Goal: Task Accomplishment & Management: Complete application form

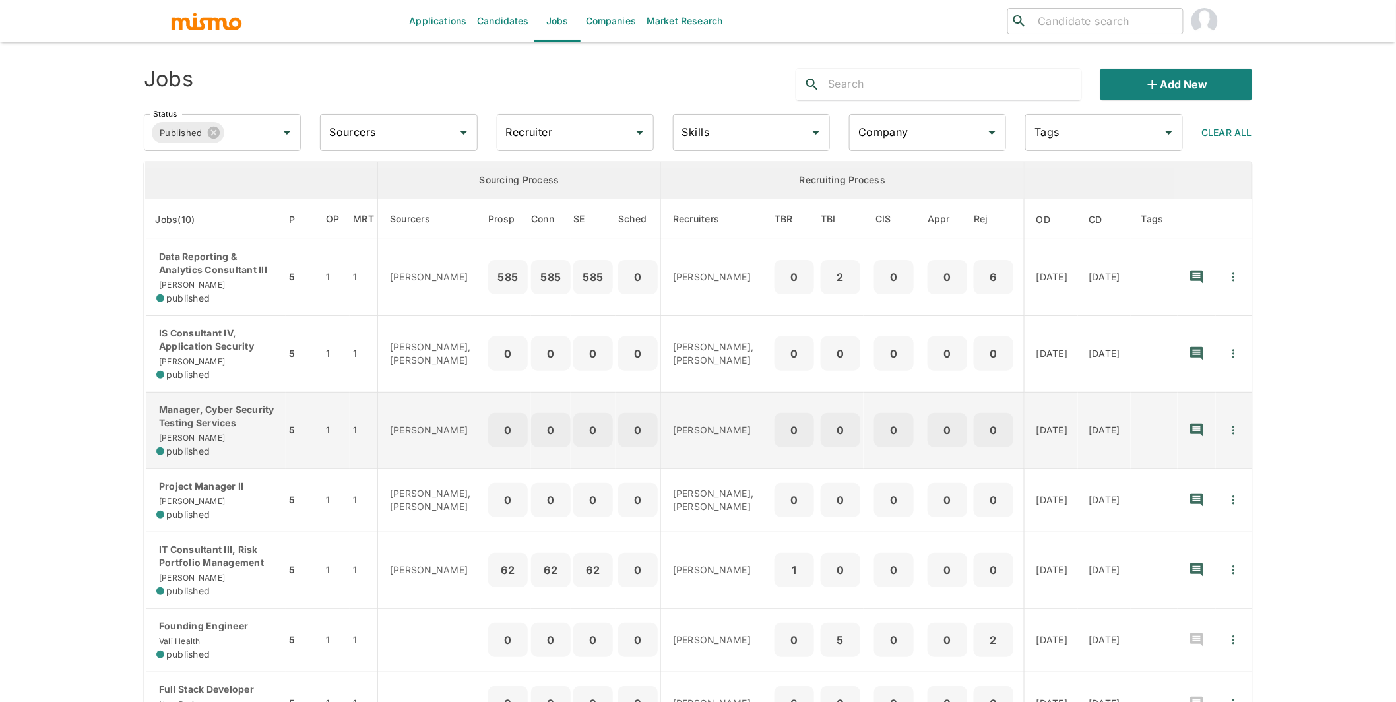
scroll to position [3, 0]
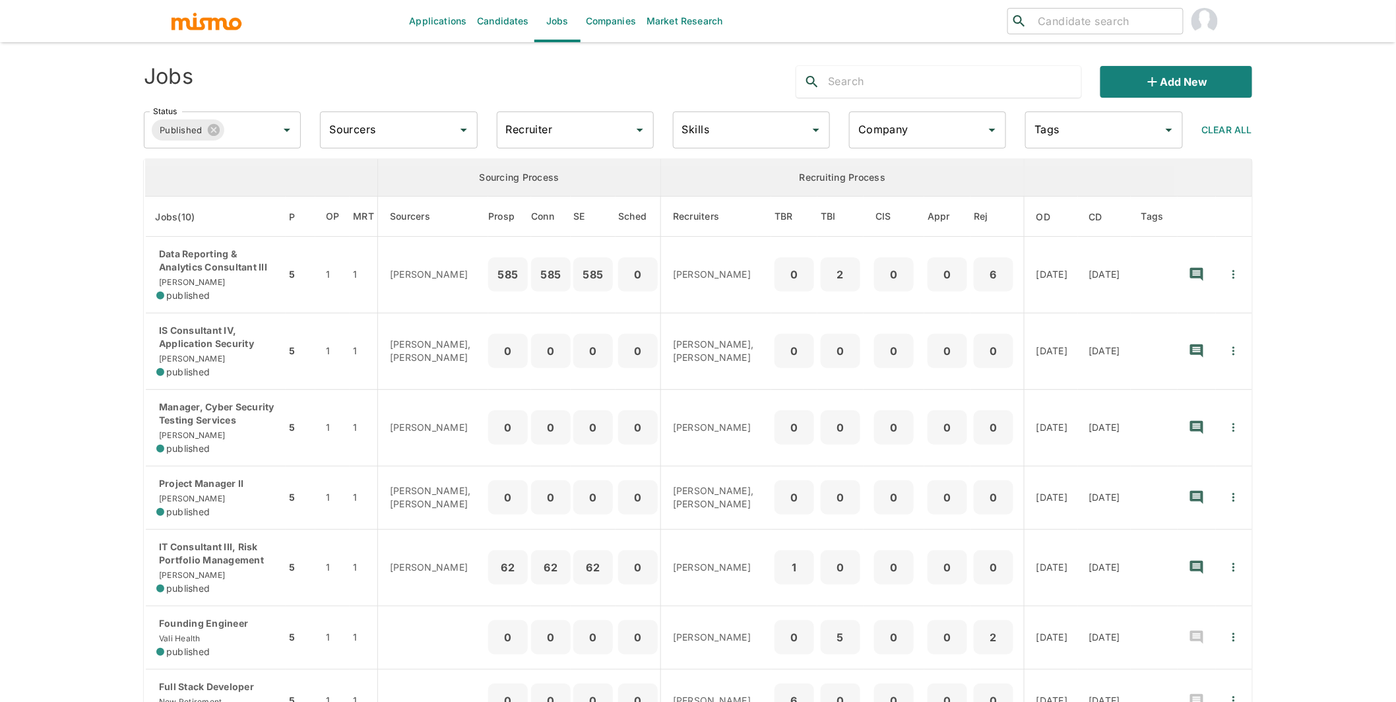
click at [895, 115] on div "Company" at bounding box center [927, 130] width 157 height 37
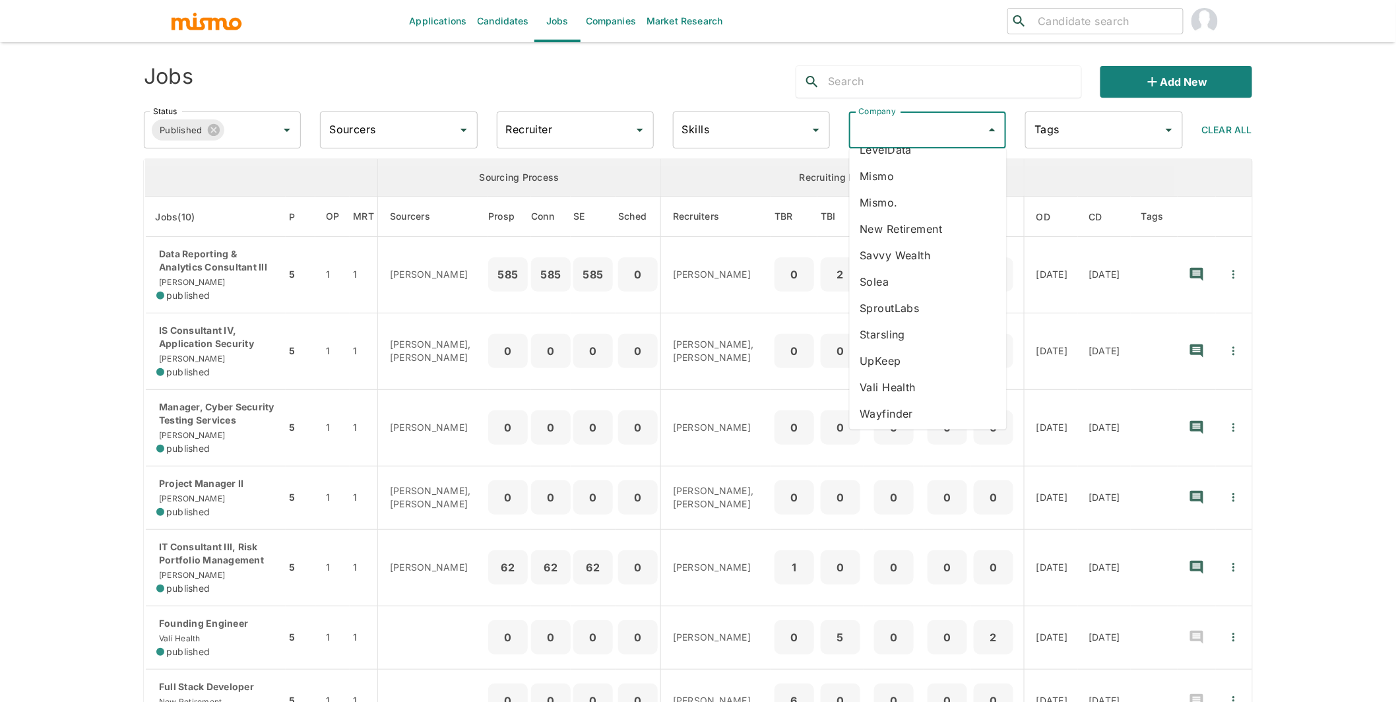
scroll to position [152, 0]
click at [905, 384] on li "Vali Health" at bounding box center [928, 385] width 157 height 26
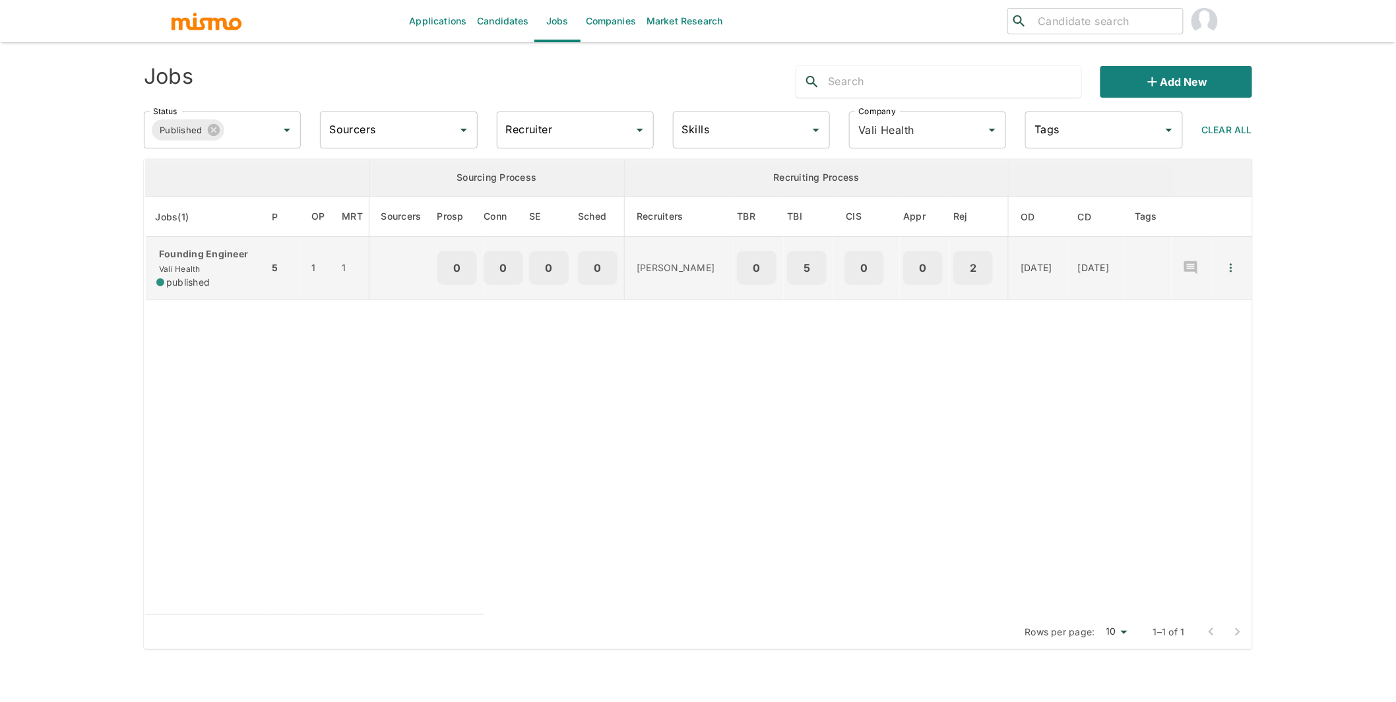
click at [217, 257] on p "Founding Engineer" at bounding box center [207, 253] width 102 height 13
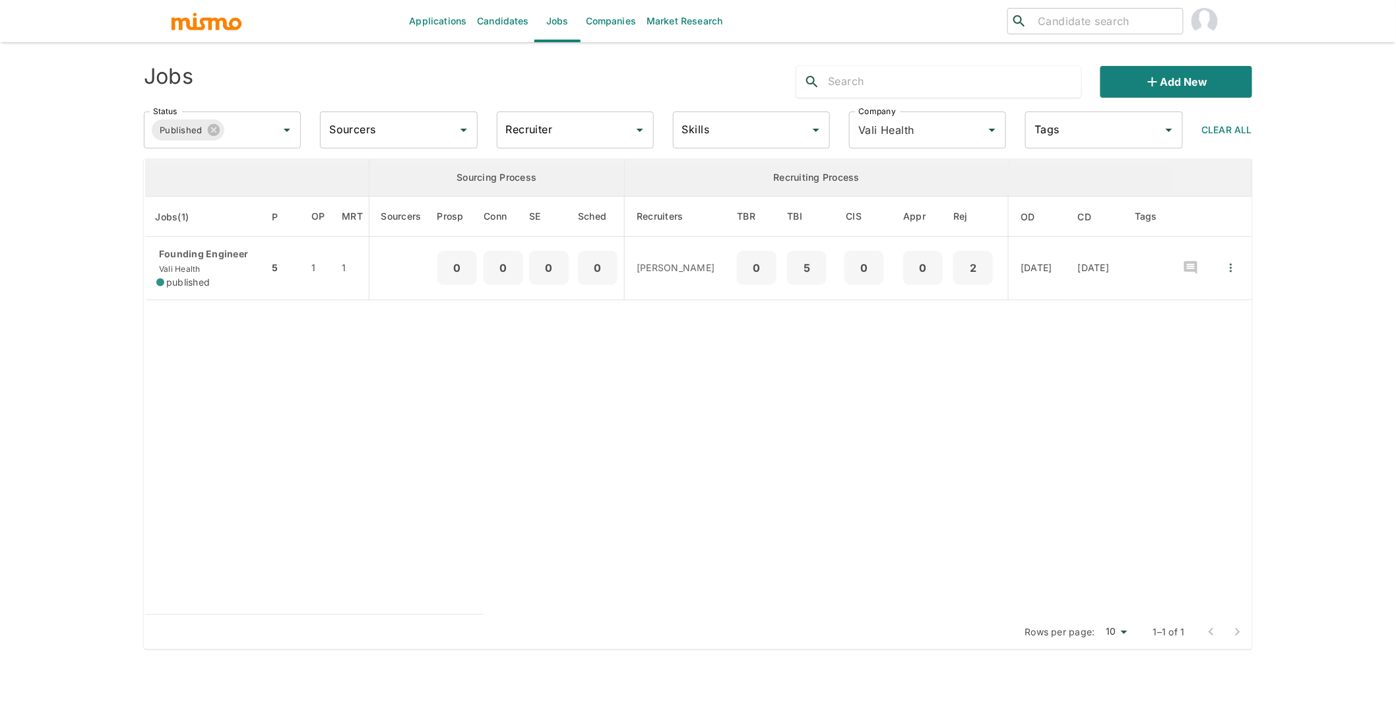
click at [603, 20] on link "Companies" at bounding box center [611, 21] width 61 height 42
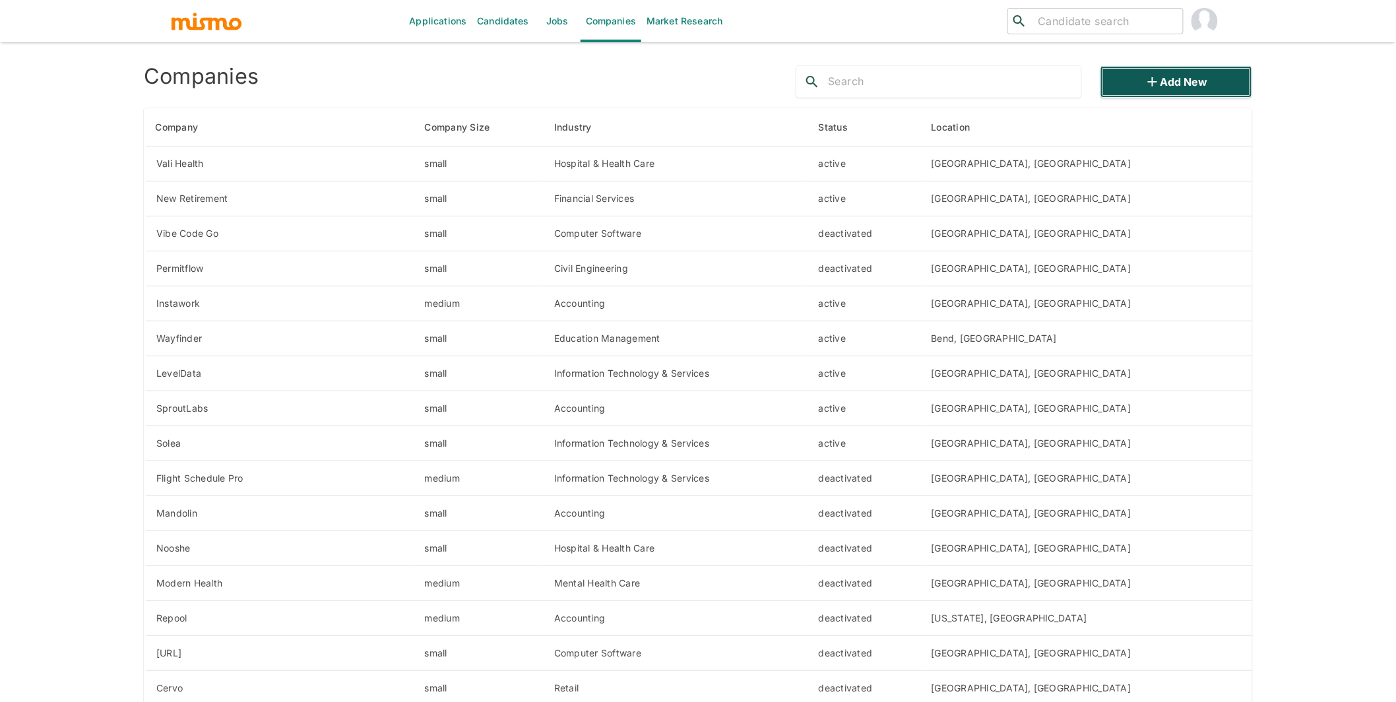
click at [1142, 77] on button "Add new" at bounding box center [1177, 82] width 152 height 32
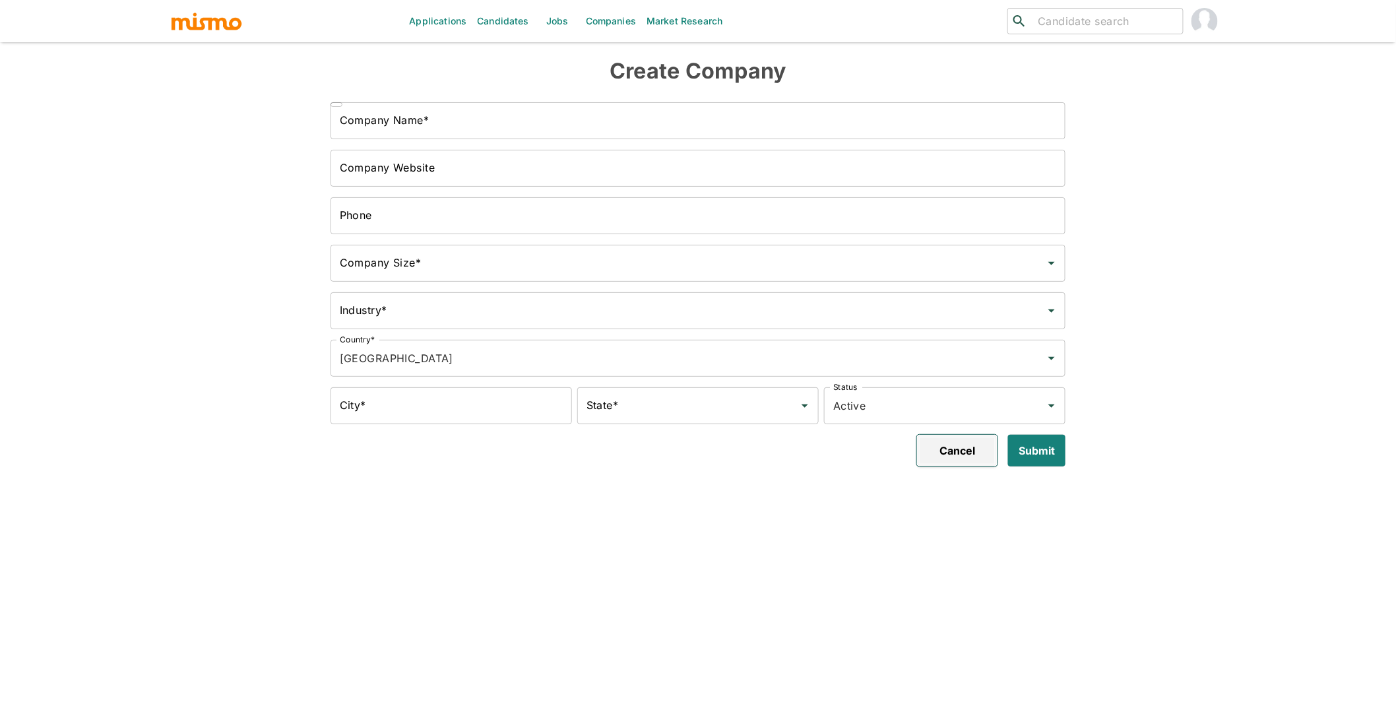
click at [967, 437] on button "Cancel" at bounding box center [957, 451] width 81 height 32
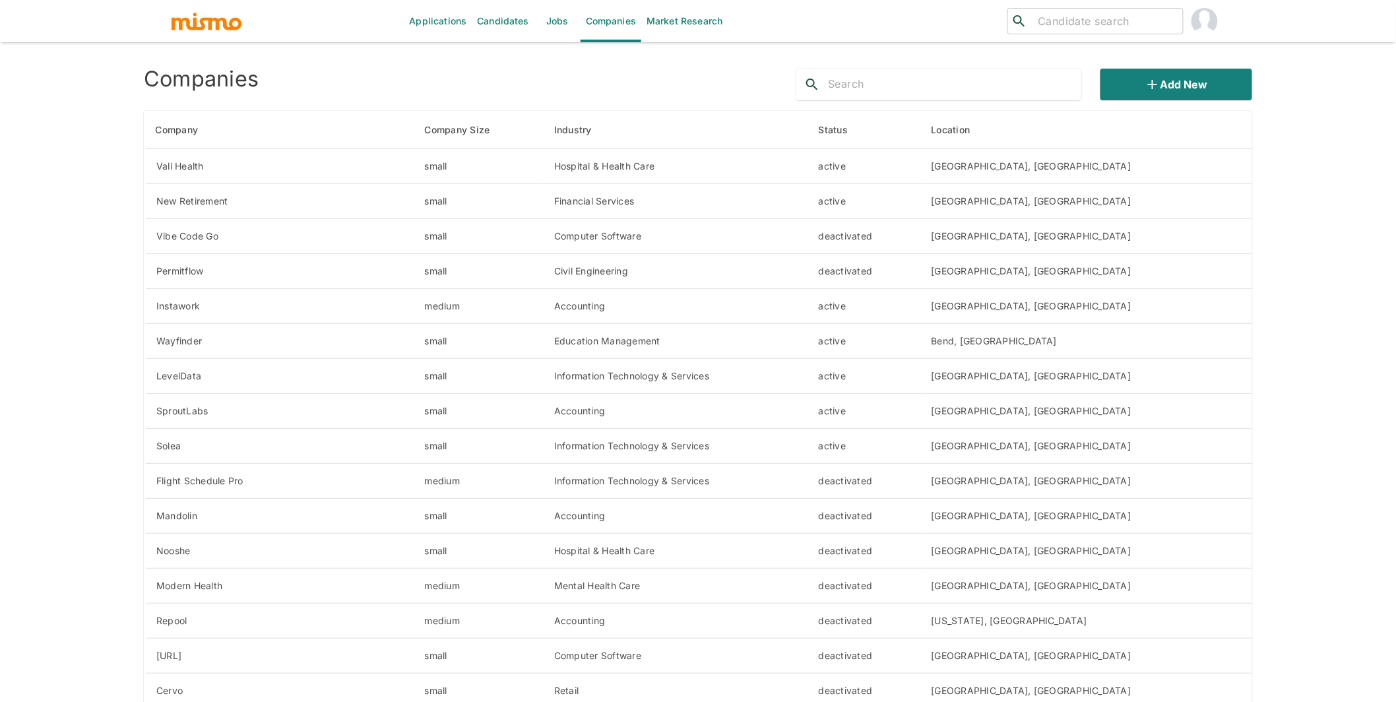
click at [923, 82] on input "text" at bounding box center [954, 84] width 253 height 21
type input "kaelio"
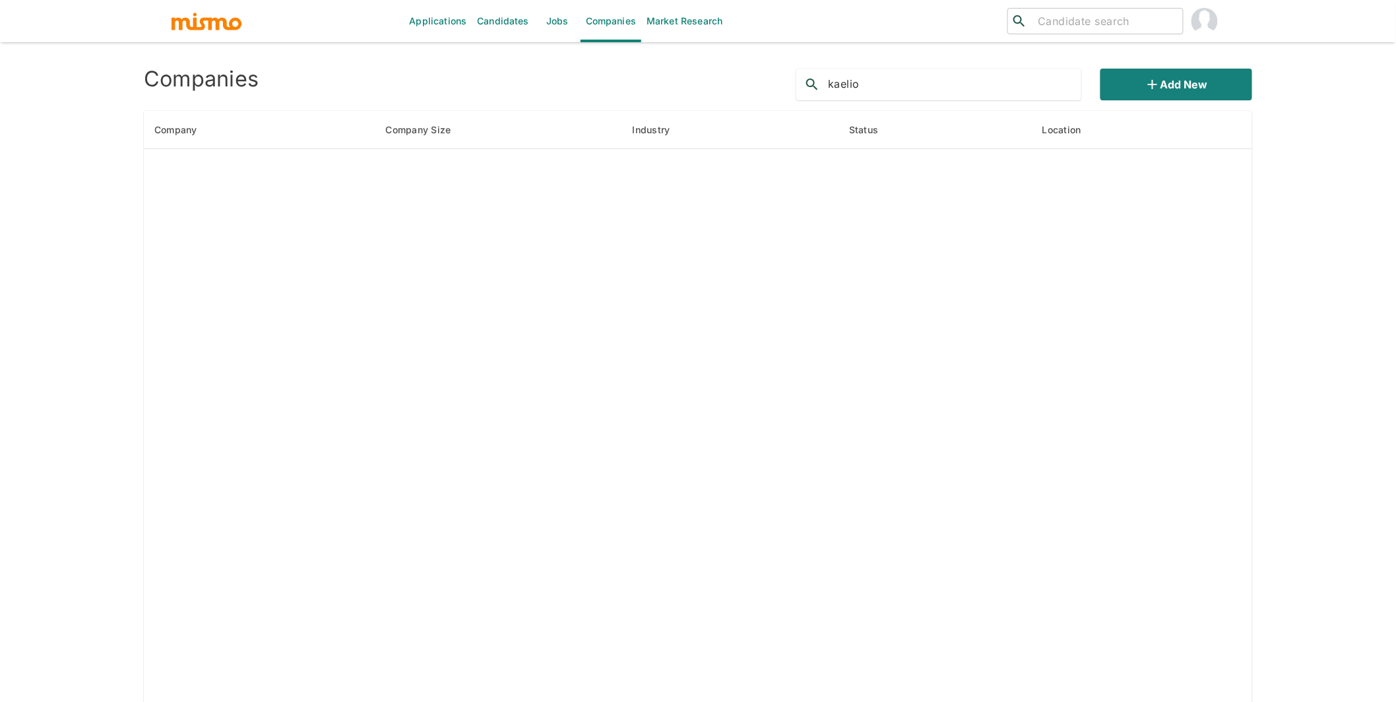
drag, startPoint x: 862, startPoint y: 85, endPoint x: 808, endPoint y: 83, distance: 54.8
click at [808, 83] on div "kaelio" at bounding box center [938, 85] width 285 height 32
click at [1179, 83] on button "Add new" at bounding box center [1177, 85] width 152 height 32
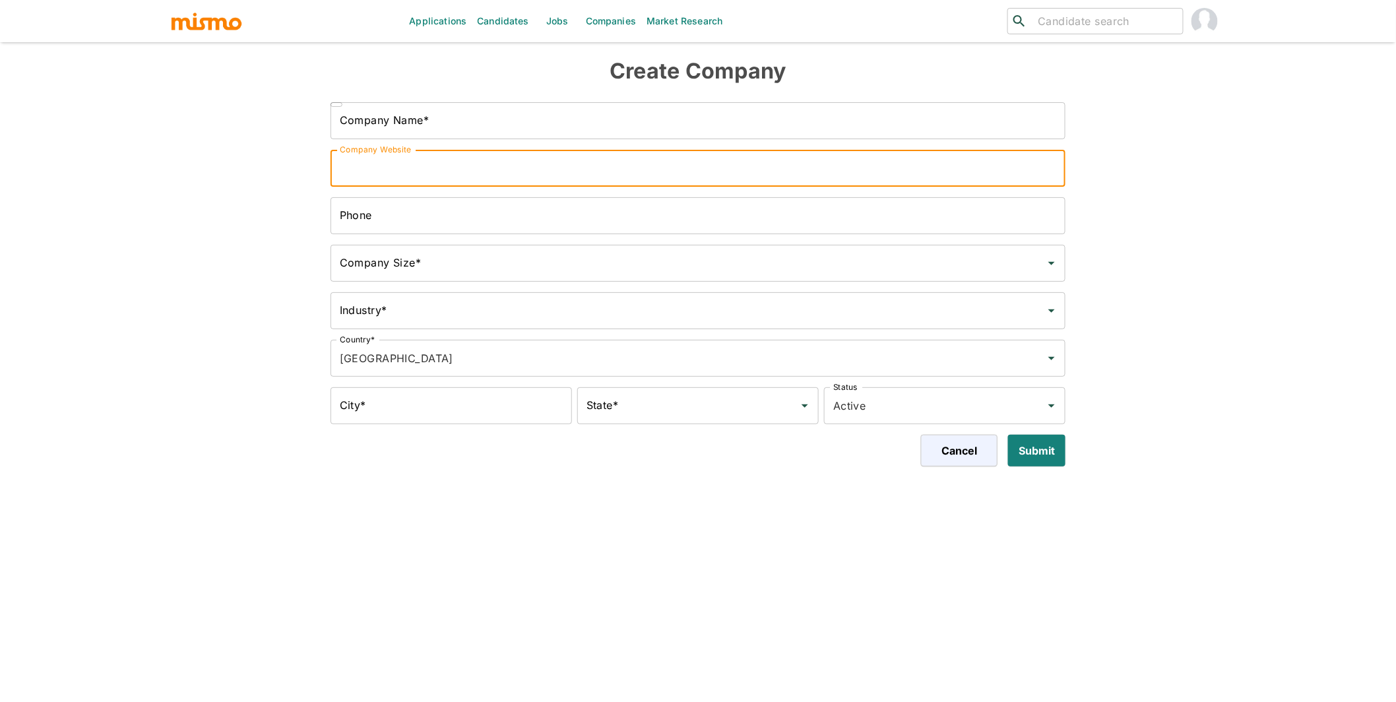
click at [591, 170] on input "Company Website" at bounding box center [699, 168] width 736 height 37
paste input "https://www.kaelio.com/"
type input "https://www.kaelio.com/"
click at [460, 123] on input "Company Name*" at bounding box center [699, 120] width 736 height 37
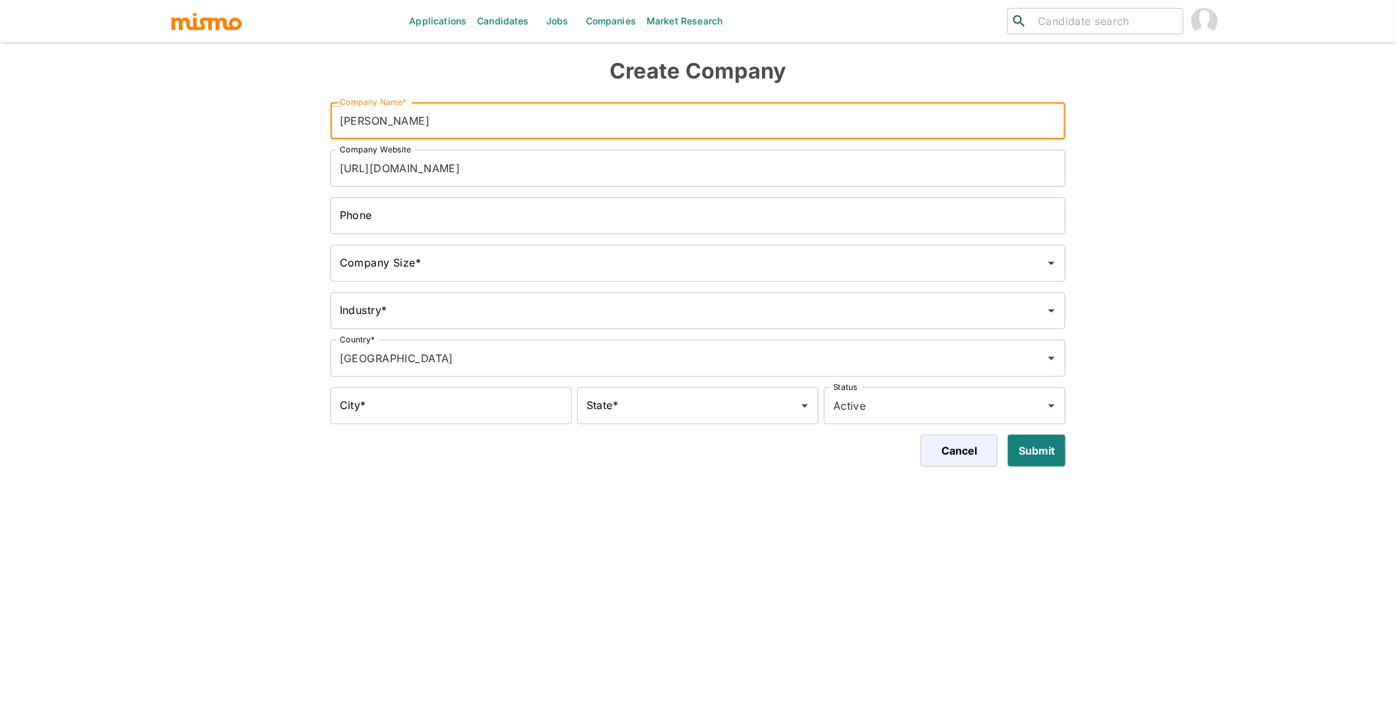
type input "[PERSON_NAME]"
click at [446, 264] on input "Company Size*" at bounding box center [689, 263] width 704 height 25
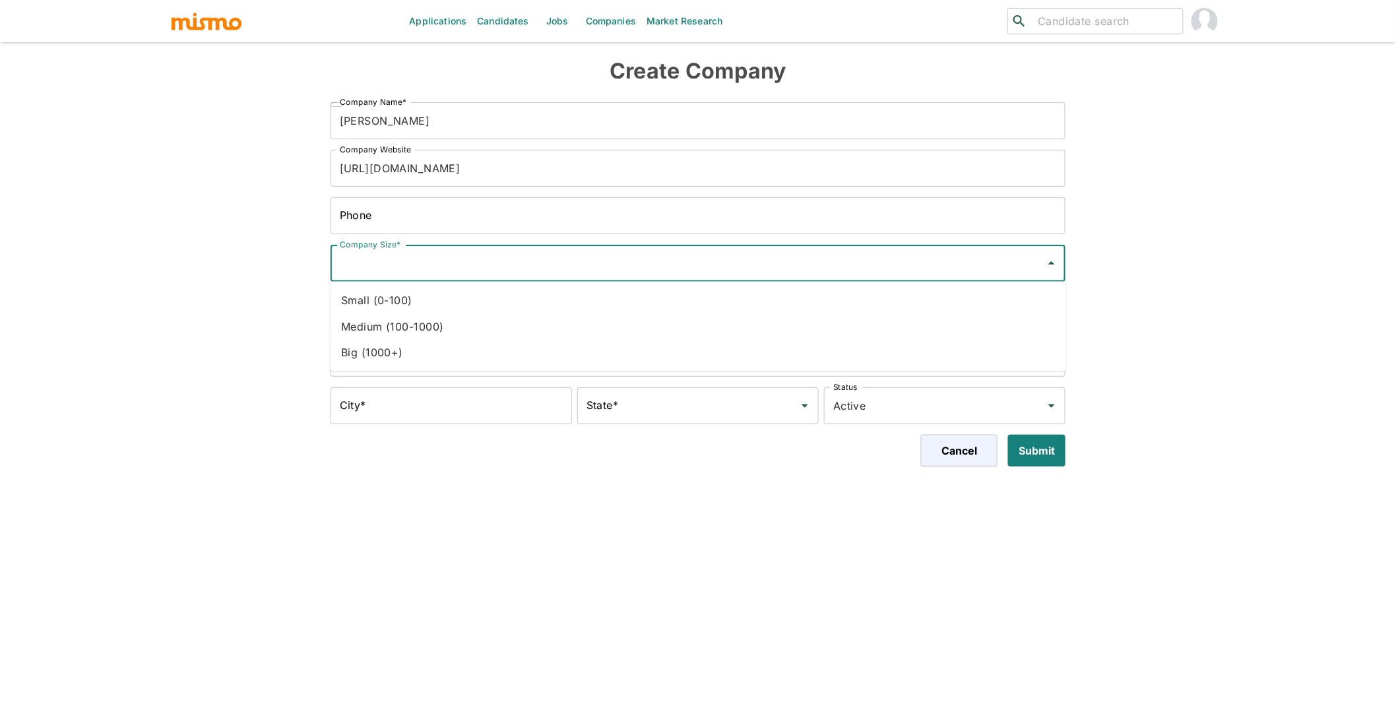
click at [430, 305] on li "Small (0-100)" at bounding box center [699, 300] width 736 height 26
type input "Small (0-100)"
click at [463, 315] on input "Industry*" at bounding box center [689, 310] width 704 height 25
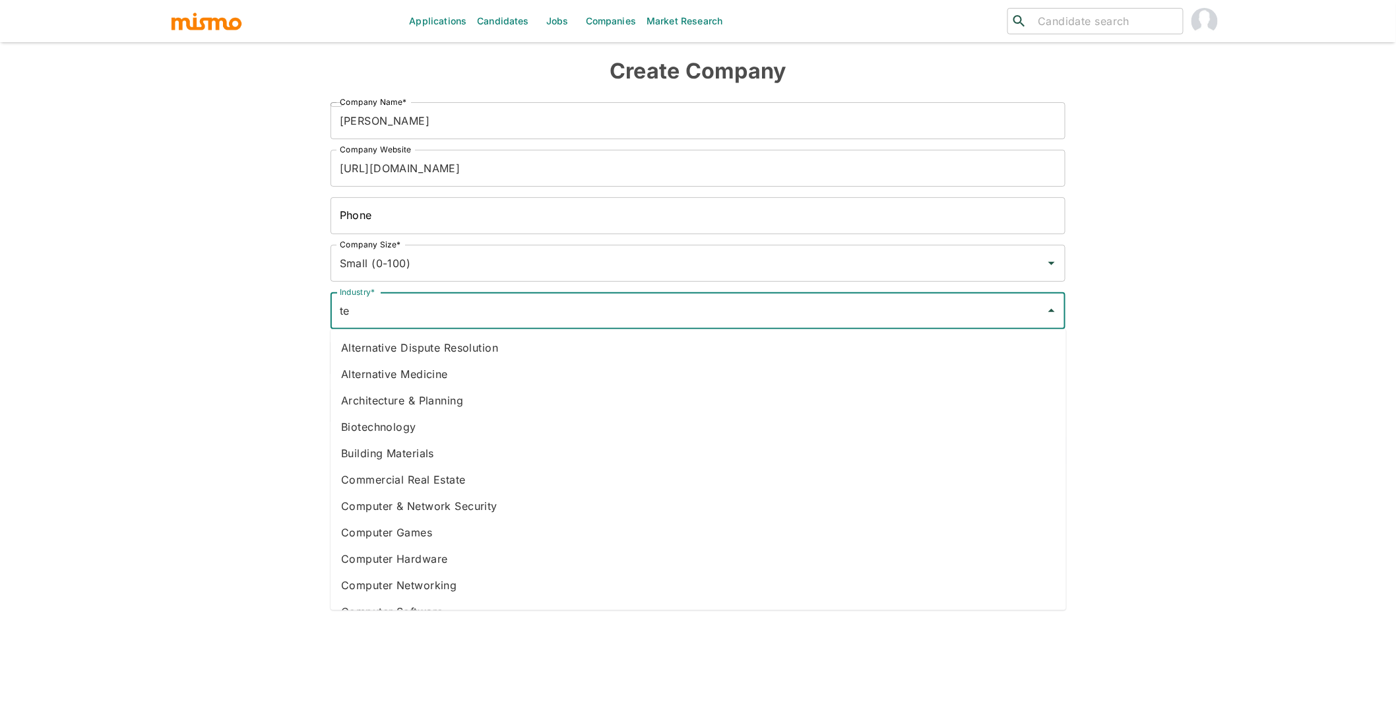
type input "t"
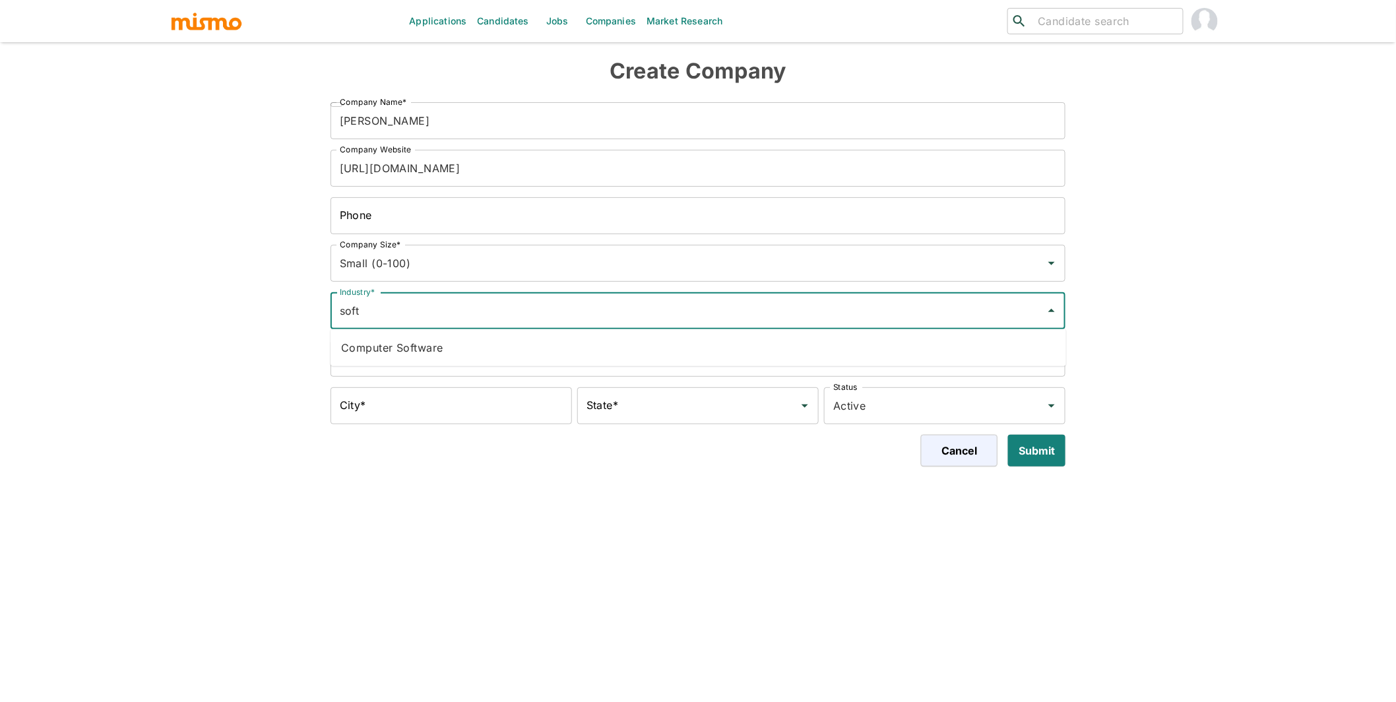
click at [426, 336] on li "Computer Software" at bounding box center [699, 348] width 736 height 26
type input "Computer Software"
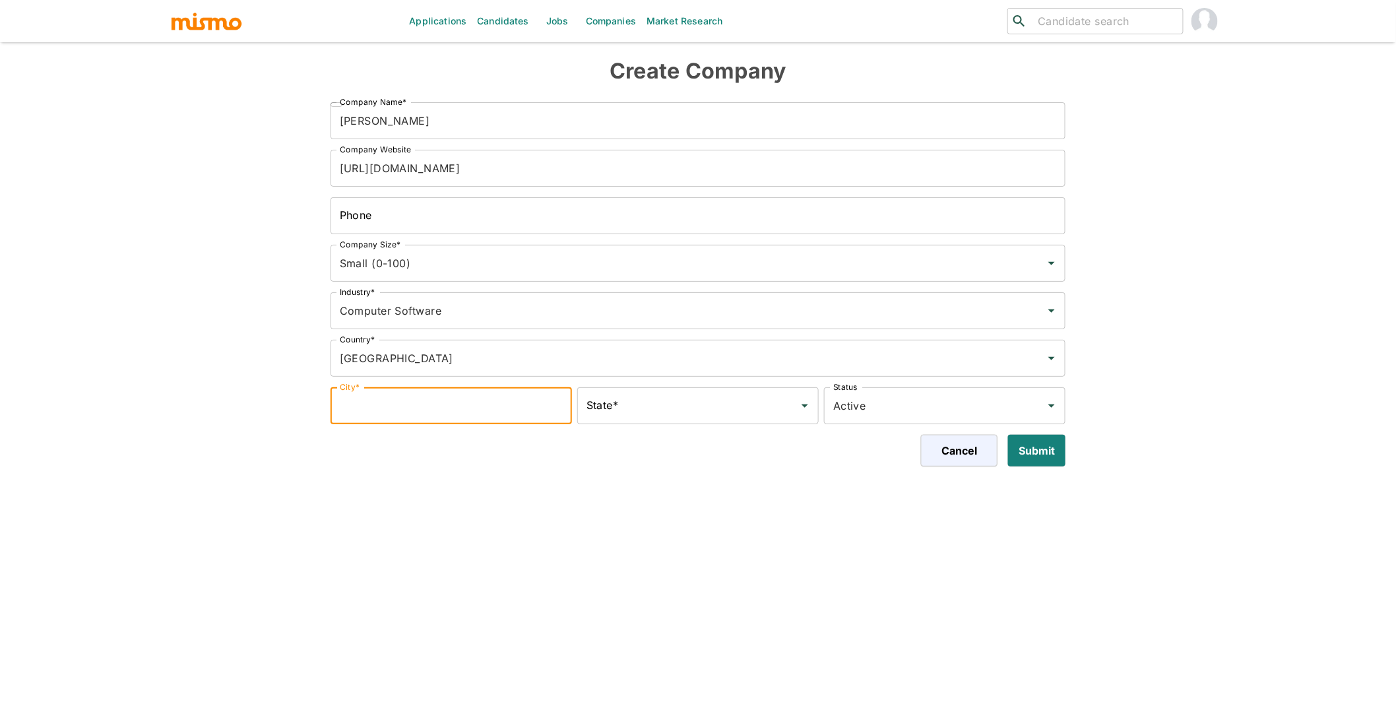
click at [438, 399] on input "City*" at bounding box center [452, 405] width 242 height 37
type input "San Francisco"
click at [698, 403] on input "State*" at bounding box center [688, 405] width 210 height 25
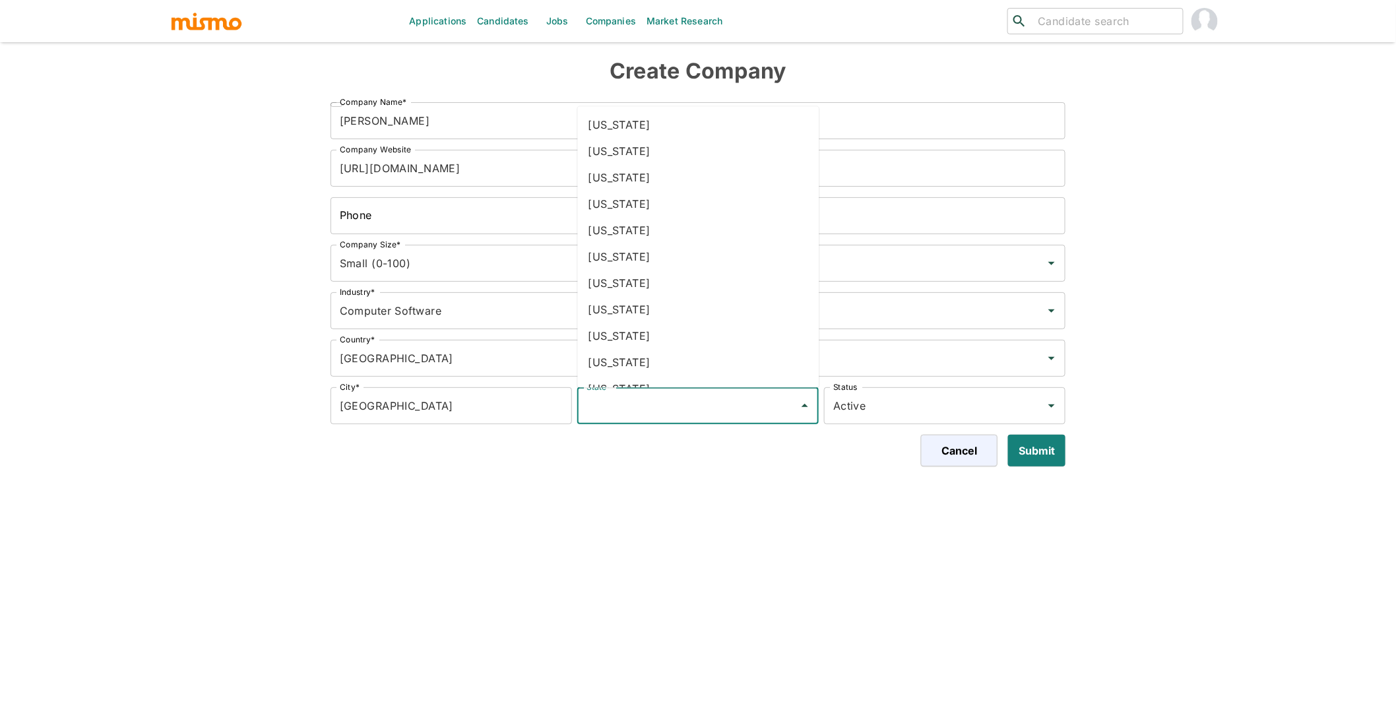
click at [655, 235] on li "California" at bounding box center [699, 231] width 242 height 26
type input "California"
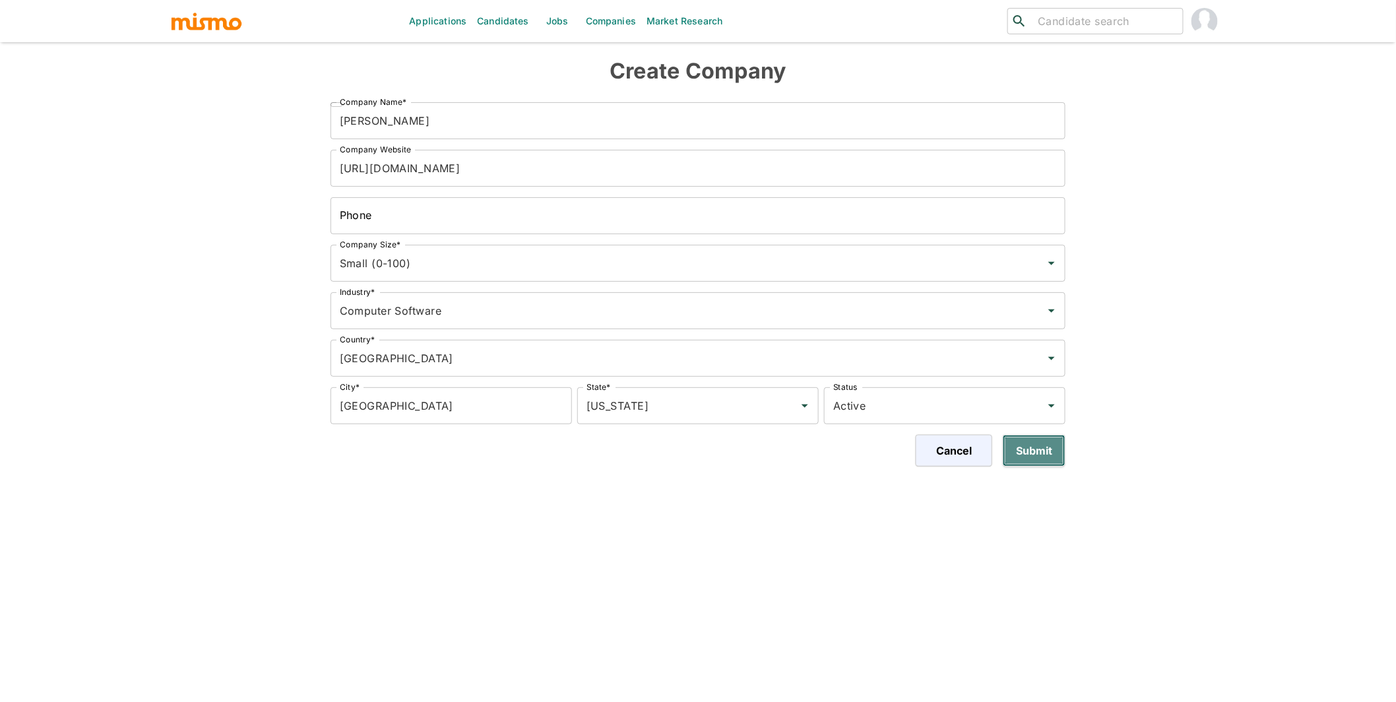
click at [1037, 459] on button "Submit" at bounding box center [1034, 451] width 63 height 32
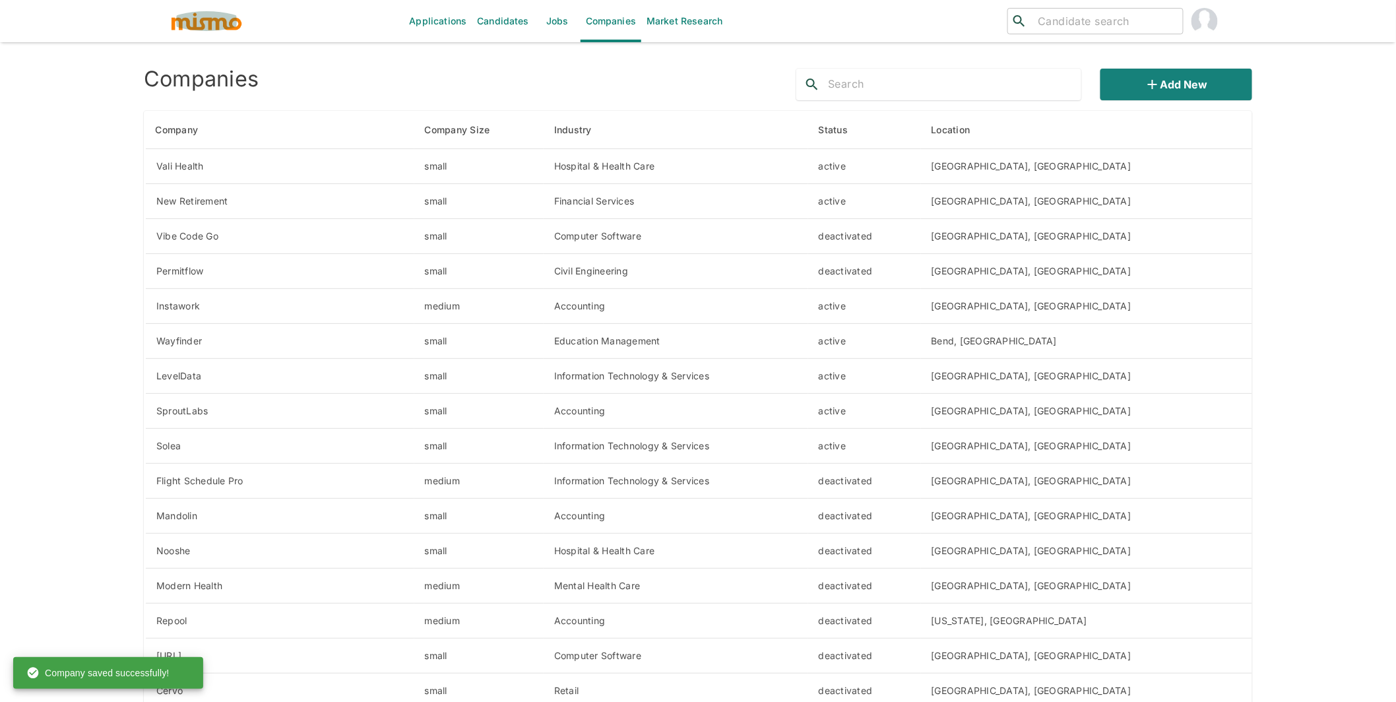
click at [220, 27] on img "button" at bounding box center [206, 21] width 73 height 20
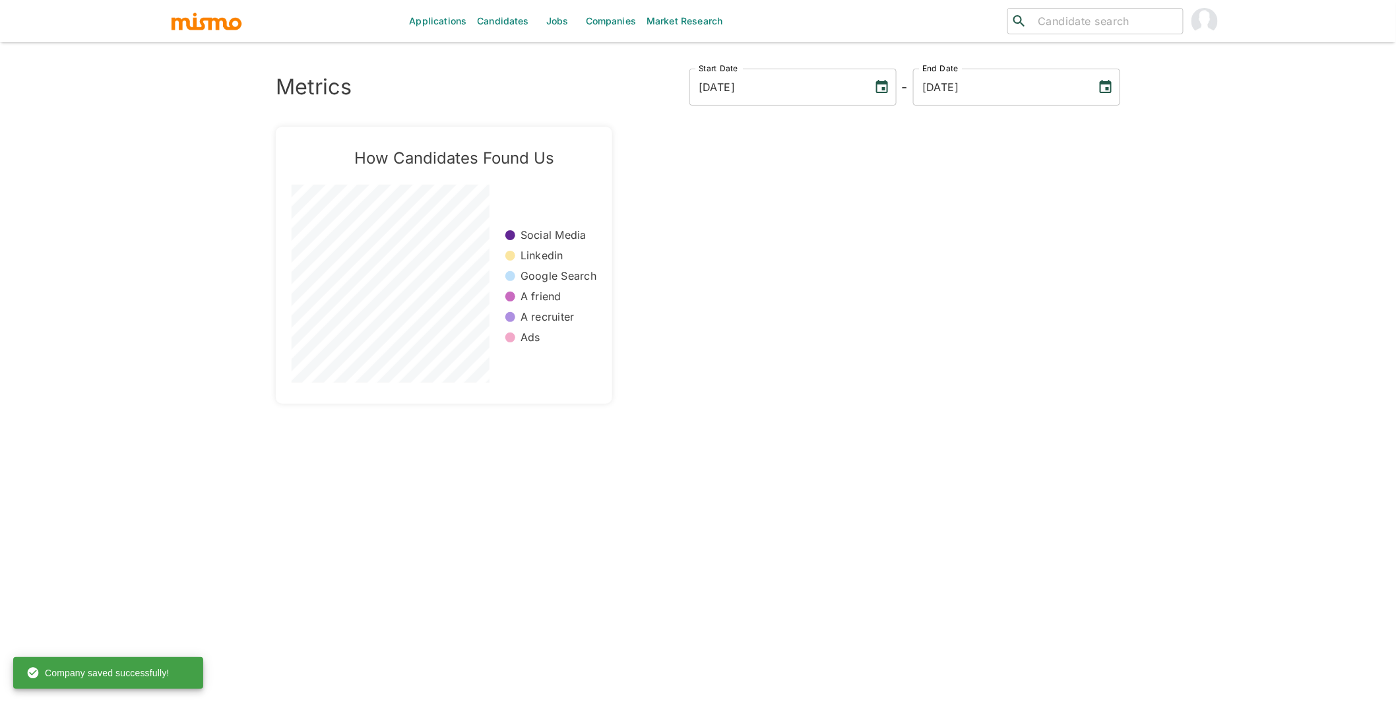
click at [1210, 15] on img "account of current user" at bounding box center [1205, 21] width 26 height 26
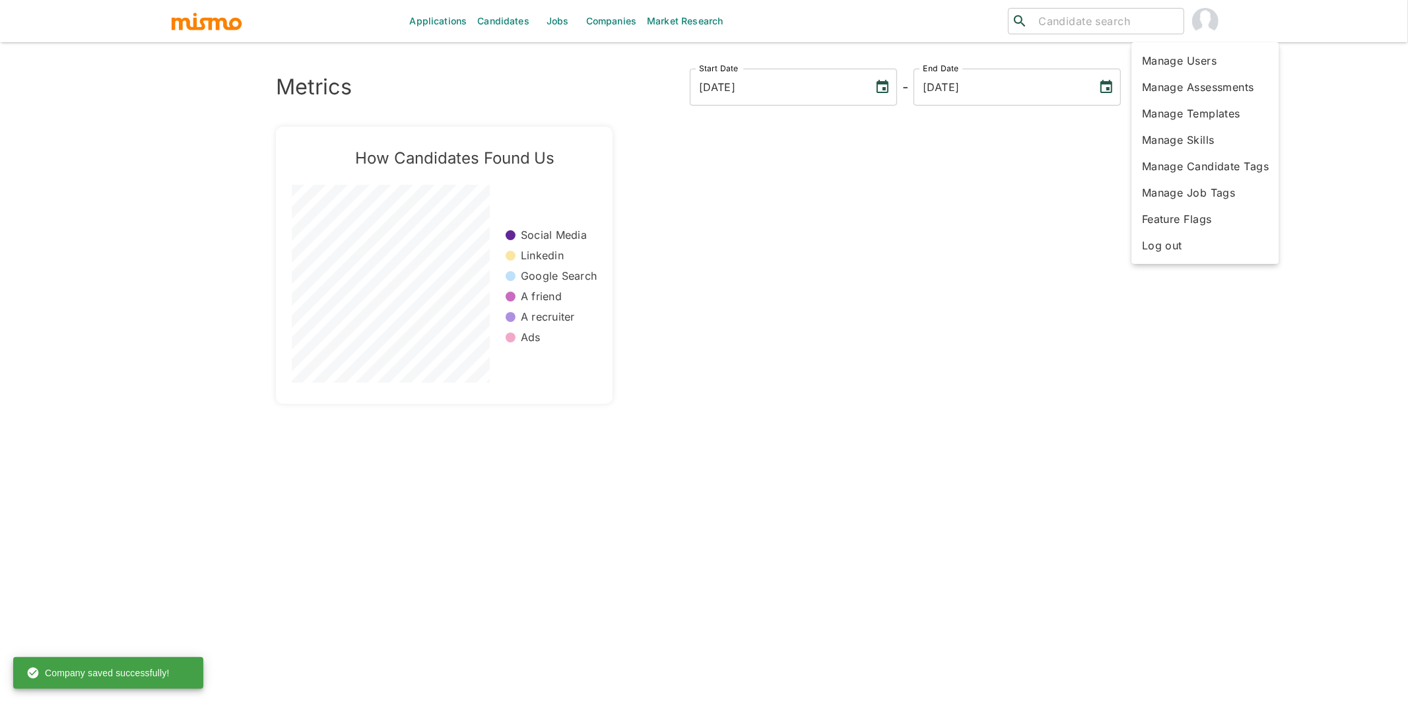
click at [1190, 69] on li "Manage Users" at bounding box center [1205, 61] width 148 height 26
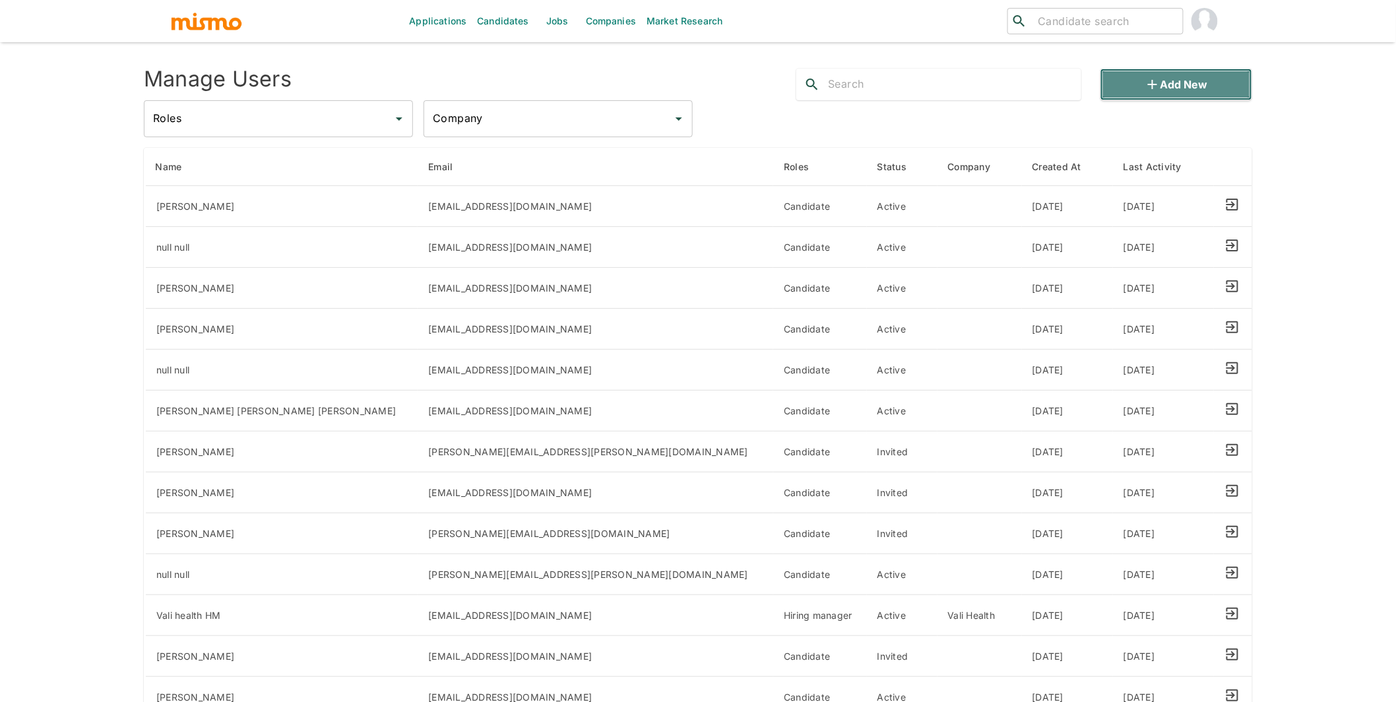
click at [1160, 84] on icon "button" at bounding box center [1153, 85] width 16 height 16
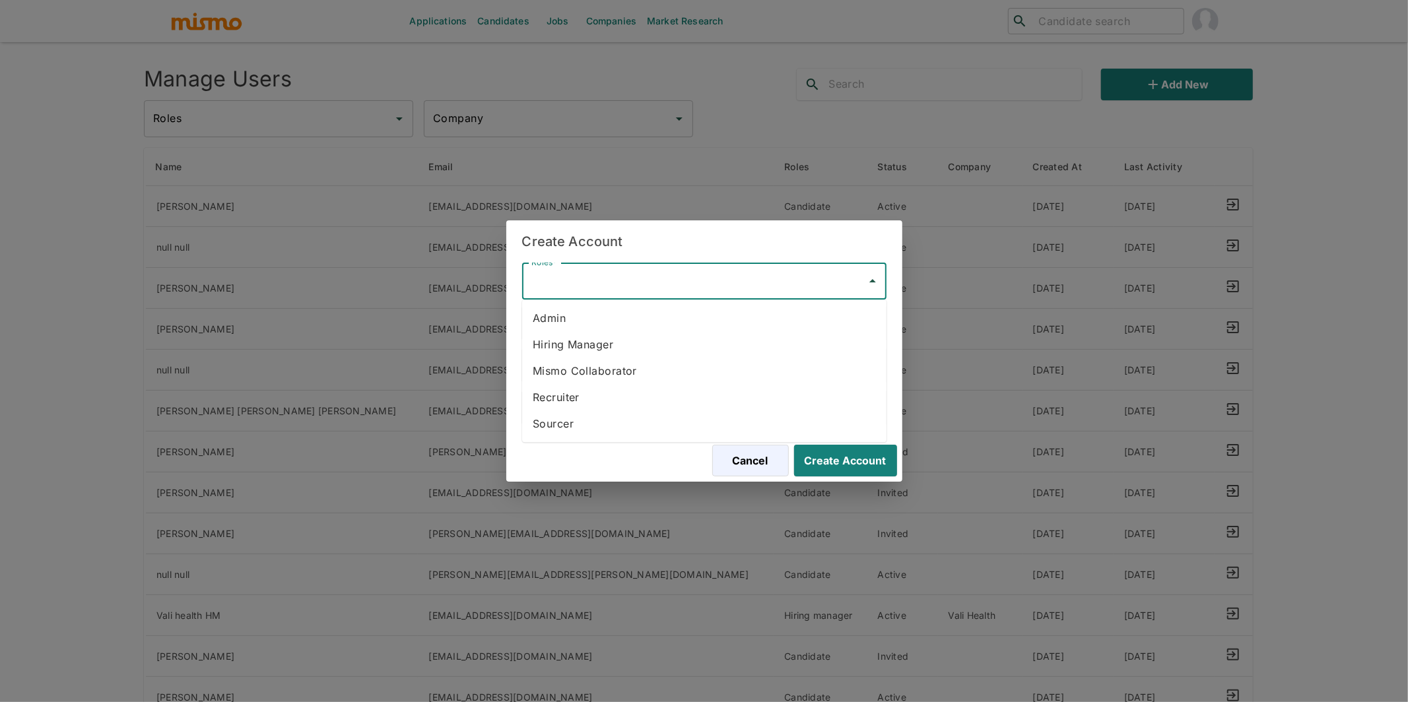
click at [751, 273] on input "Roles*" at bounding box center [694, 281] width 333 height 25
click at [658, 339] on li "Hiring Manager" at bounding box center [704, 344] width 364 height 26
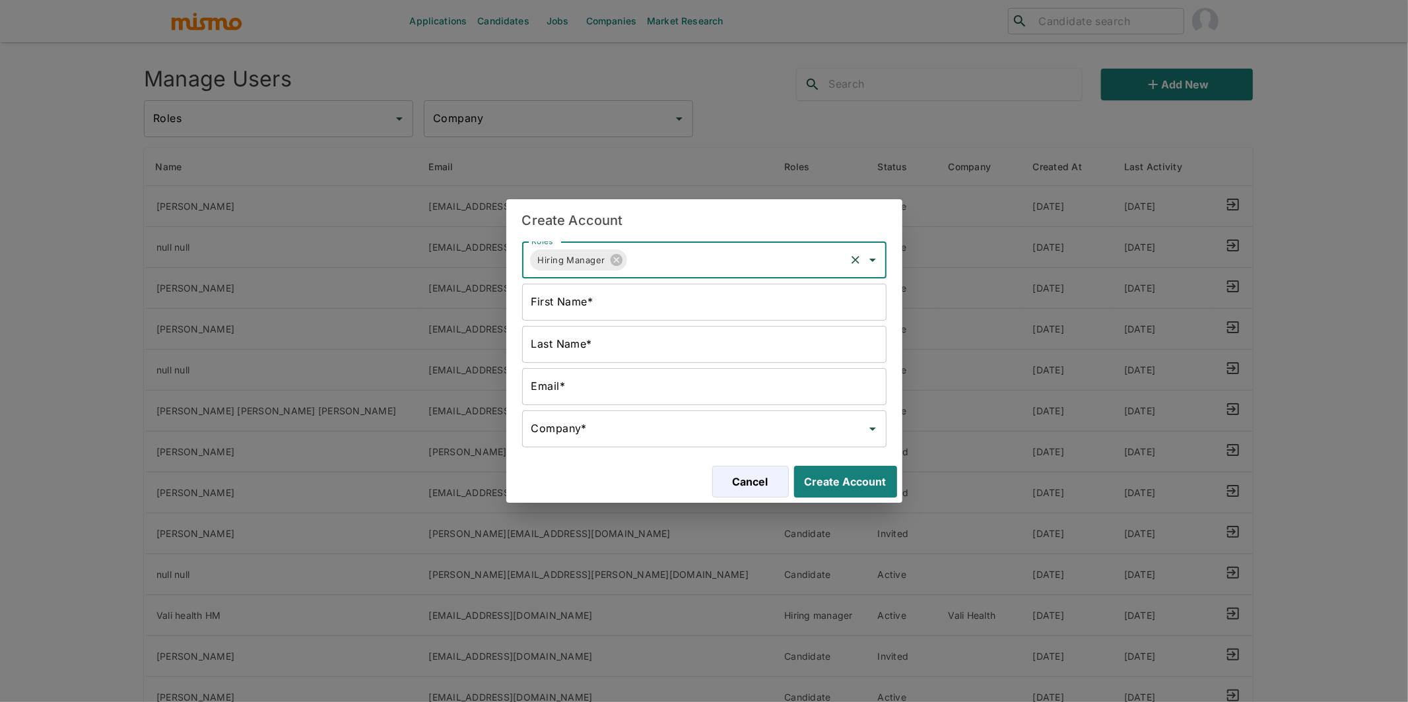
click at [732, 296] on input "First Name*" at bounding box center [704, 302] width 364 height 37
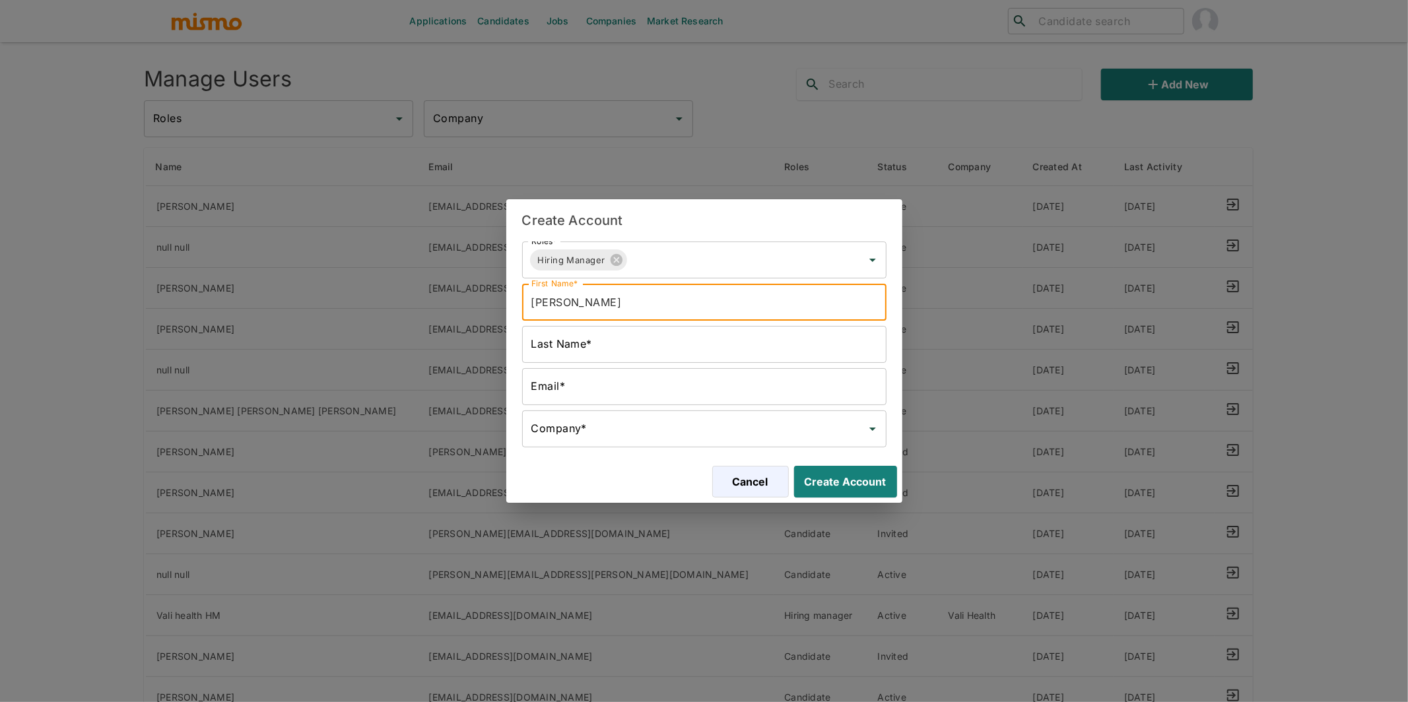
type input "[PERSON_NAME]"
type input "HM"
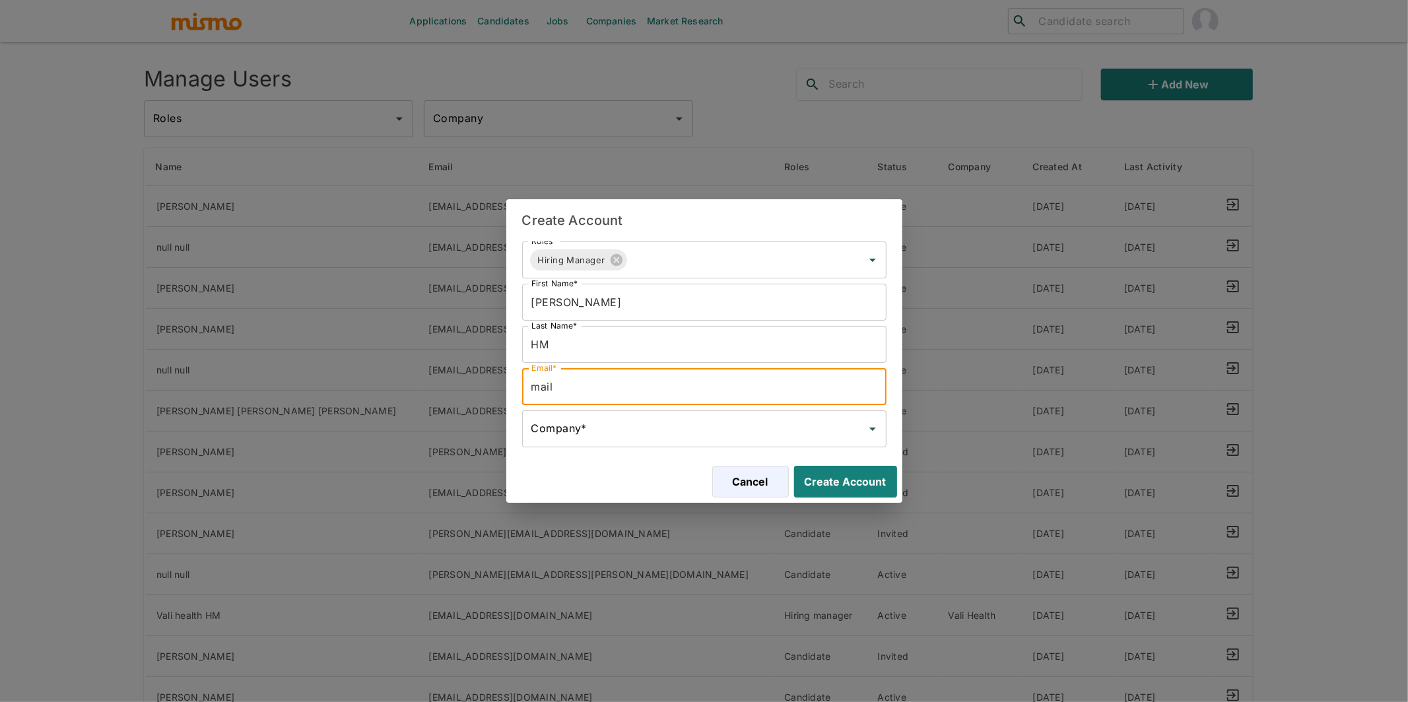
click at [569, 386] on input "mail" at bounding box center [704, 386] width 364 height 37
type input "mail@kaelio.co"
click at [558, 436] on input "Company*" at bounding box center [694, 428] width 333 height 25
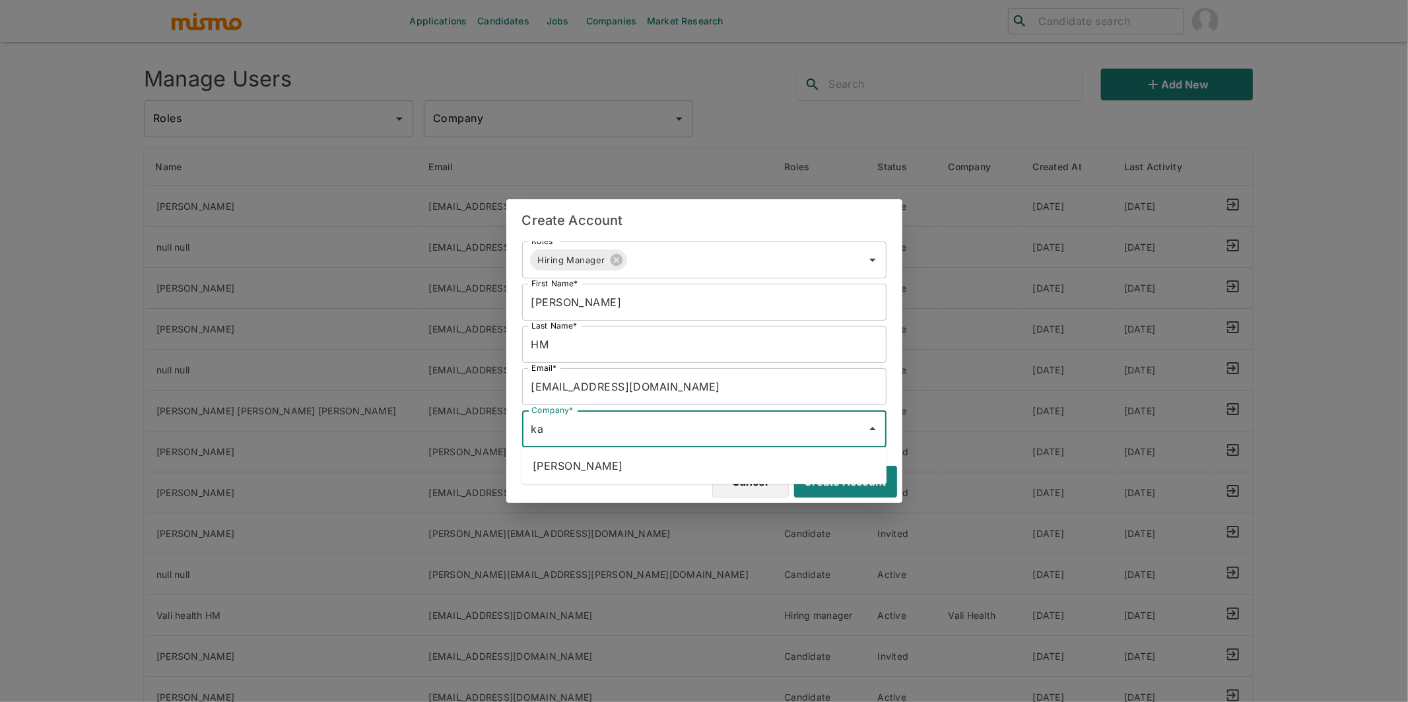
type input "ka"
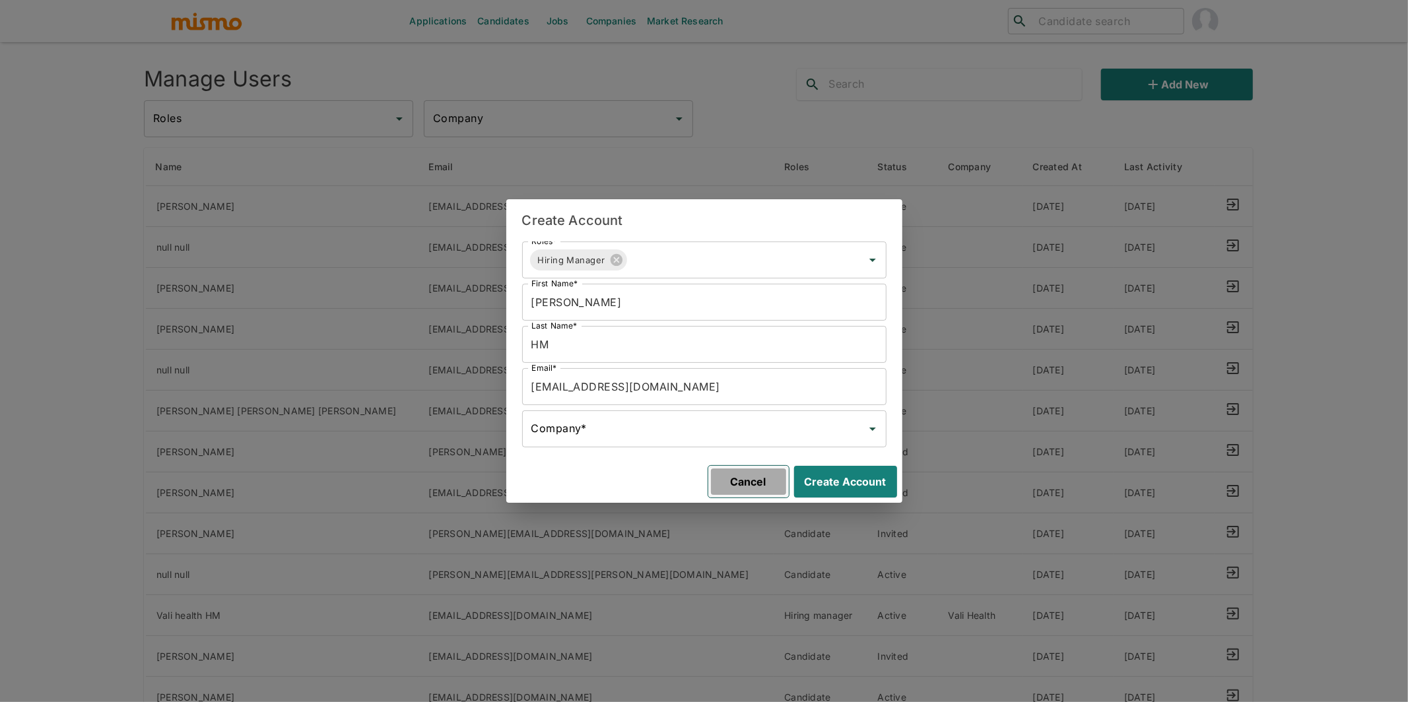
click at [740, 494] on button "Cancel" at bounding box center [748, 482] width 81 height 32
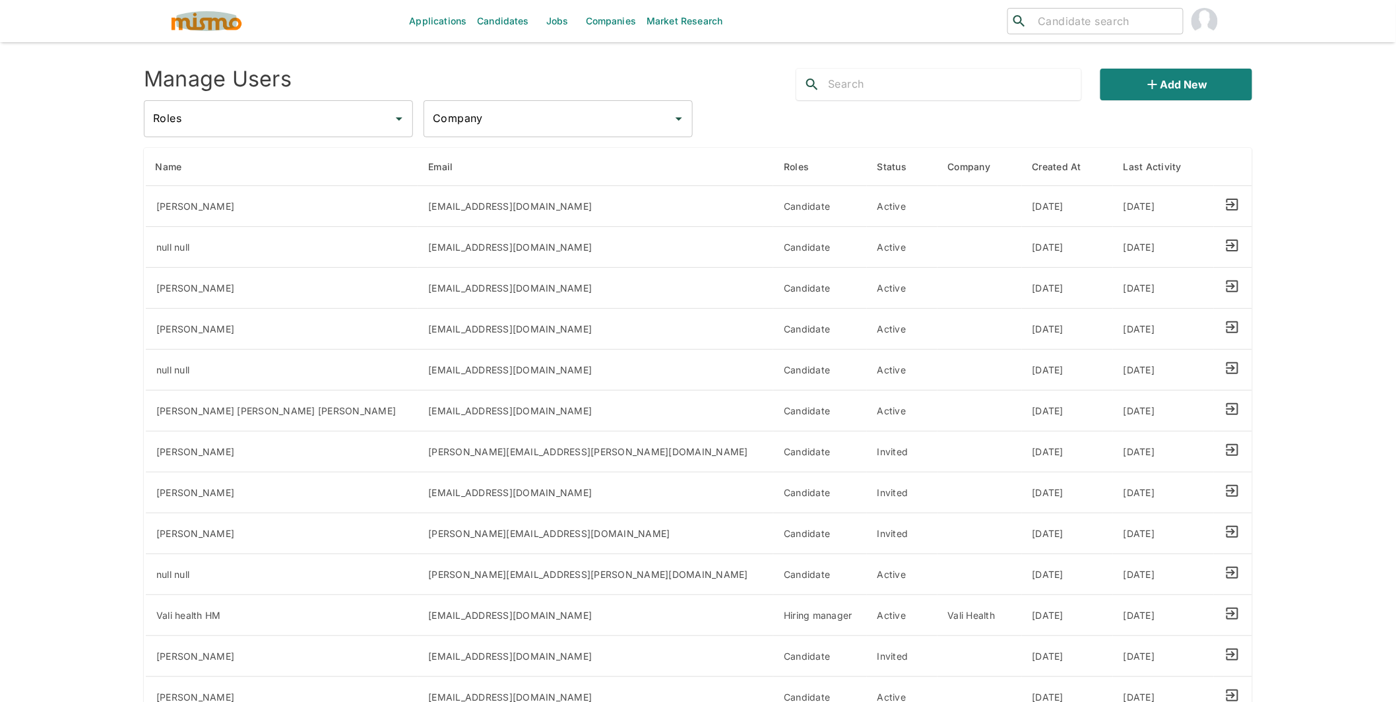
click at [220, 16] on img "button" at bounding box center [206, 21] width 73 height 20
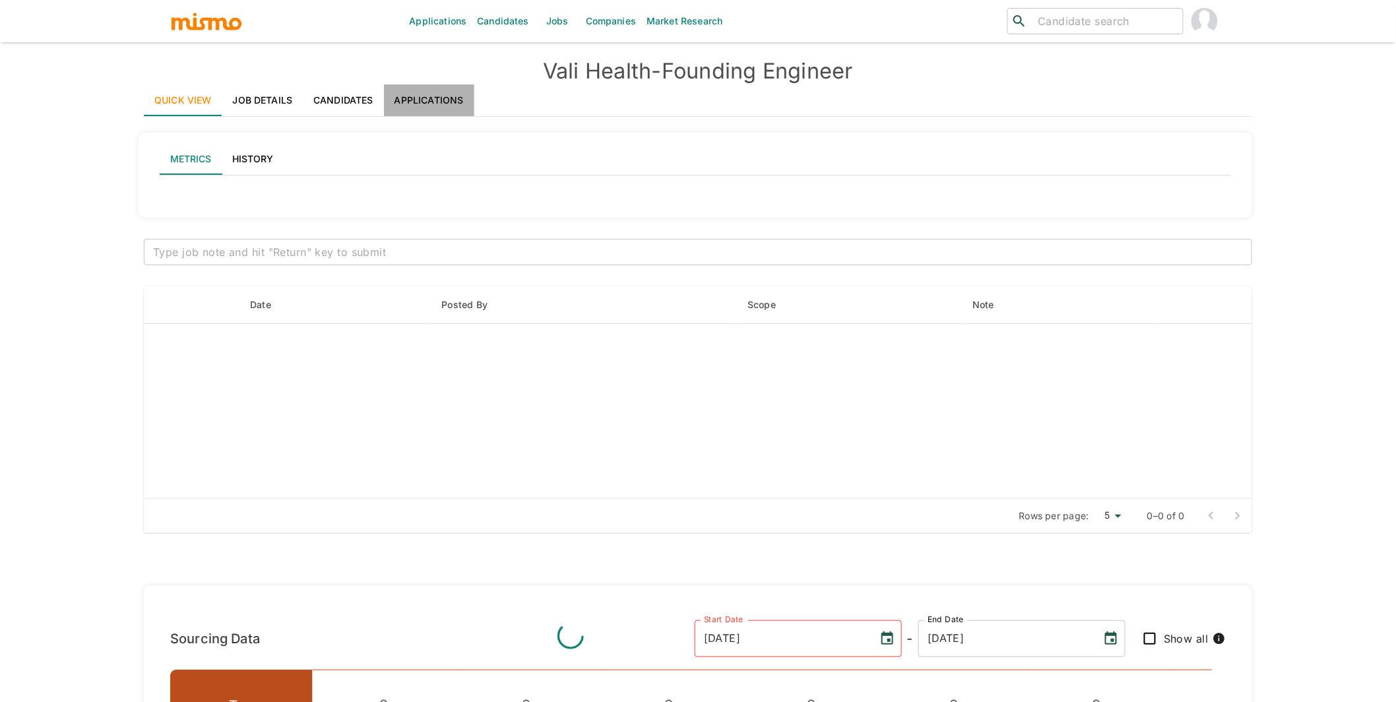
click at [444, 94] on link "Applications" at bounding box center [429, 100] width 90 height 32
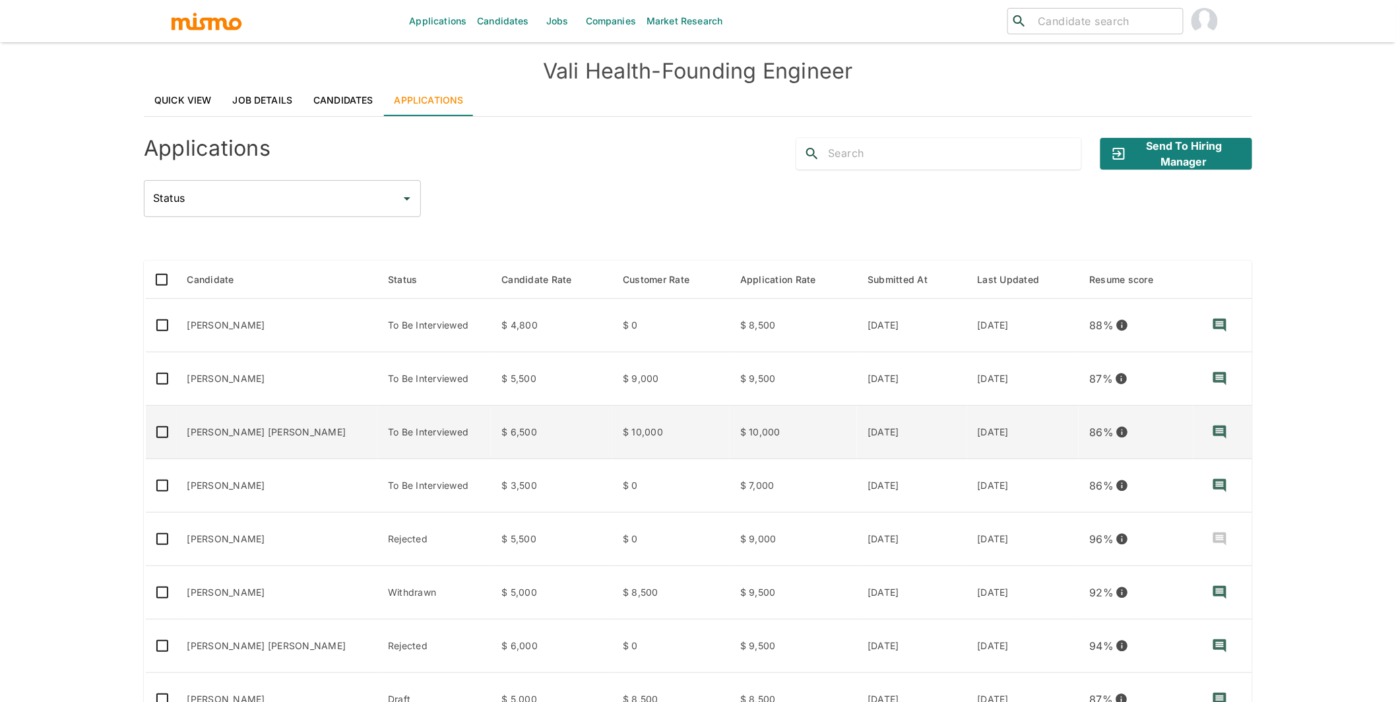
click at [278, 443] on td "Juan Diego Jimenez" at bounding box center [277, 432] width 201 height 53
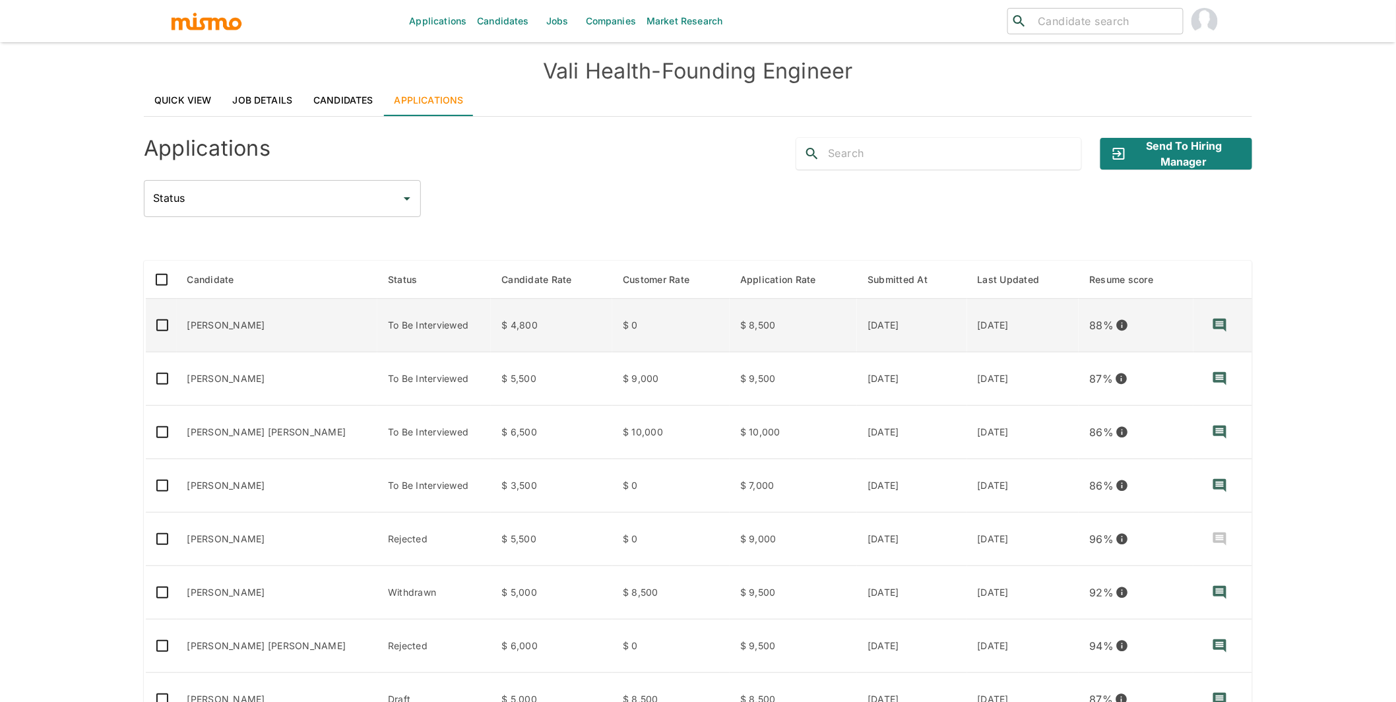
click at [255, 331] on td "Federico Pértile" at bounding box center [277, 325] width 201 height 53
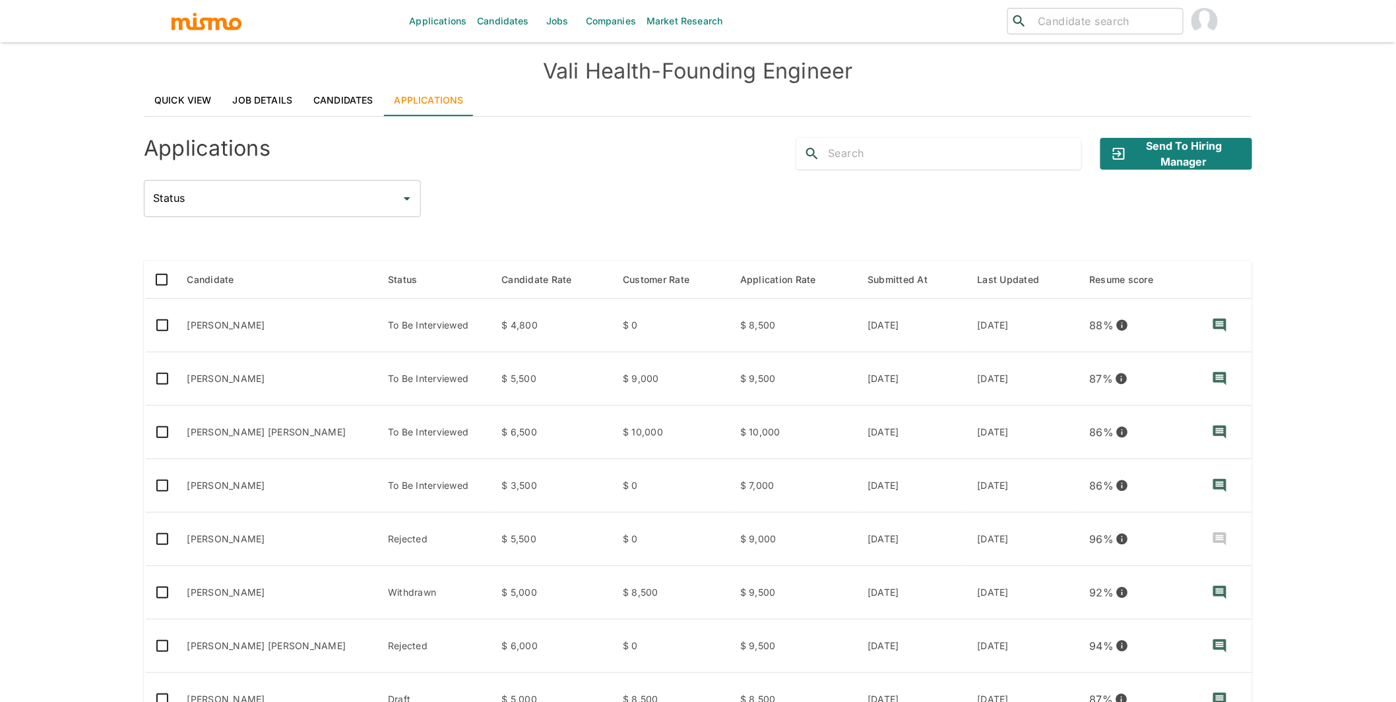
click at [228, 20] on img "button" at bounding box center [206, 21] width 73 height 20
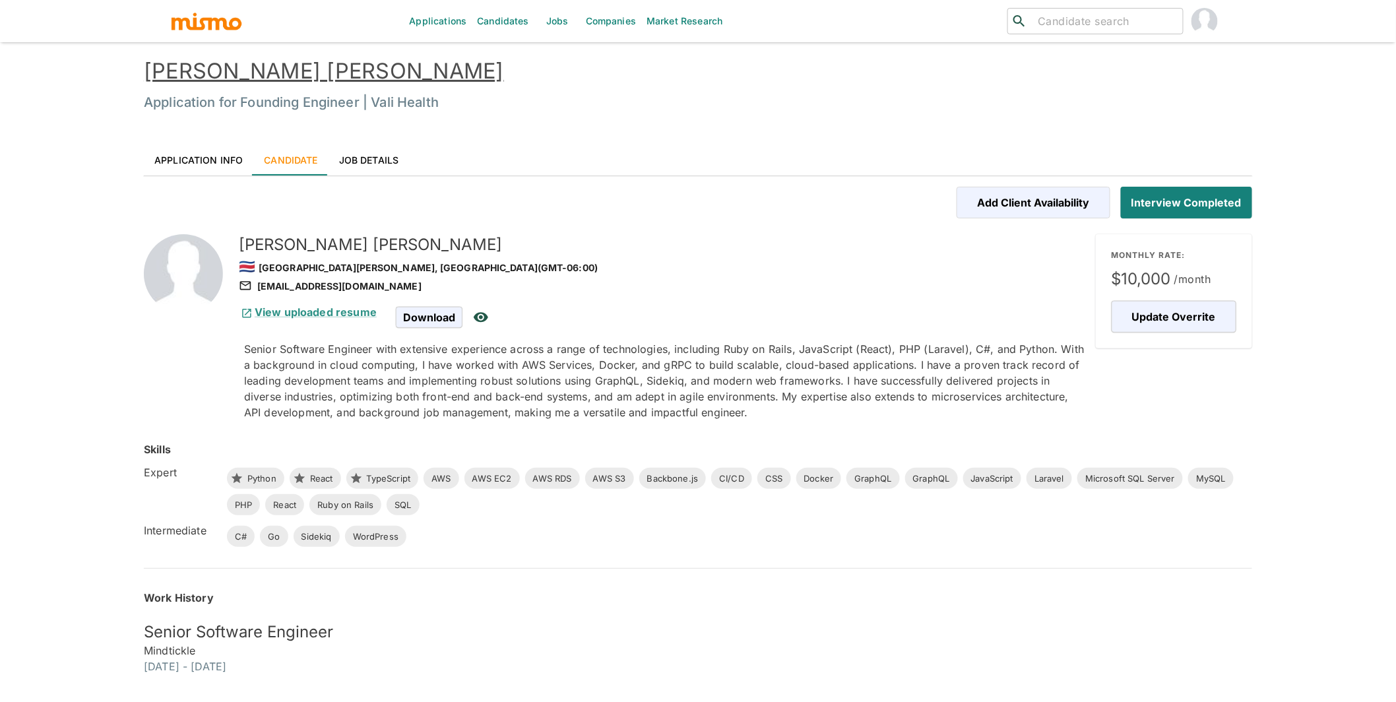
drag, startPoint x: 439, startPoint y: 288, endPoint x: 430, endPoint y: 287, distance: 9.3
click at [430, 287] on div "juandiegojimenezdelgado@gmail.com" at bounding box center [662, 286] width 847 height 16
copy div "juandiegojimenezdelgado@gmail.com"
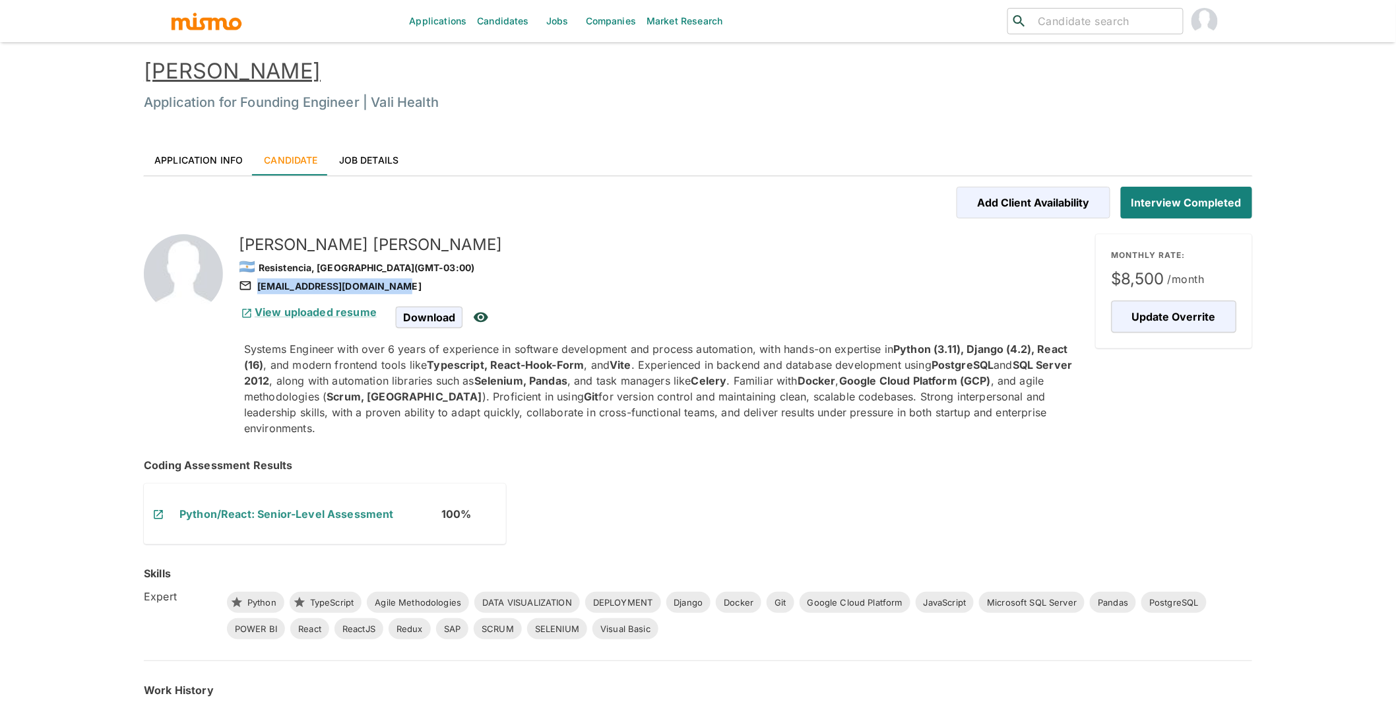
drag, startPoint x: 399, startPoint y: 287, endPoint x: 389, endPoint y: 286, distance: 9.3
click at [389, 286] on div "[EMAIL_ADDRESS][DOMAIN_NAME]" at bounding box center [662, 286] width 847 height 16
copy div "[EMAIL_ADDRESS][DOMAIN_NAME]"
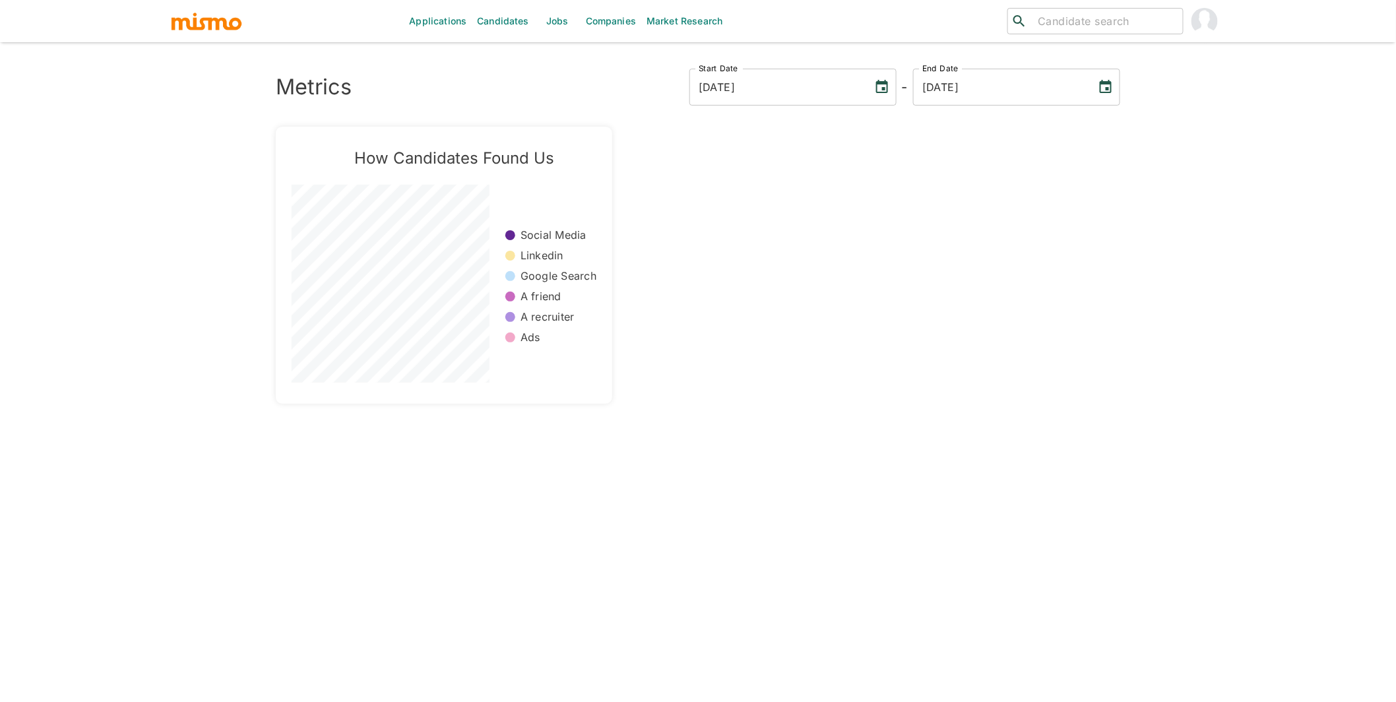
click at [1214, 21] on img "account of current user" at bounding box center [1205, 21] width 26 height 26
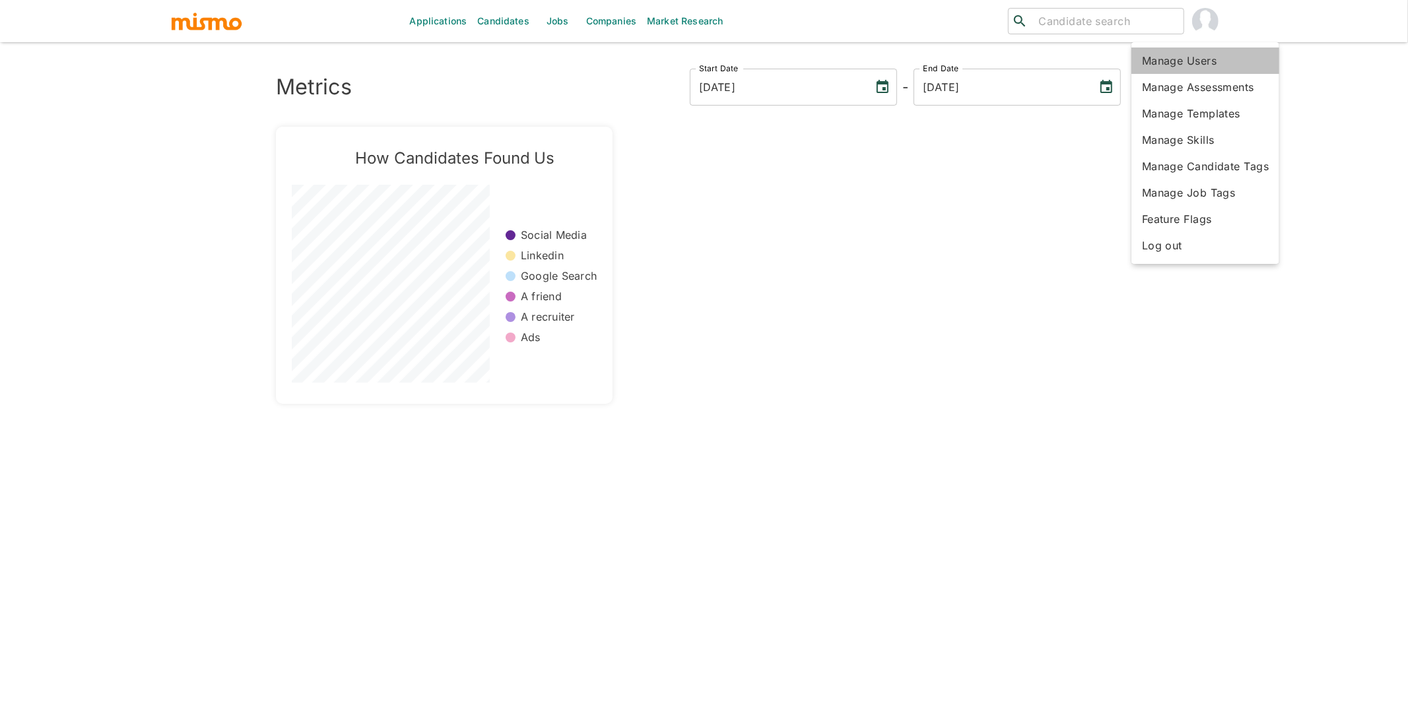
click at [1194, 57] on li "Manage Users" at bounding box center [1205, 61] width 148 height 26
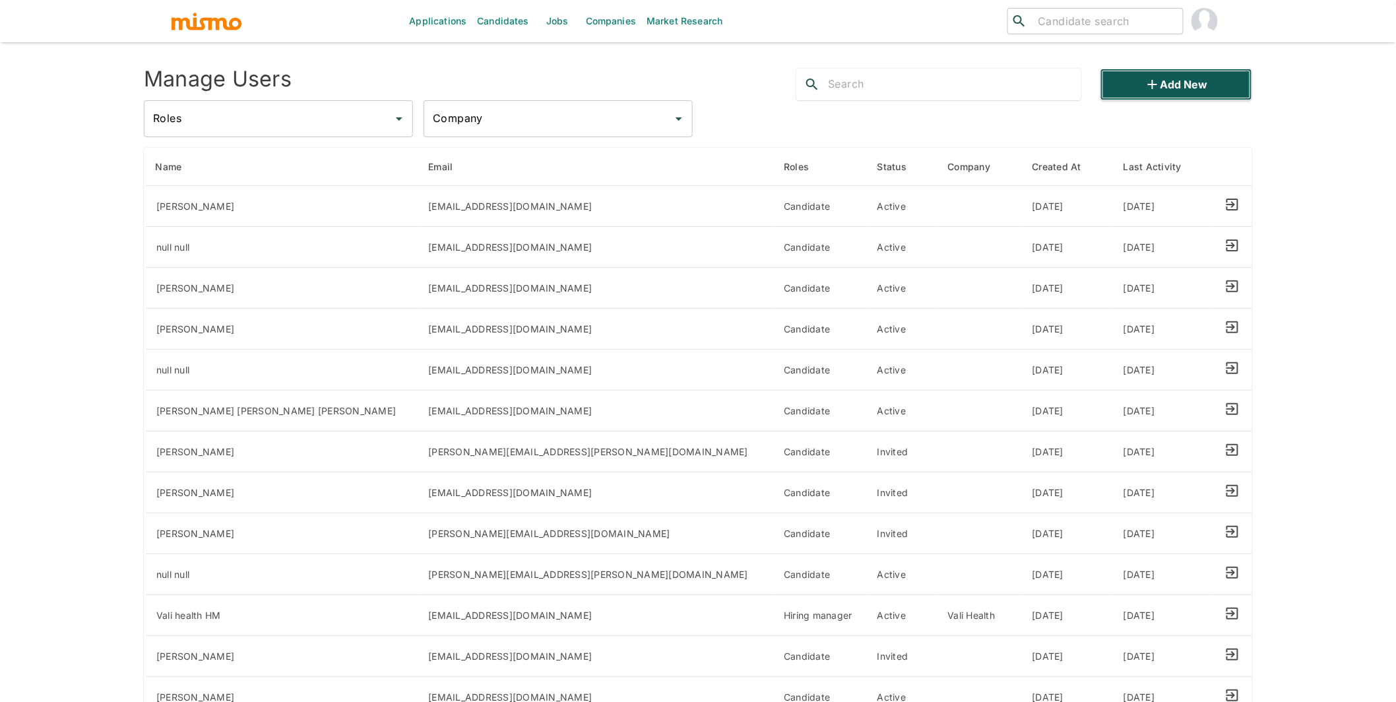
click at [1167, 79] on button "Add new" at bounding box center [1177, 85] width 152 height 32
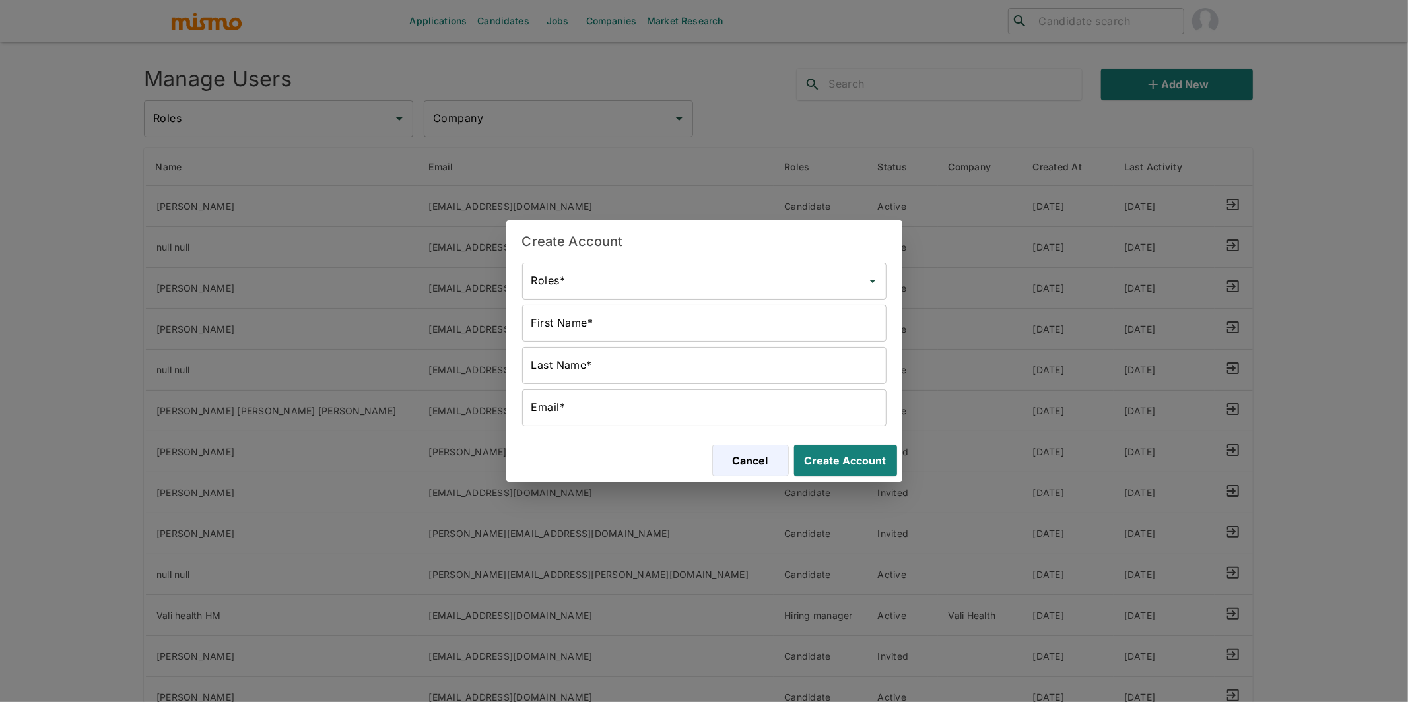
click at [645, 295] on div "Roles*" at bounding box center [704, 281] width 364 height 37
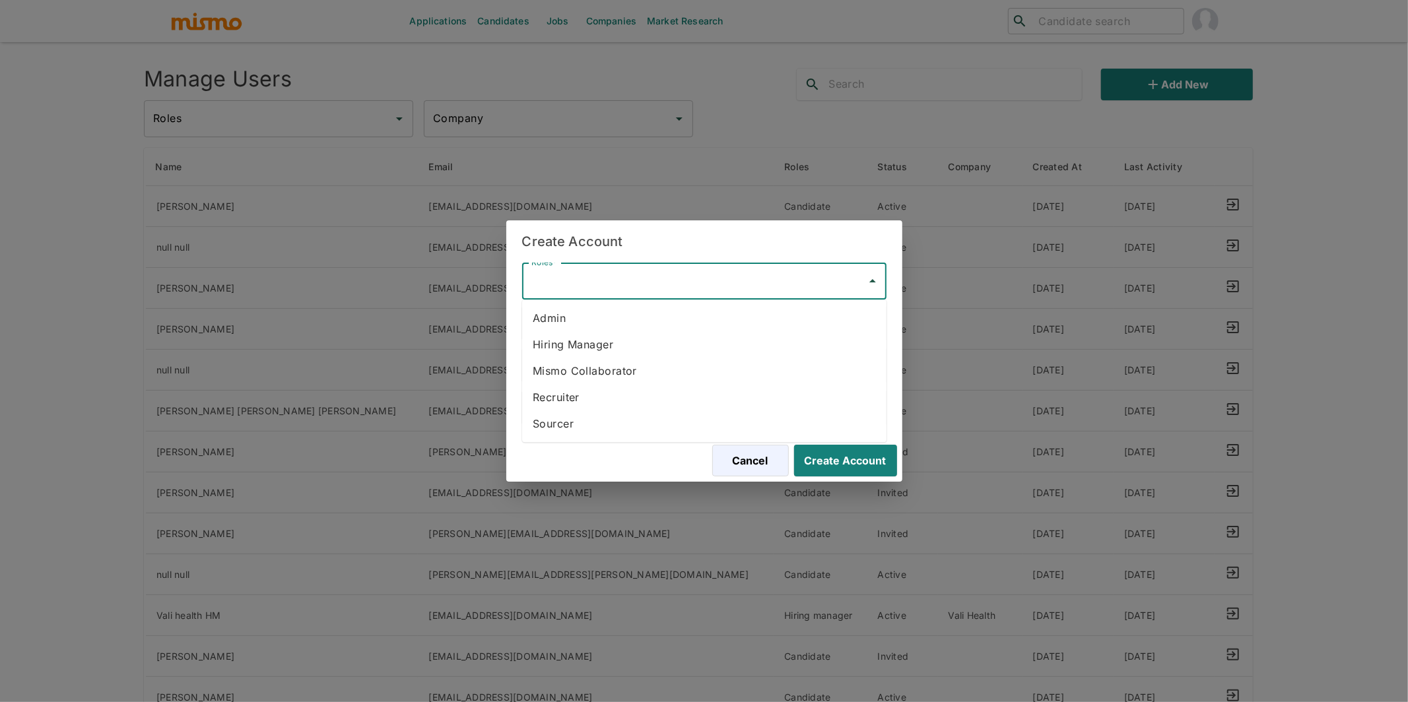
click at [606, 349] on li "Hiring Manager" at bounding box center [704, 344] width 364 height 26
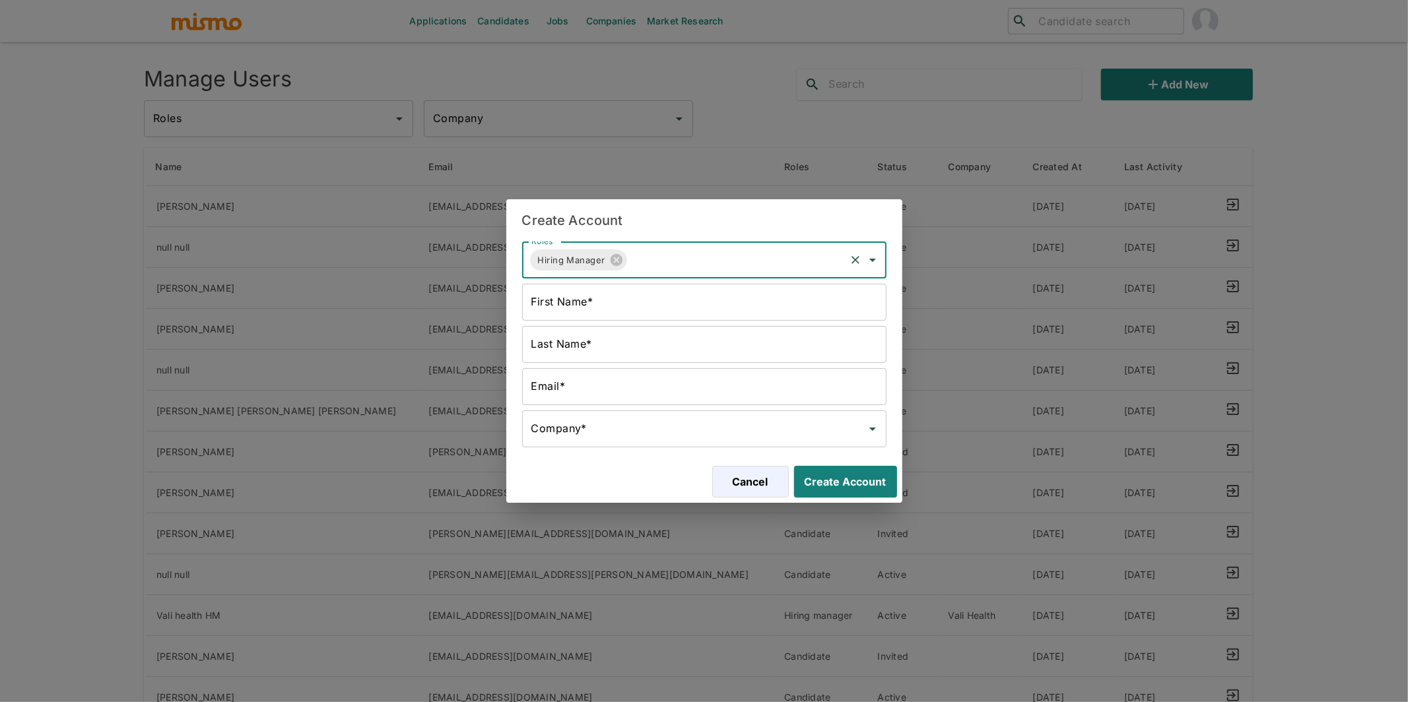
click at [670, 436] on input "Company*" at bounding box center [694, 428] width 333 height 25
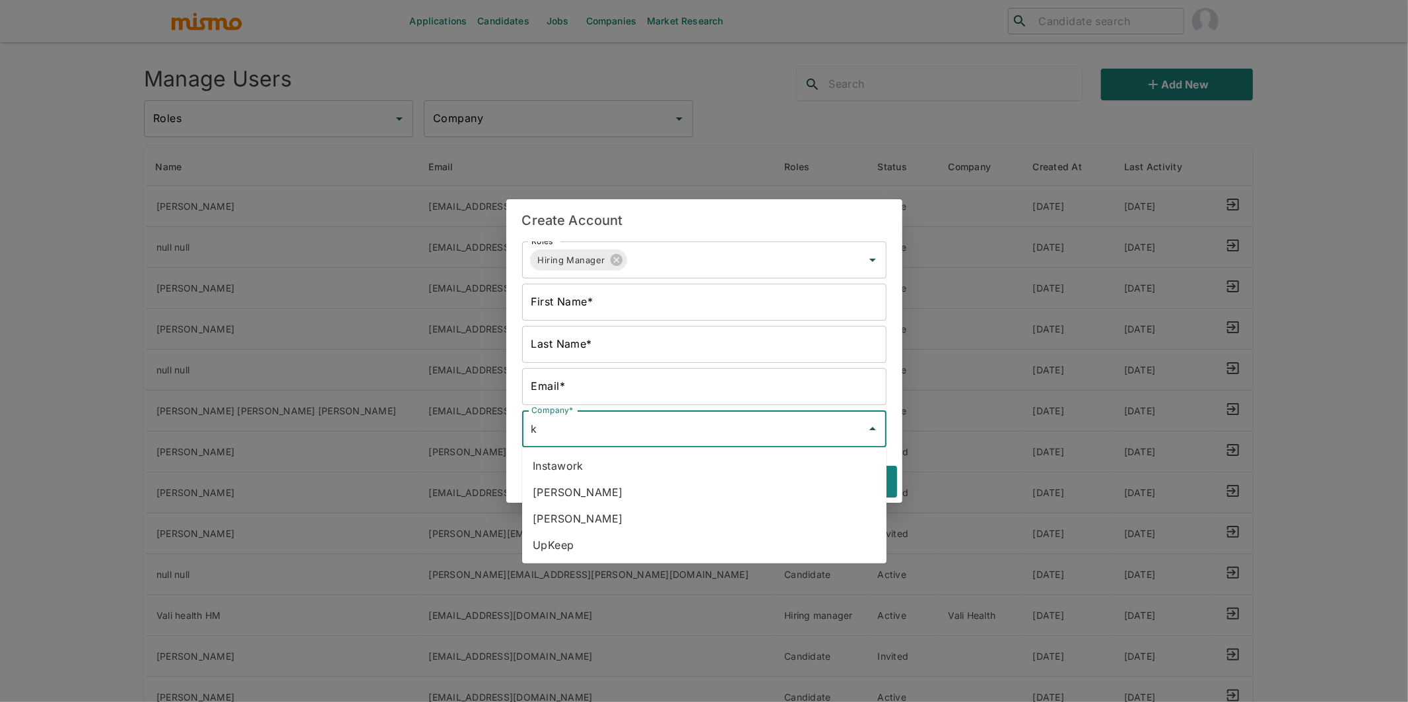
click at [560, 494] on li "[PERSON_NAME]" at bounding box center [704, 492] width 364 height 26
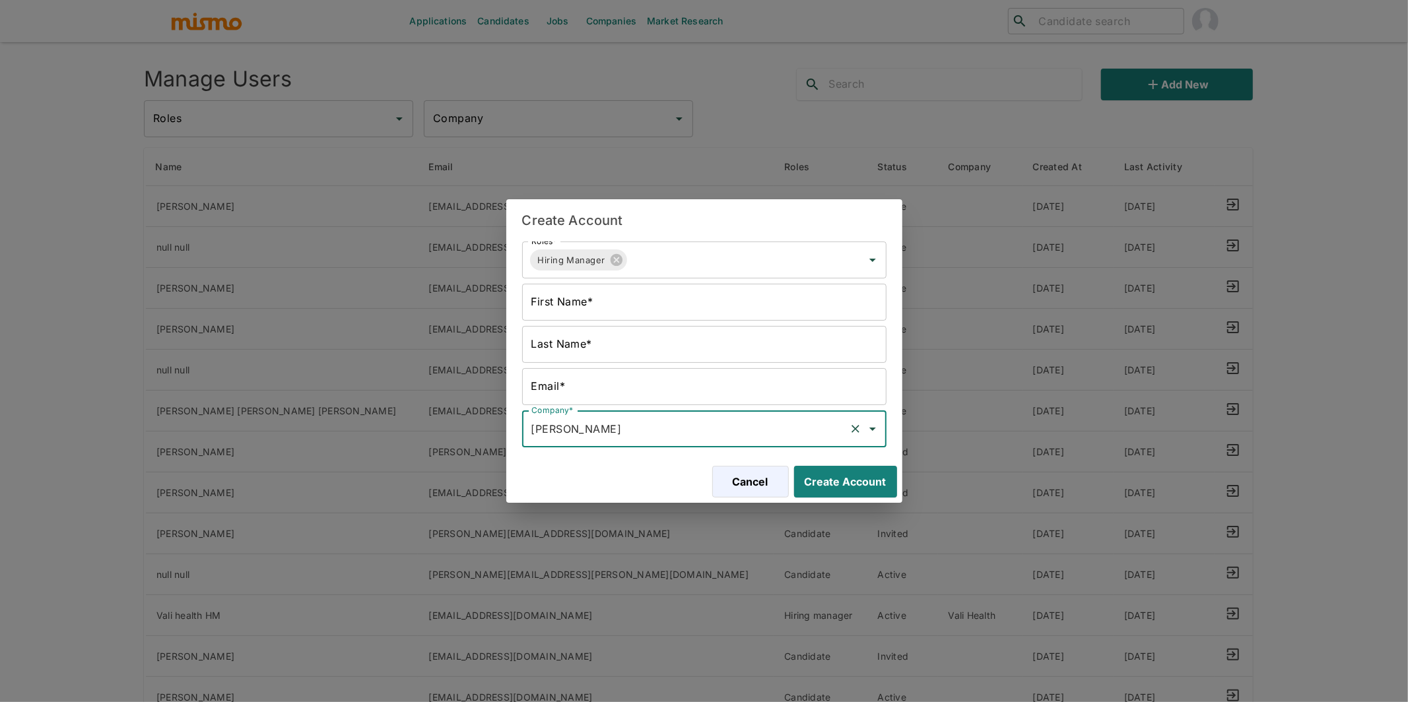
type input "[PERSON_NAME]"
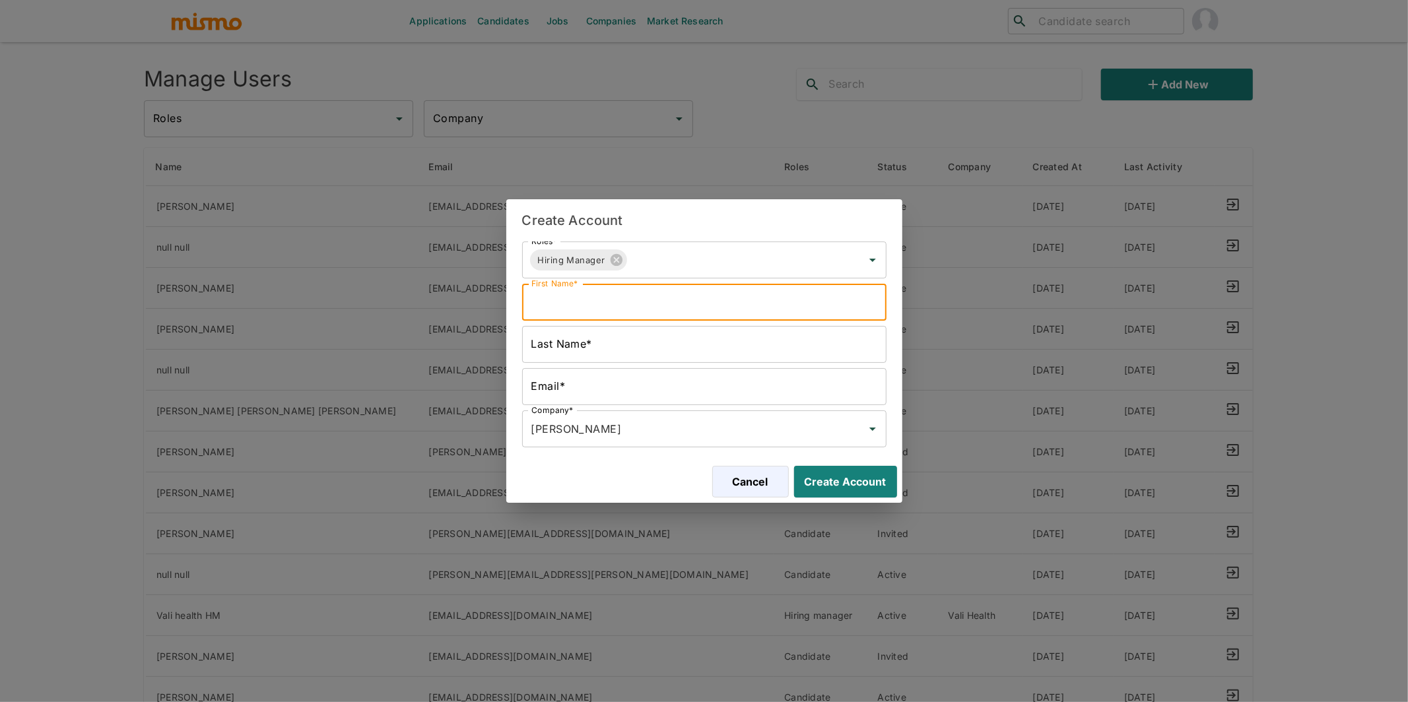
click at [618, 306] on input "First Name*" at bounding box center [704, 302] width 364 height 37
type input "J"
type input "[PERSON_NAME]"
click at [571, 339] on input "Last Name*" at bounding box center [704, 344] width 364 height 37
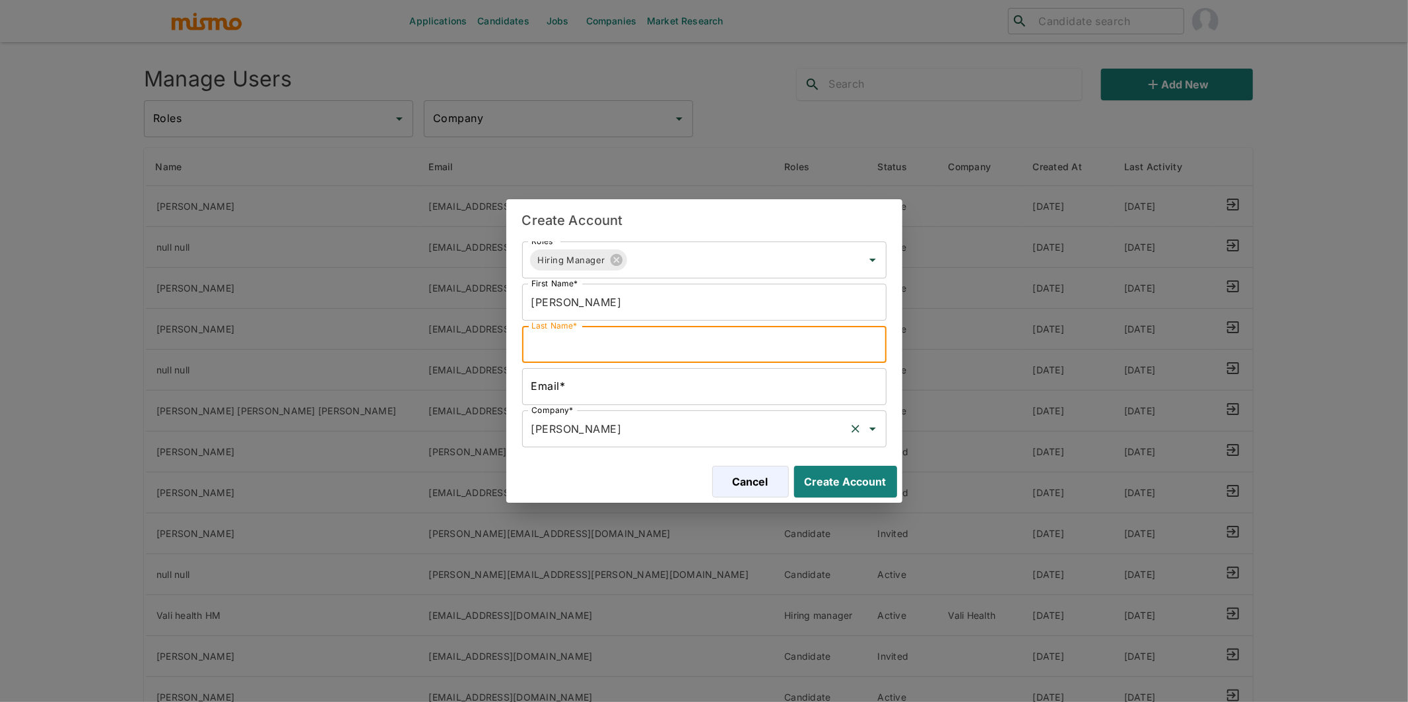
type input "HM"
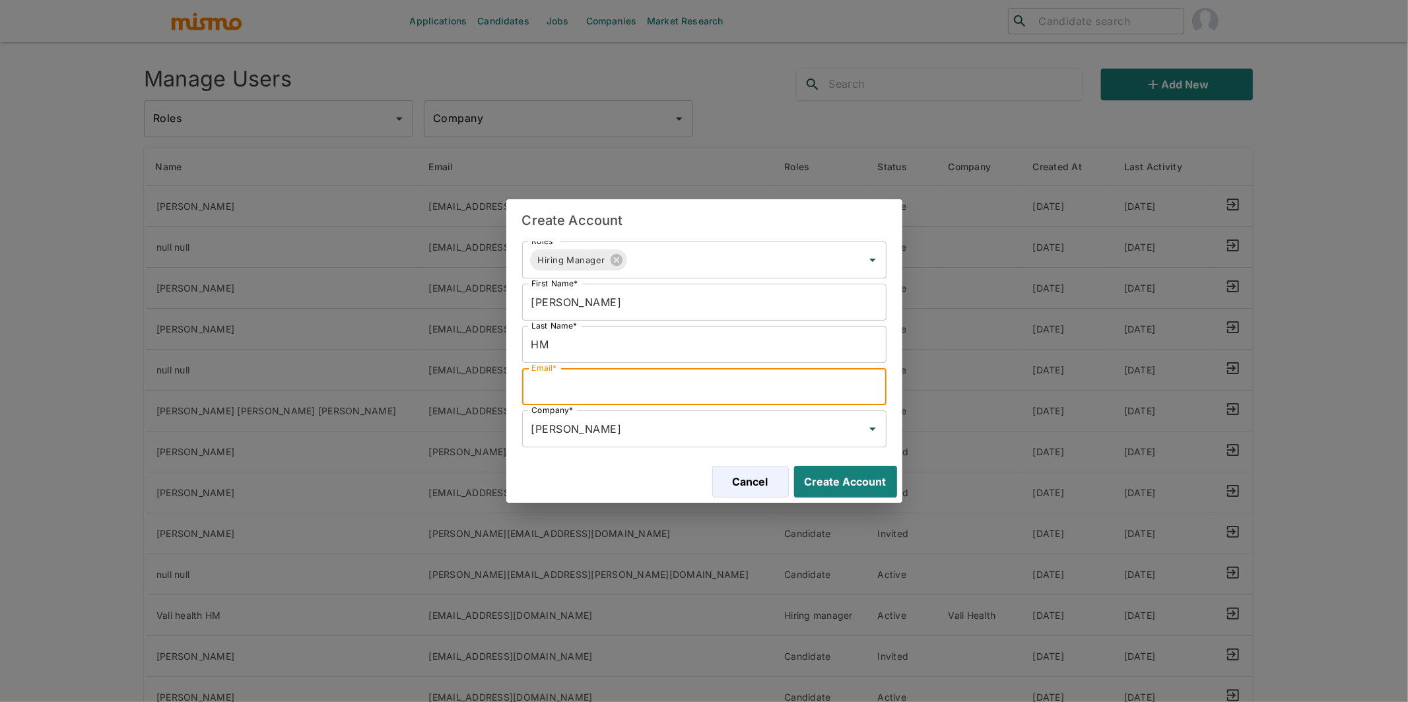
click at [604, 389] on input "Email*" at bounding box center [704, 386] width 364 height 37
type input "kaelio-HM@mail.co"
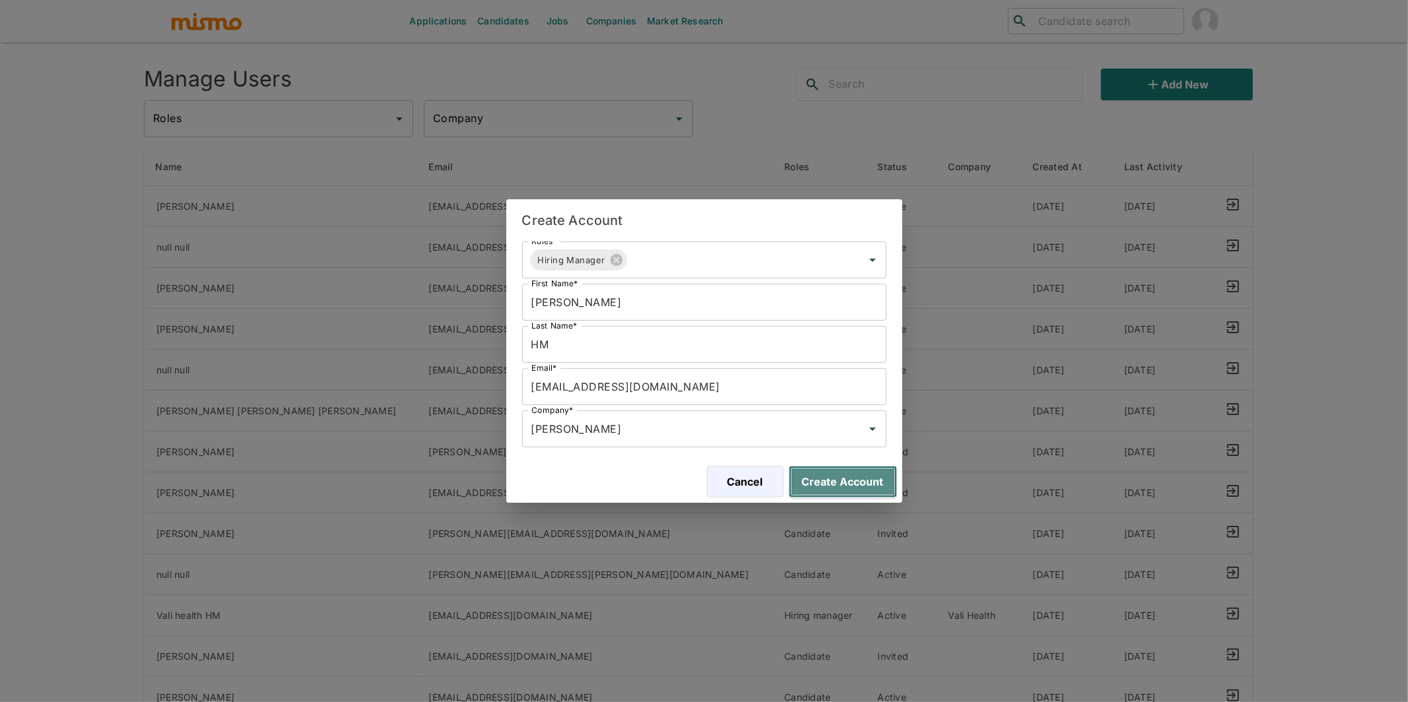
click at [862, 484] on button "Create Account" at bounding box center [843, 482] width 108 height 32
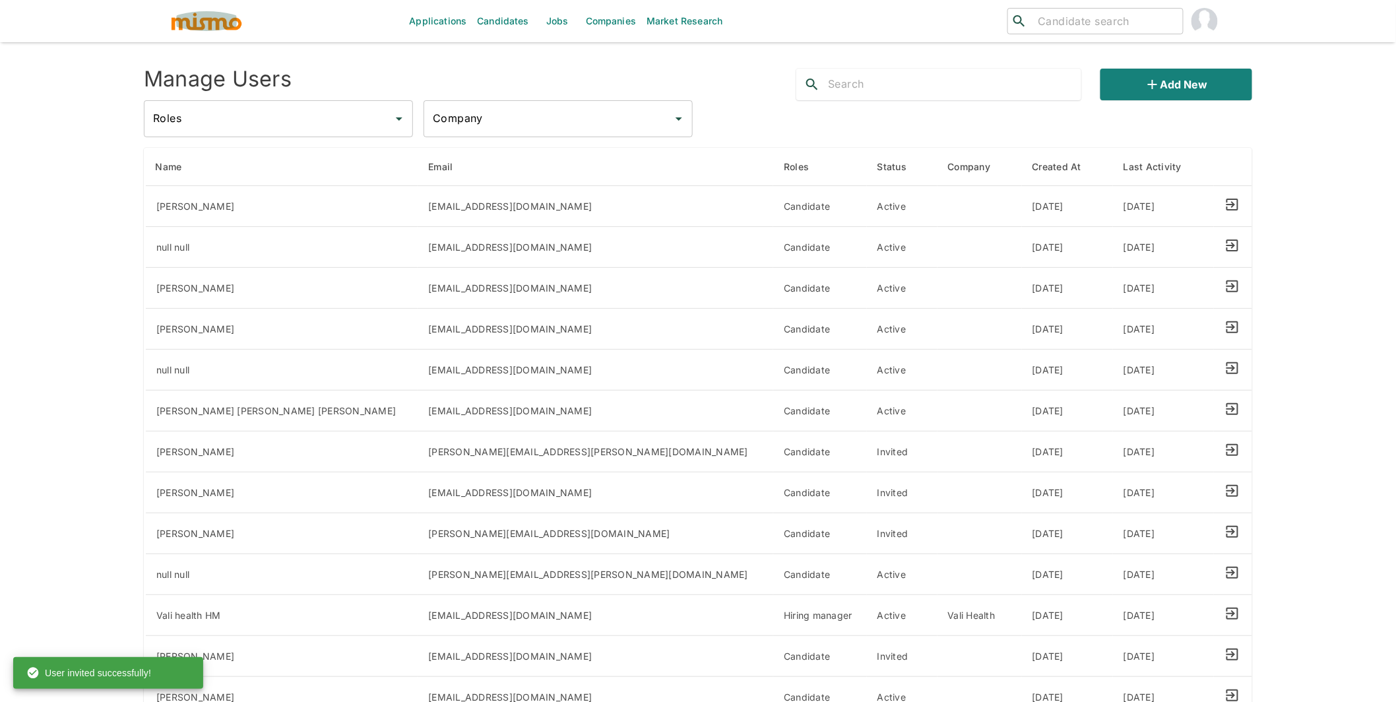
click at [226, 22] on img "button" at bounding box center [206, 21] width 73 height 20
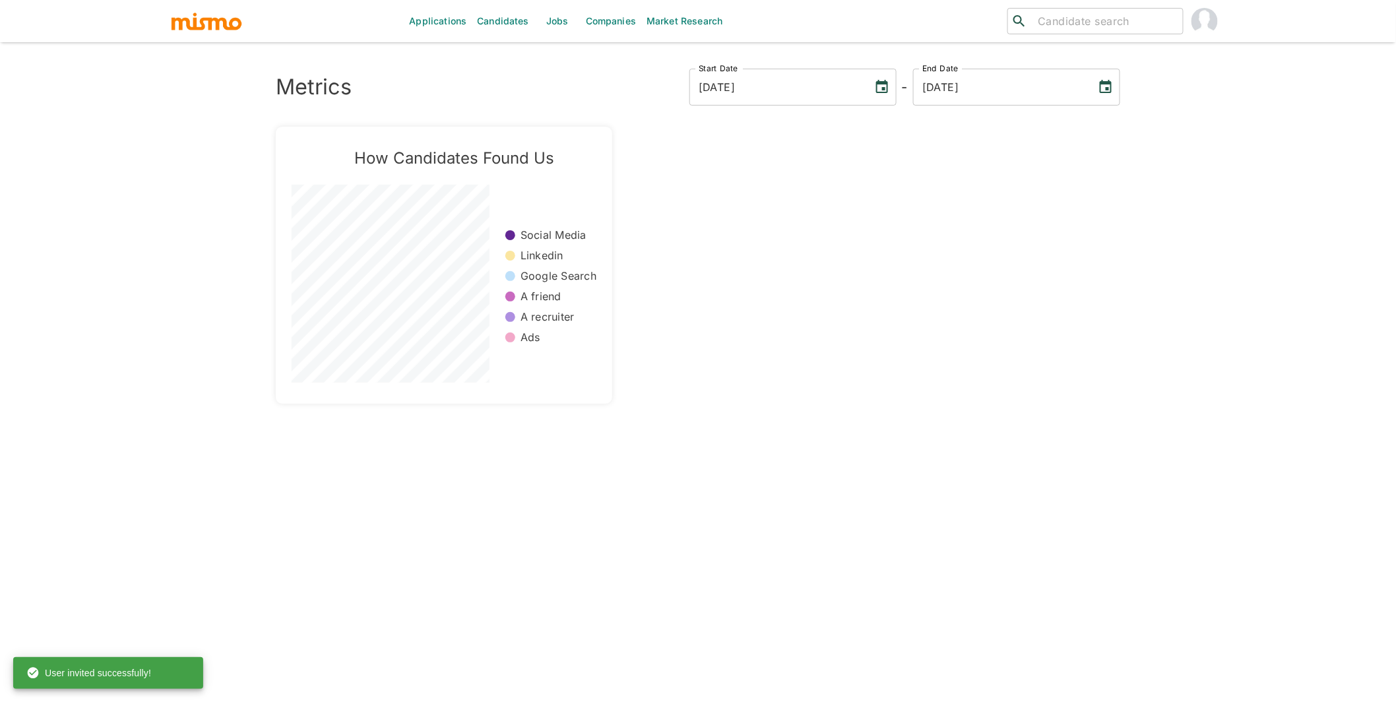
click at [581, 24] on link "Companies" at bounding box center [611, 21] width 61 height 42
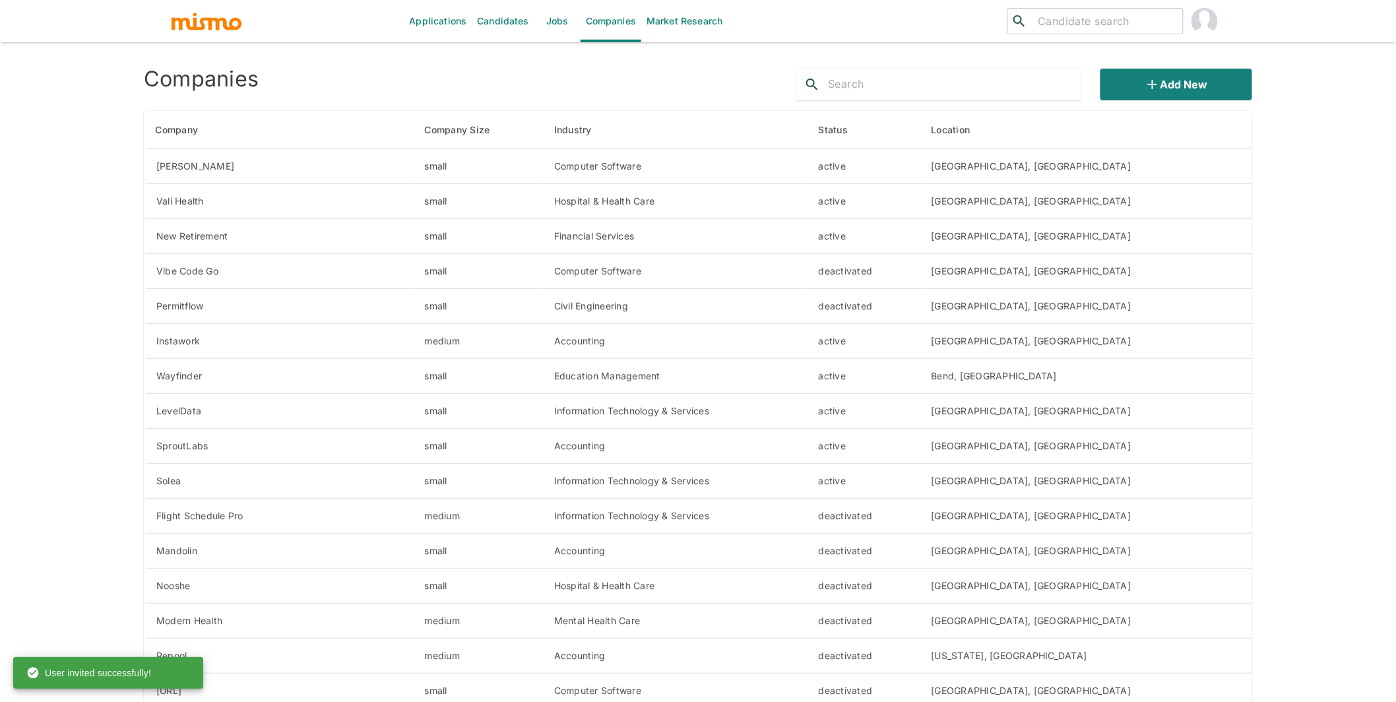
click at [553, 22] on link "Jobs" at bounding box center [558, 21] width 46 height 42
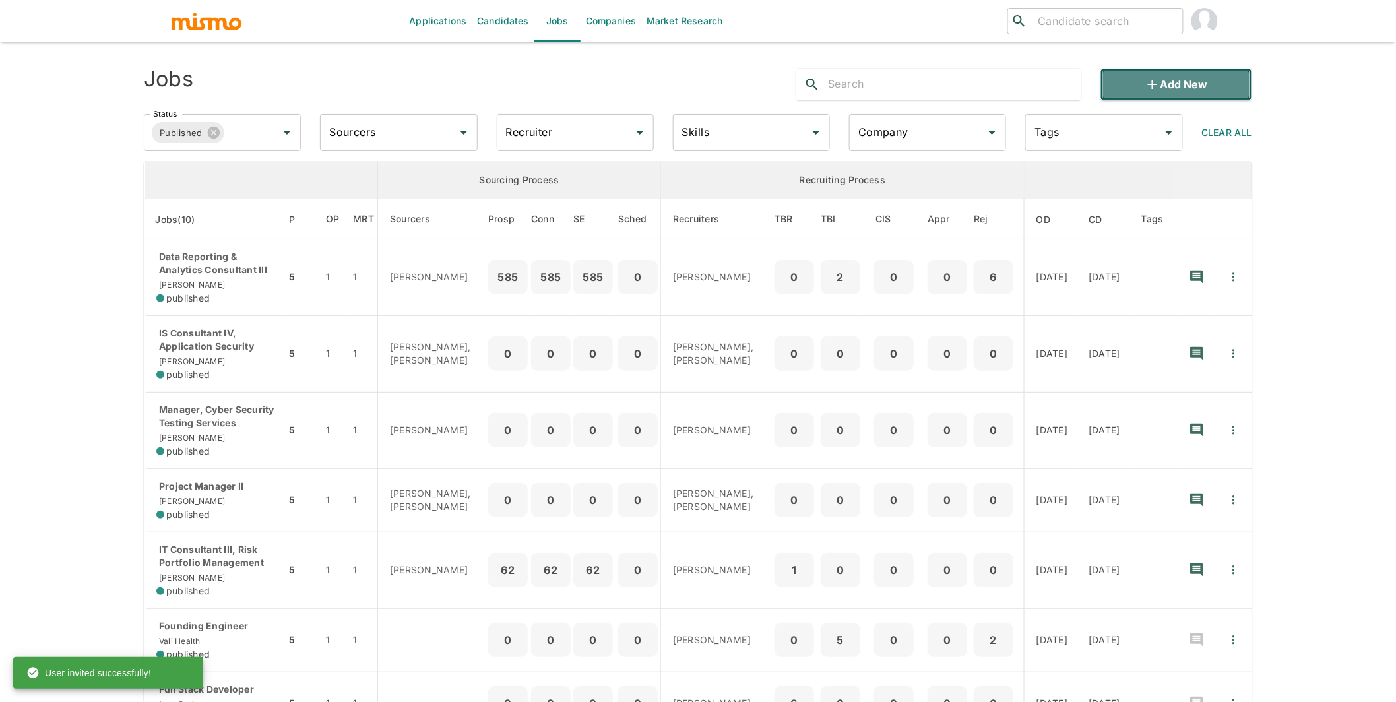
click at [1136, 88] on button "Add new" at bounding box center [1177, 85] width 152 height 32
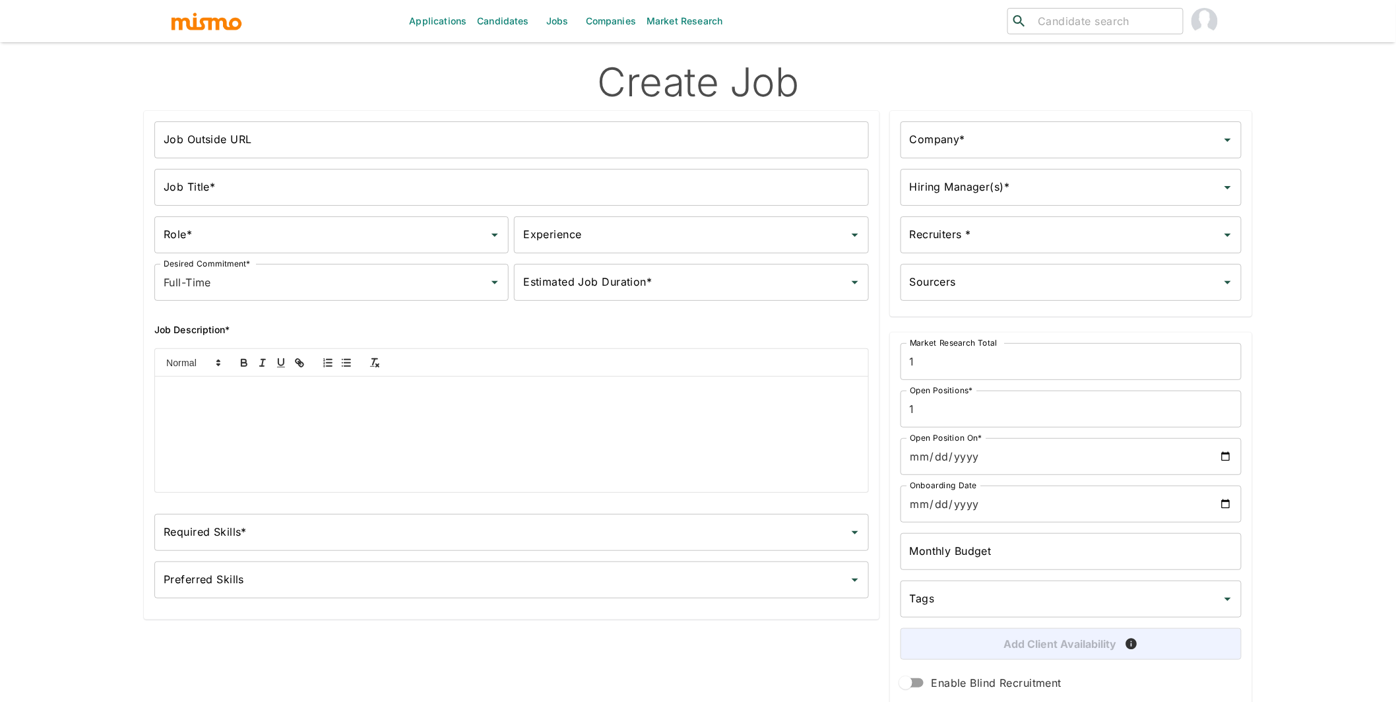
click at [377, 188] on input "Job Title*" at bounding box center [511, 187] width 715 height 37
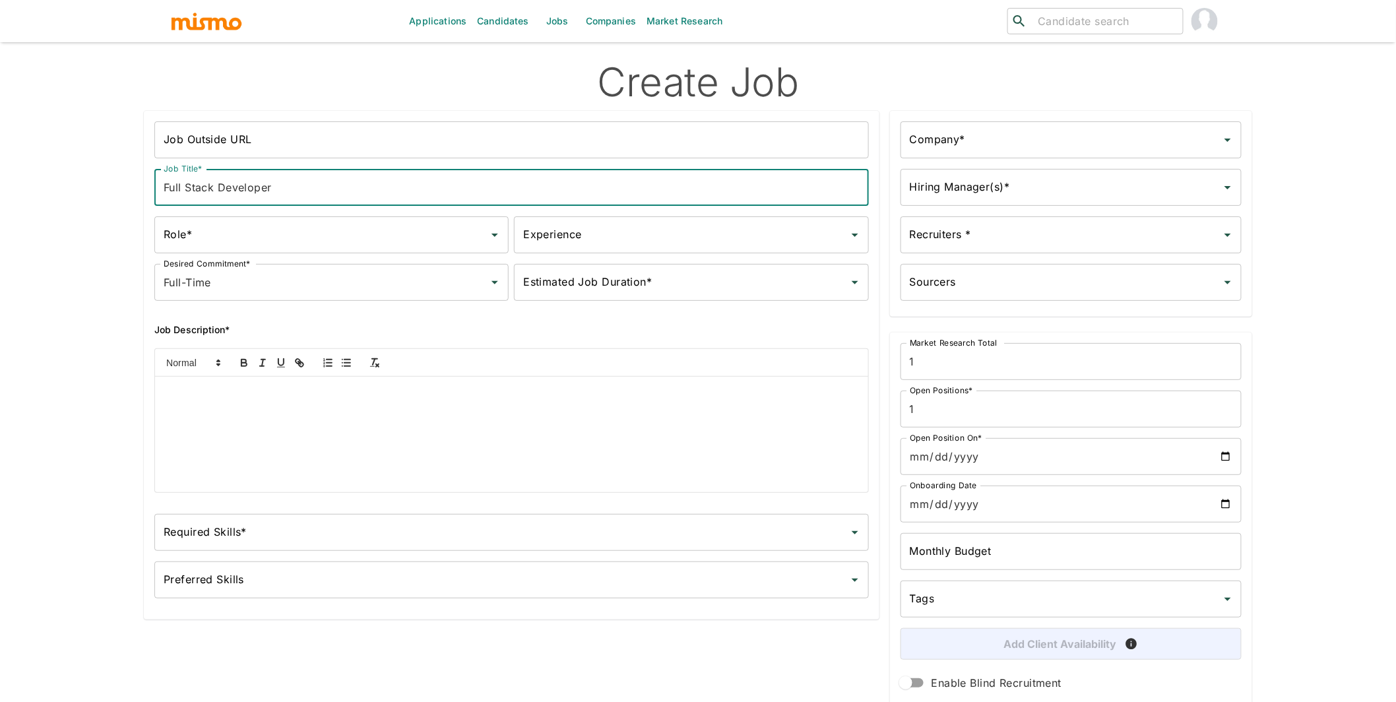
type input "Full Stack Developer"
click at [325, 235] on input "Role*" at bounding box center [321, 234] width 323 height 25
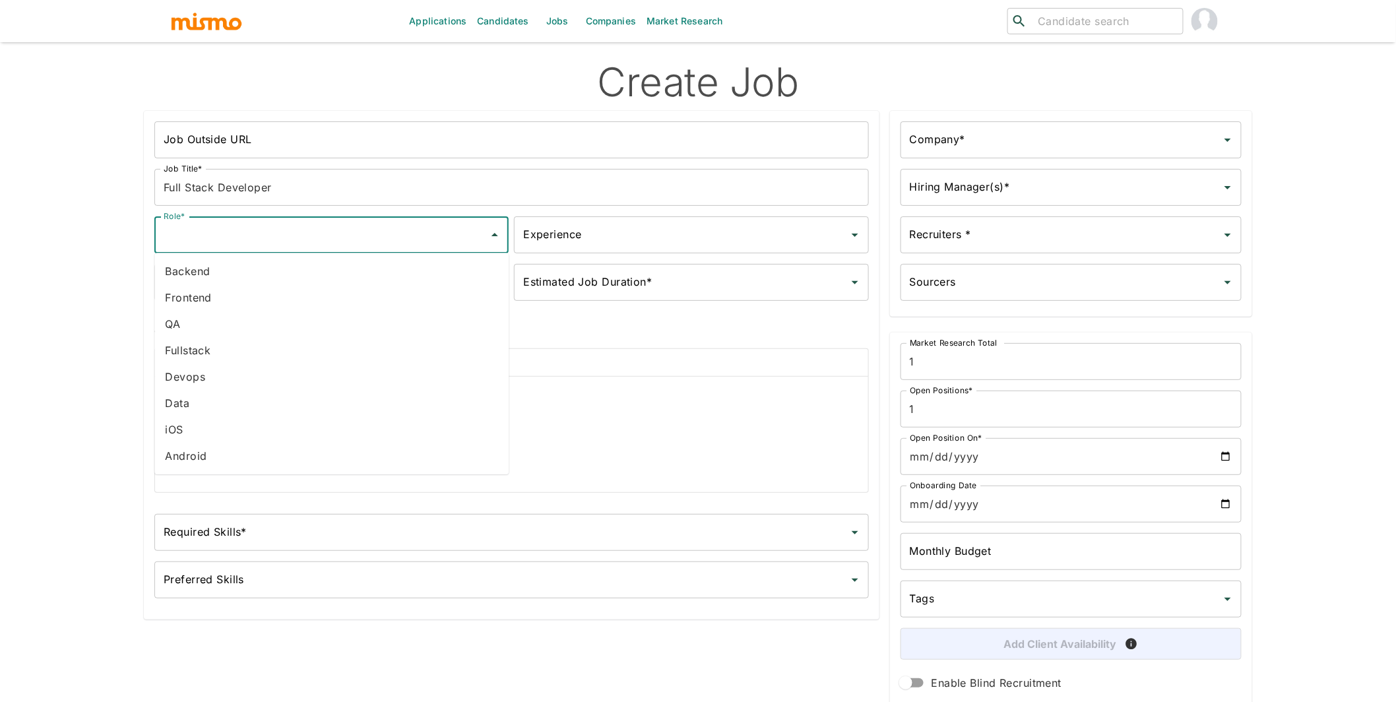
click at [216, 348] on li "Fullstack" at bounding box center [331, 350] width 354 height 26
type input "Fullstack"
click at [734, 232] on input "Experience" at bounding box center [681, 234] width 323 height 25
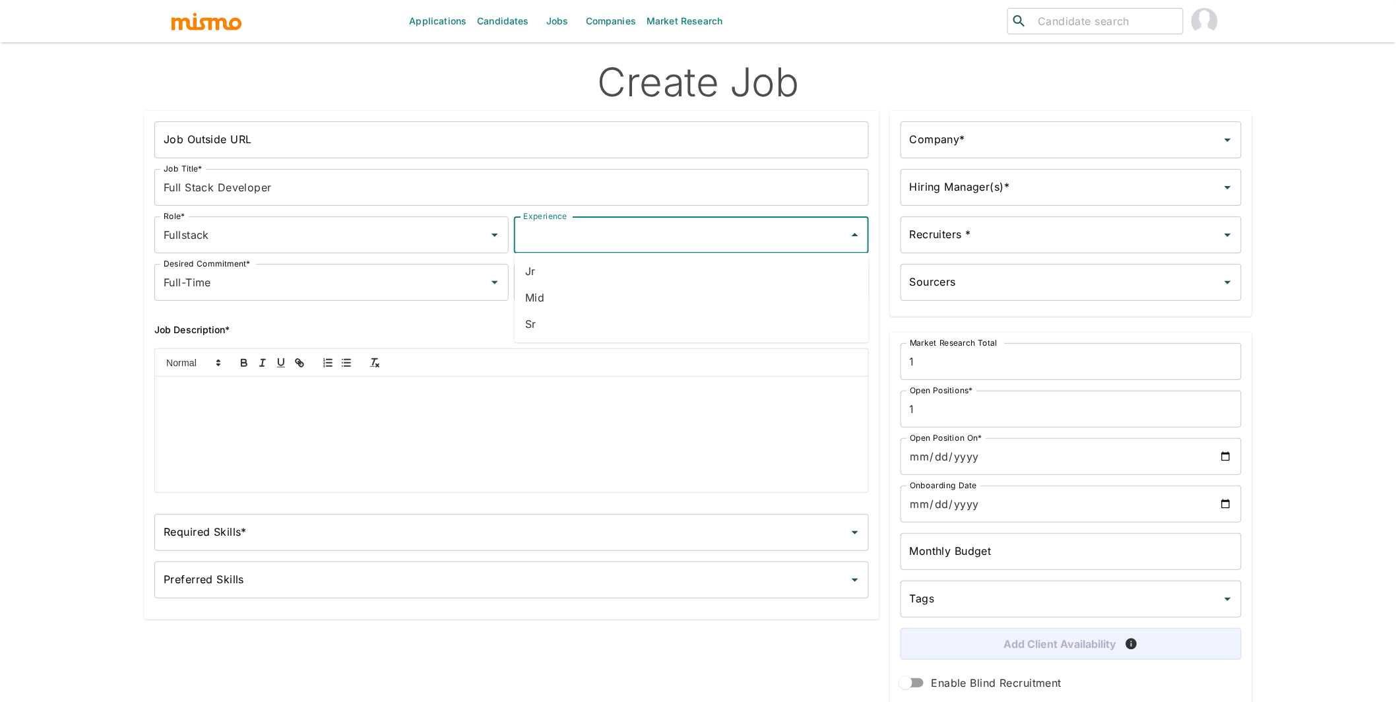
click at [625, 292] on li "Mid" at bounding box center [692, 297] width 354 height 26
type input "Mid"
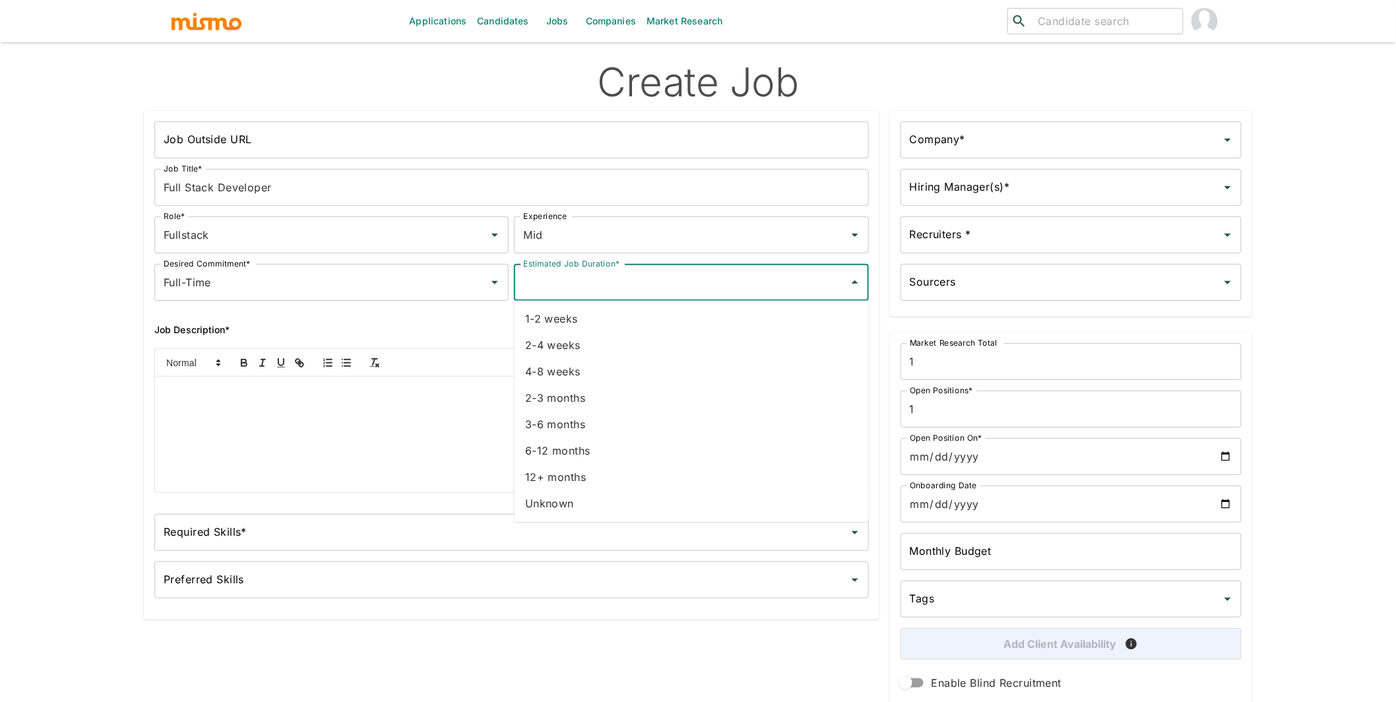
click at [607, 282] on input "Estimated Job Duration*" at bounding box center [681, 282] width 323 height 25
drag, startPoint x: 573, startPoint y: 472, endPoint x: 447, endPoint y: 383, distance: 154.7
click at [573, 472] on li "12+ months" at bounding box center [692, 478] width 354 height 26
type input "12+ months"
click at [337, 538] on input "Required Skills*" at bounding box center [501, 532] width 683 height 25
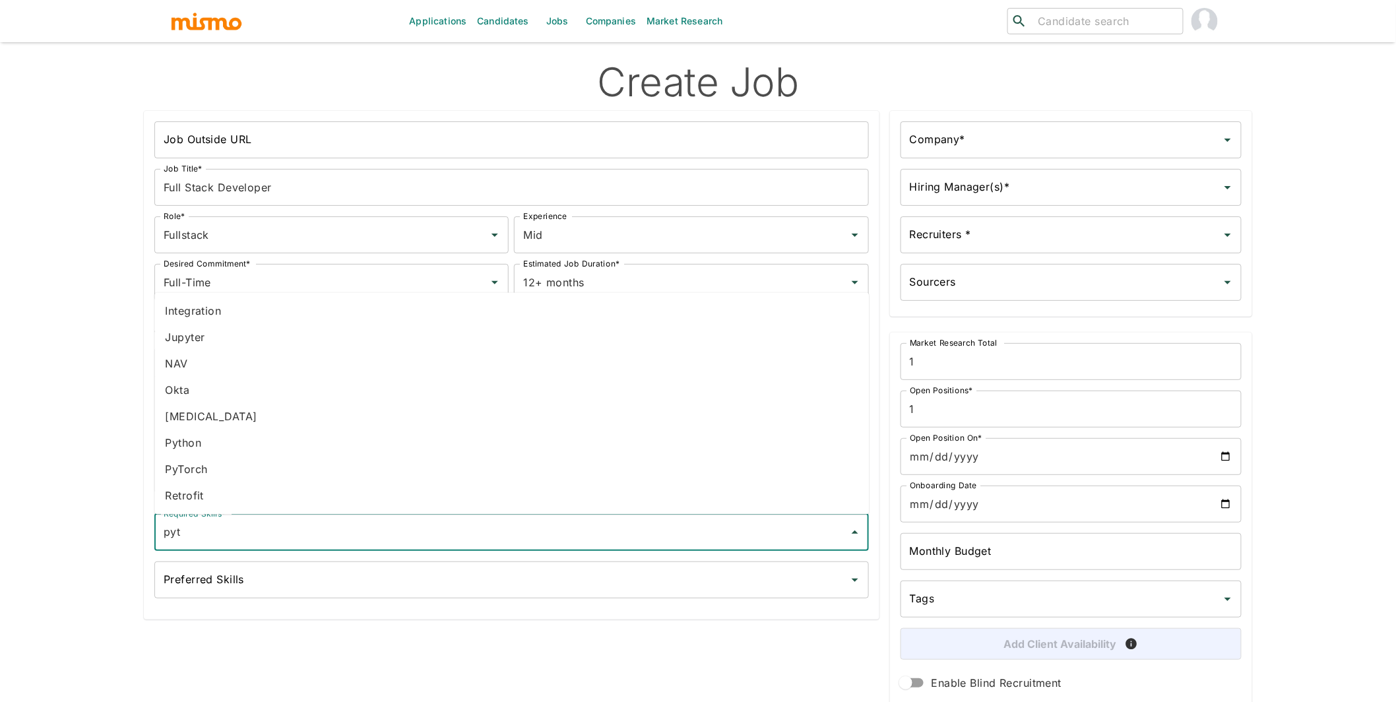
type input "pyth"
click at [177, 647] on li "Python" at bounding box center [511, 649] width 715 height 26
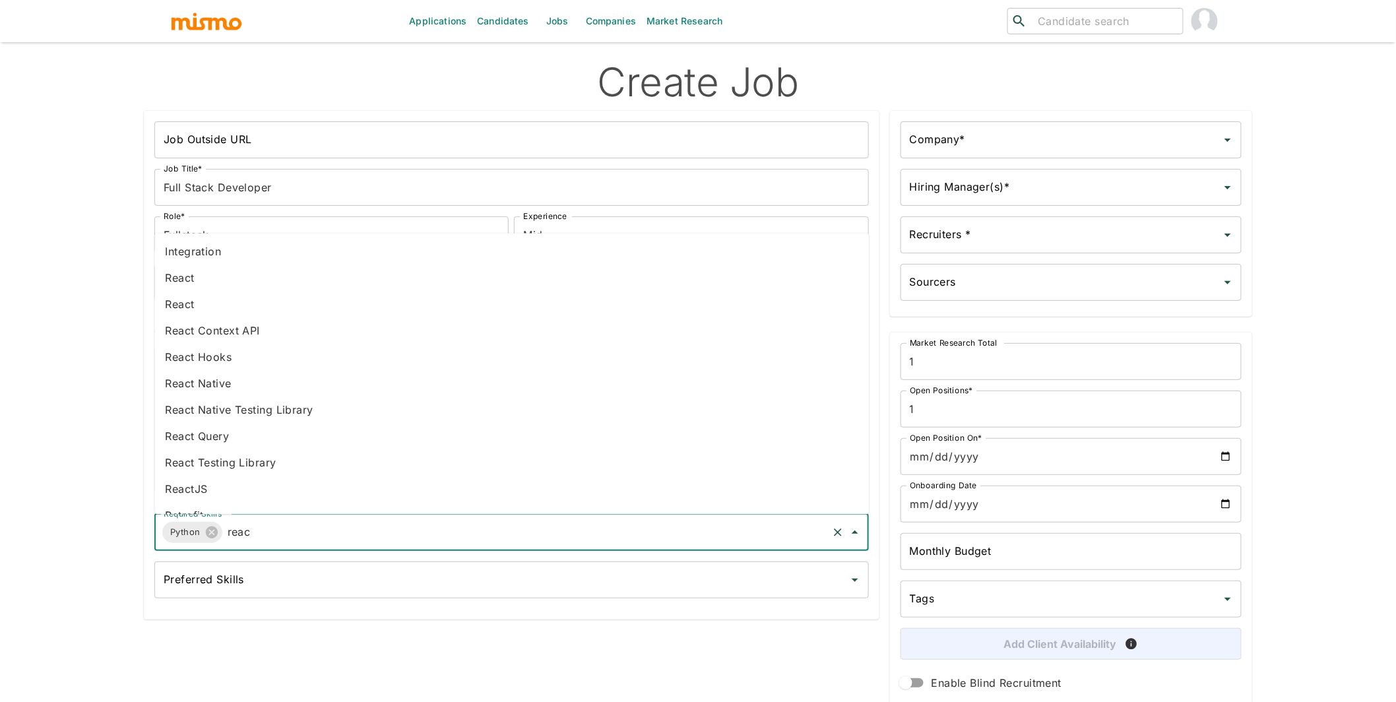
type input "react"
click at [218, 284] on li "React" at bounding box center [511, 278] width 715 height 26
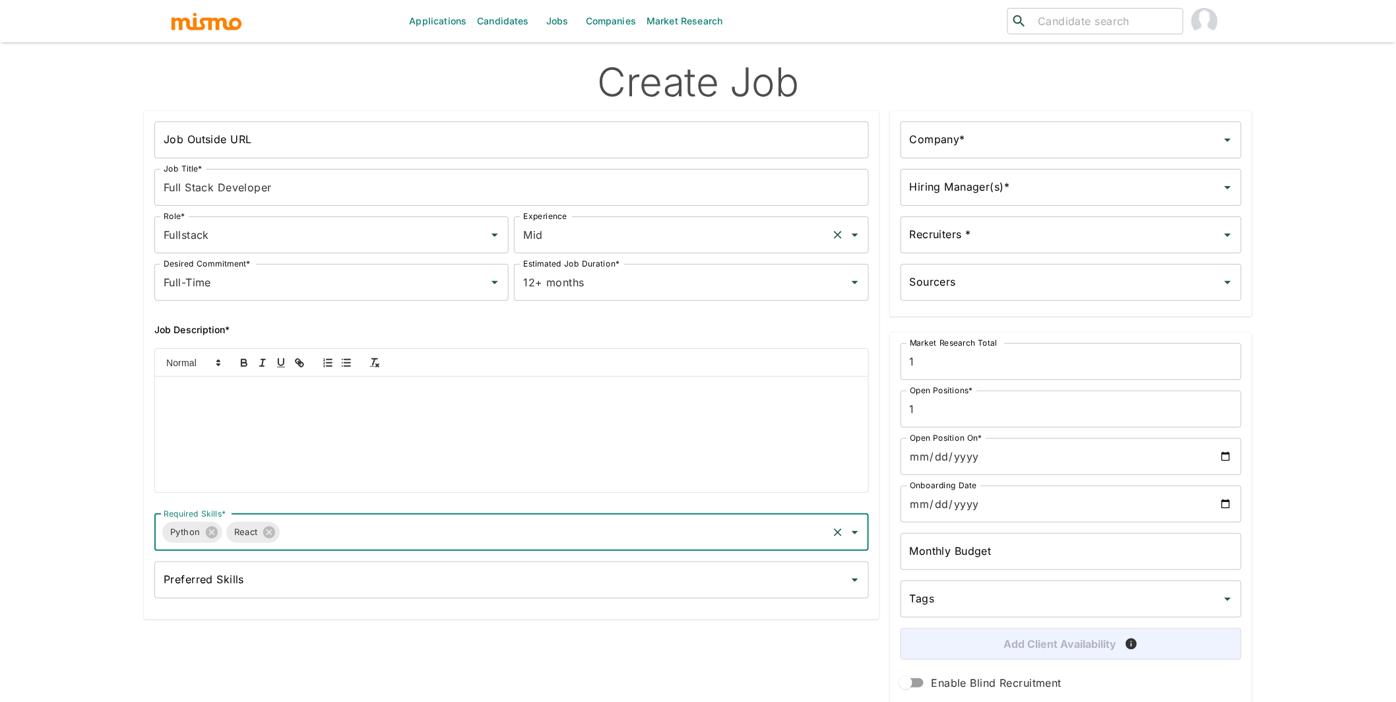
click at [610, 234] on input "Mid" at bounding box center [673, 234] width 306 height 25
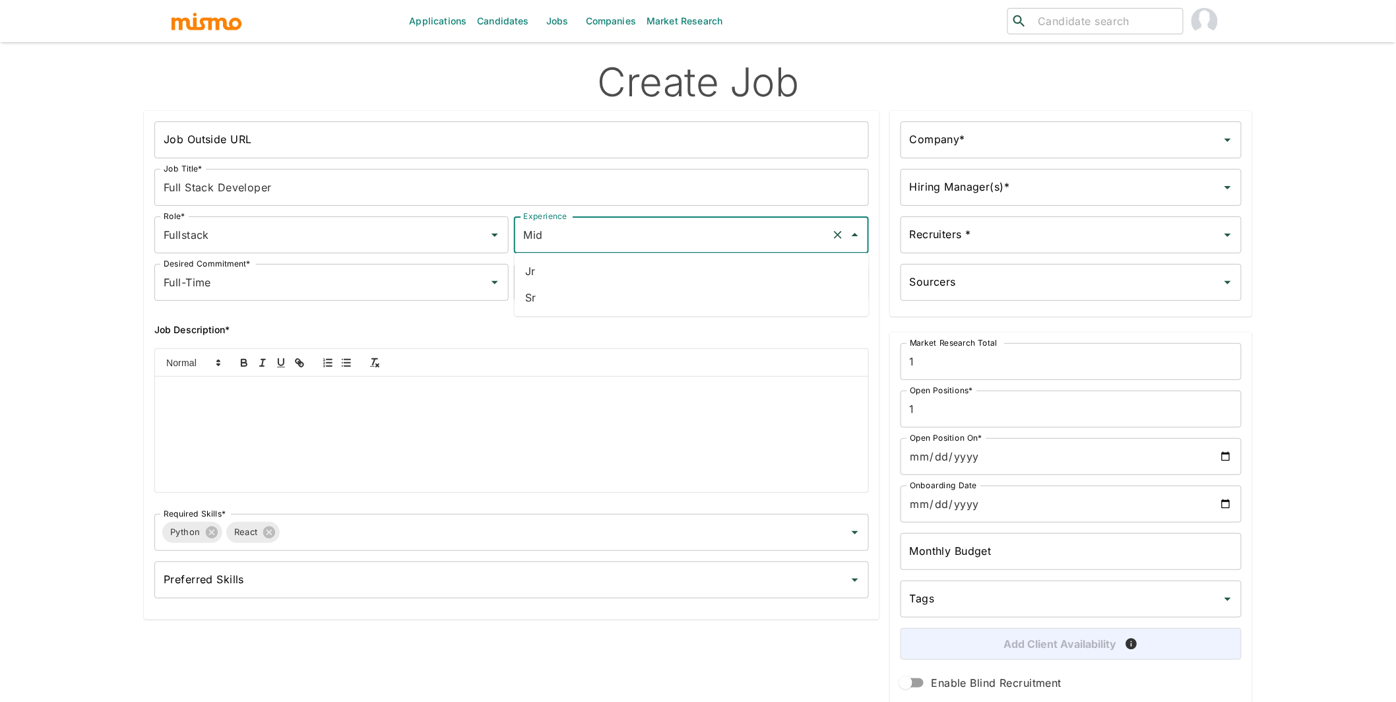
click at [564, 276] on li "Jr" at bounding box center [692, 271] width 354 height 26
type input "Jr"
click at [305, 443] on div at bounding box center [511, 434] width 713 height 115
click at [1015, 142] on input "Company*" at bounding box center [1061, 139] width 309 height 25
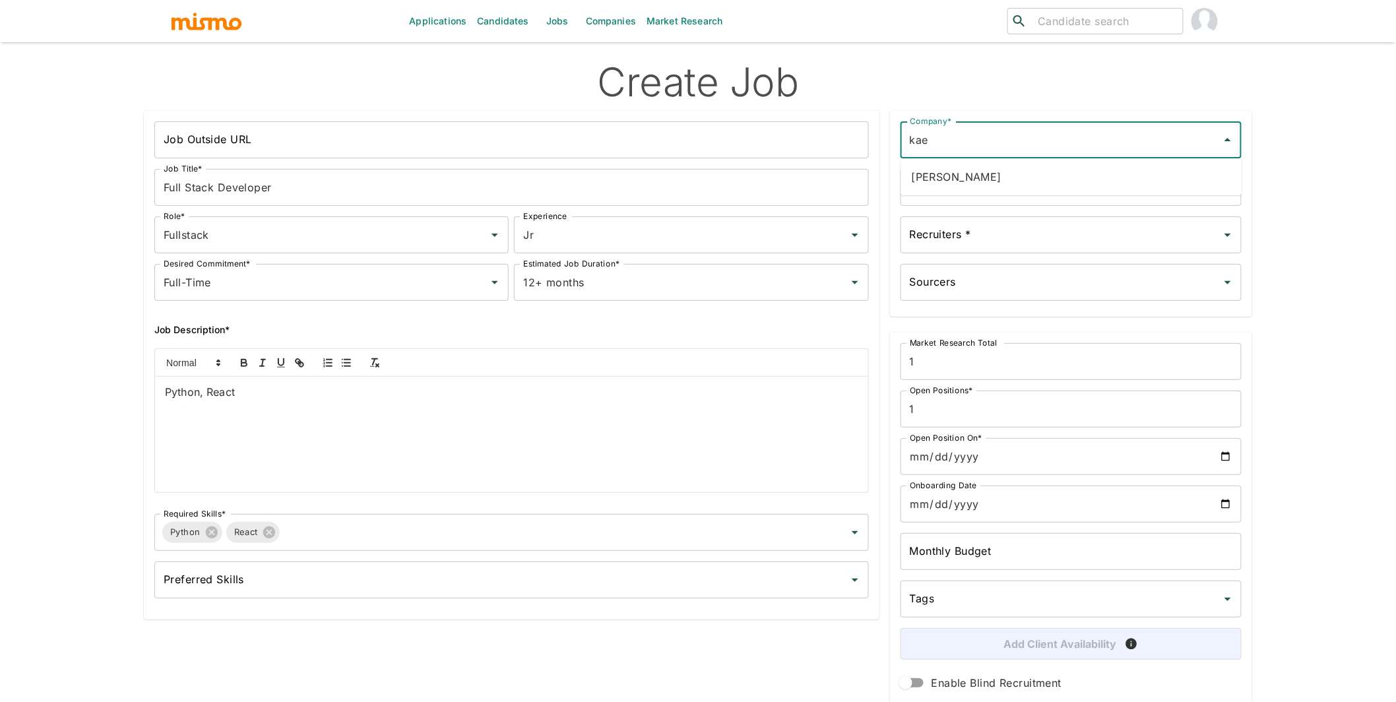
click at [989, 168] on li "[PERSON_NAME]" at bounding box center [1071, 177] width 341 height 26
type input "[PERSON_NAME]"
click at [956, 189] on input "Hiring Manager(s)*" at bounding box center [1061, 187] width 309 height 25
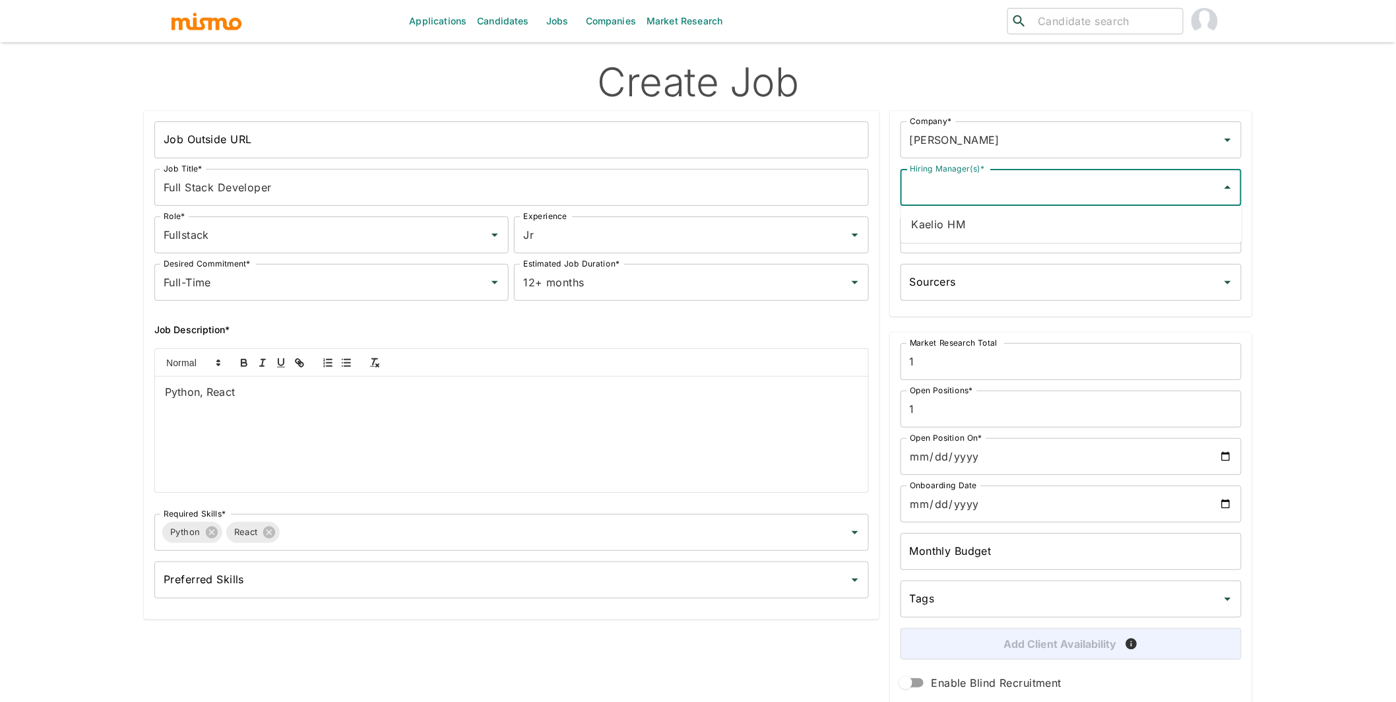
click at [954, 224] on li "Kaelio HM" at bounding box center [1071, 224] width 341 height 26
click at [996, 223] on input "Recruiters *" at bounding box center [1061, 234] width 309 height 25
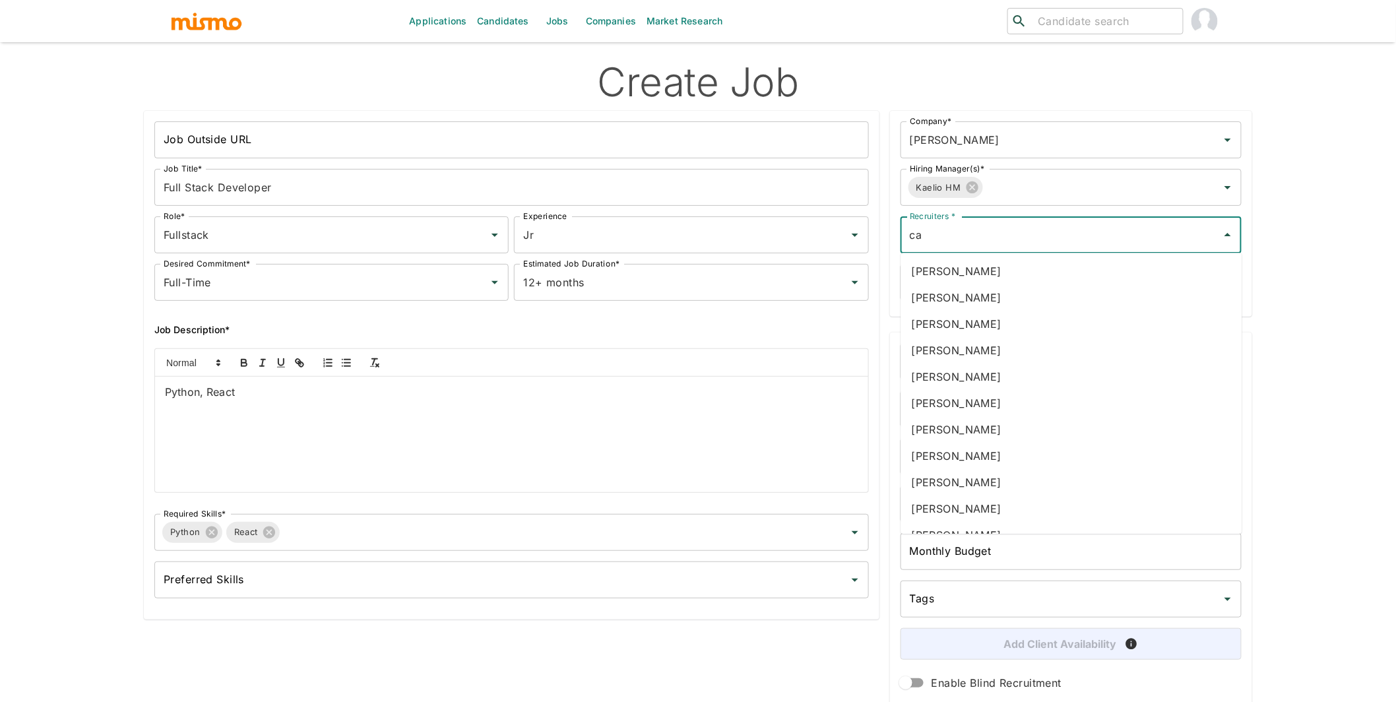
type input "car"
click at [1004, 360] on li "Carmen Vilachá" at bounding box center [1071, 350] width 341 height 26
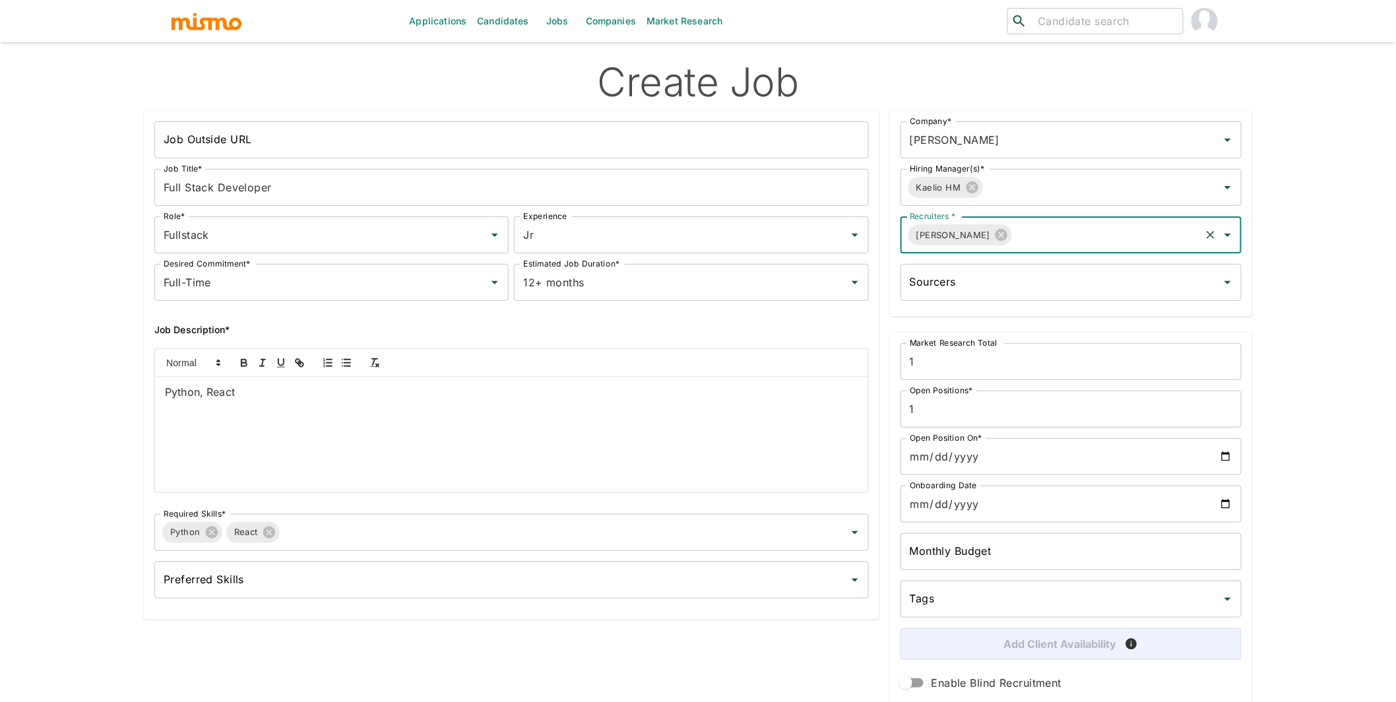
click at [1014, 280] on input "Sourcers" at bounding box center [1061, 282] width 309 height 25
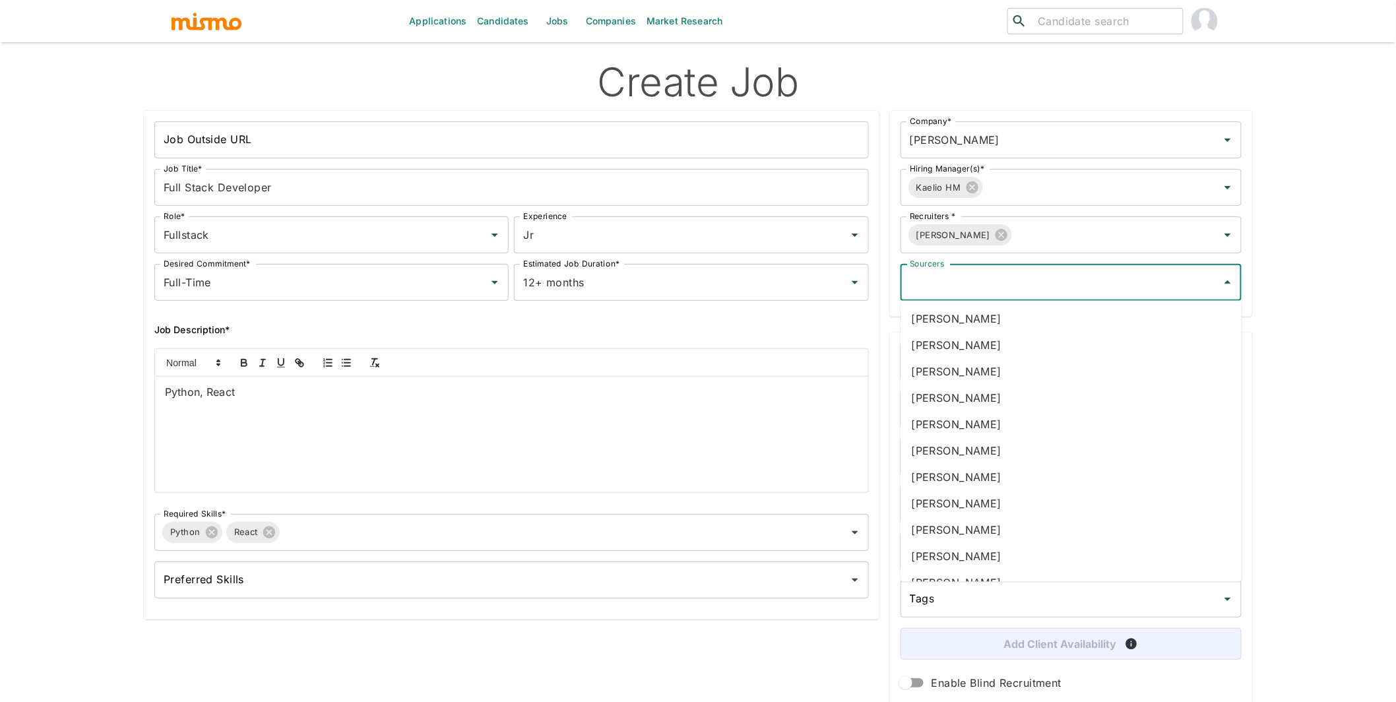
click at [846, 329] on h6 "Job Description*" at bounding box center [511, 330] width 715 height 16
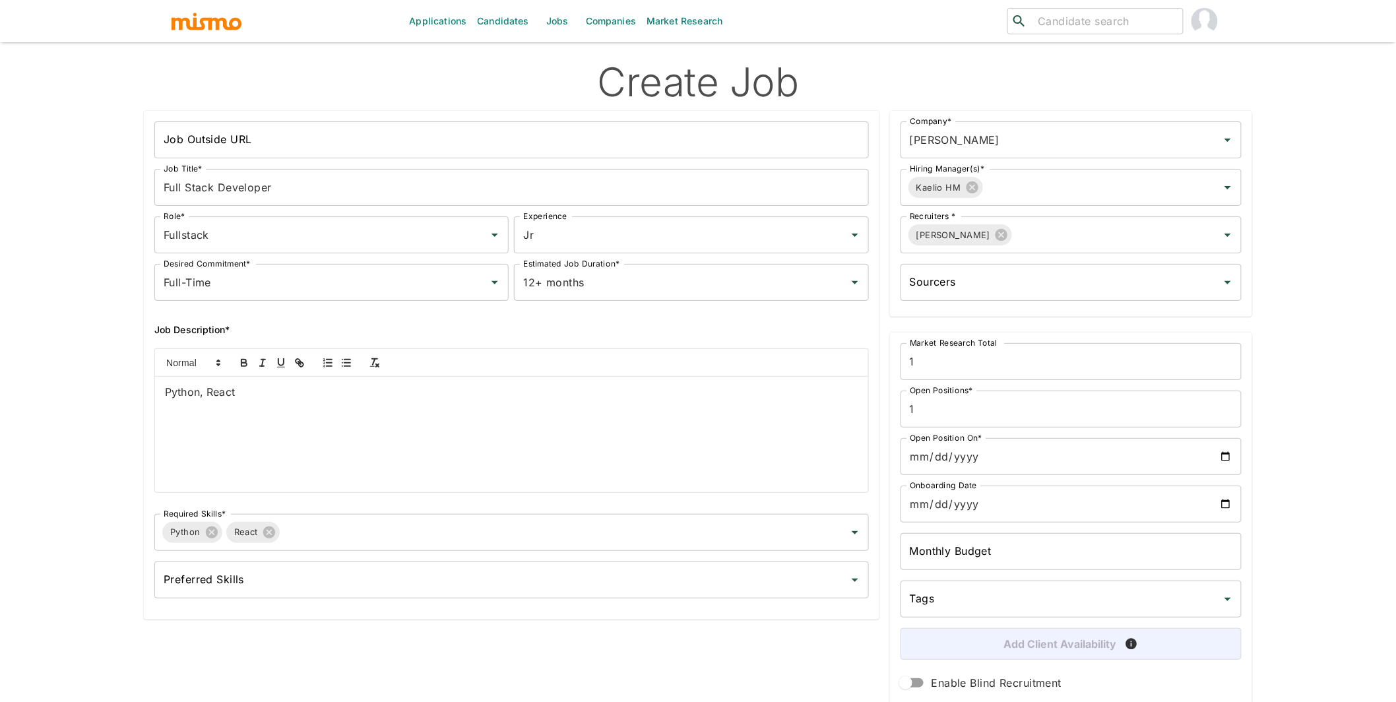
click at [1225, 453] on input "Open Position On*" at bounding box center [1071, 456] width 341 height 37
type input "2025-09-30"
click at [1229, 504] on input "Onboarding Date" at bounding box center [1071, 504] width 341 height 37
type input "2025-09-30"
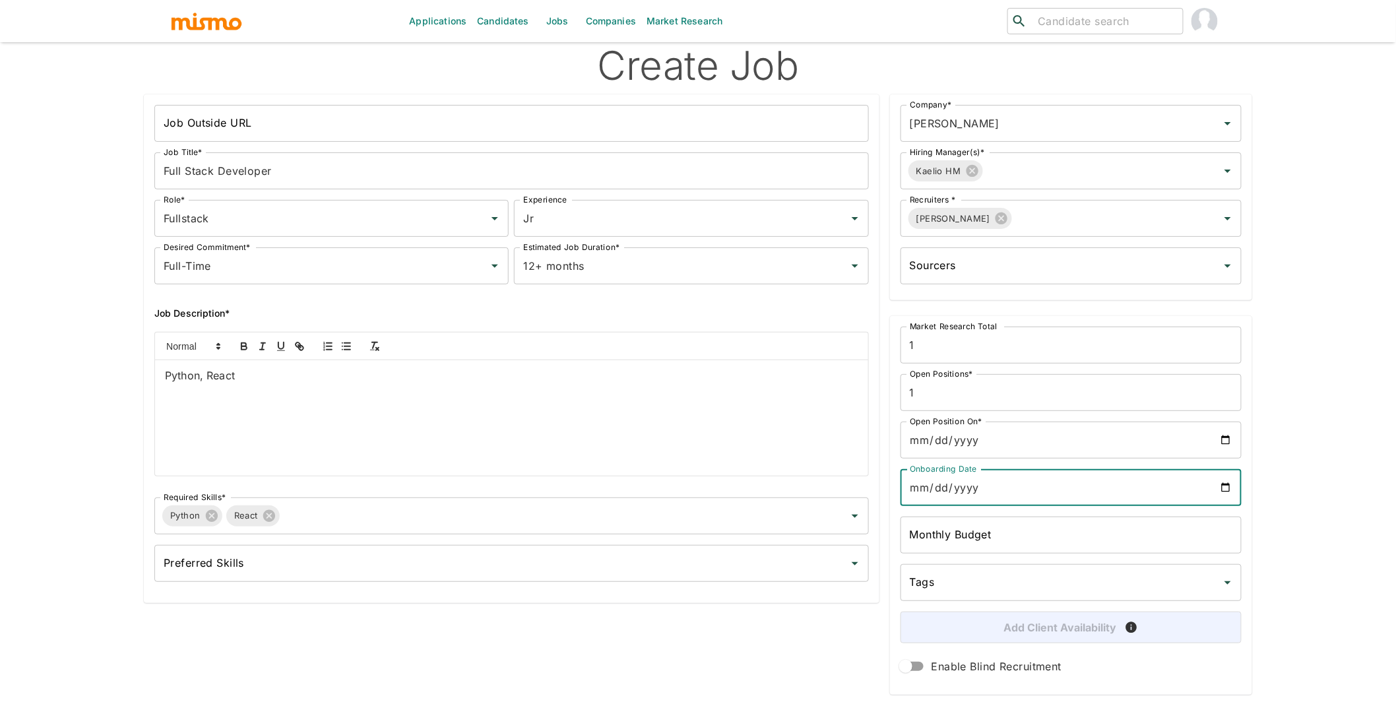
scroll to position [50, 0]
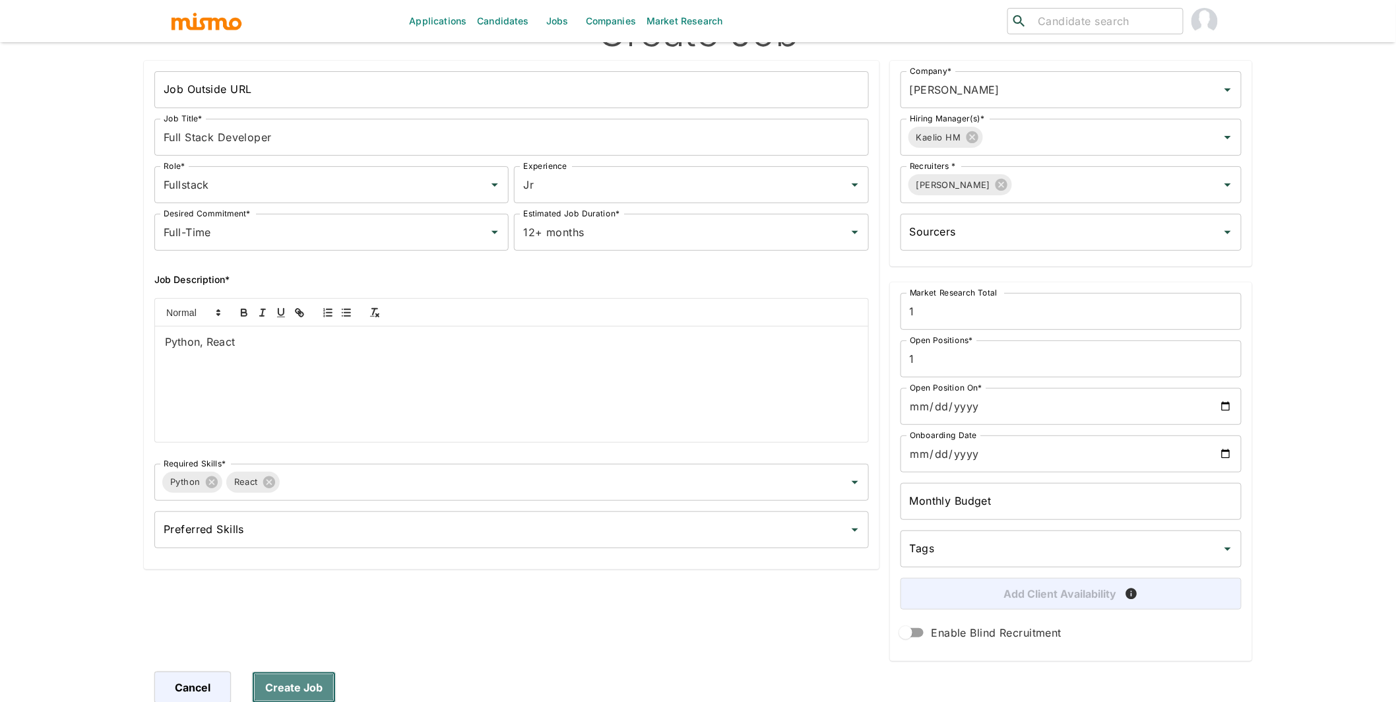
click at [299, 692] on button "Create Job" at bounding box center [294, 688] width 84 height 32
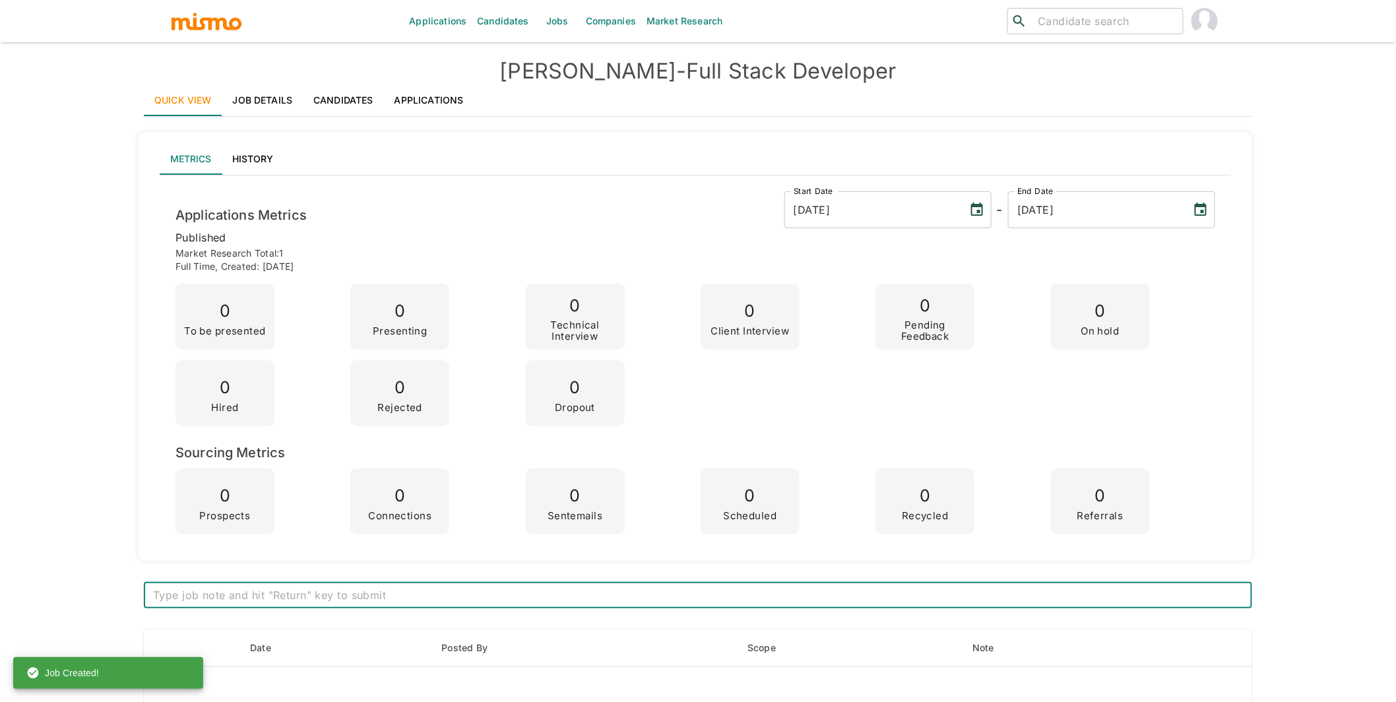
click at [321, 94] on link "Candidates" at bounding box center [343, 100] width 81 height 32
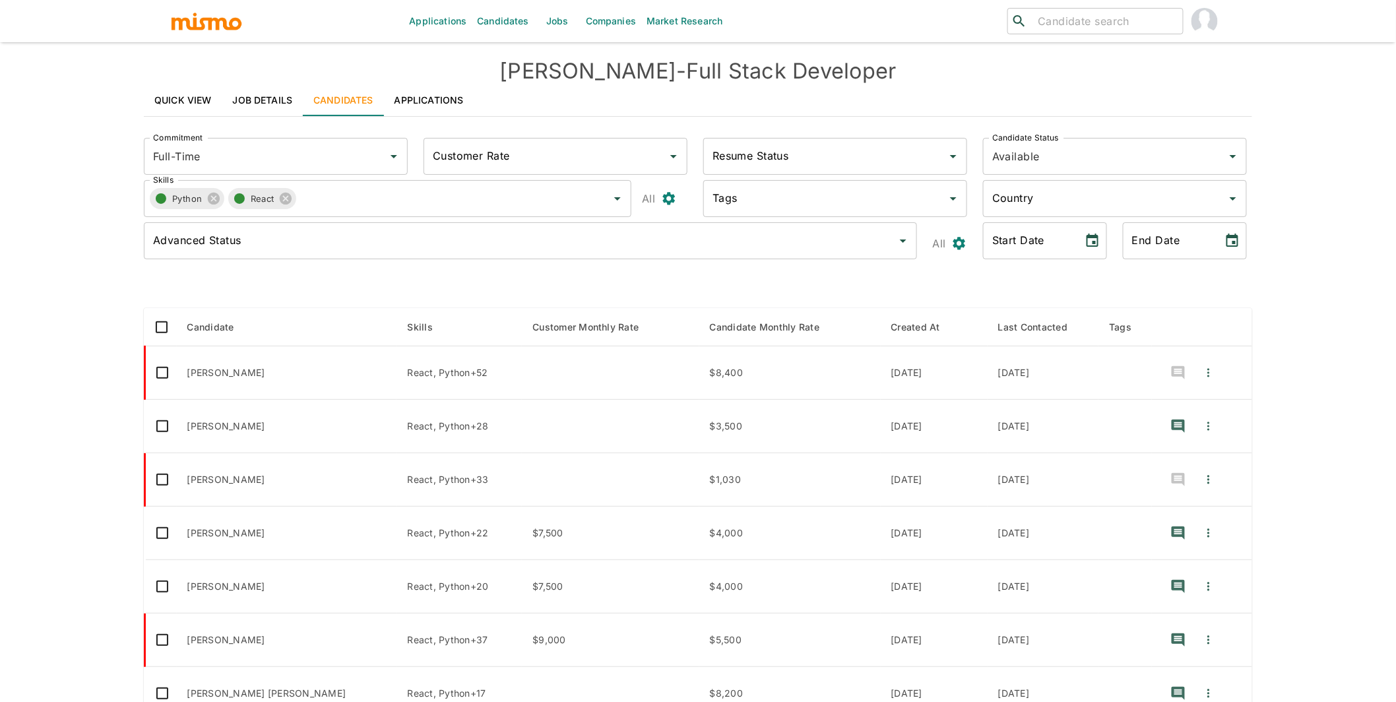
click at [591, 150] on input "Customer Rate" at bounding box center [546, 156] width 232 height 25
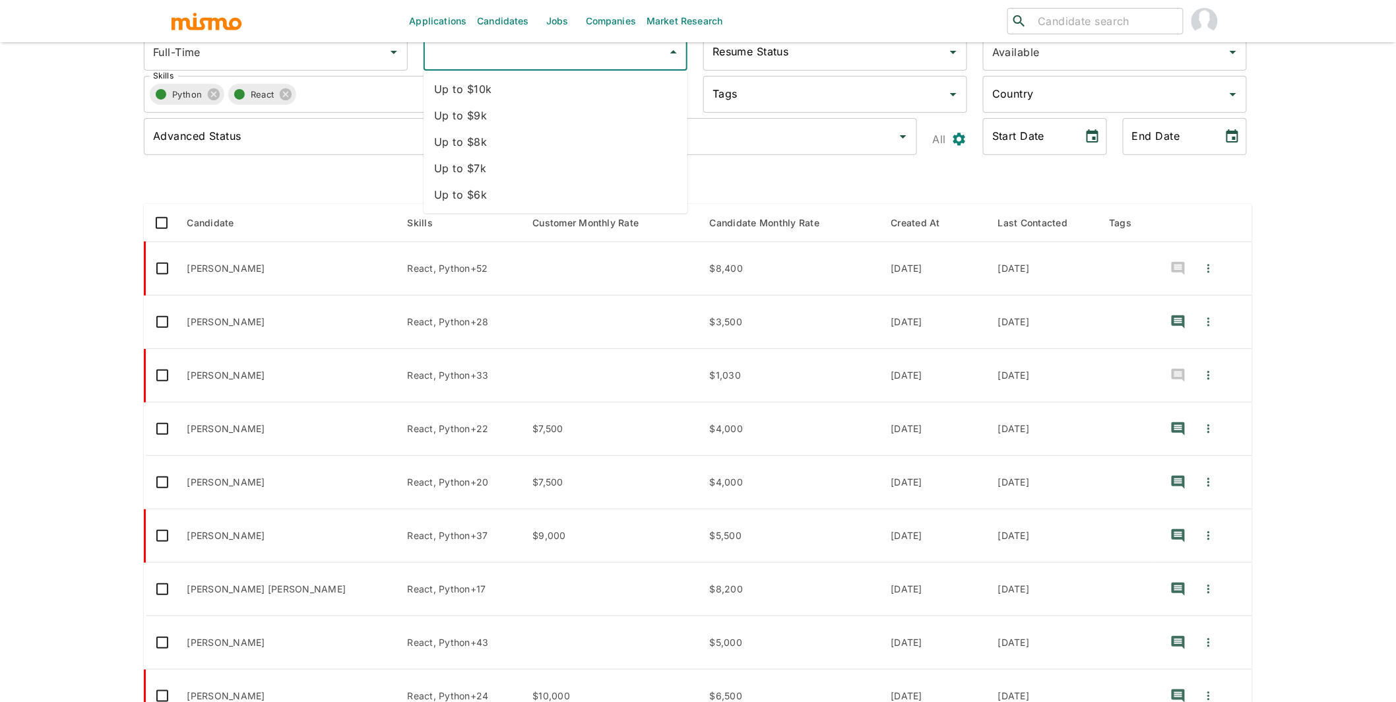
scroll to position [106, 0]
click at [811, 184] on div at bounding box center [698, 181] width 1109 height 22
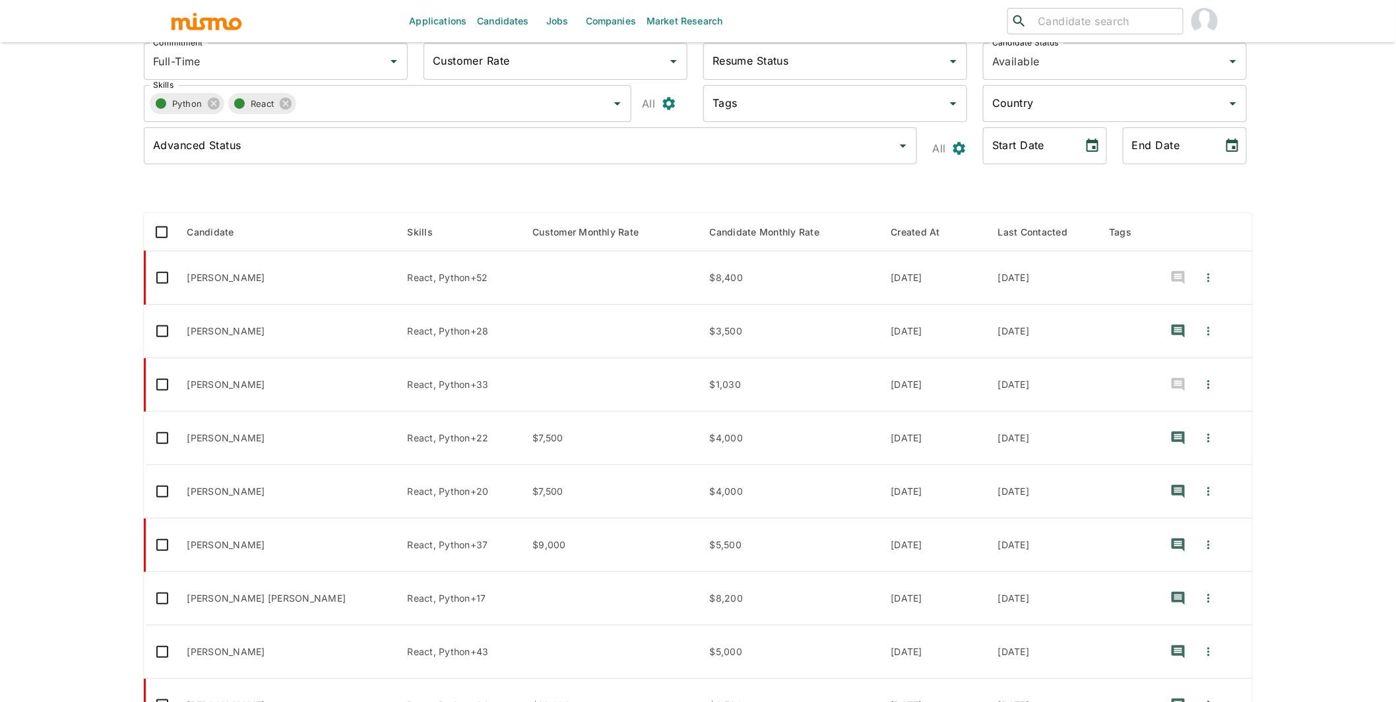
scroll to position [80, 0]
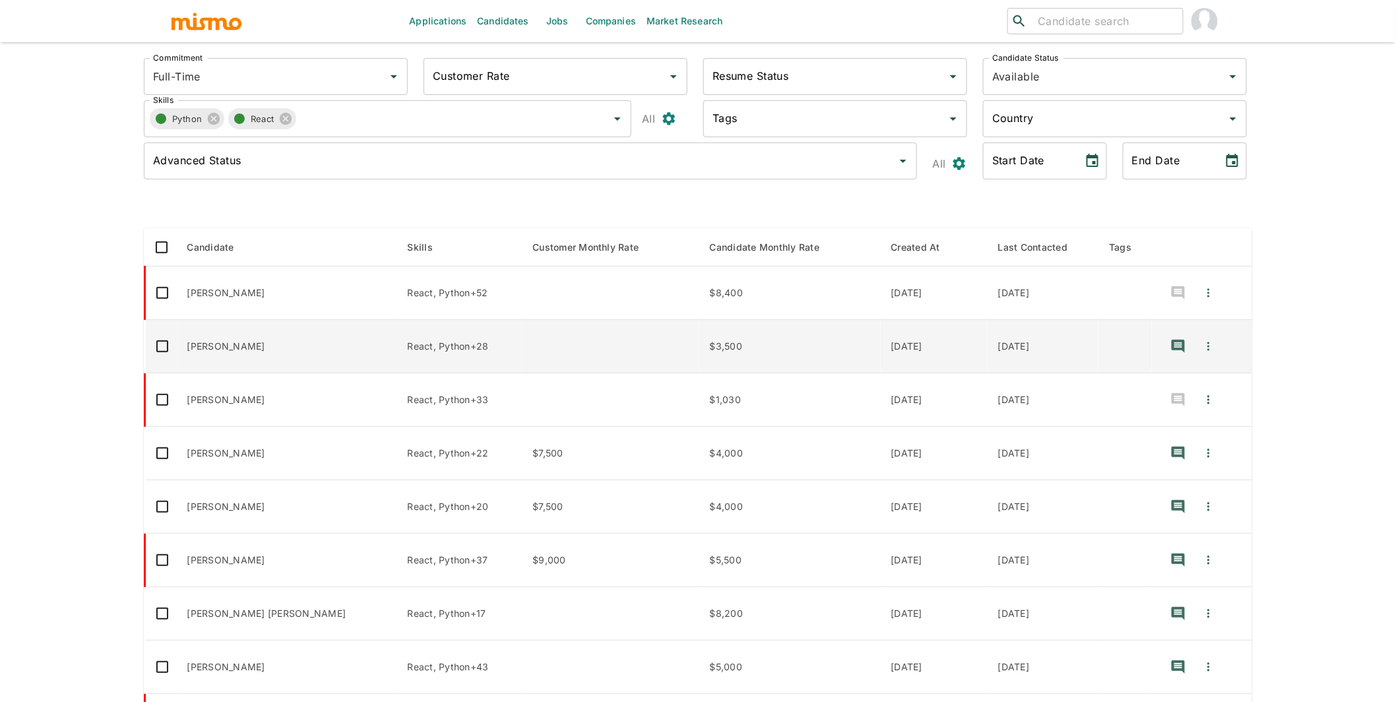
click at [224, 342] on td "Eric Madureira" at bounding box center [287, 346] width 220 height 53
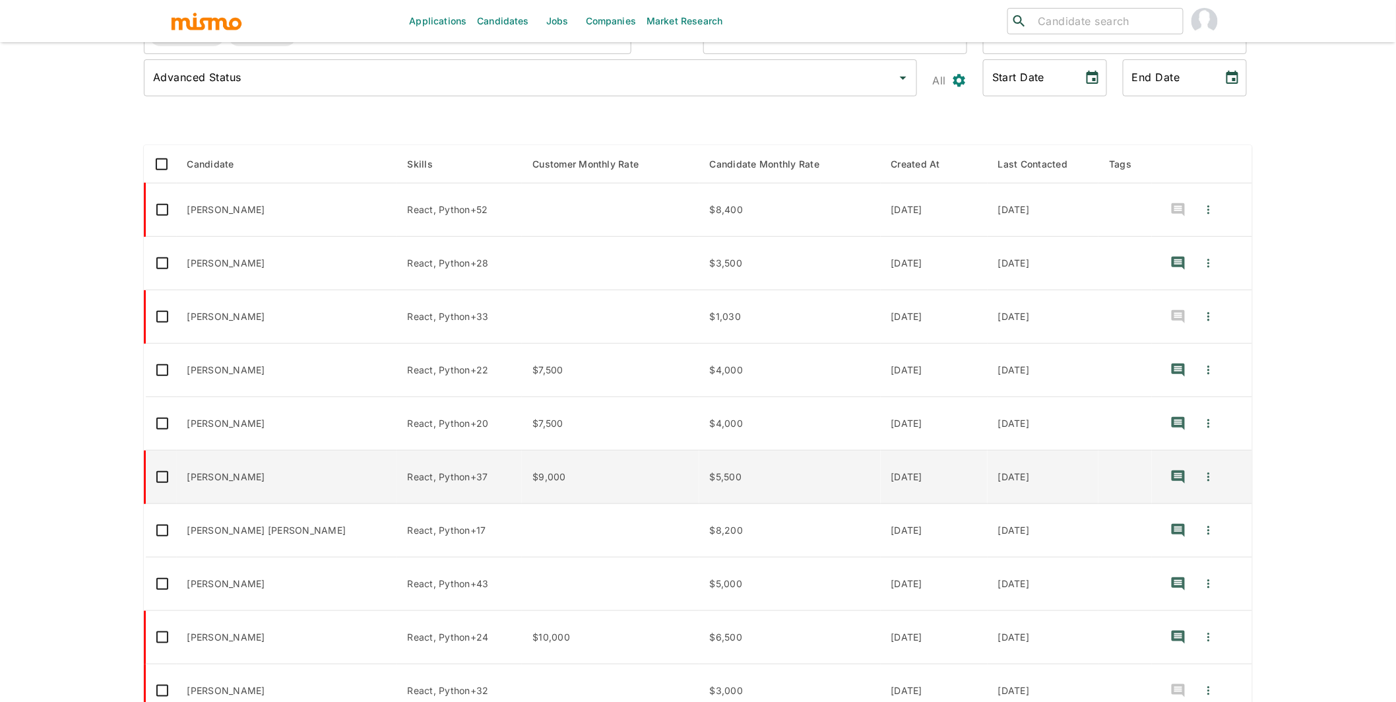
scroll to position [234, 0]
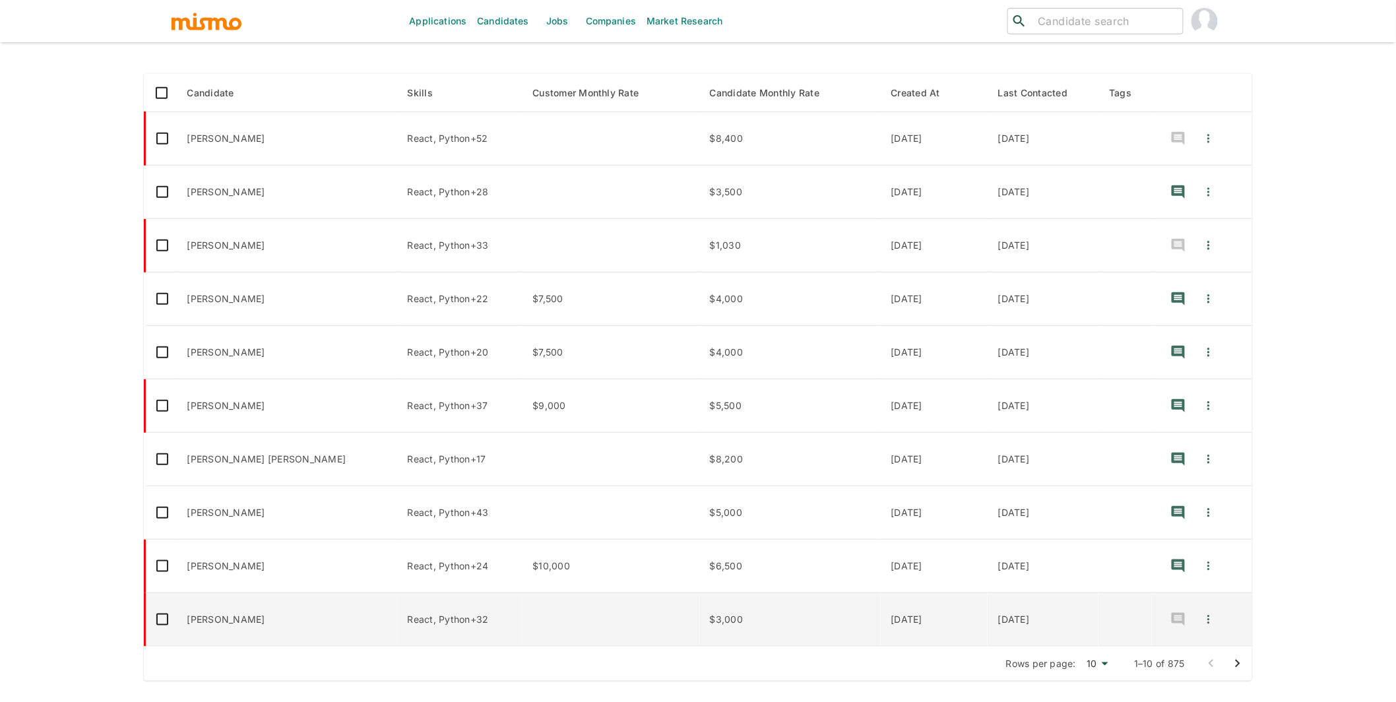
click at [286, 622] on td "Murilo Silva" at bounding box center [287, 619] width 220 height 53
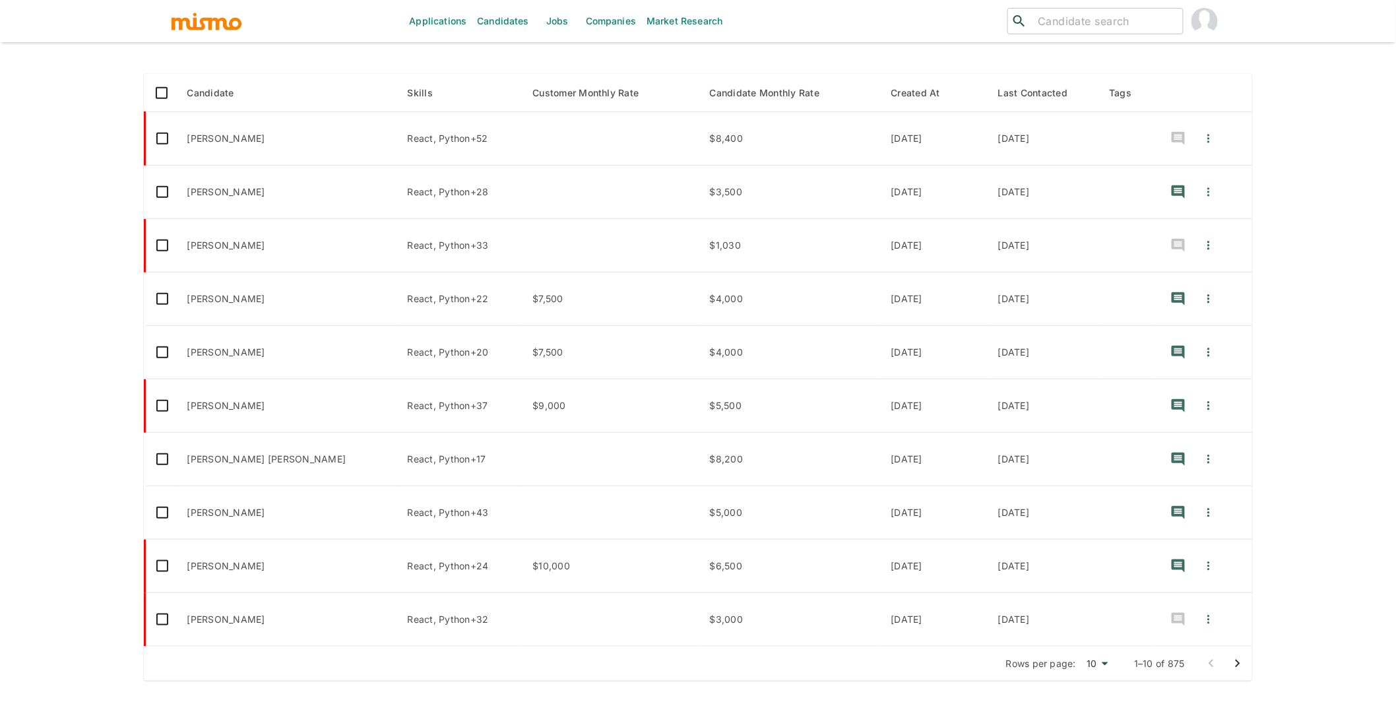
click at [1241, 663] on icon "Go to next page" at bounding box center [1238, 664] width 16 height 16
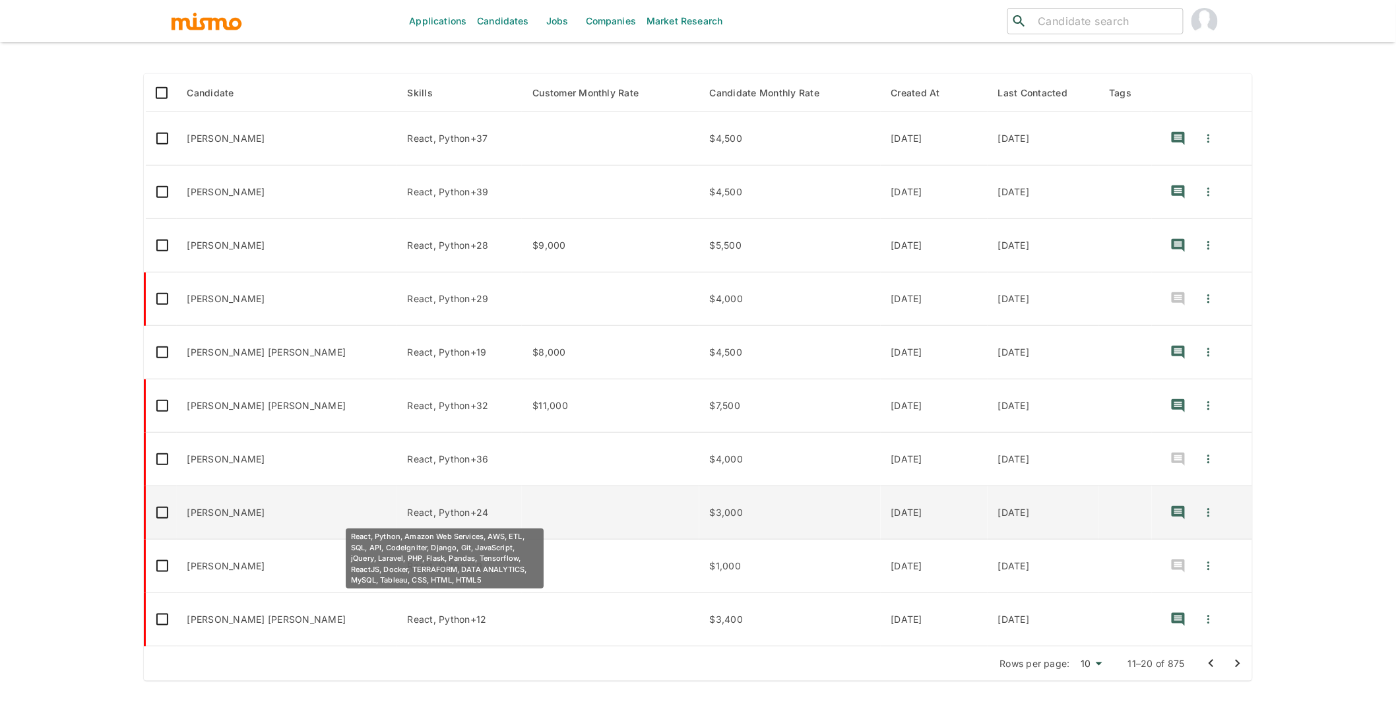
click at [482, 508] on p "React, Python+24" at bounding box center [459, 512] width 104 height 13
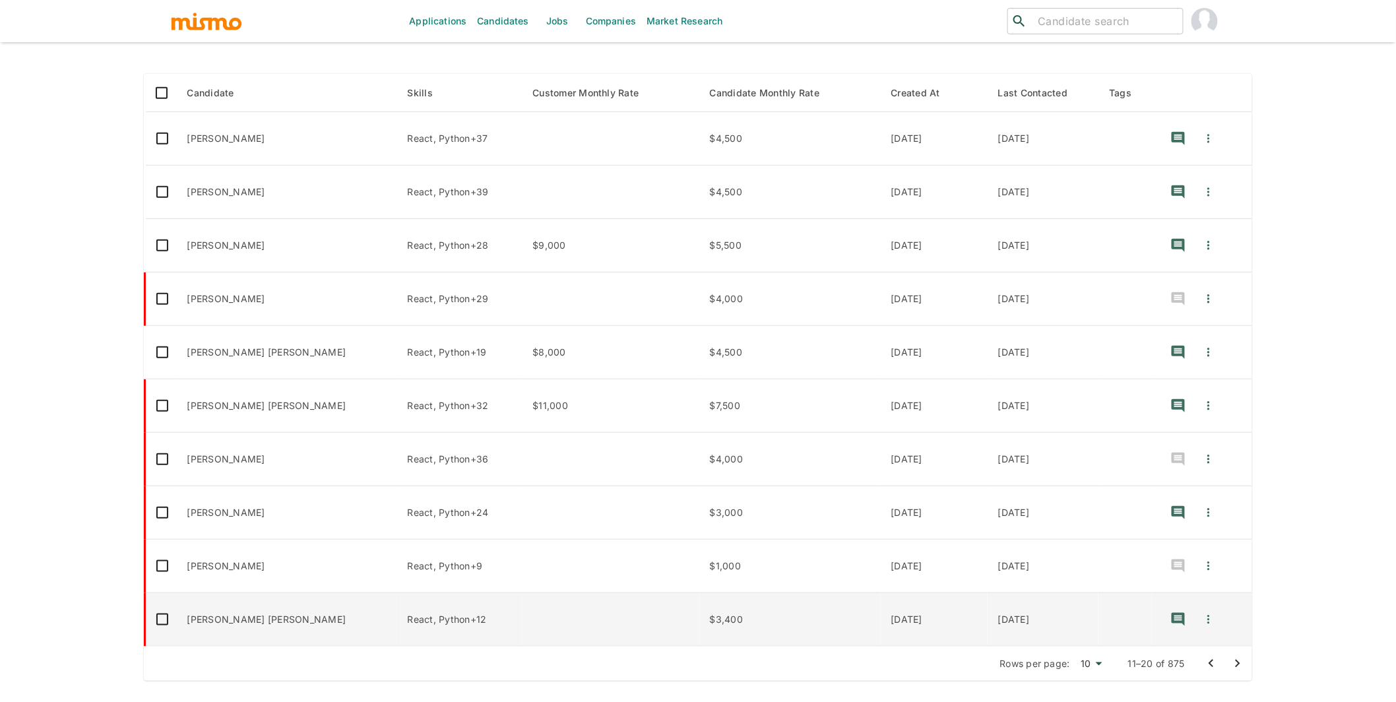
click at [612, 608] on td "enhanced table" at bounding box center [610, 619] width 177 height 53
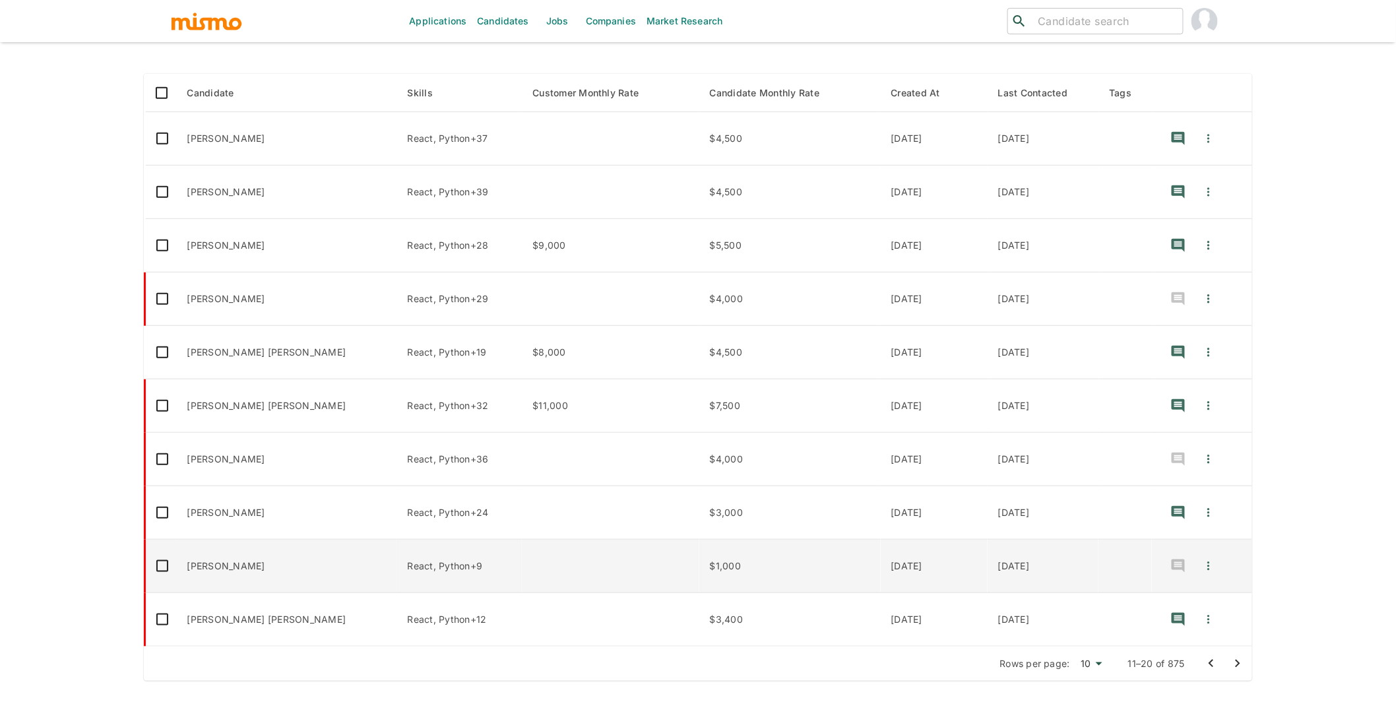
click at [559, 565] on td "enhanced table" at bounding box center [610, 566] width 177 height 53
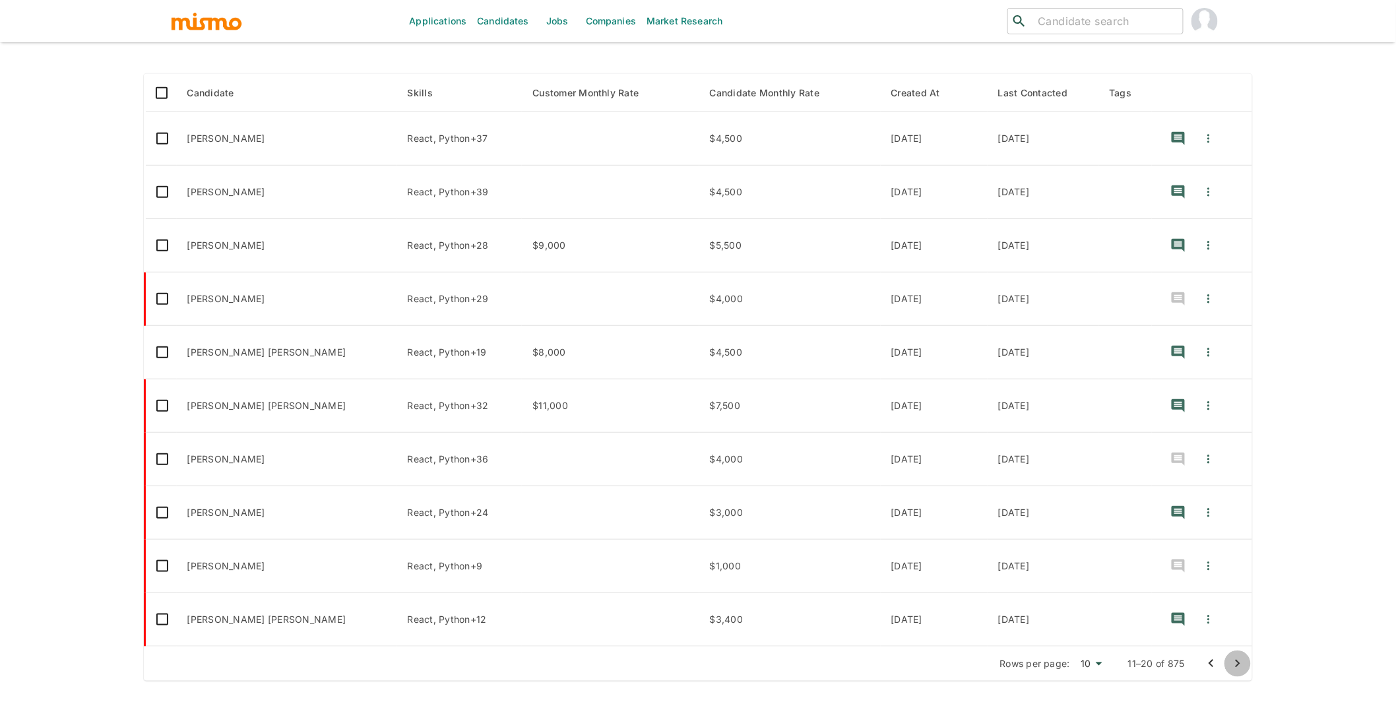
click at [1237, 663] on icon "Go to next page" at bounding box center [1238, 664] width 16 height 16
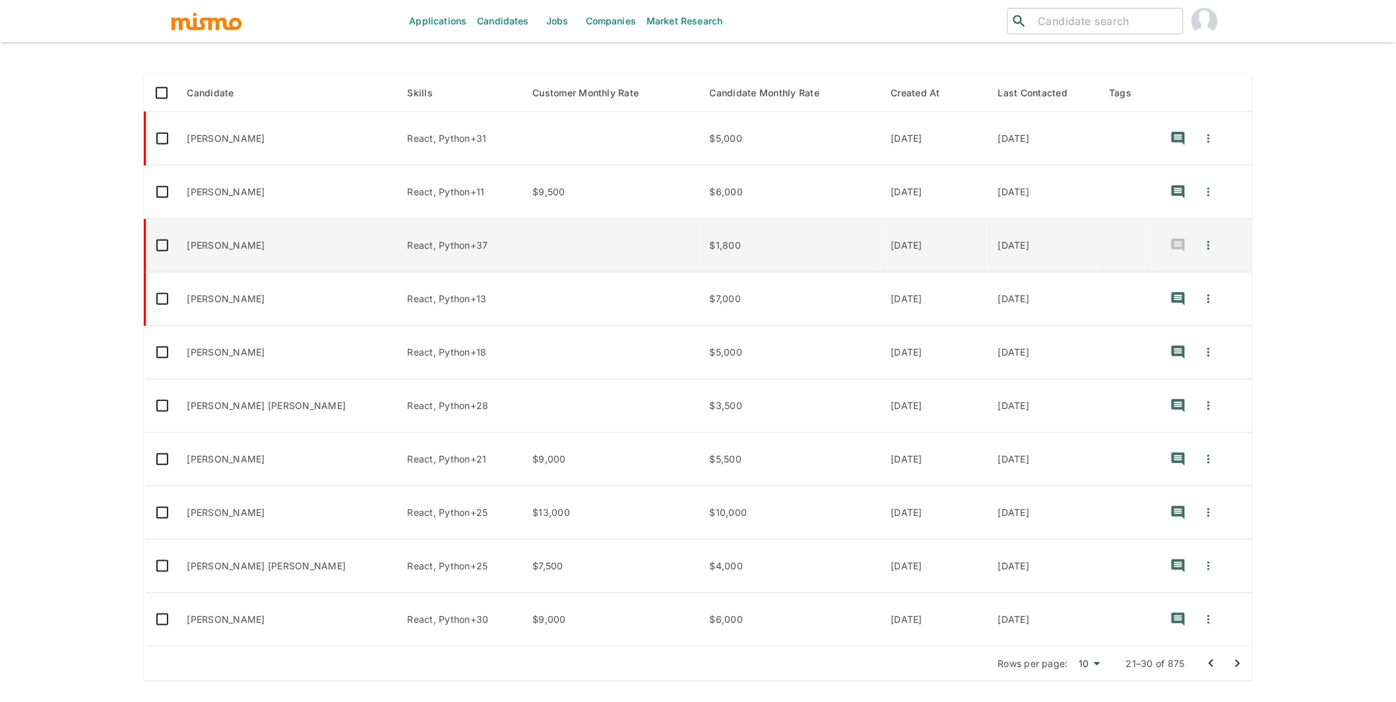
click at [614, 240] on td "enhanced table" at bounding box center [610, 245] width 177 height 53
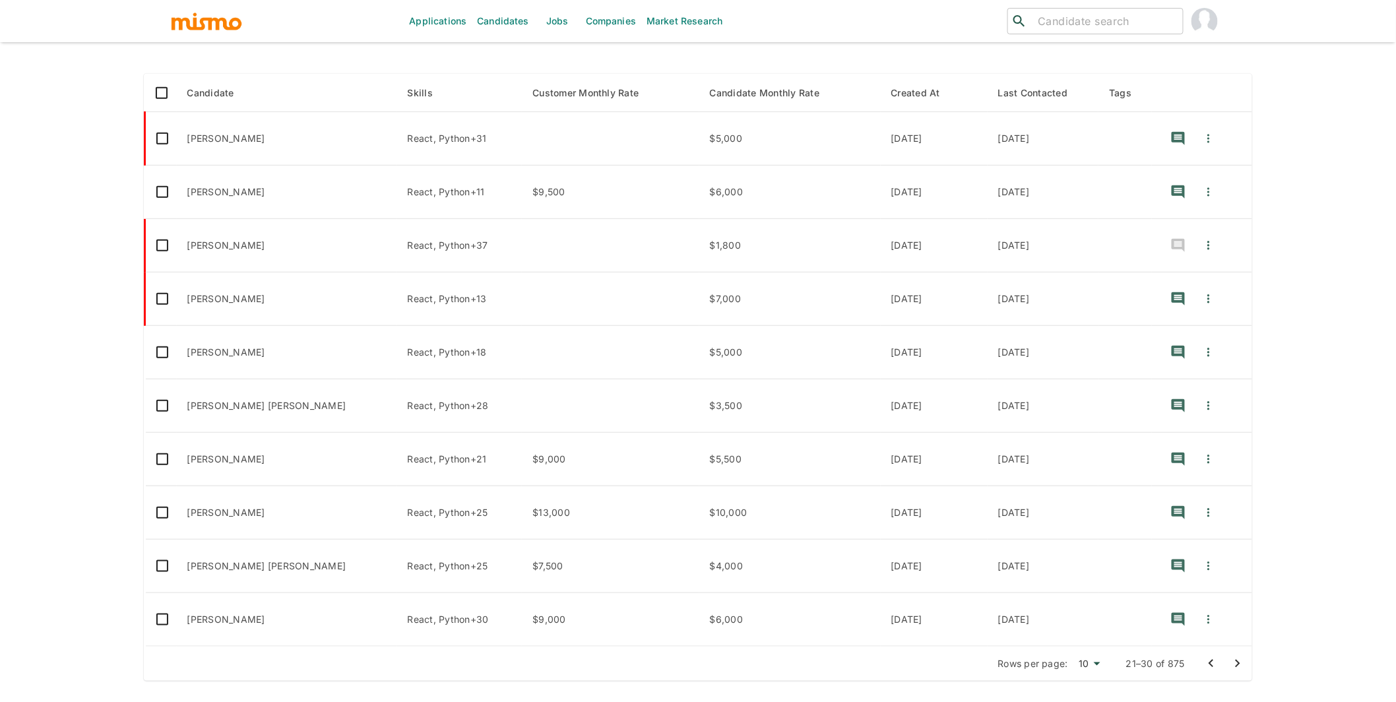
click at [1237, 666] on icon "Go to next page" at bounding box center [1238, 664] width 5 height 8
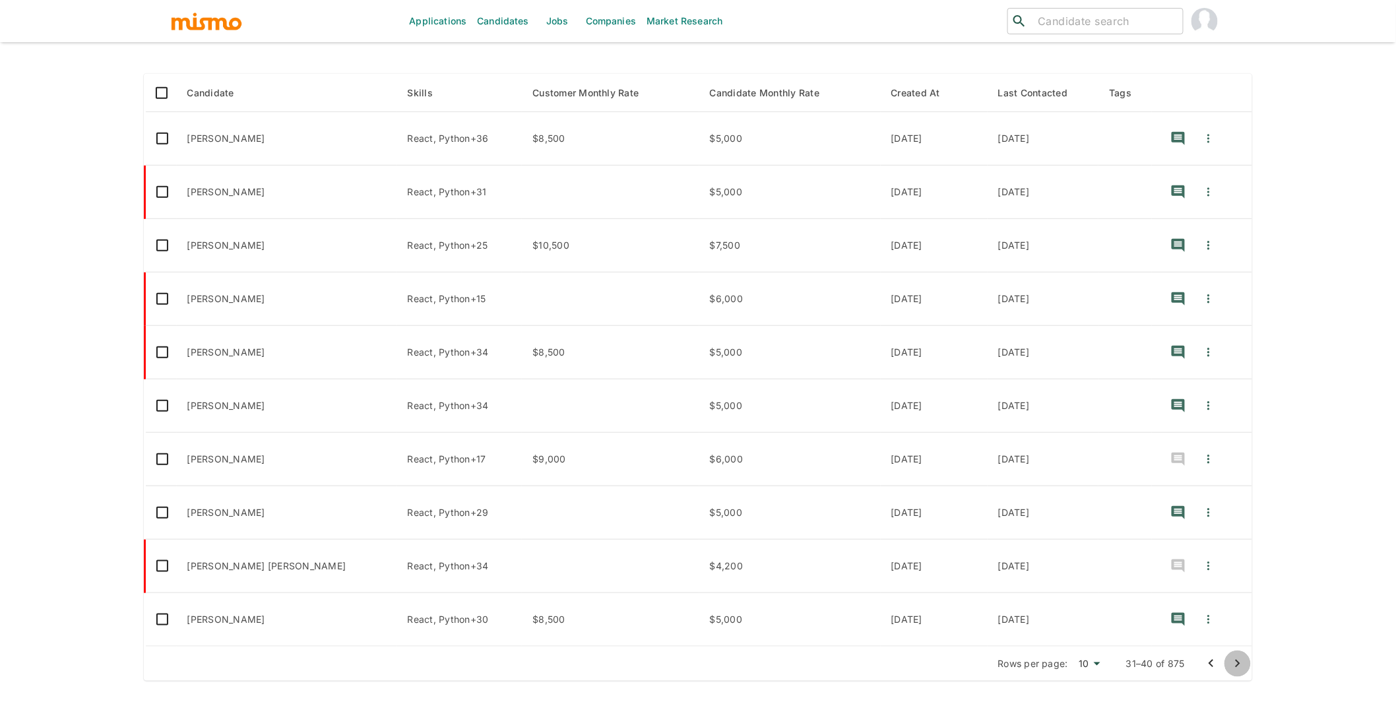
click at [1239, 664] on icon "Go to next page" at bounding box center [1238, 664] width 5 height 8
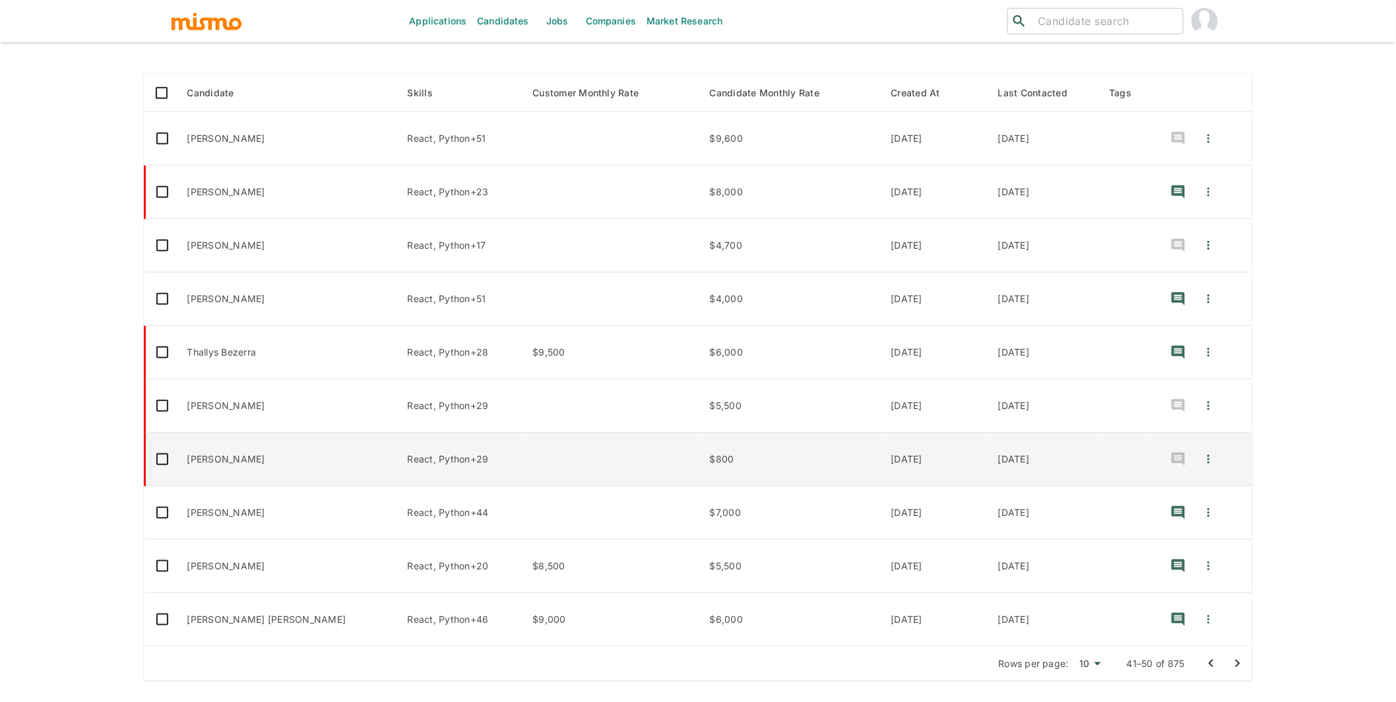
click at [522, 469] on td "enhanced table" at bounding box center [610, 459] width 177 height 53
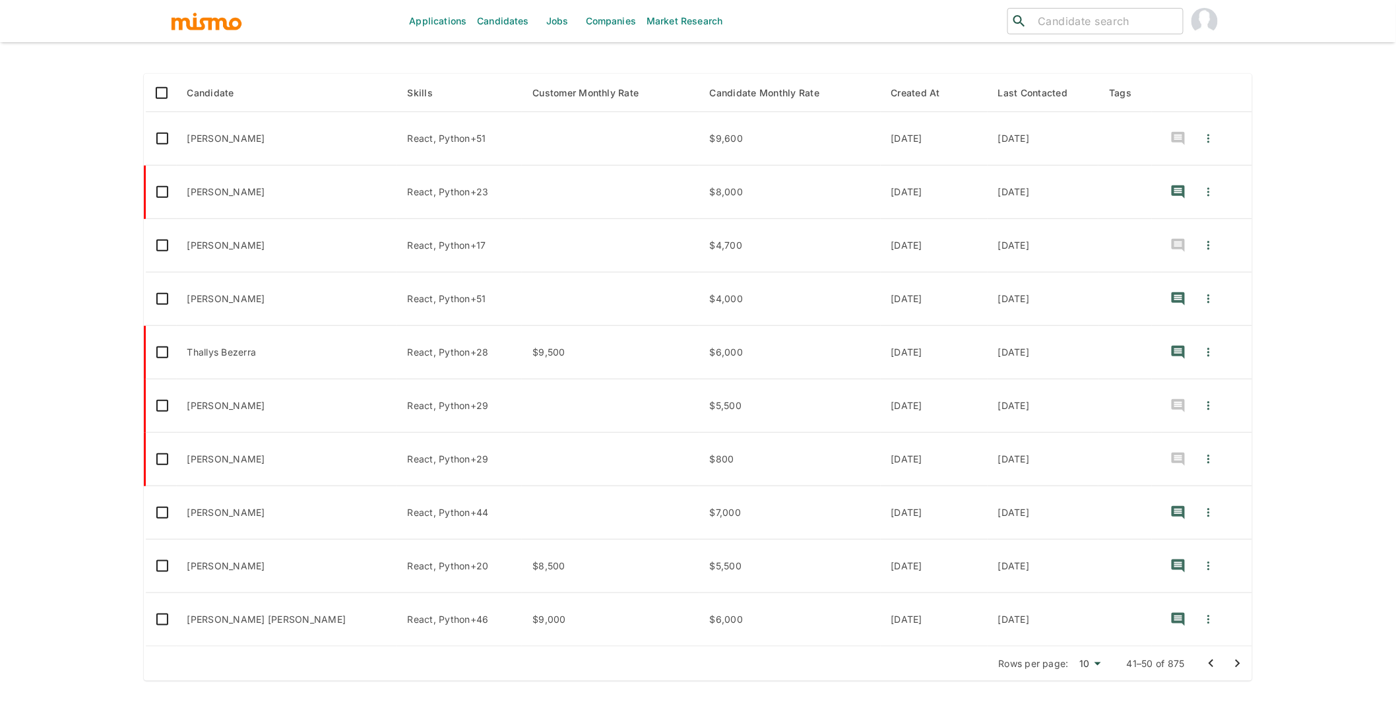
click at [1234, 665] on icon "Go to next page" at bounding box center [1238, 664] width 16 height 16
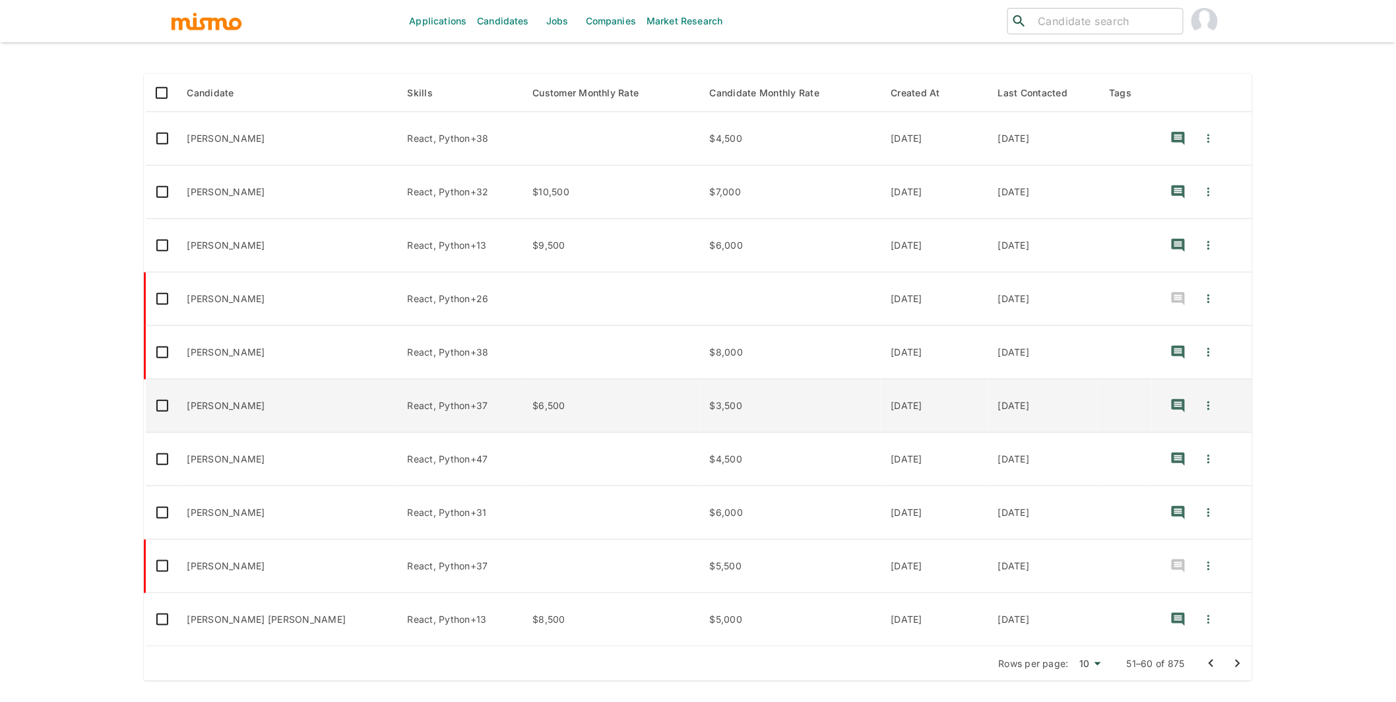
click at [303, 401] on td "Rennan Moreira" at bounding box center [287, 405] width 220 height 53
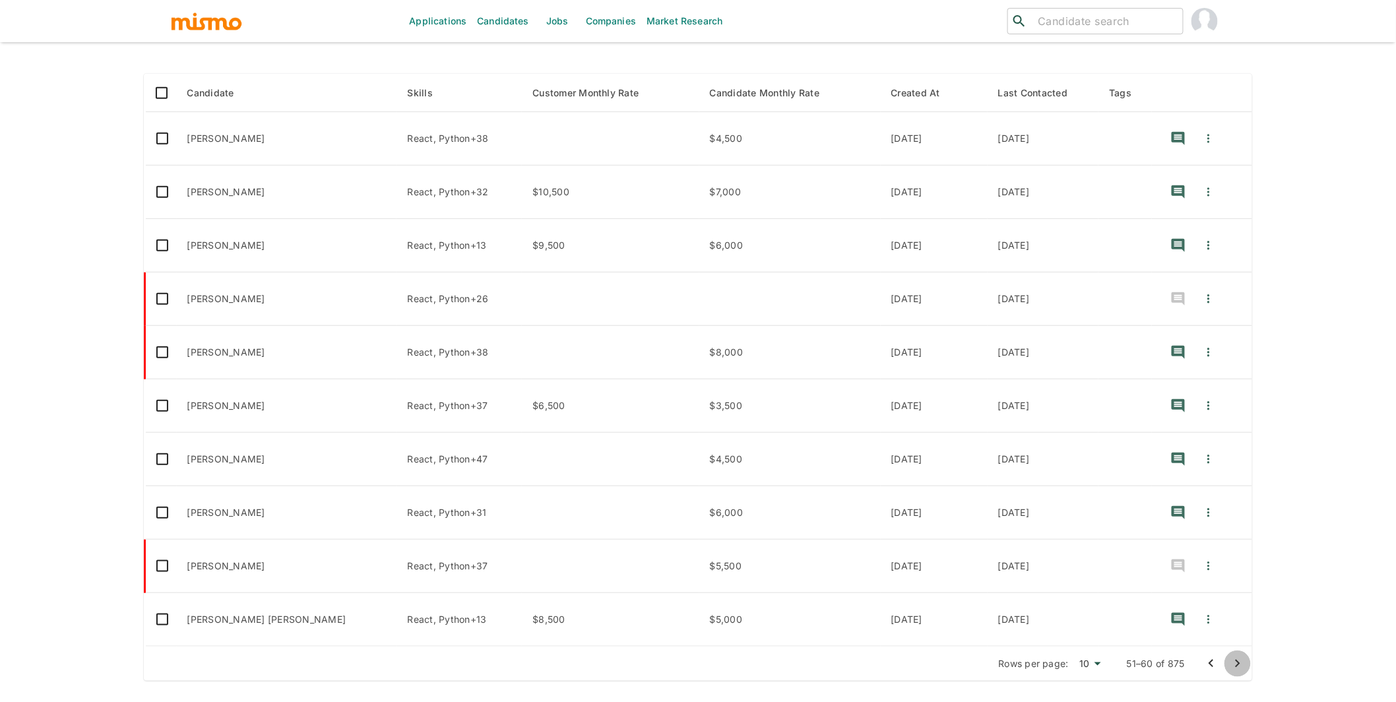
click at [1242, 663] on icon "Go to next page" at bounding box center [1238, 664] width 16 height 16
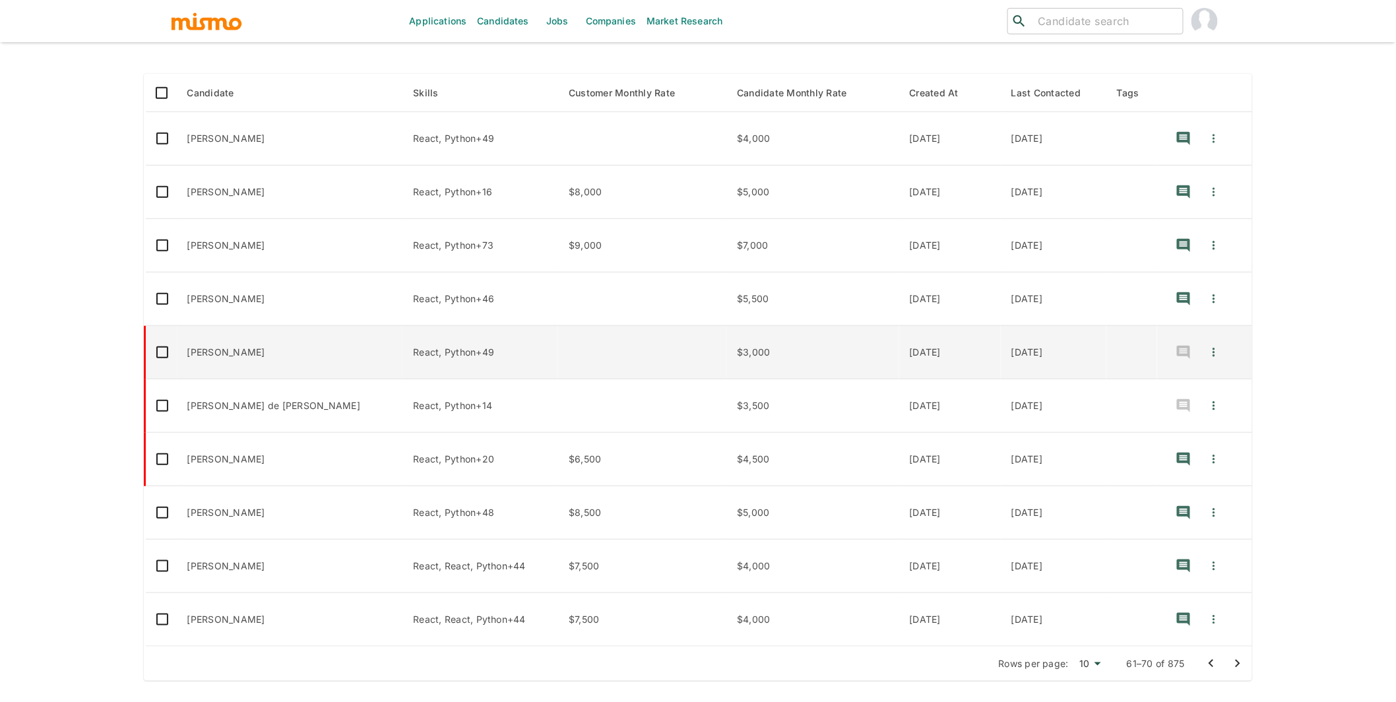
click at [292, 351] on td "Gilson Oliveira" at bounding box center [290, 352] width 226 height 53
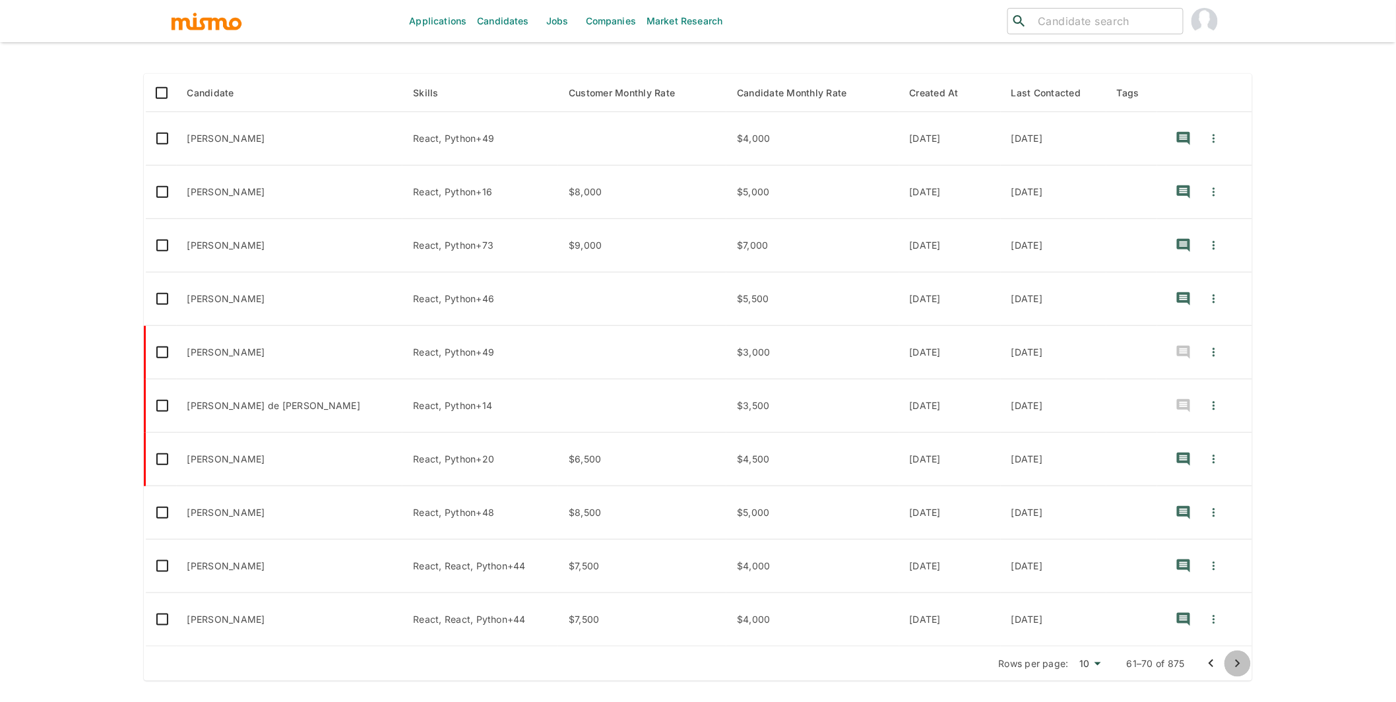
click at [1243, 670] on icon "Go to next page" at bounding box center [1238, 664] width 16 height 16
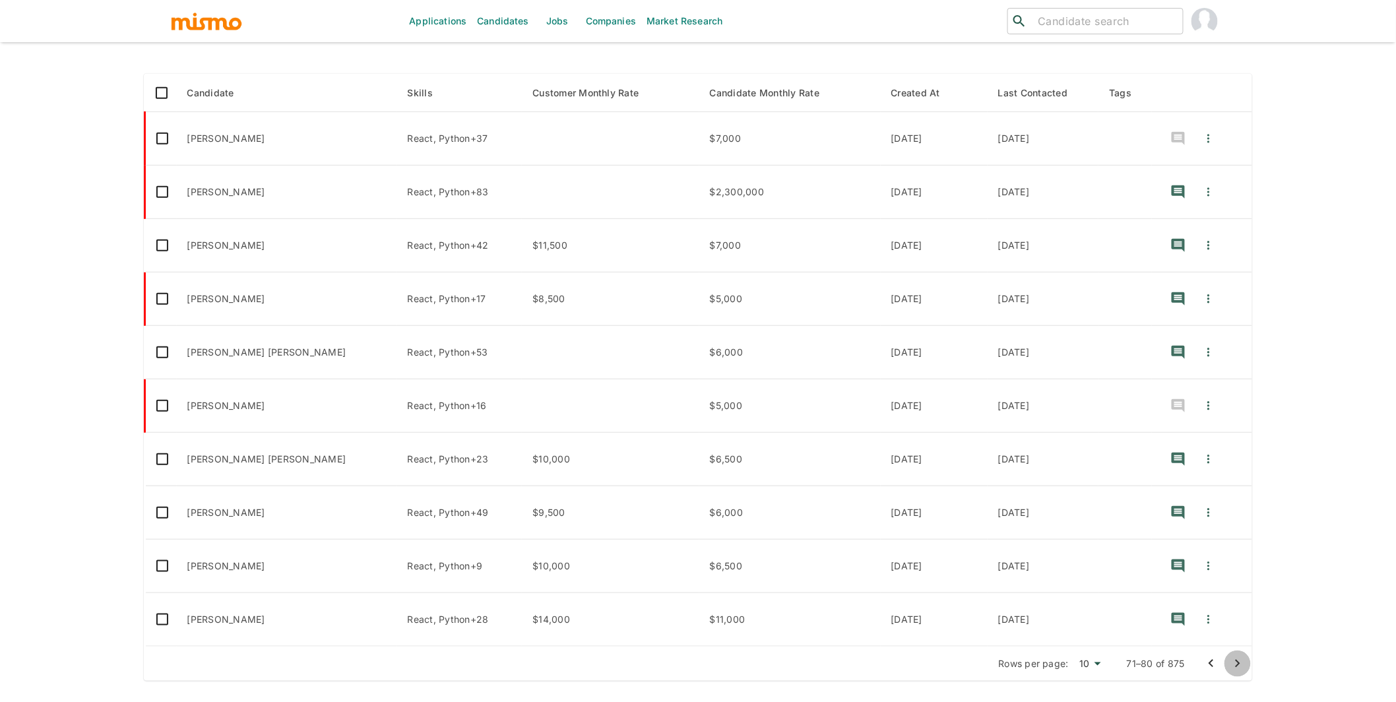
click at [1233, 663] on icon "Go to next page" at bounding box center [1238, 664] width 16 height 16
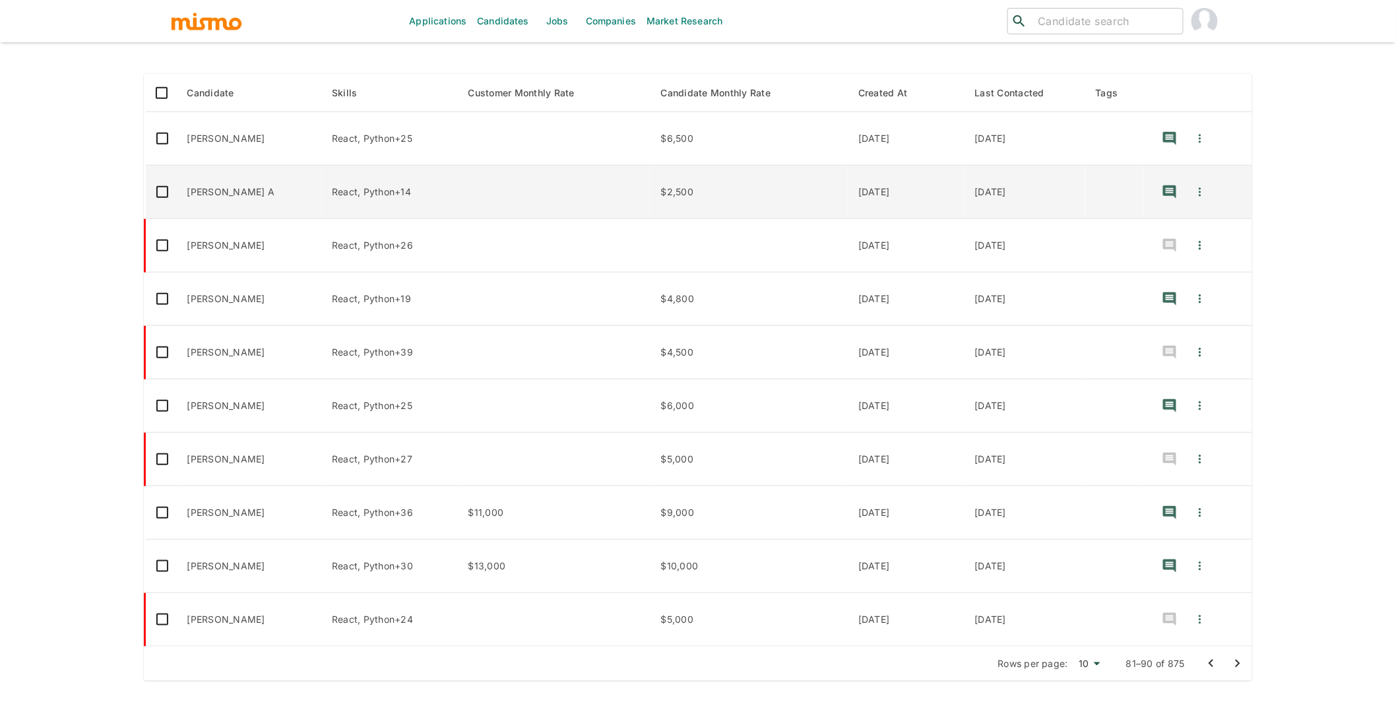
click at [459, 200] on td "enhanced table" at bounding box center [554, 192] width 193 height 53
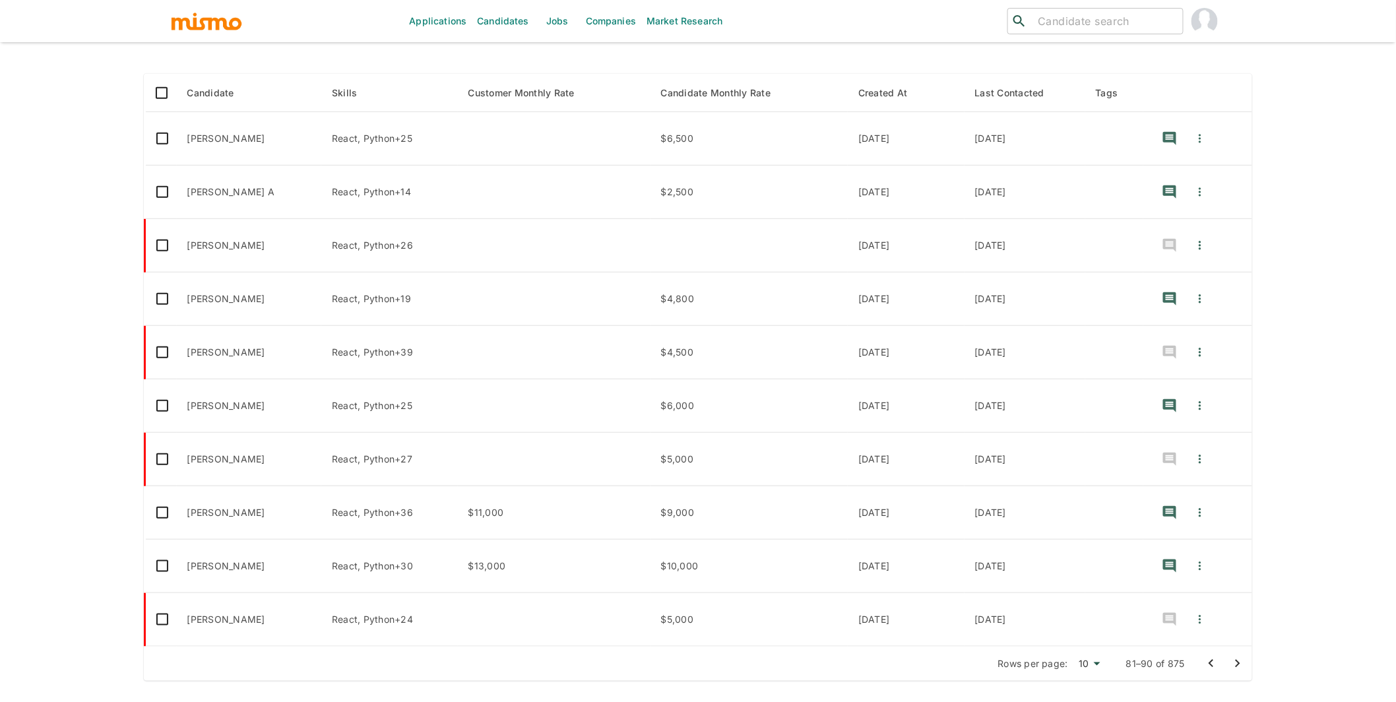
click at [1243, 668] on icon "Go to next page" at bounding box center [1238, 664] width 16 height 16
click at [1237, 662] on icon "Go to next page" at bounding box center [1238, 664] width 5 height 8
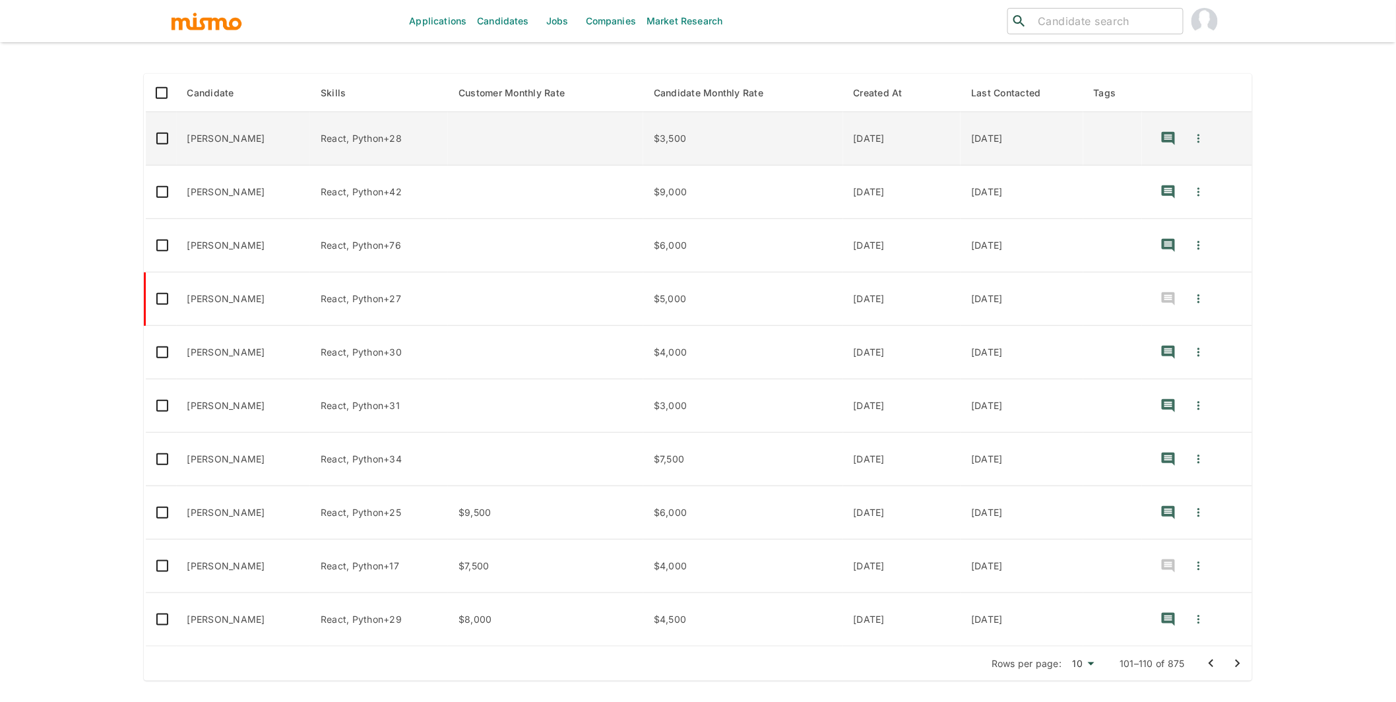
click at [478, 137] on td "enhanced table" at bounding box center [545, 138] width 195 height 53
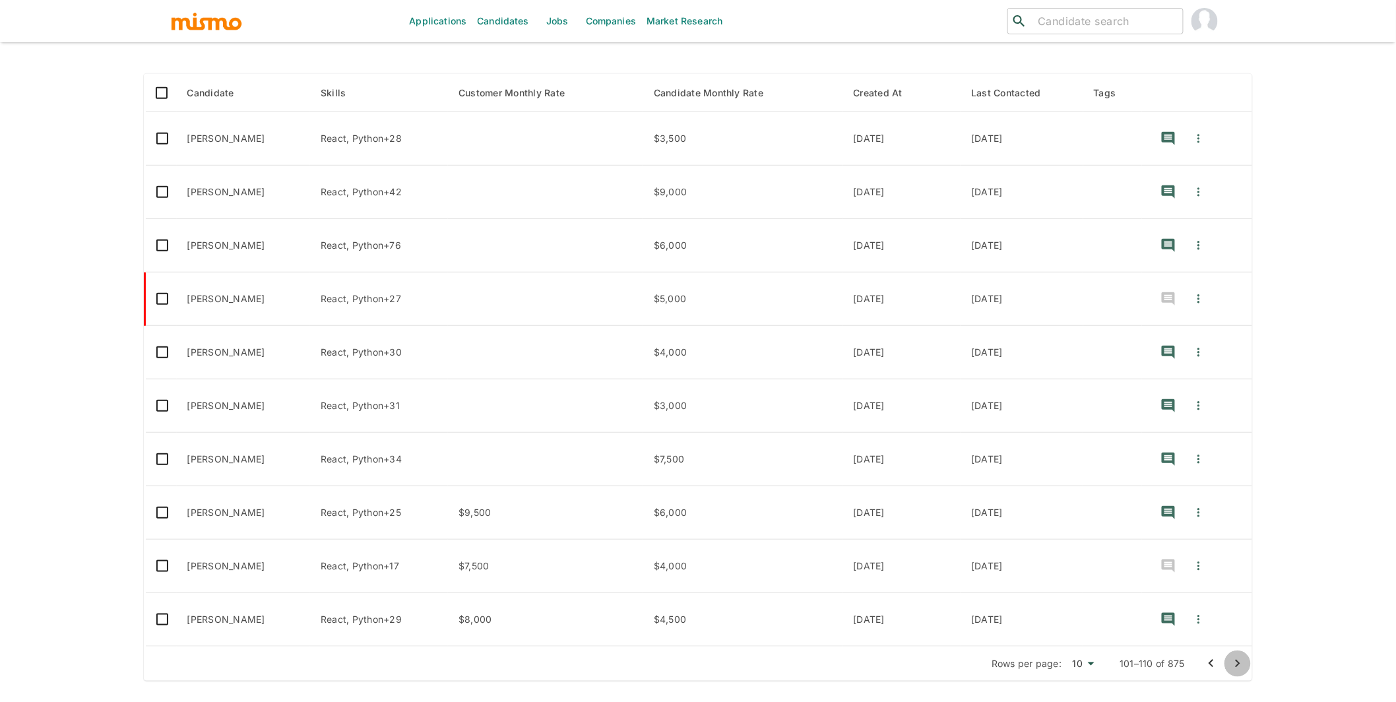
click at [1240, 663] on icon "Go to next page" at bounding box center [1238, 664] width 16 height 16
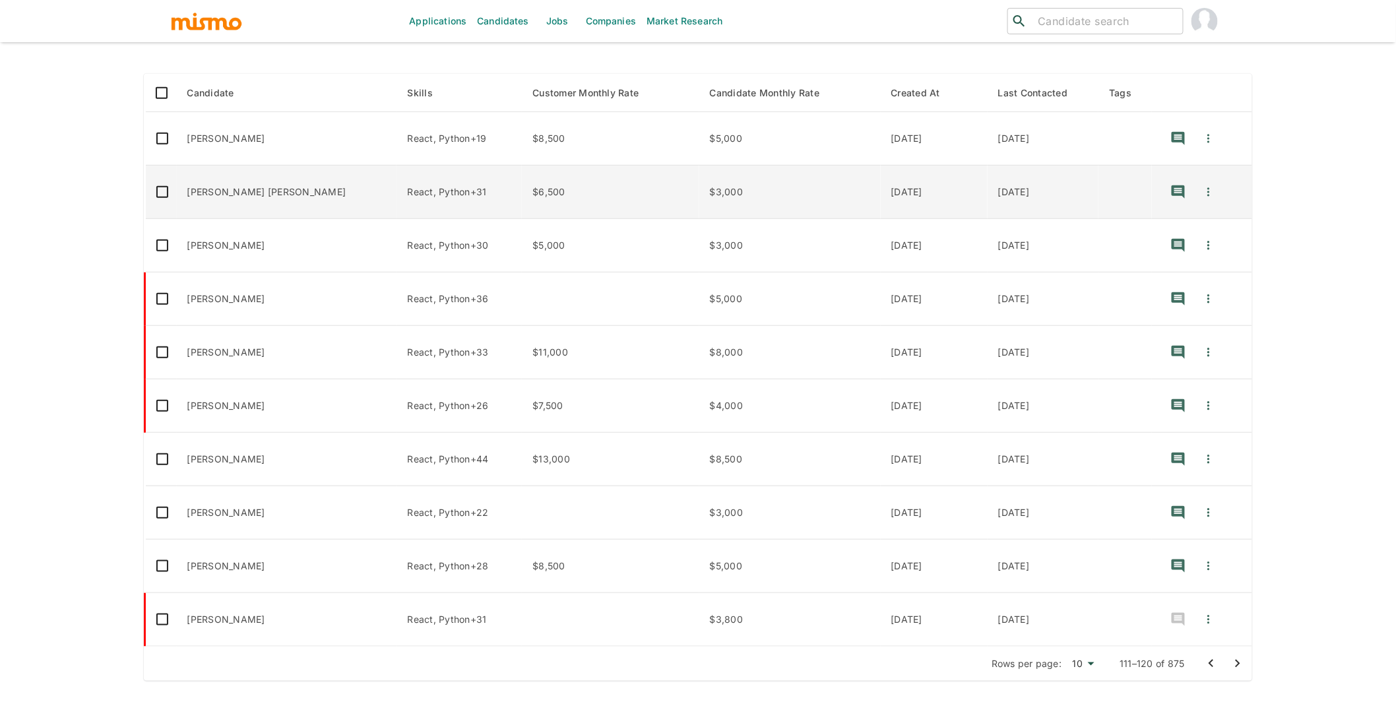
click at [284, 191] on td "Joao Pedro F. Pontes" at bounding box center [287, 192] width 220 height 53
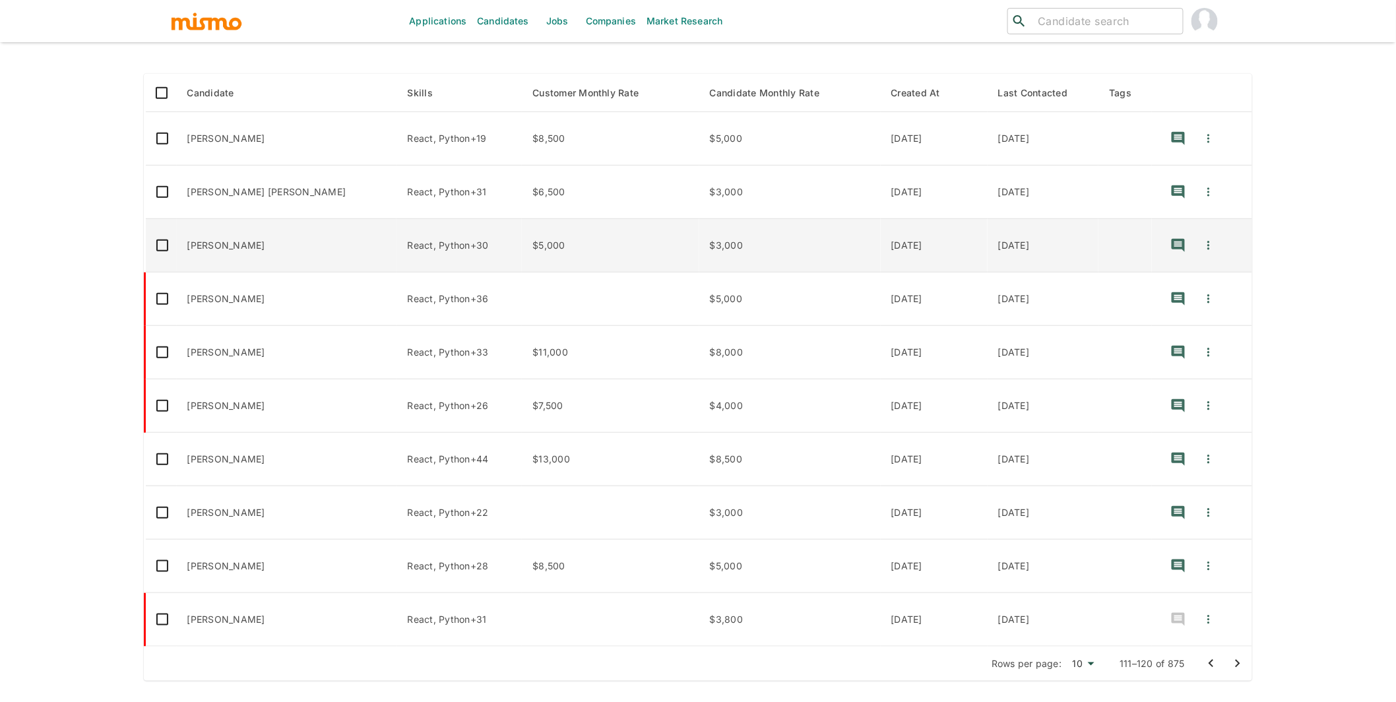
click at [315, 243] on td "Johnny Gonçalves de Santana" at bounding box center [287, 245] width 220 height 53
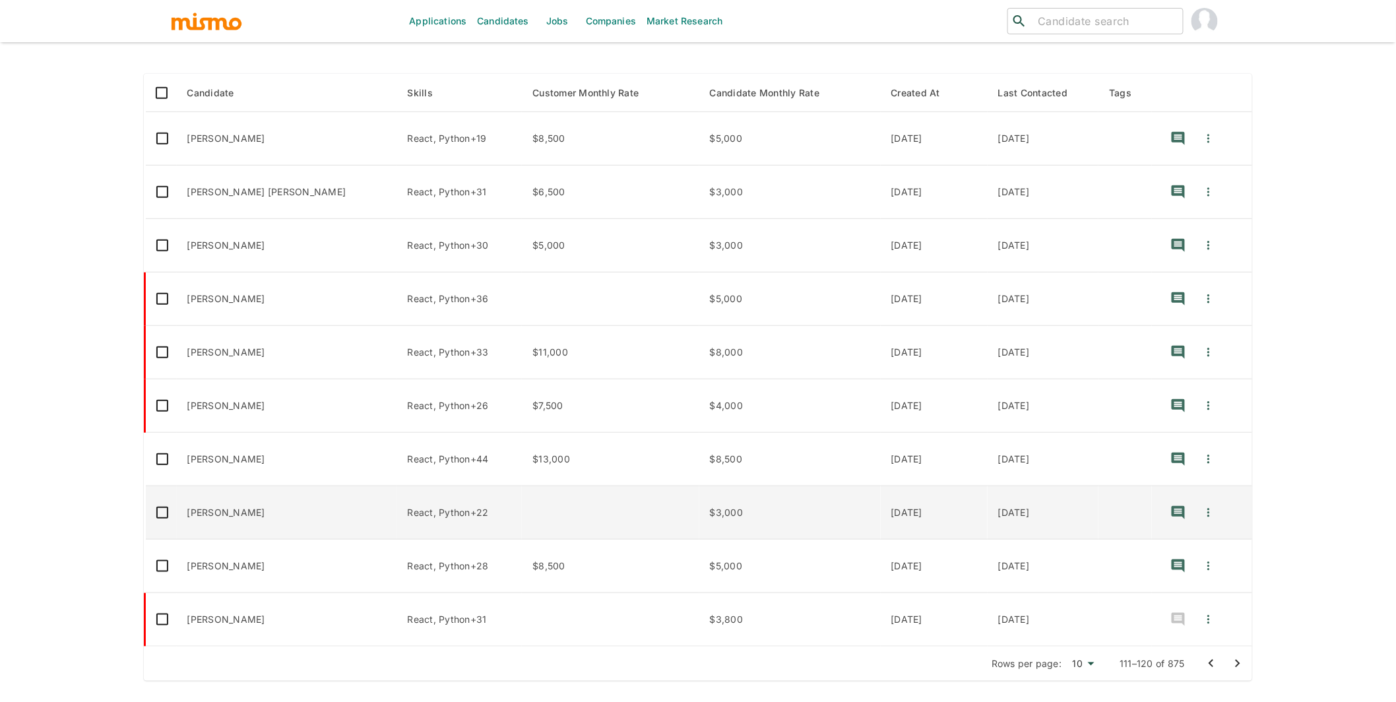
click at [333, 509] on td "Enrique Gimenez" at bounding box center [287, 512] width 220 height 53
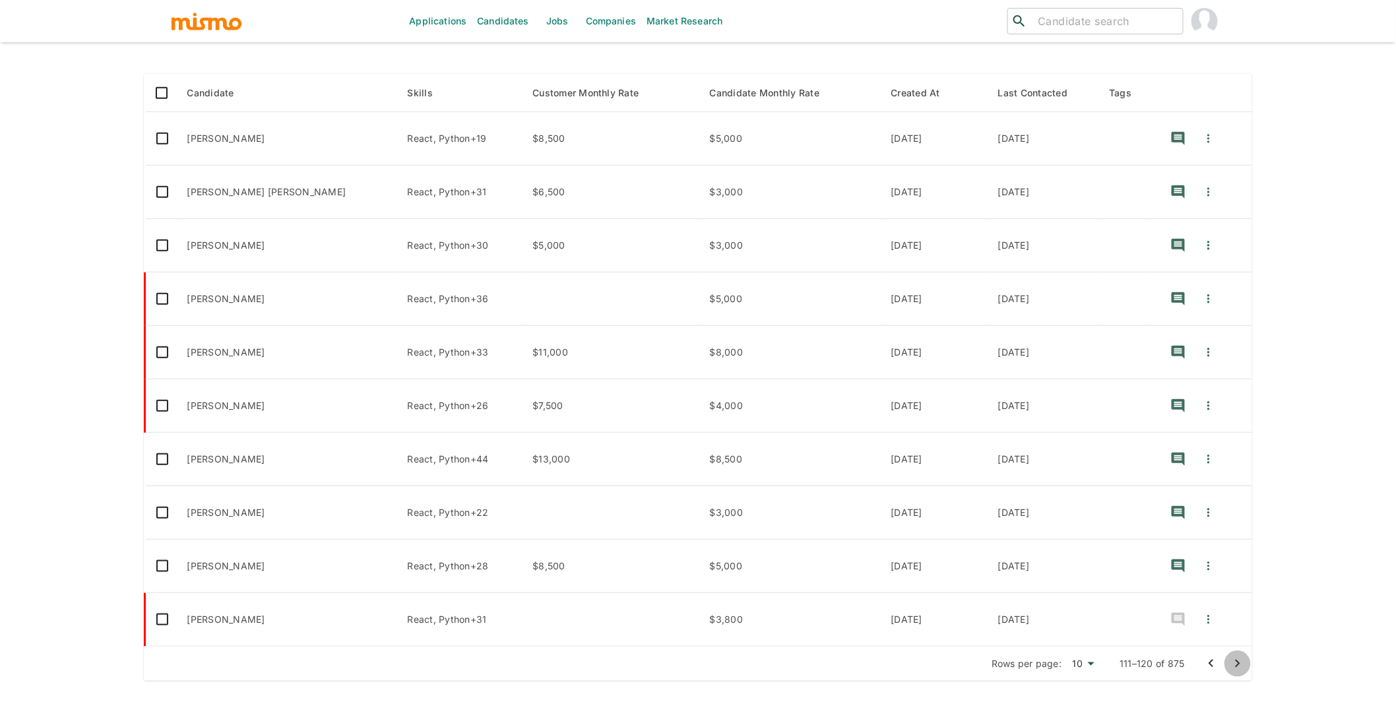
click at [1242, 667] on icon "Go to next page" at bounding box center [1238, 664] width 16 height 16
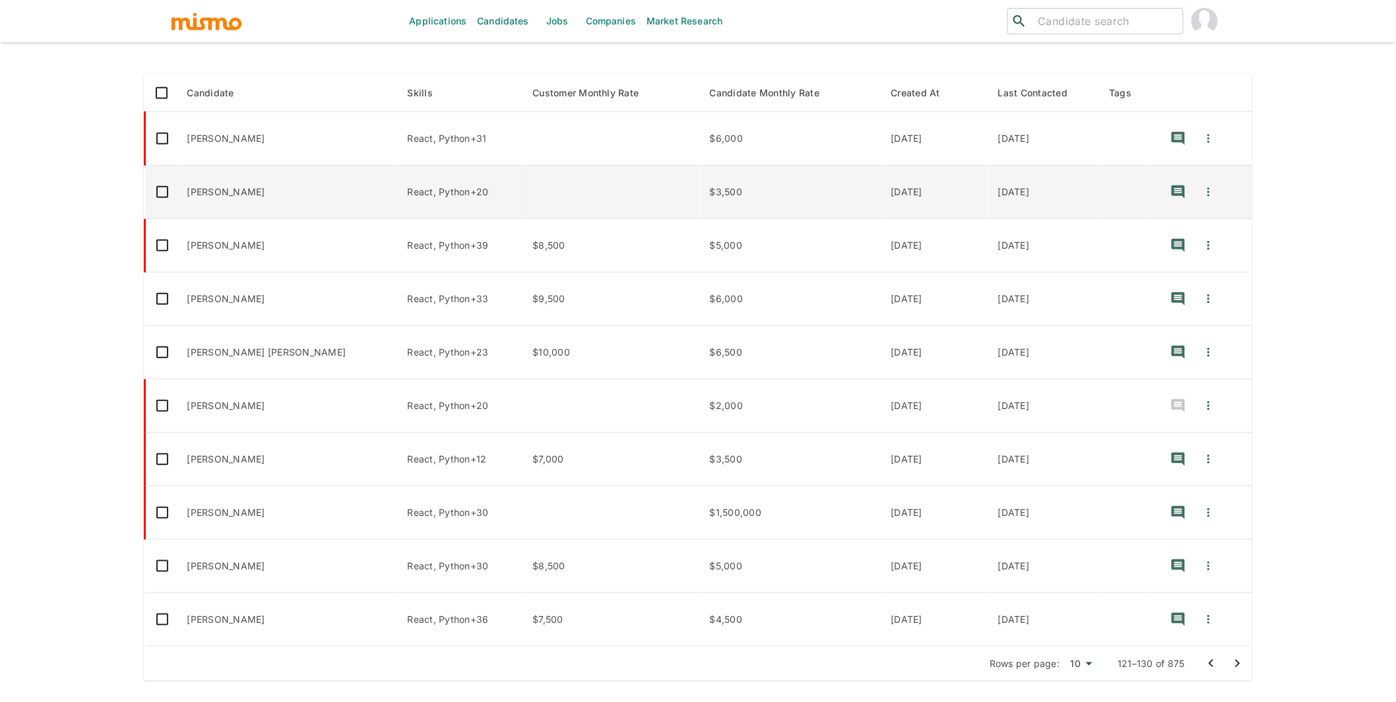
click at [282, 196] on td "Juan Cepeda" at bounding box center [287, 192] width 220 height 53
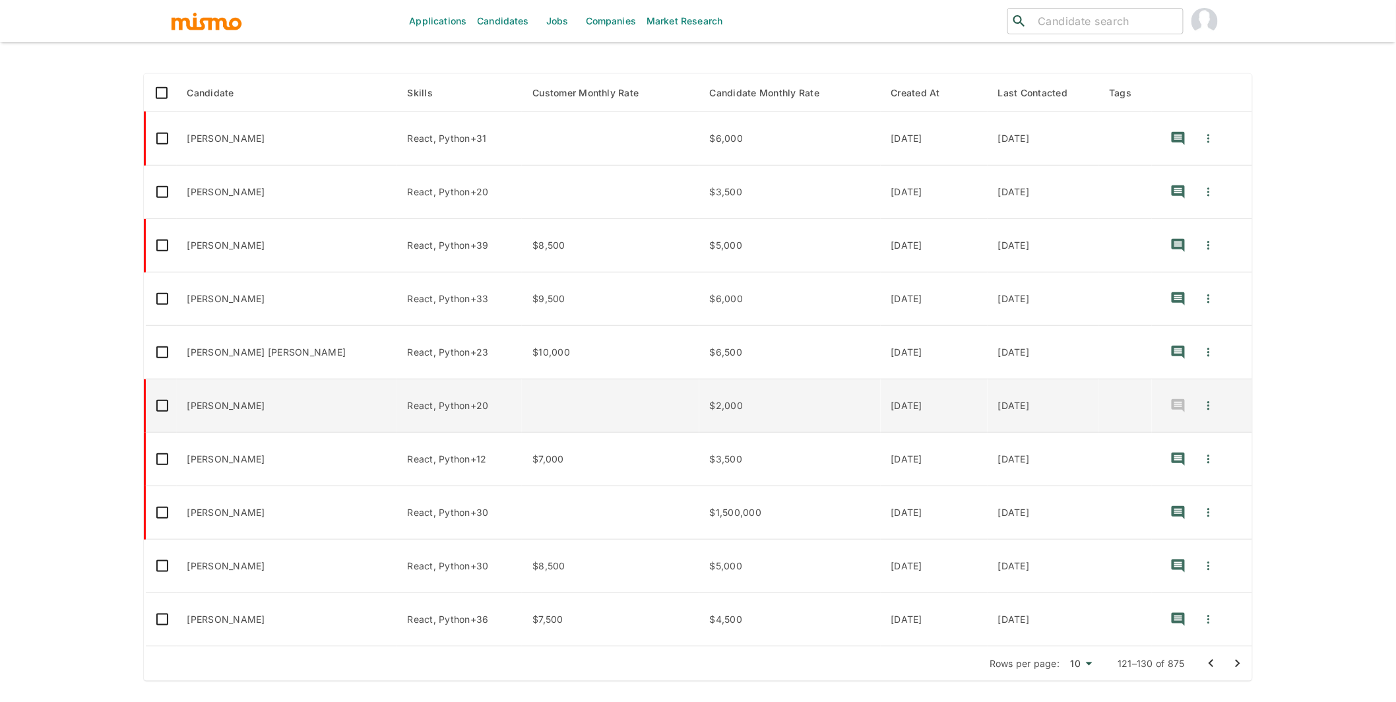
click at [575, 406] on td "enhanced table" at bounding box center [610, 405] width 177 height 53
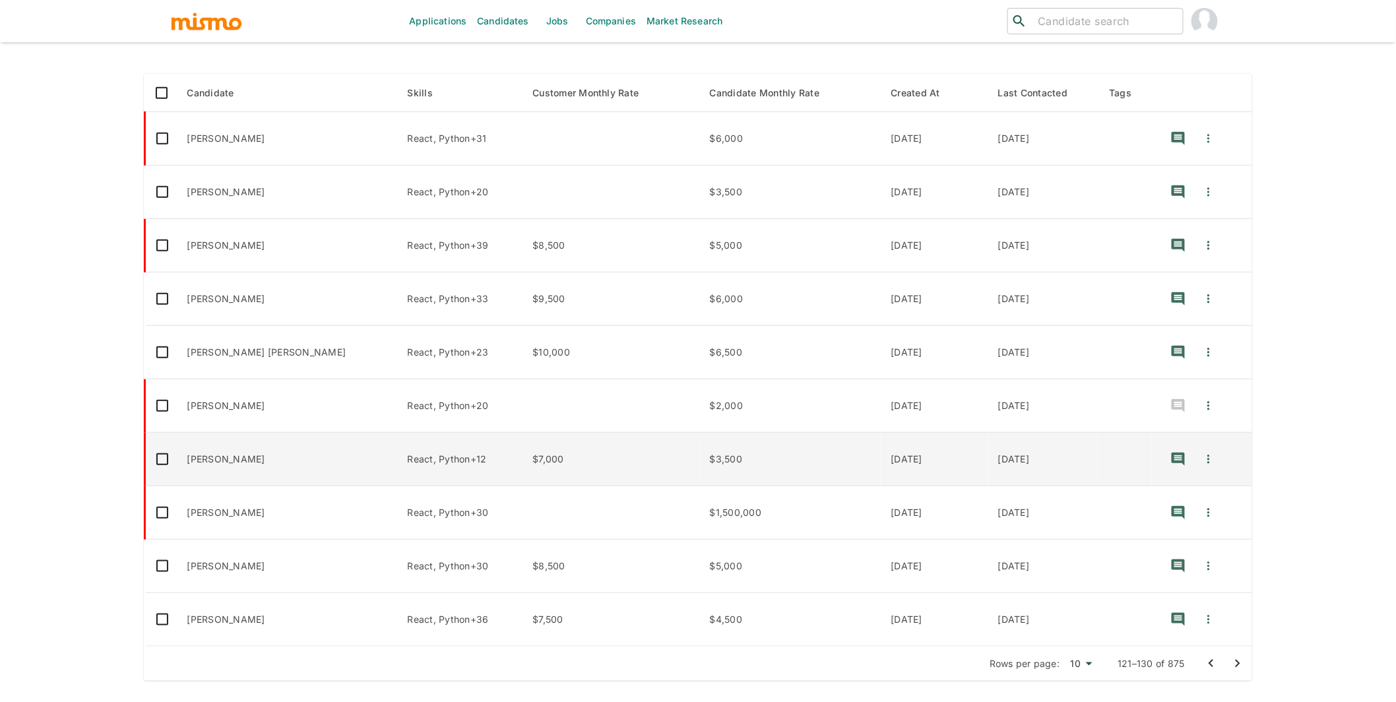
click at [583, 455] on td "$7,000" at bounding box center [610, 459] width 177 height 53
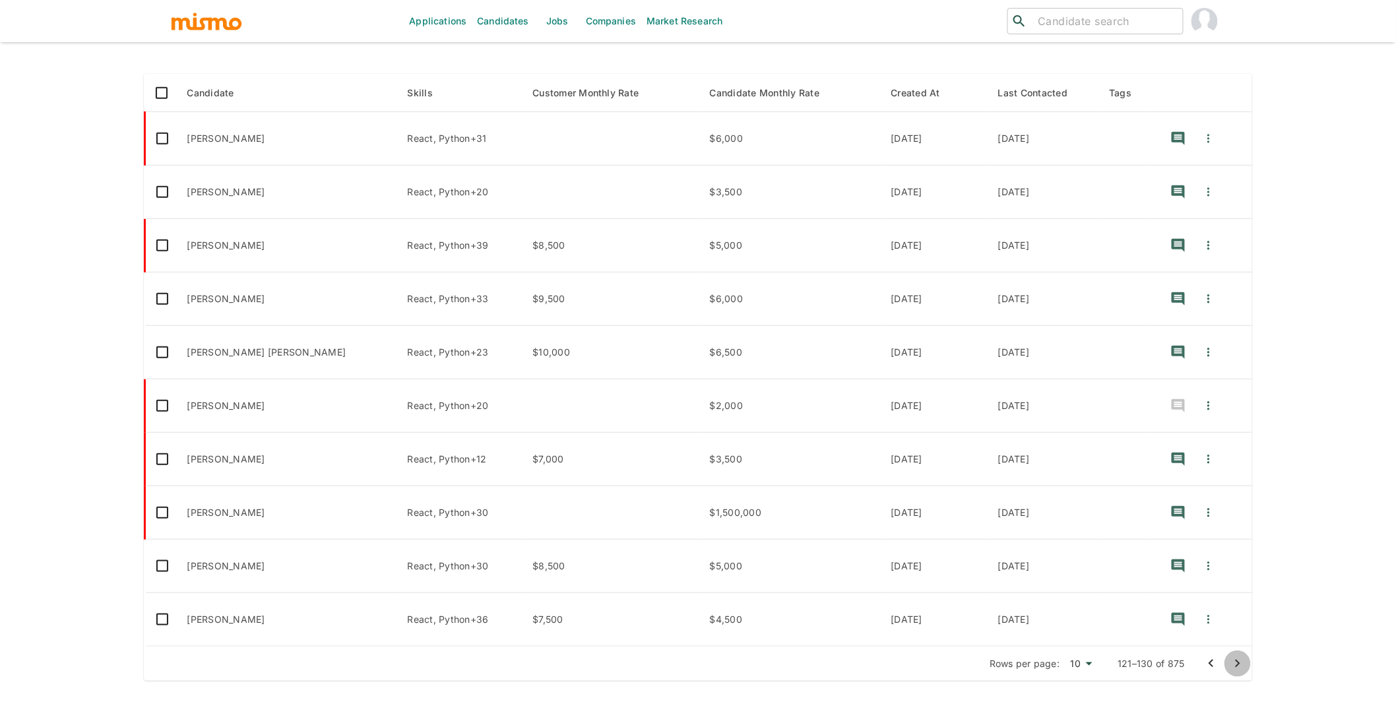
click at [1241, 663] on icon "Go to next page" at bounding box center [1238, 664] width 16 height 16
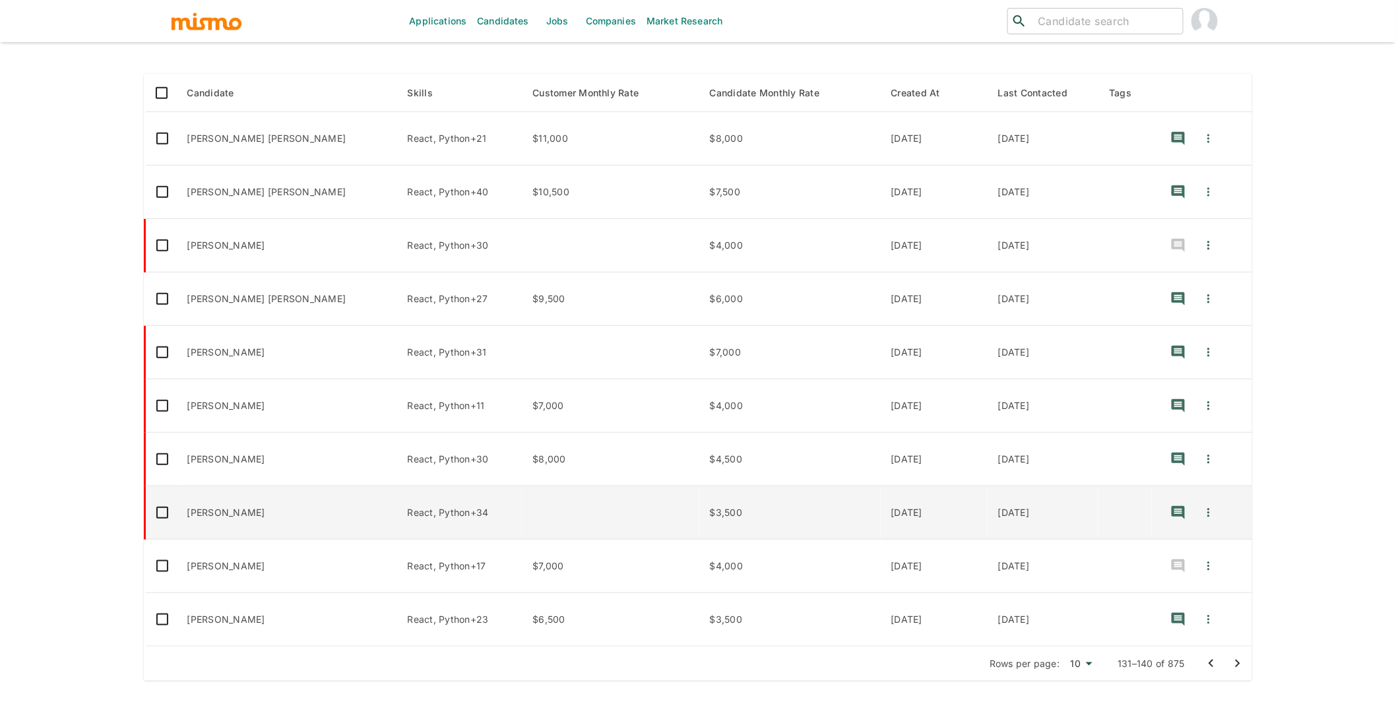
click at [491, 497] on td "React, Python+34" at bounding box center [459, 512] width 125 height 53
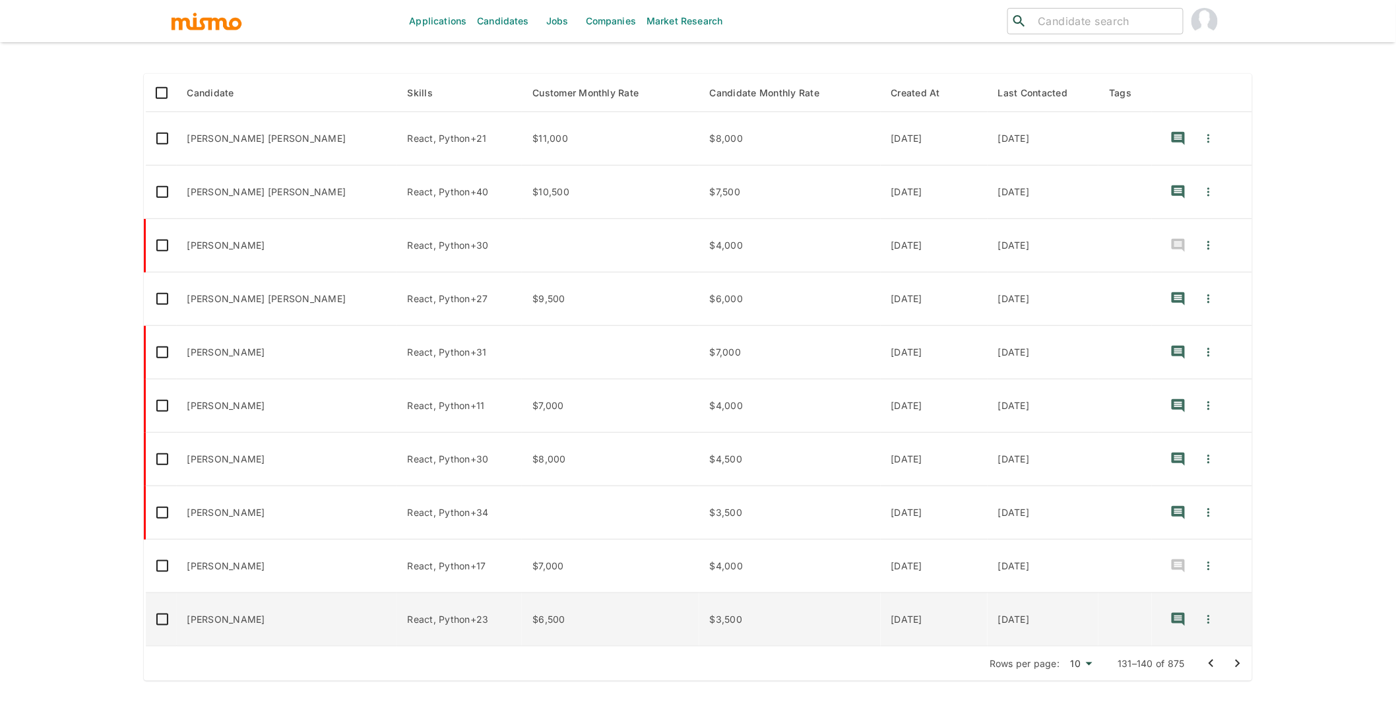
click at [624, 614] on td "$6,500" at bounding box center [610, 619] width 177 height 53
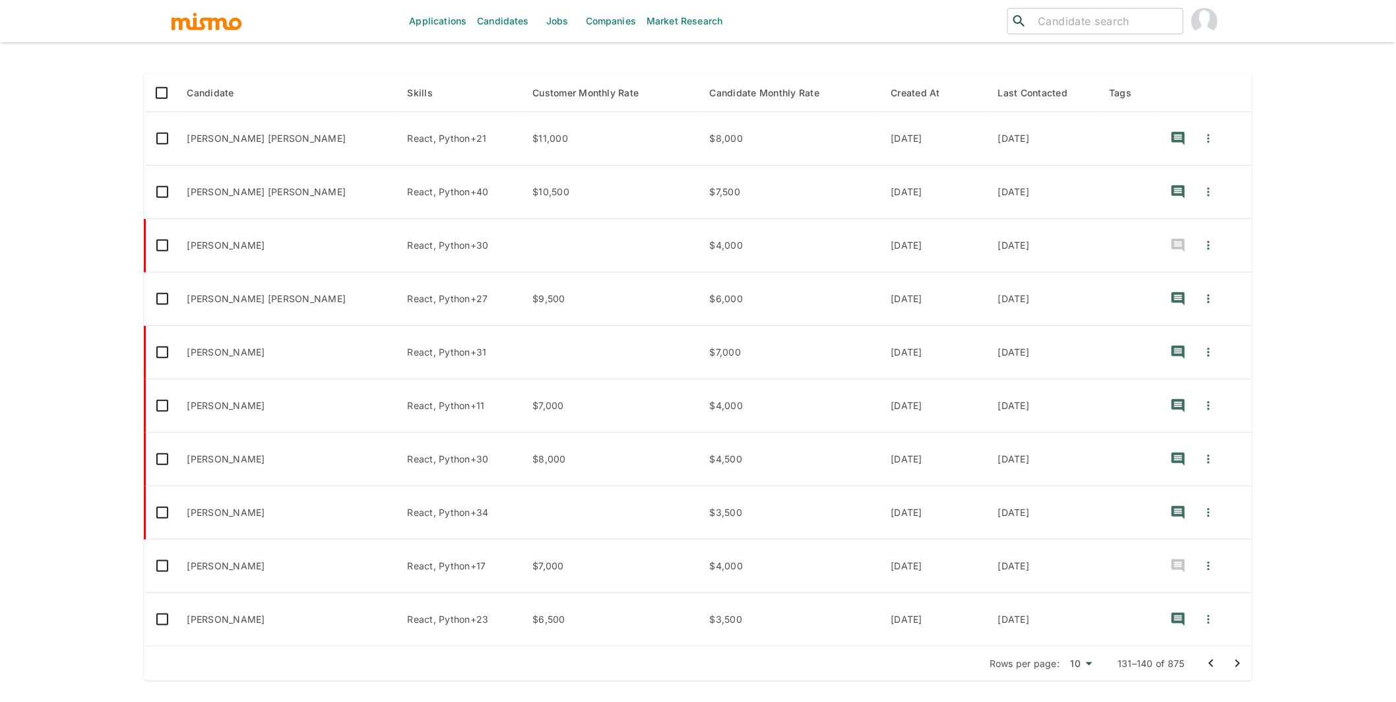
click at [1241, 662] on icon "Go to next page" at bounding box center [1238, 664] width 16 height 16
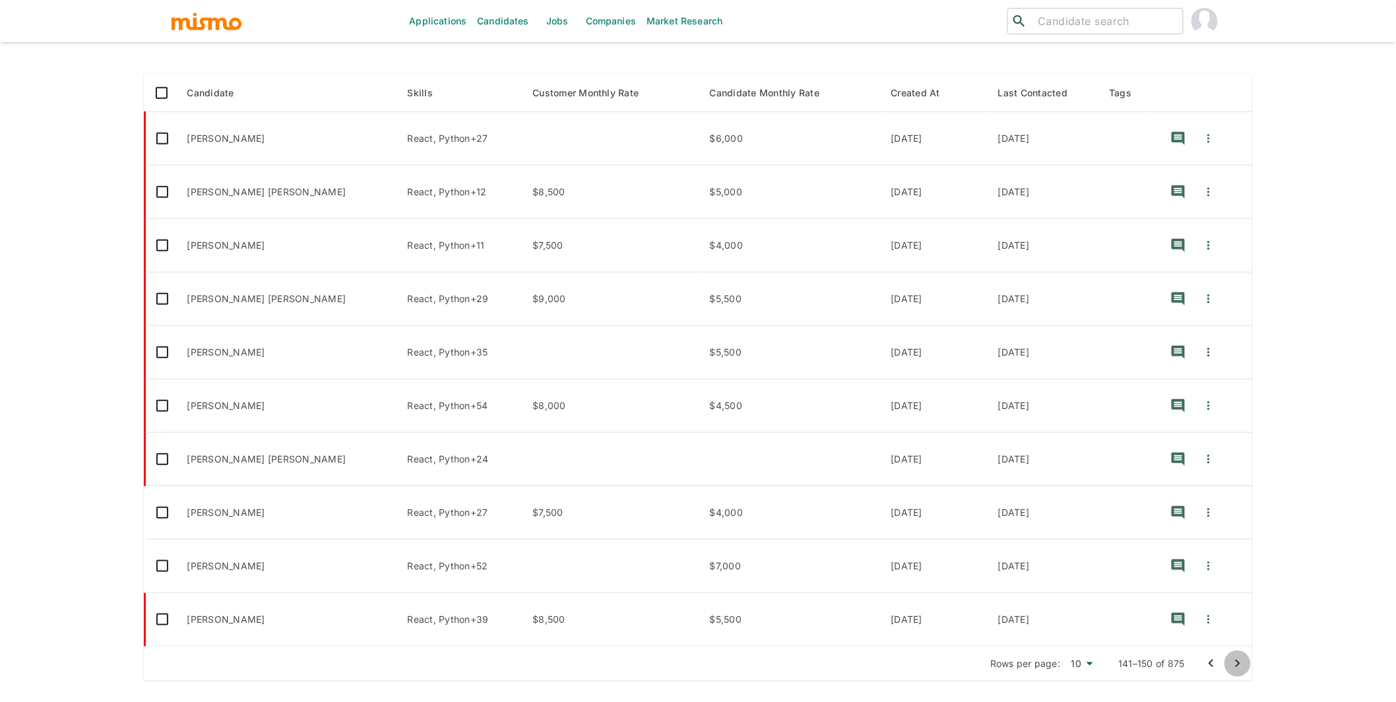
click at [1240, 661] on icon "Go to next page" at bounding box center [1238, 664] width 16 height 16
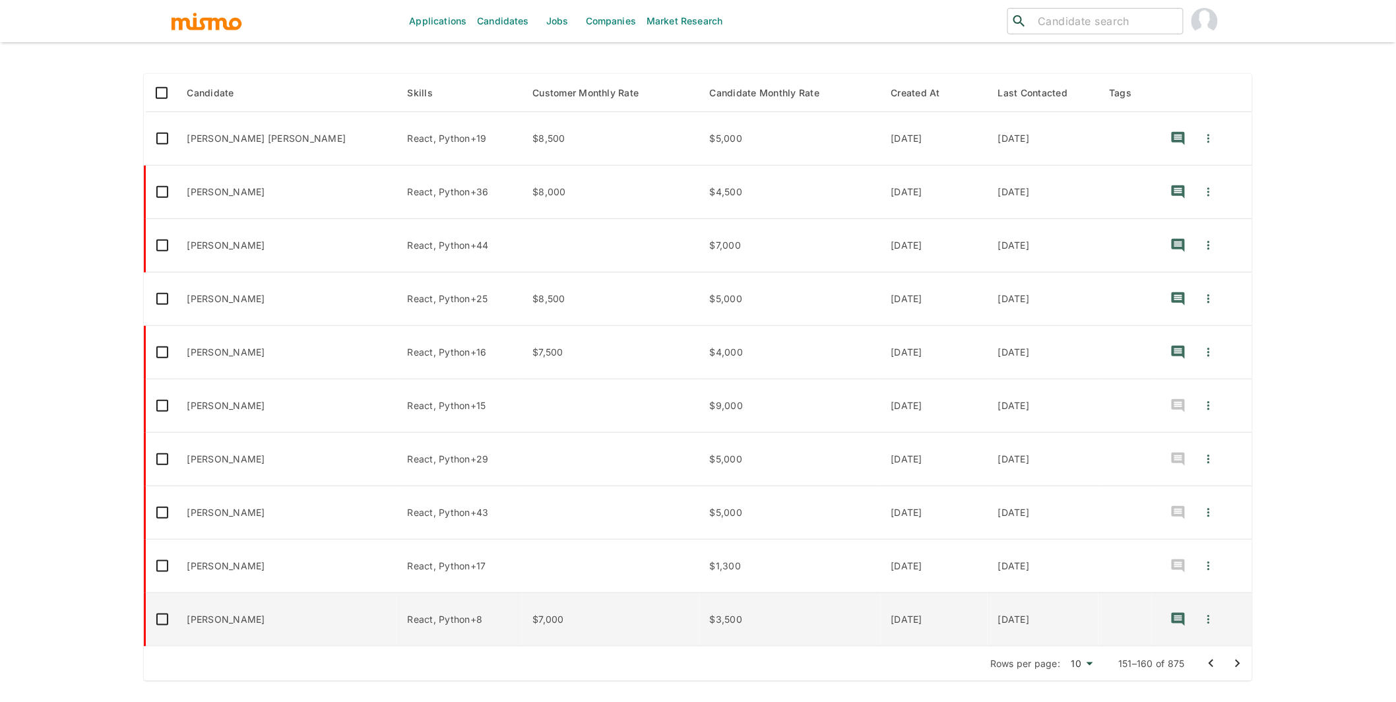
click at [522, 624] on td "$7,000" at bounding box center [610, 619] width 177 height 53
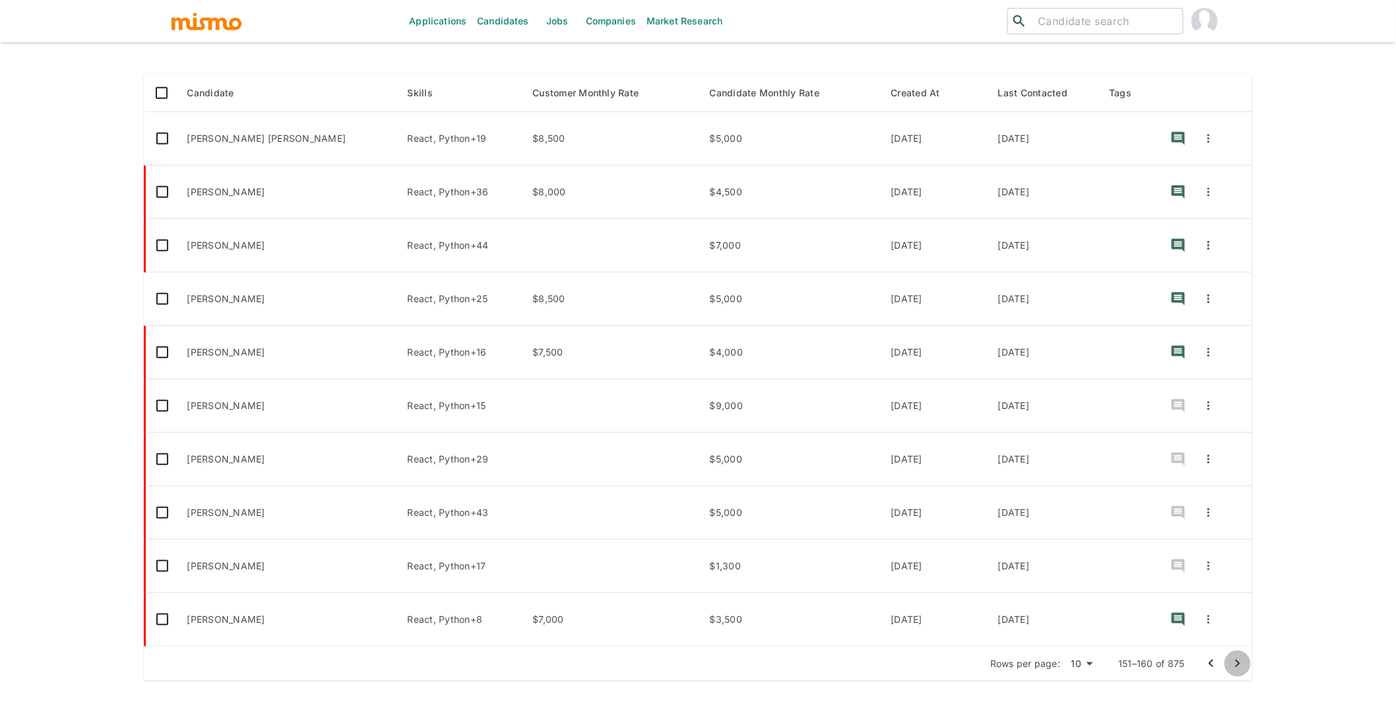
click at [1237, 661] on icon "Go to next page" at bounding box center [1238, 664] width 5 height 8
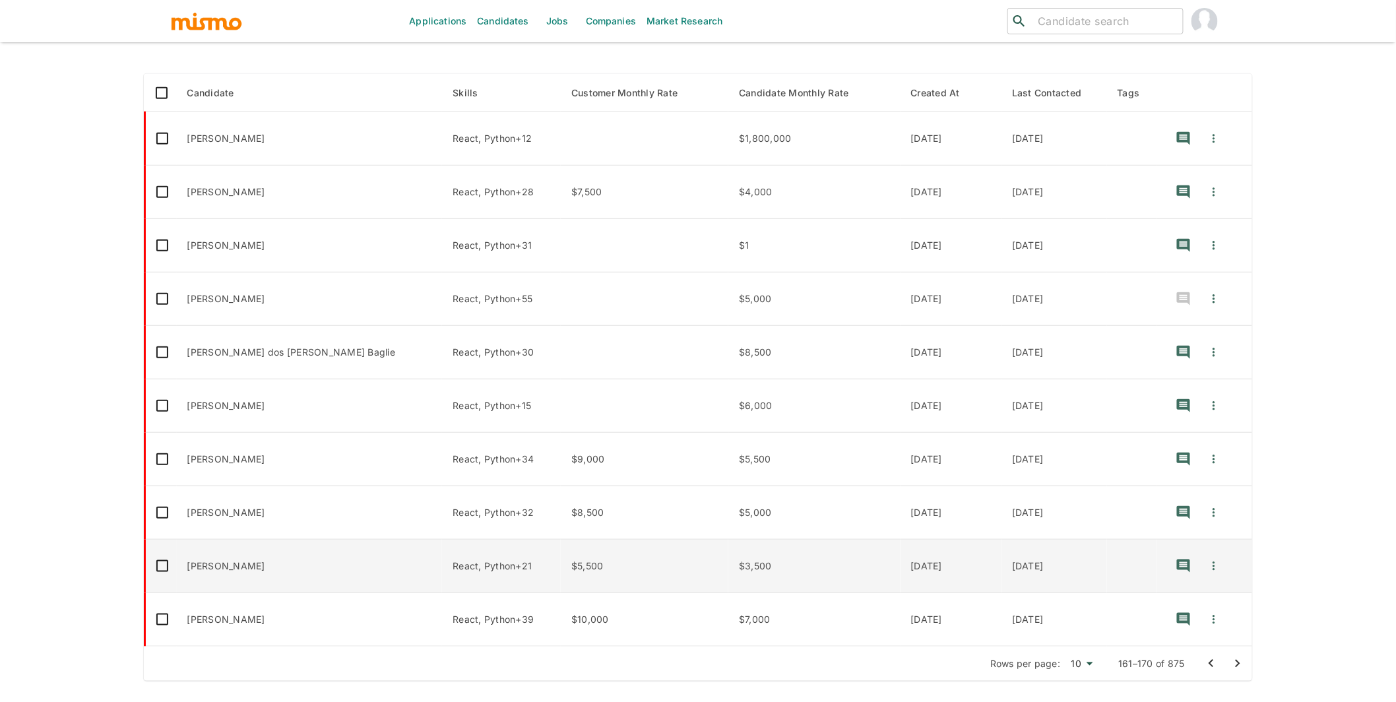
click at [604, 568] on td "$5,500" at bounding box center [645, 566] width 168 height 53
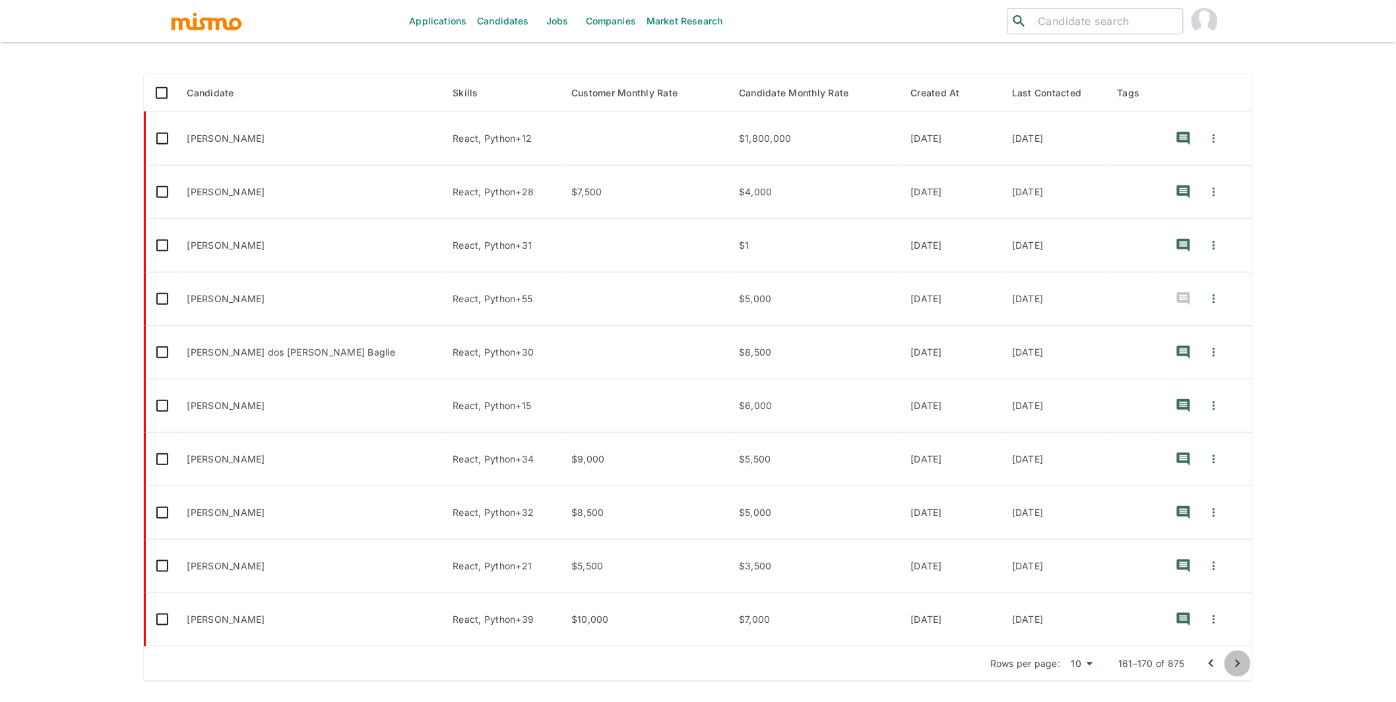
click at [1239, 657] on icon "Go to next page" at bounding box center [1238, 664] width 16 height 16
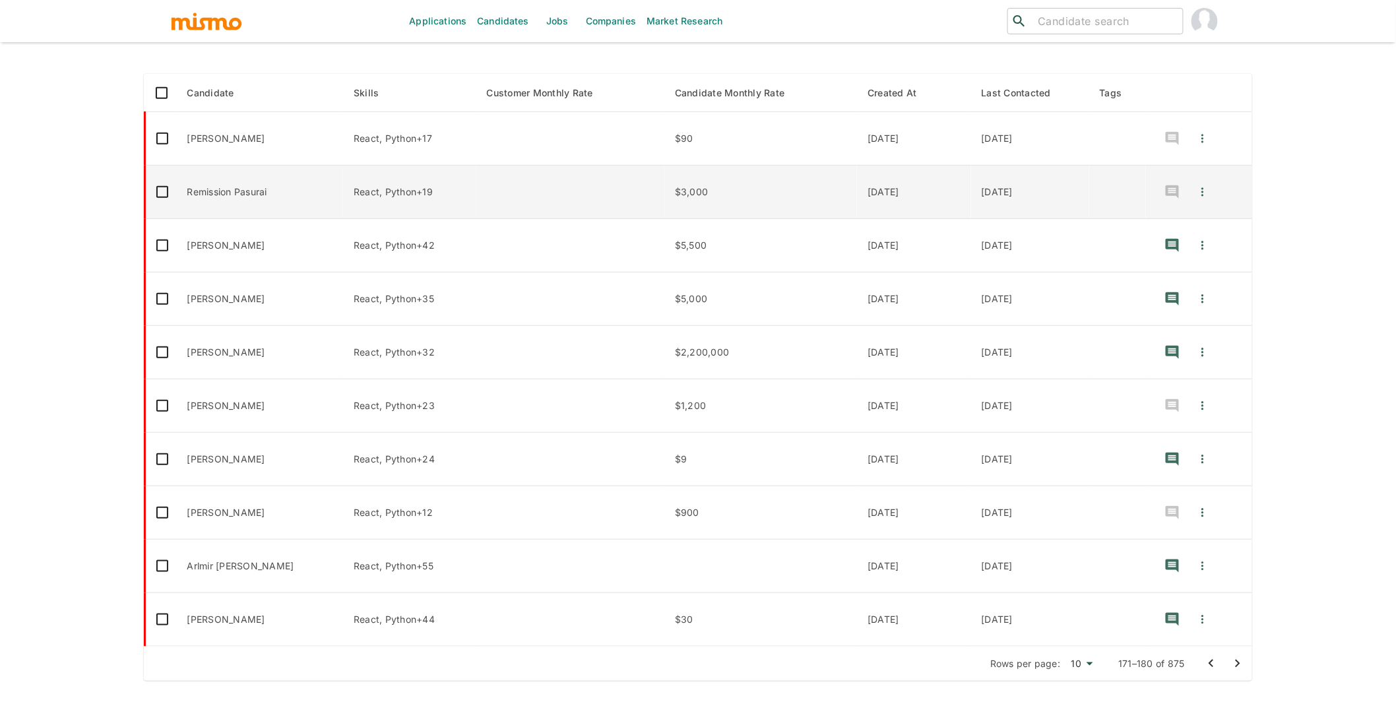
click at [539, 199] on td "enhanced table" at bounding box center [570, 192] width 188 height 53
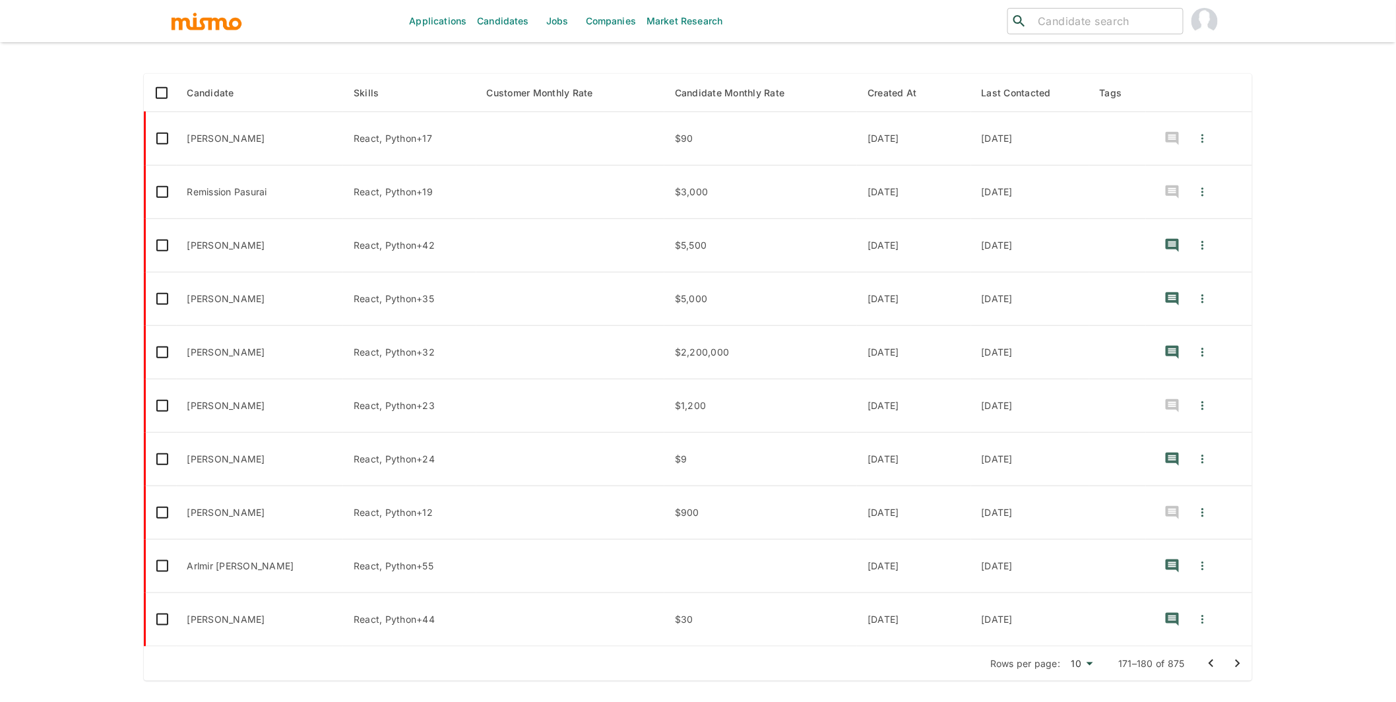
click at [1235, 663] on icon "Go to next page" at bounding box center [1238, 664] width 16 height 16
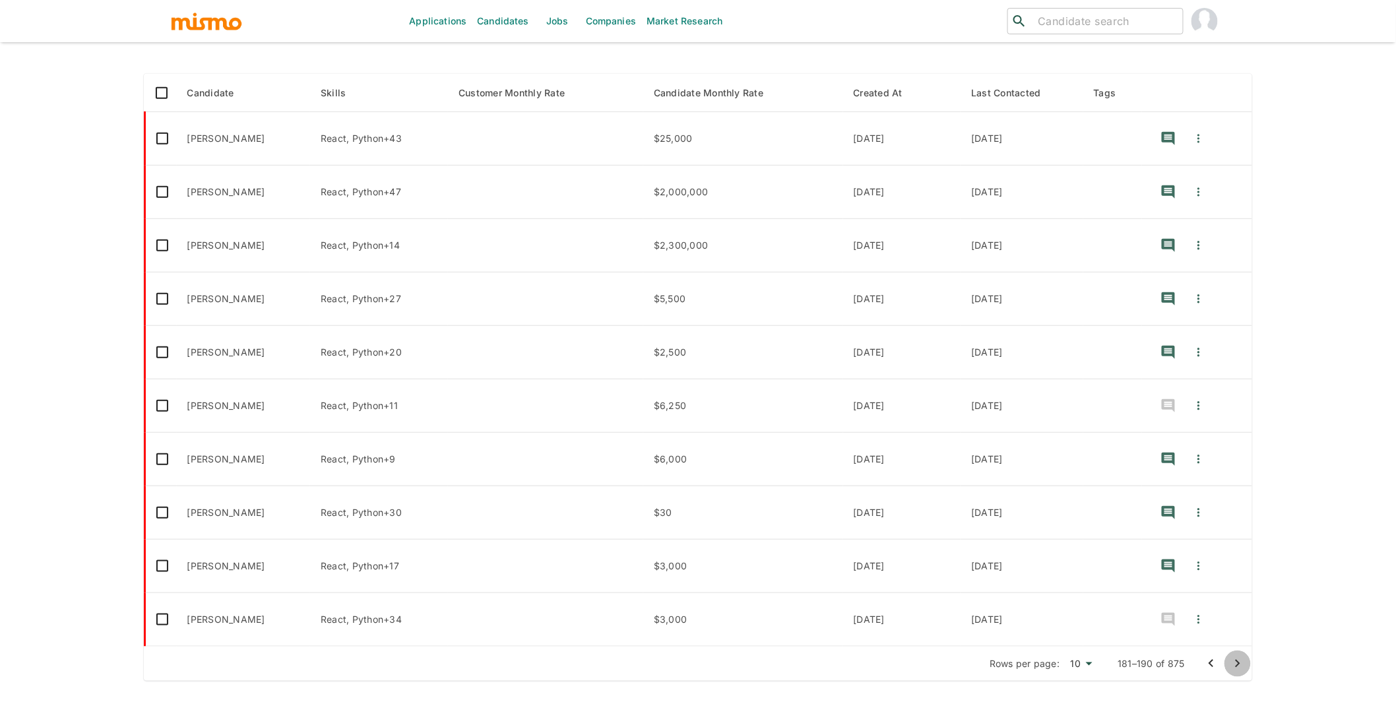
click at [1242, 666] on icon "Go to next page" at bounding box center [1238, 664] width 16 height 16
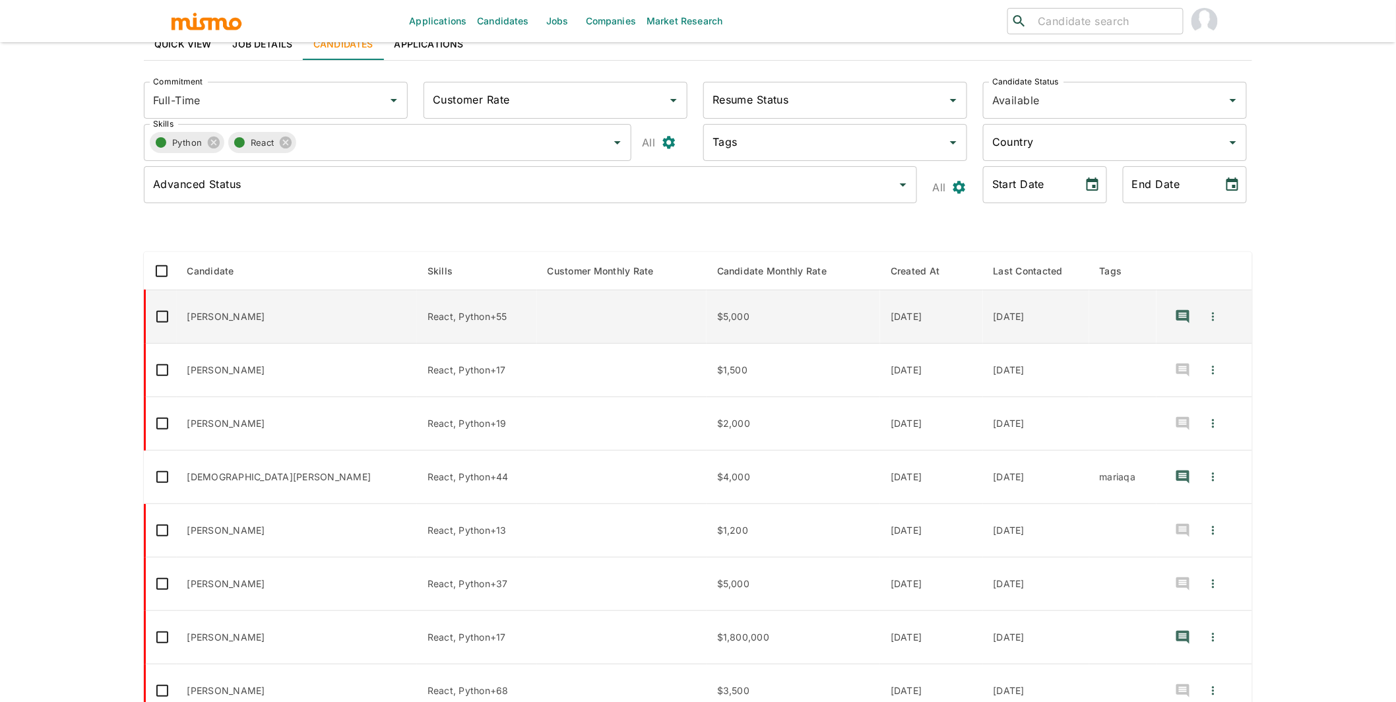
scroll to position [0, 0]
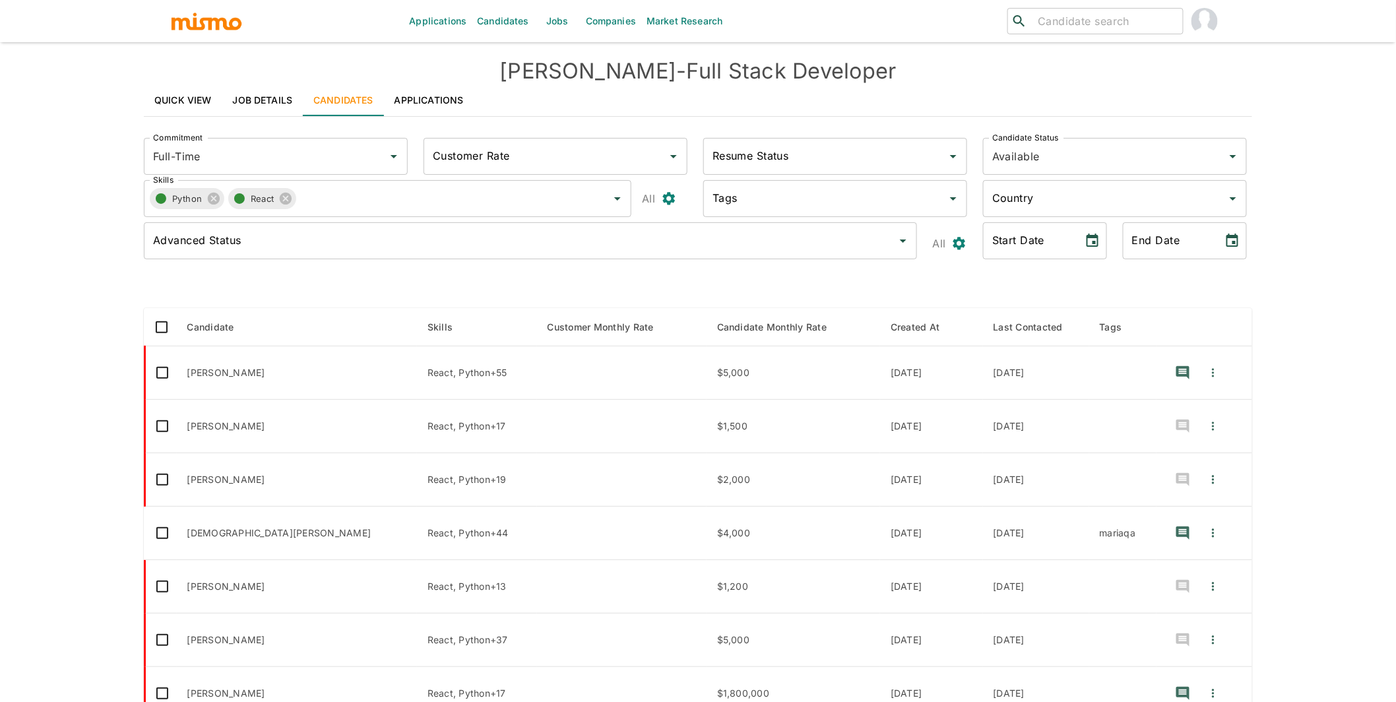
type input "MM/DD/YYYY"
click at [1208, 243] on input "MM/DD/YYYY" at bounding box center [1168, 240] width 91 height 37
click at [1235, 238] on icon "Choose date" at bounding box center [1233, 241] width 16 height 16
click at [1204, 434] on button "30" at bounding box center [1202, 436] width 24 height 24
type input "09/30/2025"
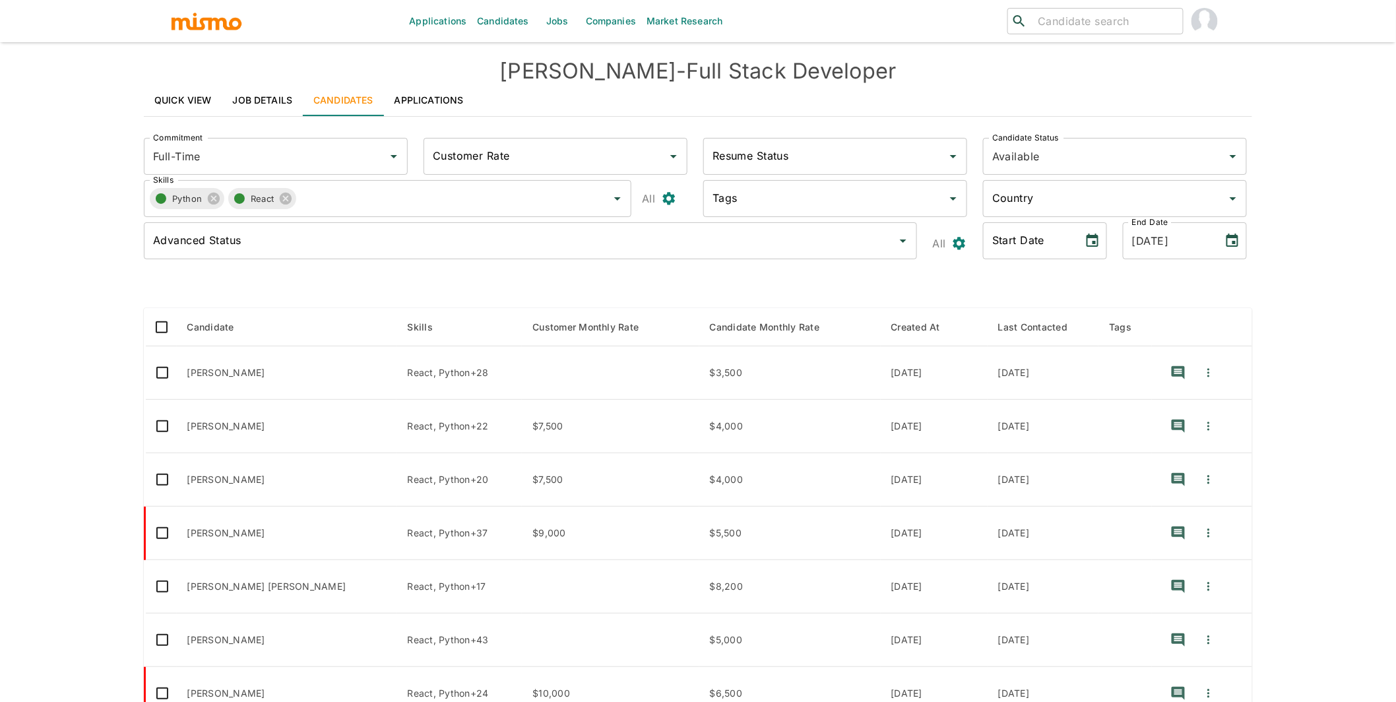
click at [1090, 240] on icon "Choose date" at bounding box center [1093, 241] width 16 height 16
click at [1036, 280] on div "September 2025" at bounding box center [1017, 280] width 37 height 18
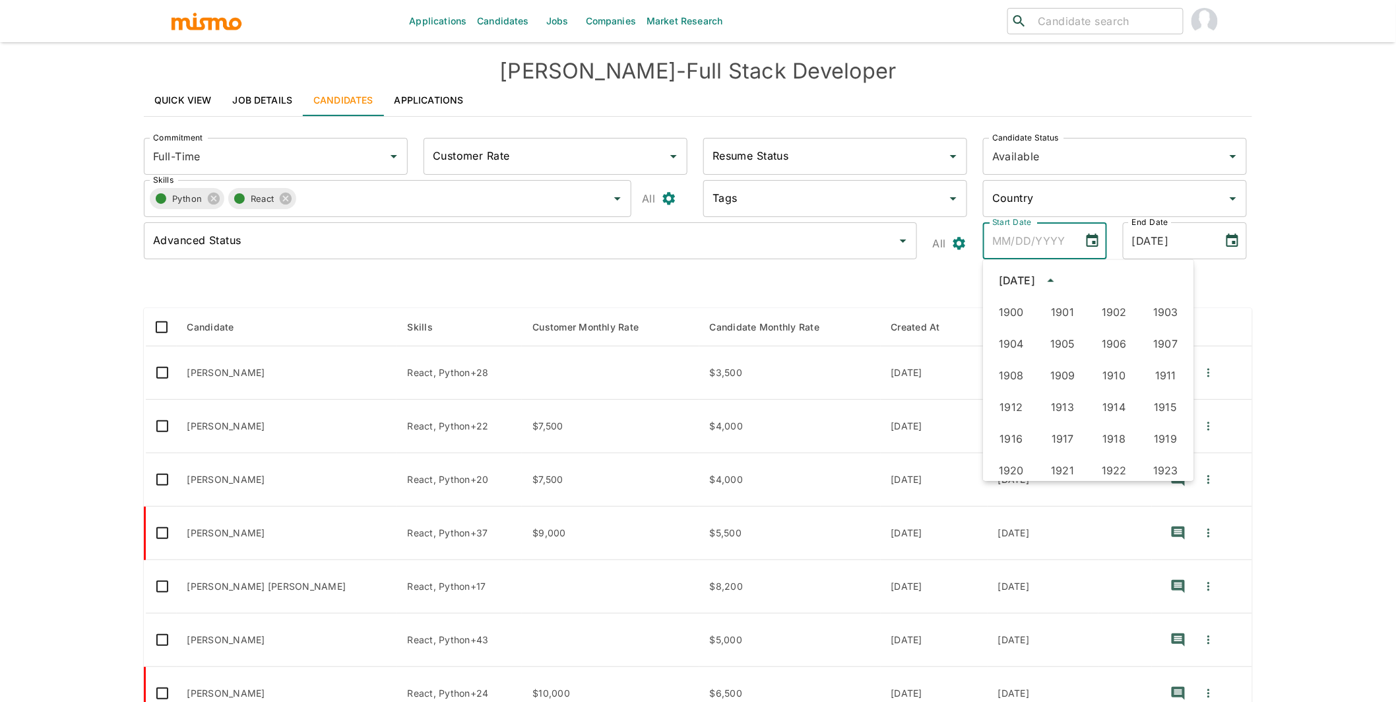
scroll to position [828, 0]
click at [1016, 463] on button "2024" at bounding box center [1012, 466] width 48 height 24
click at [1174, 279] on icon "Next month" at bounding box center [1173, 280] width 5 height 8
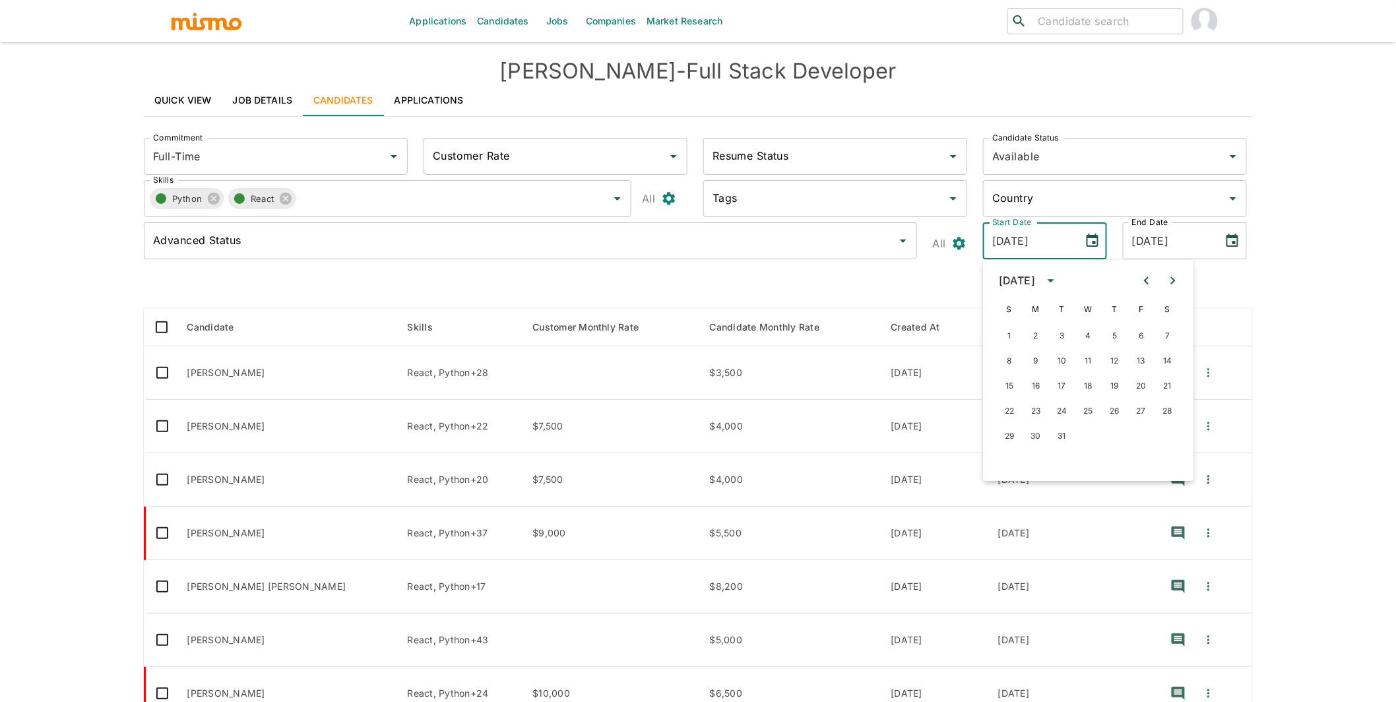
click at [1148, 277] on icon "Previous month" at bounding box center [1147, 281] width 16 height 16
click at [1168, 281] on icon "Next month" at bounding box center [1173, 281] width 16 height 16
click at [1094, 333] on button "1" at bounding box center [1089, 336] width 24 height 24
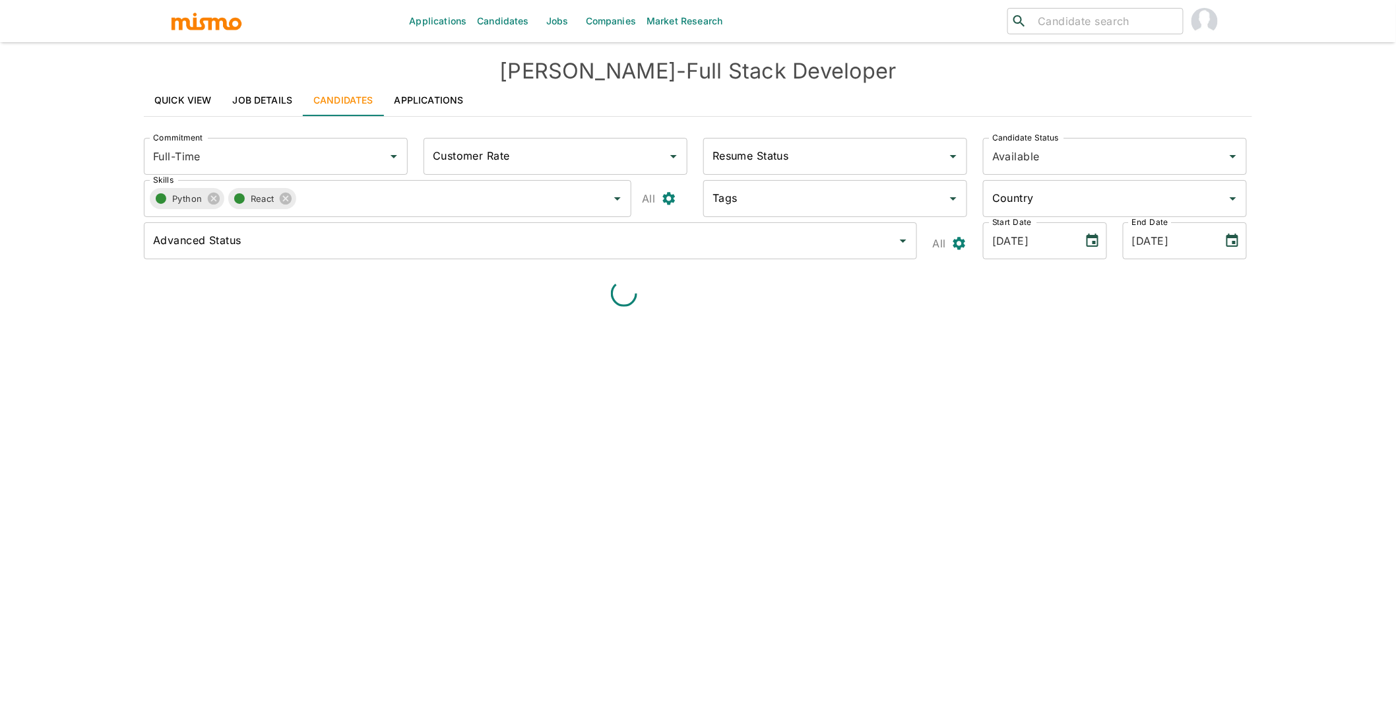
type input "01/01/2025"
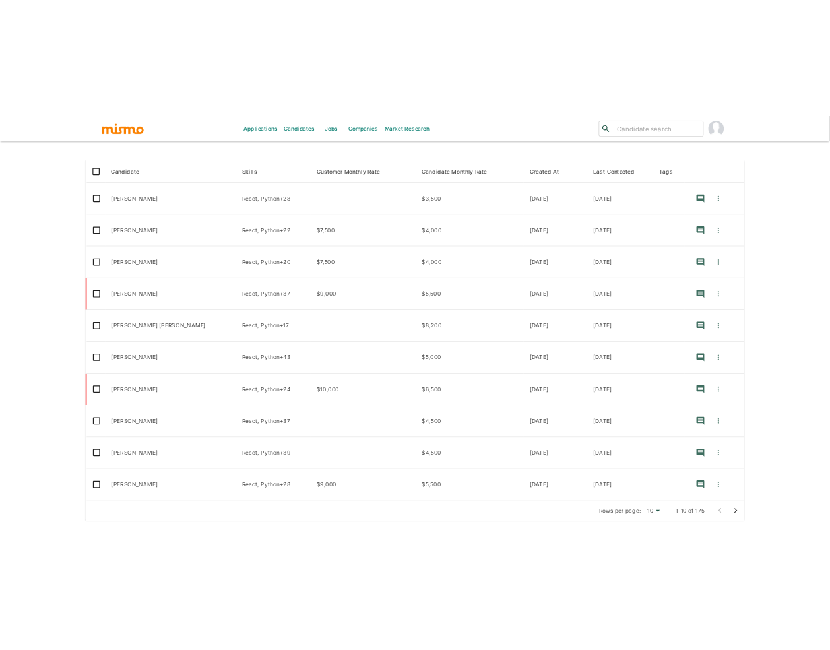
scroll to position [230, 0]
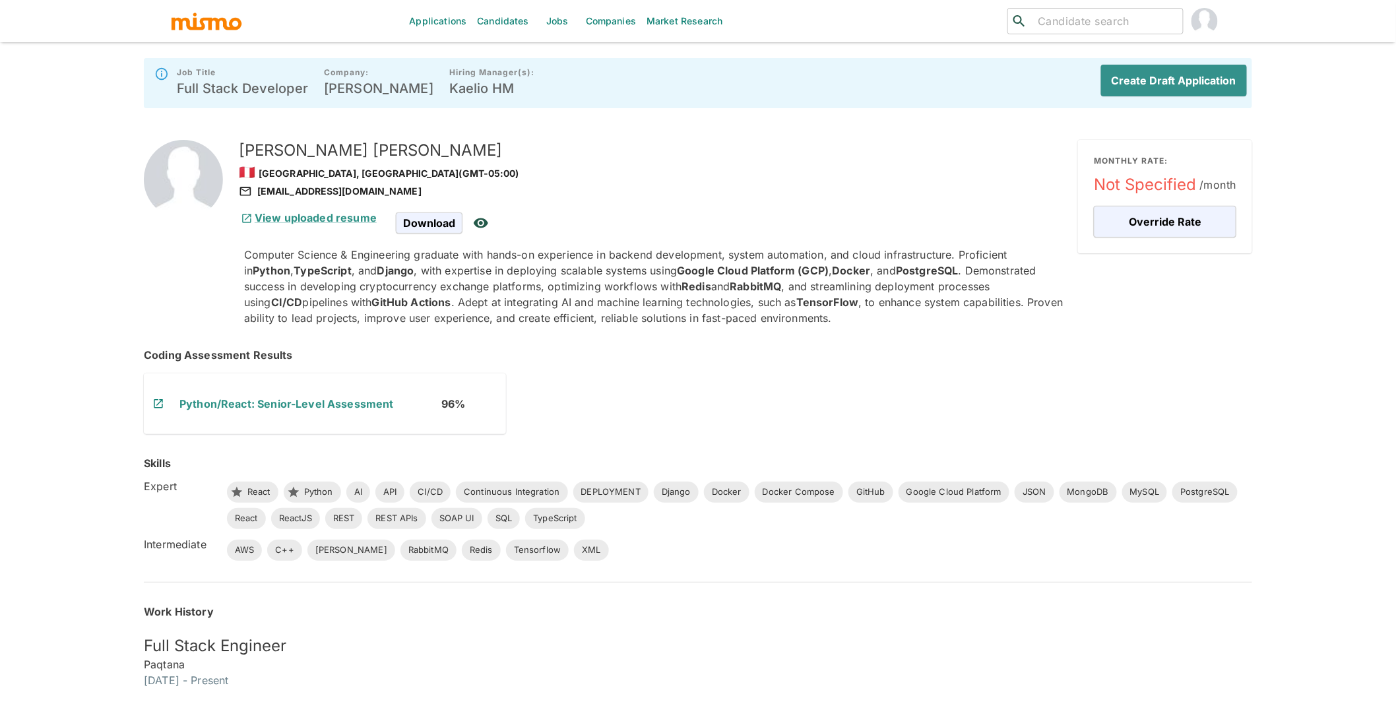
click at [298, 152] on h5 "[PERSON_NAME]" at bounding box center [653, 150] width 829 height 21
click at [1171, 80] on button "Create Draft Application" at bounding box center [1171, 81] width 151 height 32
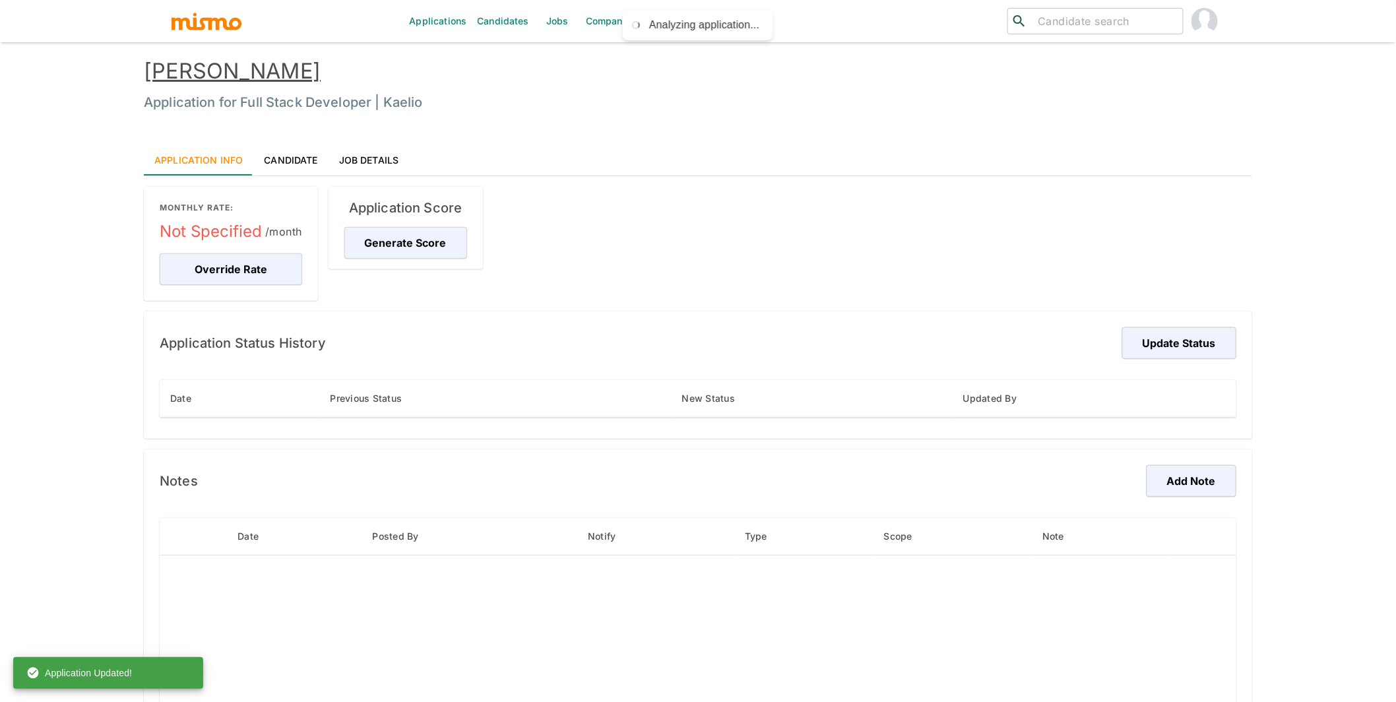
click at [283, 68] on link "FABRIZIO GARCIA" at bounding box center [232, 71] width 177 height 26
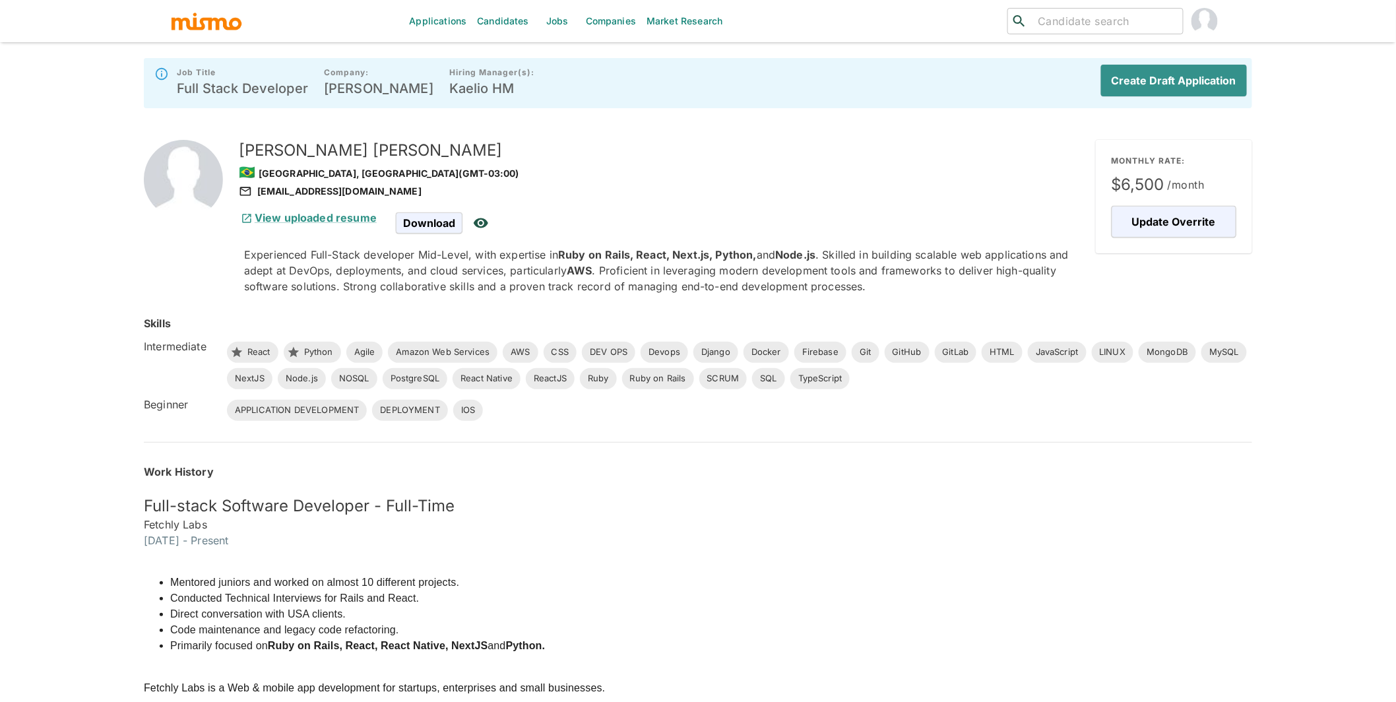
click at [651, 223] on div "View uploaded resume Download" at bounding box center [660, 217] width 852 height 37
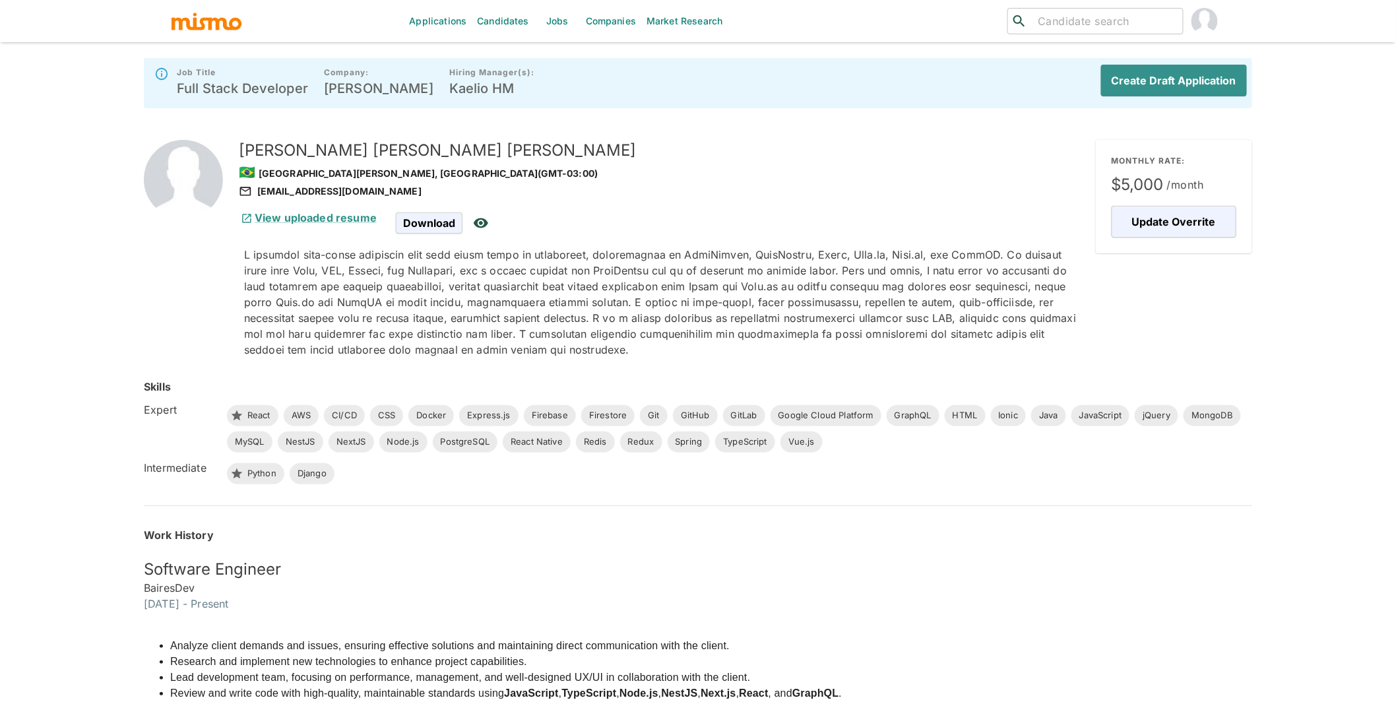
click at [457, 152] on h5 "[PERSON_NAME]" at bounding box center [662, 150] width 847 height 21
drag, startPoint x: 243, startPoint y: 154, endPoint x: 465, endPoint y: 150, distance: 221.7
click at [465, 150] on h5 "Johnny Gonçalves de Santana" at bounding box center [662, 150] width 847 height 21
copy h5 "Johnny Gonçalves de Santana"
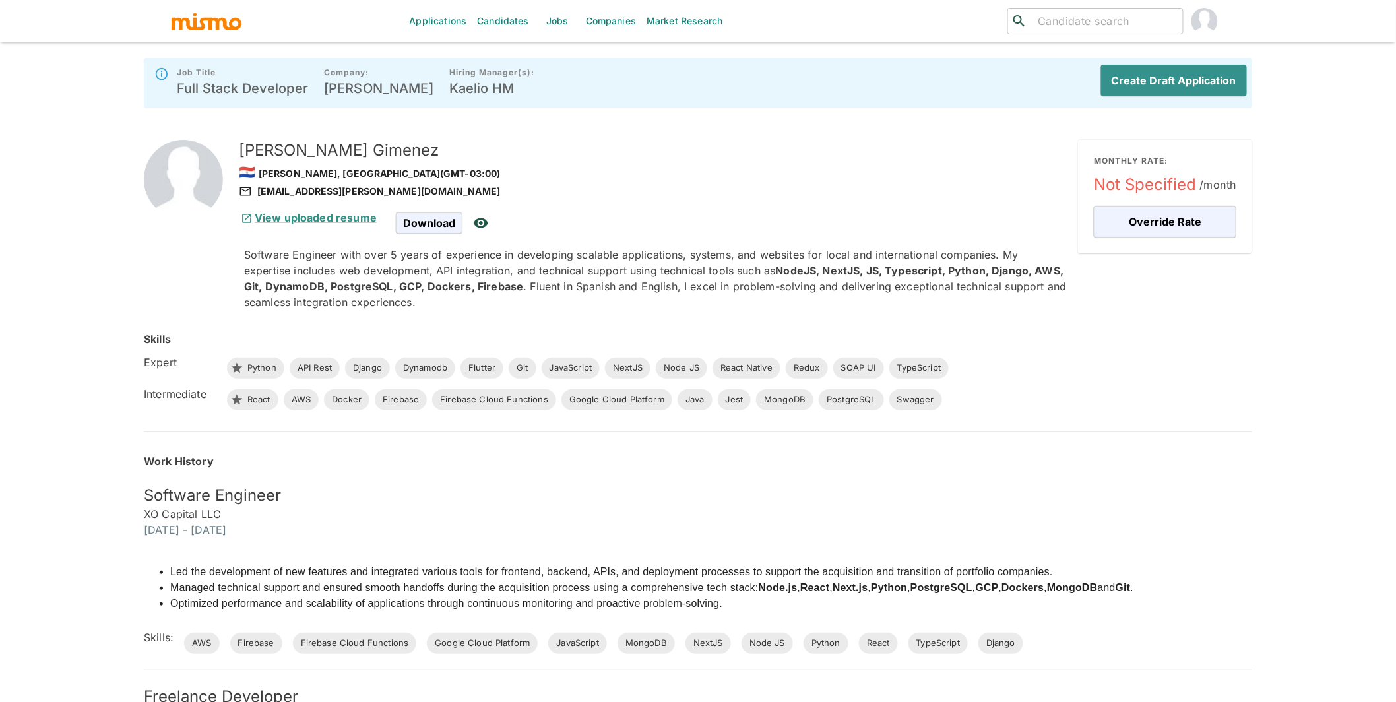
click at [333, 148] on h5 "[PERSON_NAME]" at bounding box center [653, 150] width 829 height 21
click at [1211, 88] on button "Create Draft Application" at bounding box center [1171, 81] width 151 height 32
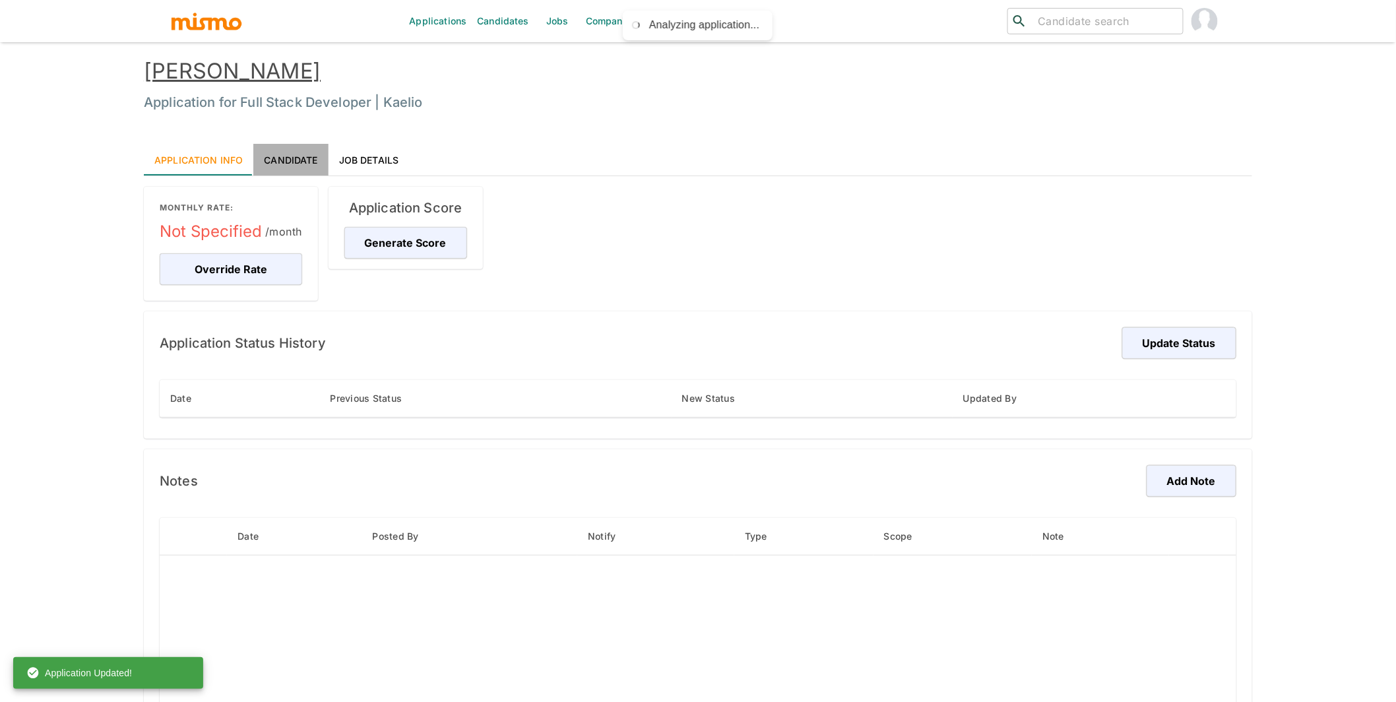
click at [290, 159] on link "Candidate" at bounding box center [290, 160] width 75 height 32
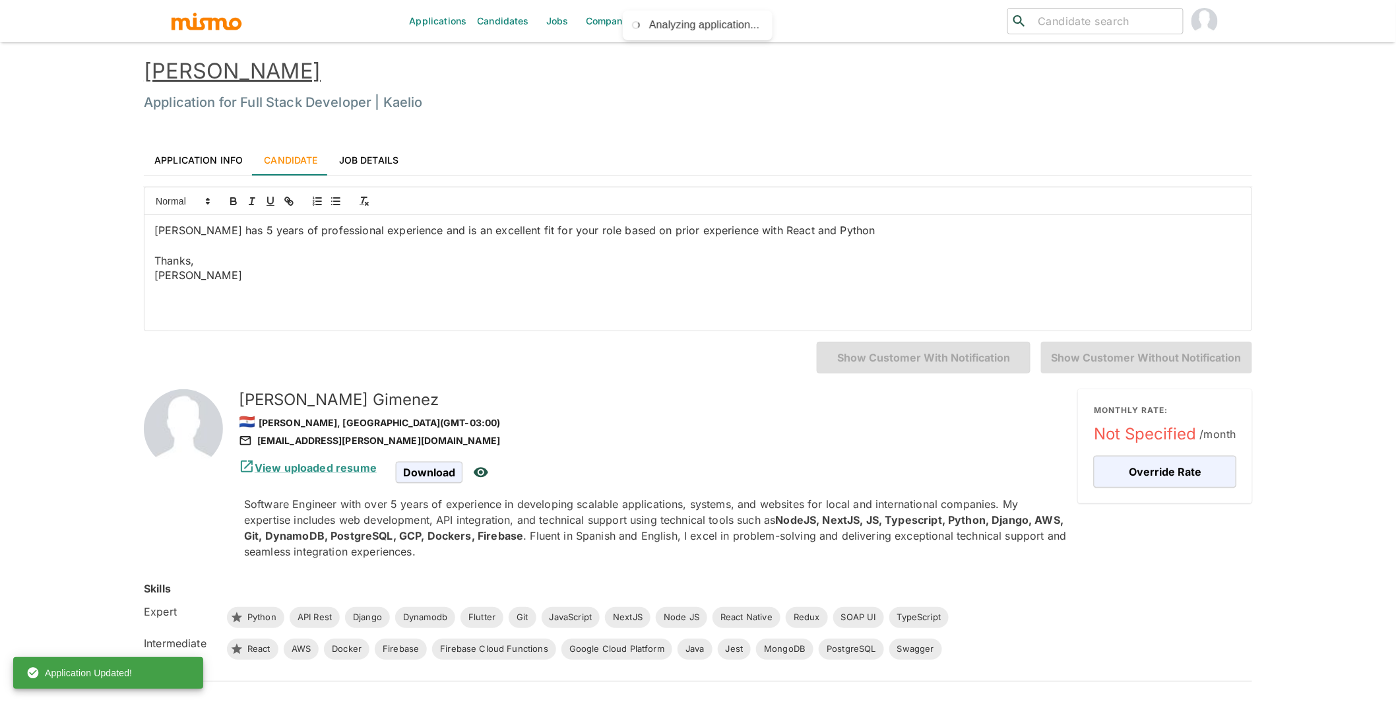
click at [234, 71] on link "Enrique Gimenez" at bounding box center [232, 71] width 177 height 26
click at [1159, 474] on button "Override Rate" at bounding box center [1165, 472] width 143 height 32
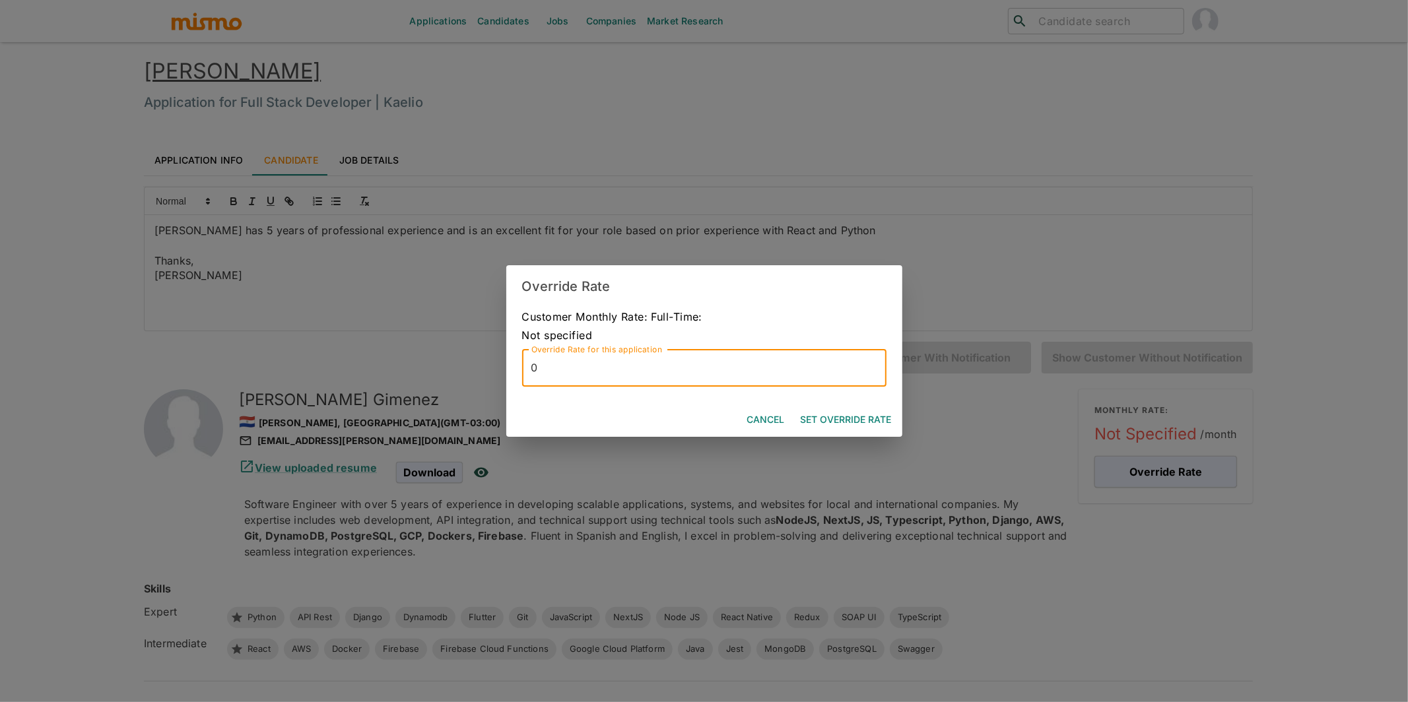
click at [694, 385] on input "0" at bounding box center [704, 368] width 364 height 37
type input "5000"
click at [843, 416] on button "Set Override Rate" at bounding box center [846, 420] width 102 height 24
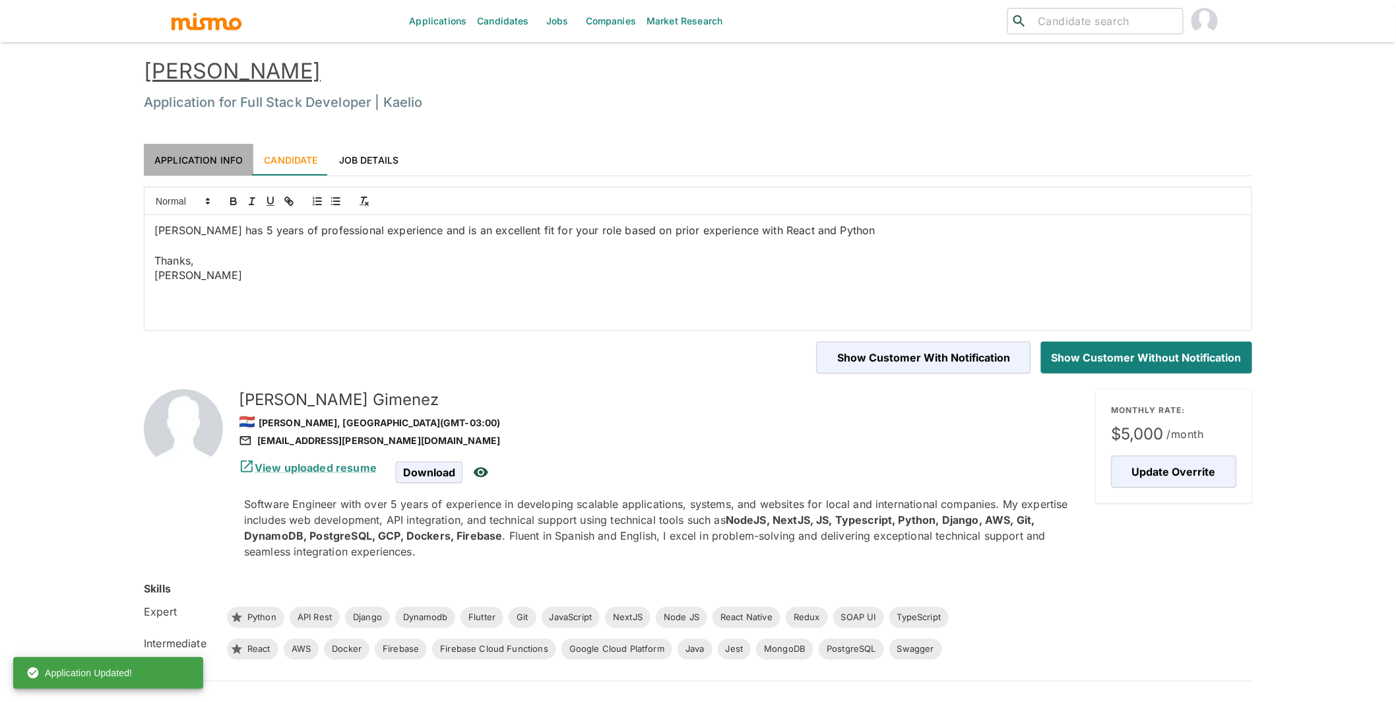
click at [216, 164] on link "Application Info" at bounding box center [199, 160] width 110 height 32
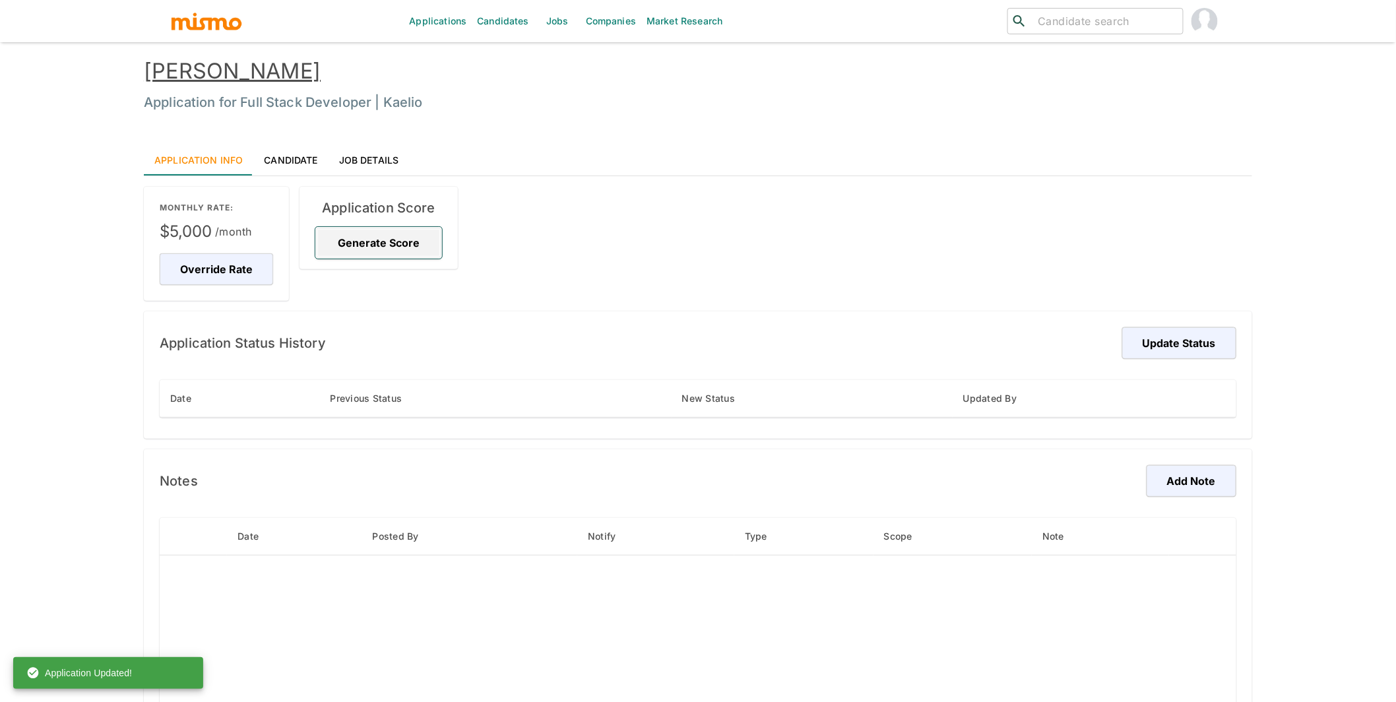
click at [375, 241] on button "Generate Score" at bounding box center [378, 243] width 127 height 32
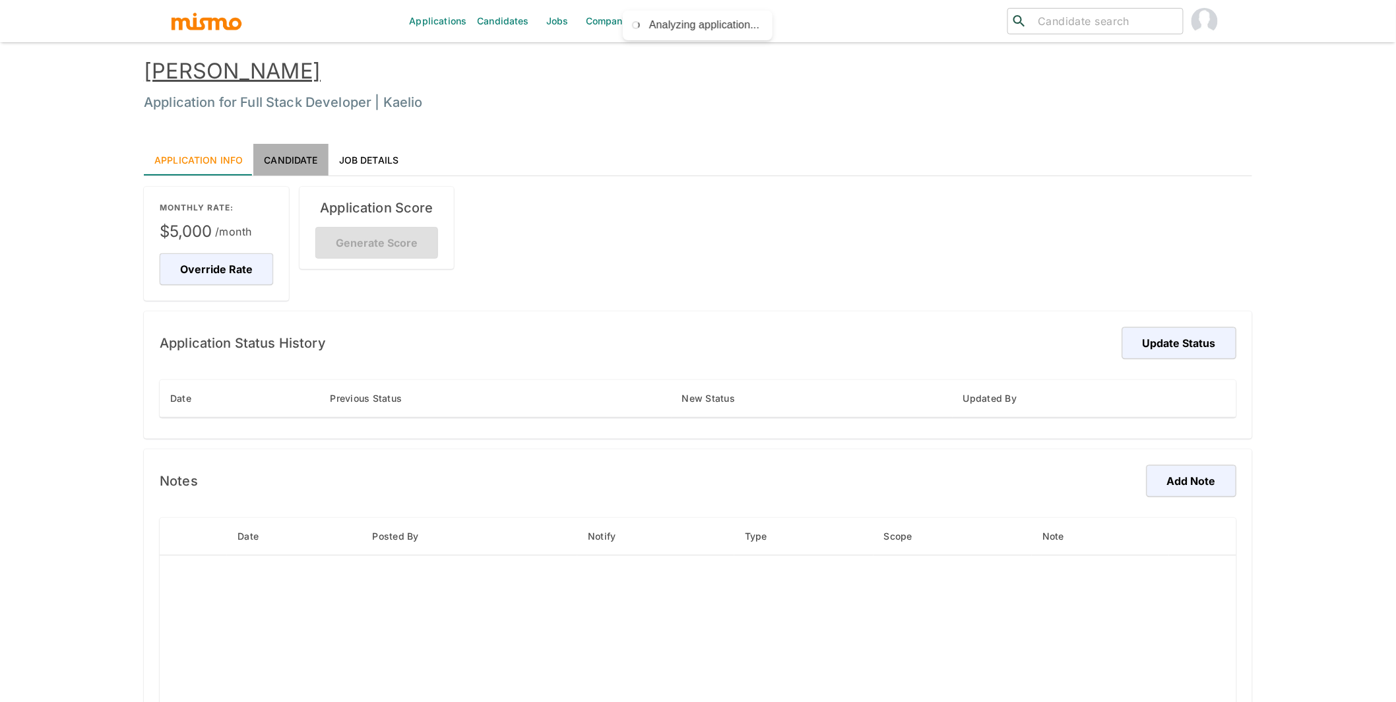
click at [302, 159] on link "Candidate" at bounding box center [290, 160] width 75 height 32
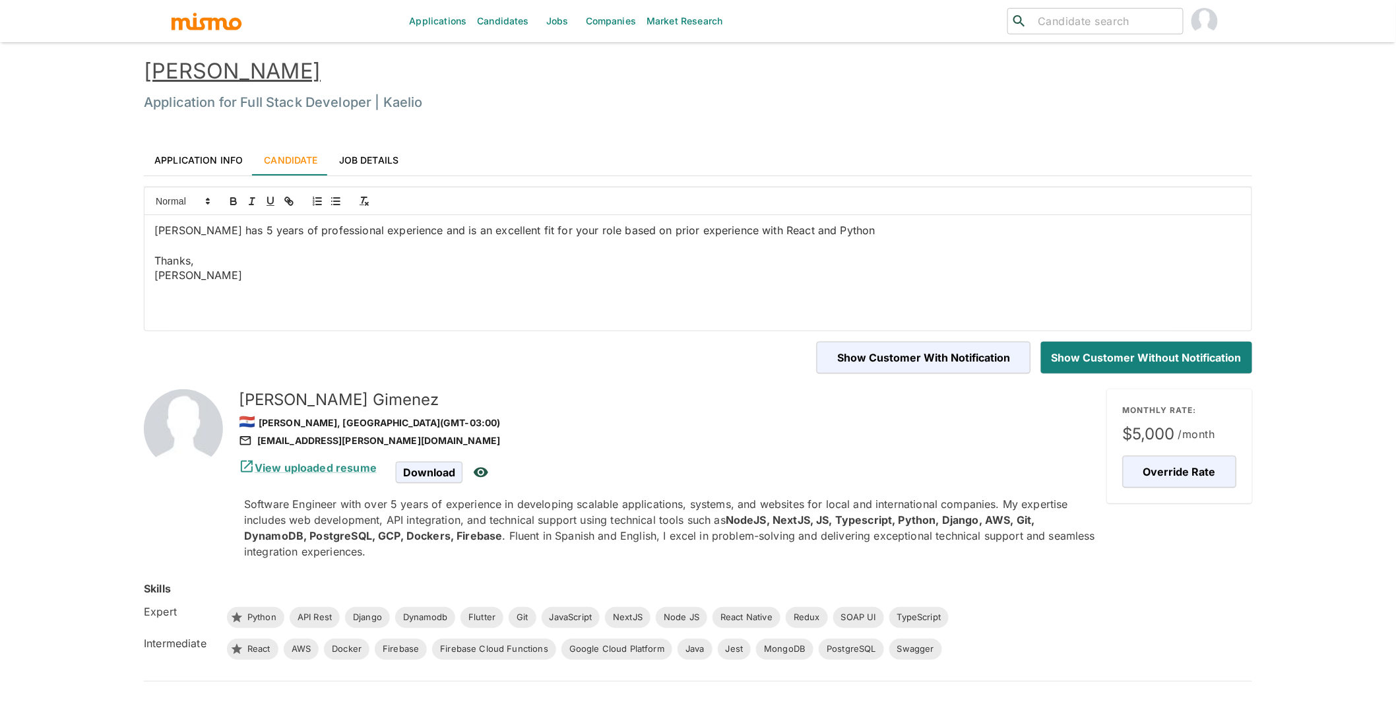
click at [209, 160] on link "Application Info" at bounding box center [199, 160] width 110 height 32
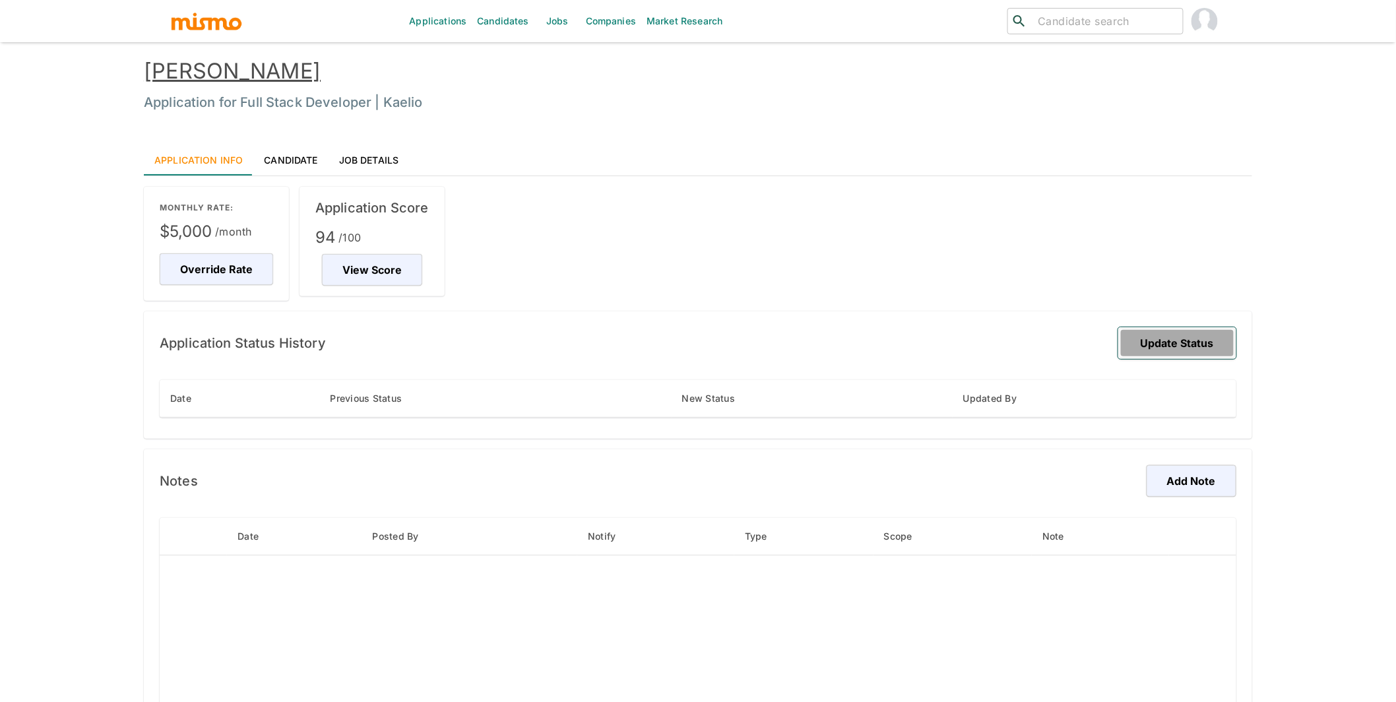
click at [1181, 337] on button "Update Status" at bounding box center [1178, 343] width 118 height 32
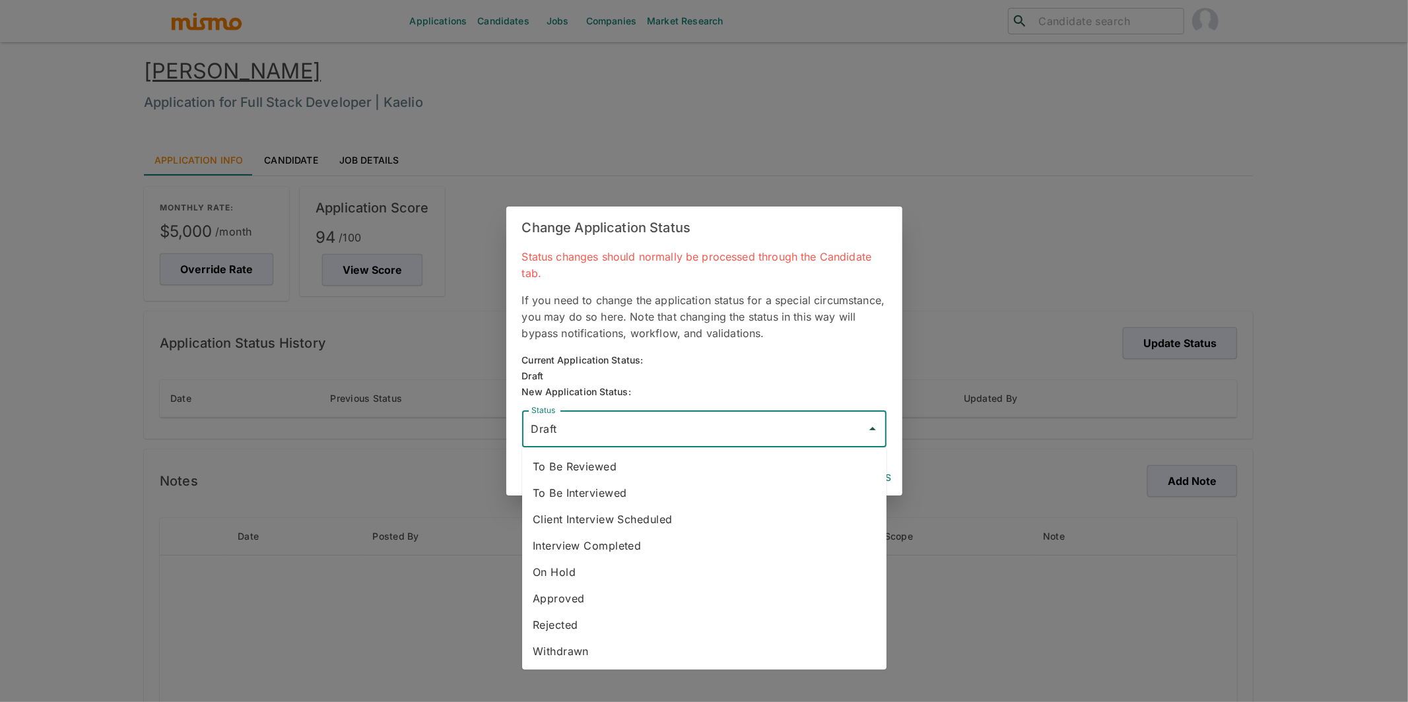
click at [644, 420] on input "Draft" at bounding box center [694, 428] width 333 height 25
click at [599, 469] on li "To Be Reviewed" at bounding box center [704, 466] width 364 height 26
type input "To Be Reviewed"
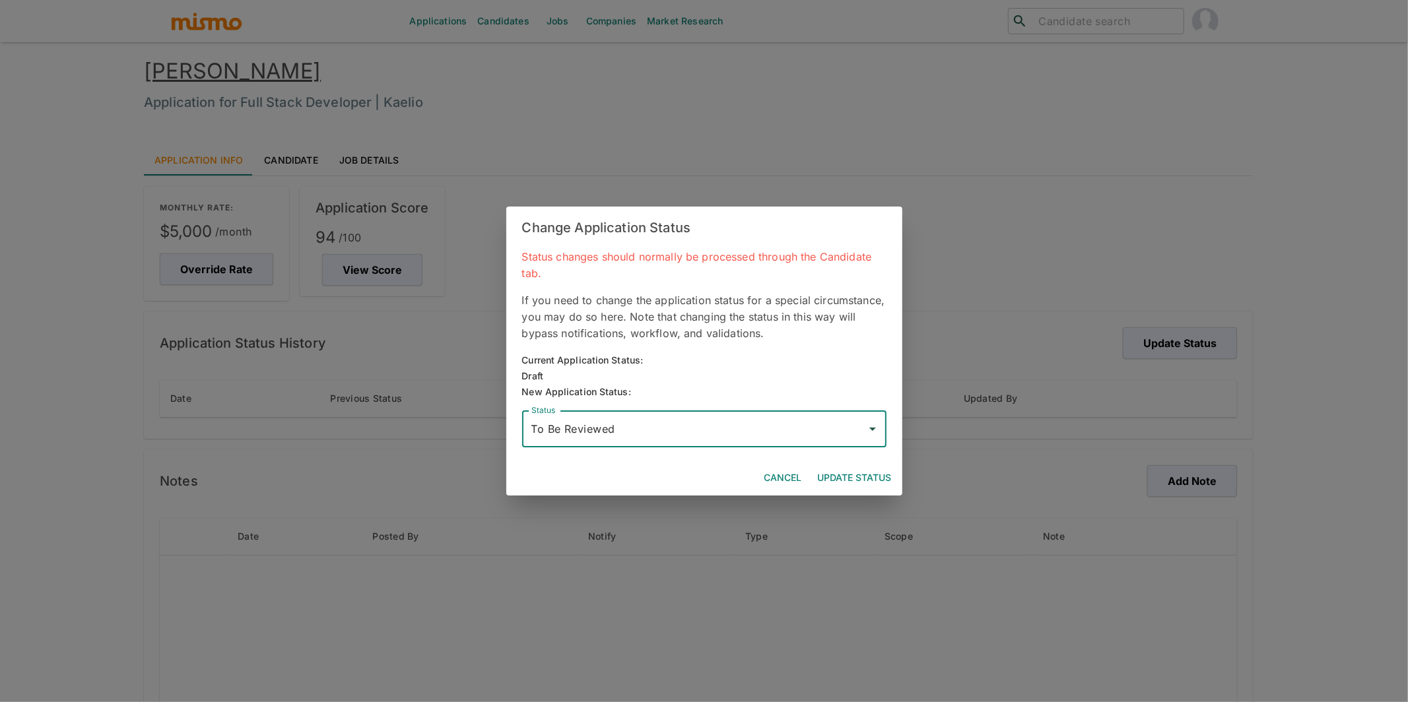
drag, startPoint x: 855, startPoint y: 478, endPoint x: 845, endPoint y: 468, distance: 14.5
click at [855, 478] on button "Update Status" at bounding box center [854, 478] width 84 height 24
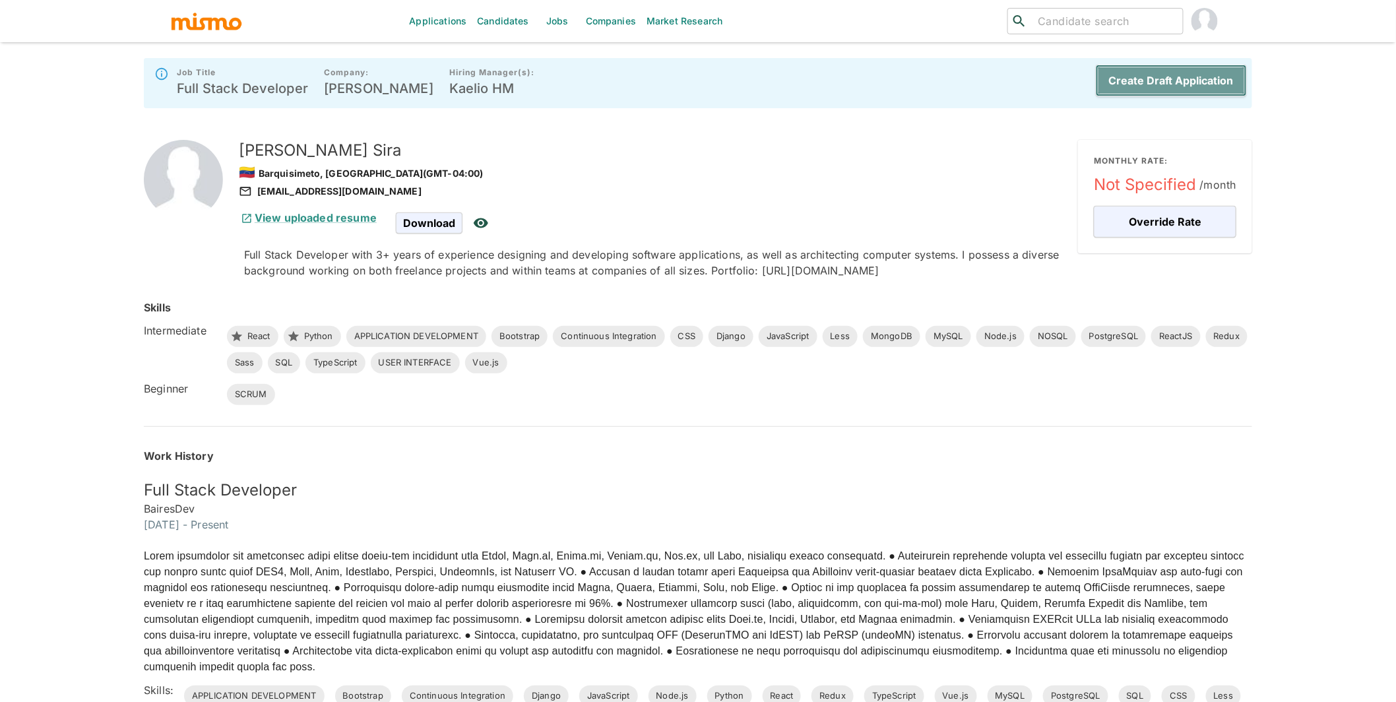
click at [1146, 82] on button "Create Draft Application" at bounding box center [1171, 81] width 151 height 32
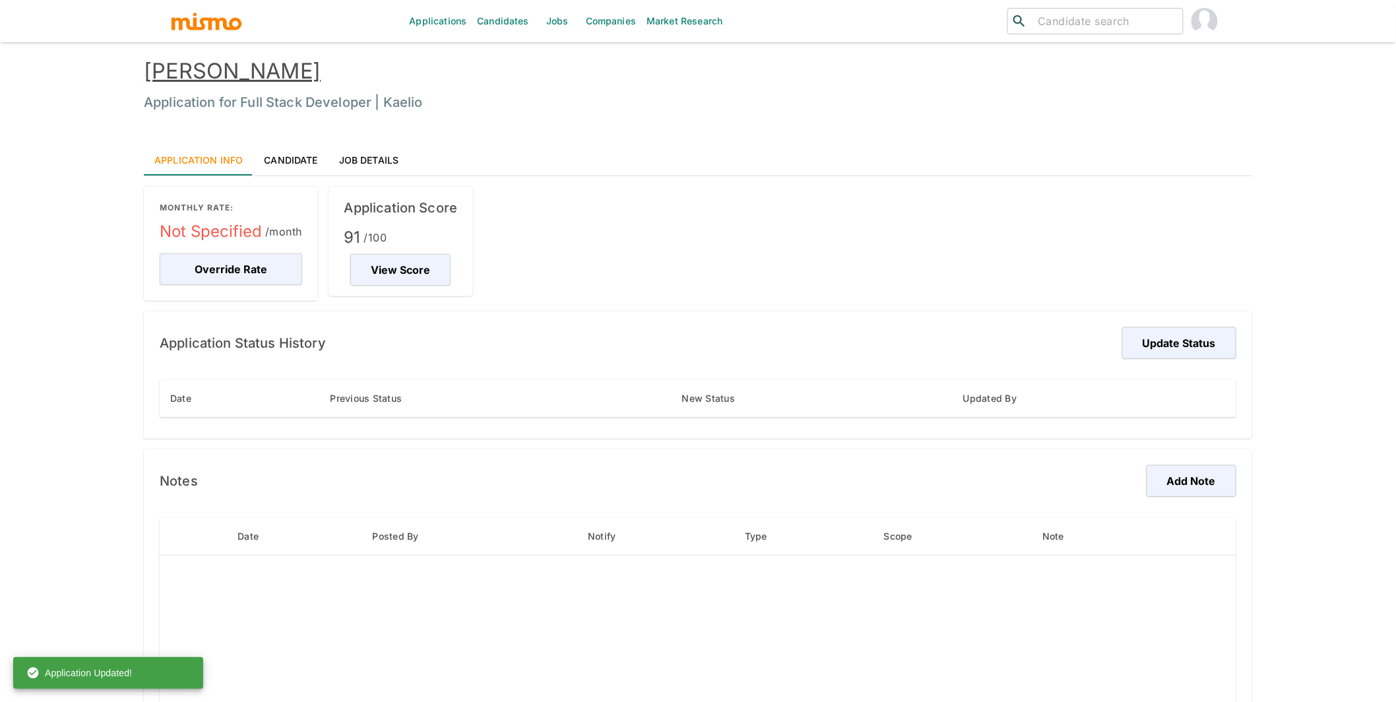
click at [193, 80] on link "[PERSON_NAME]" at bounding box center [232, 71] width 177 height 26
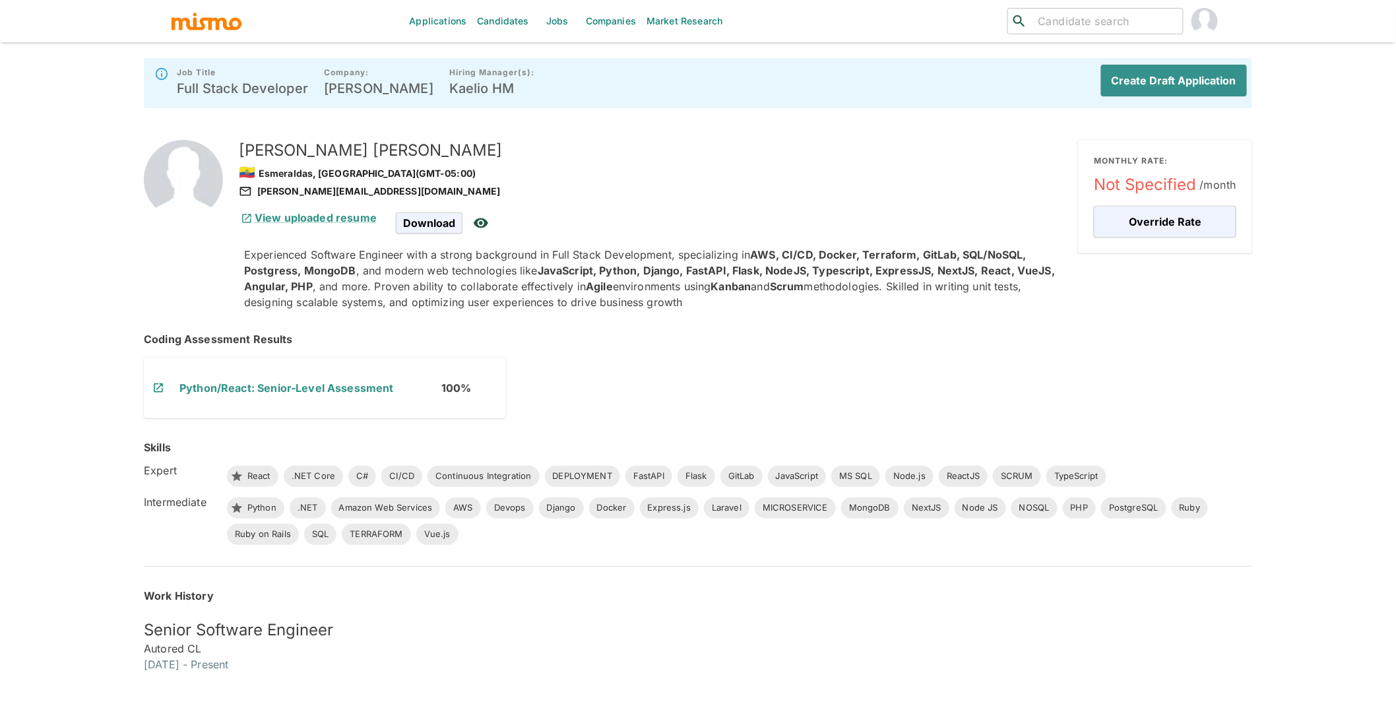
click at [281, 146] on h5 "[PERSON_NAME]" at bounding box center [653, 150] width 829 height 21
click at [273, 151] on h5 "[PERSON_NAME]" at bounding box center [653, 150] width 829 height 21
click at [1198, 76] on button "Create Draft Application" at bounding box center [1171, 81] width 151 height 32
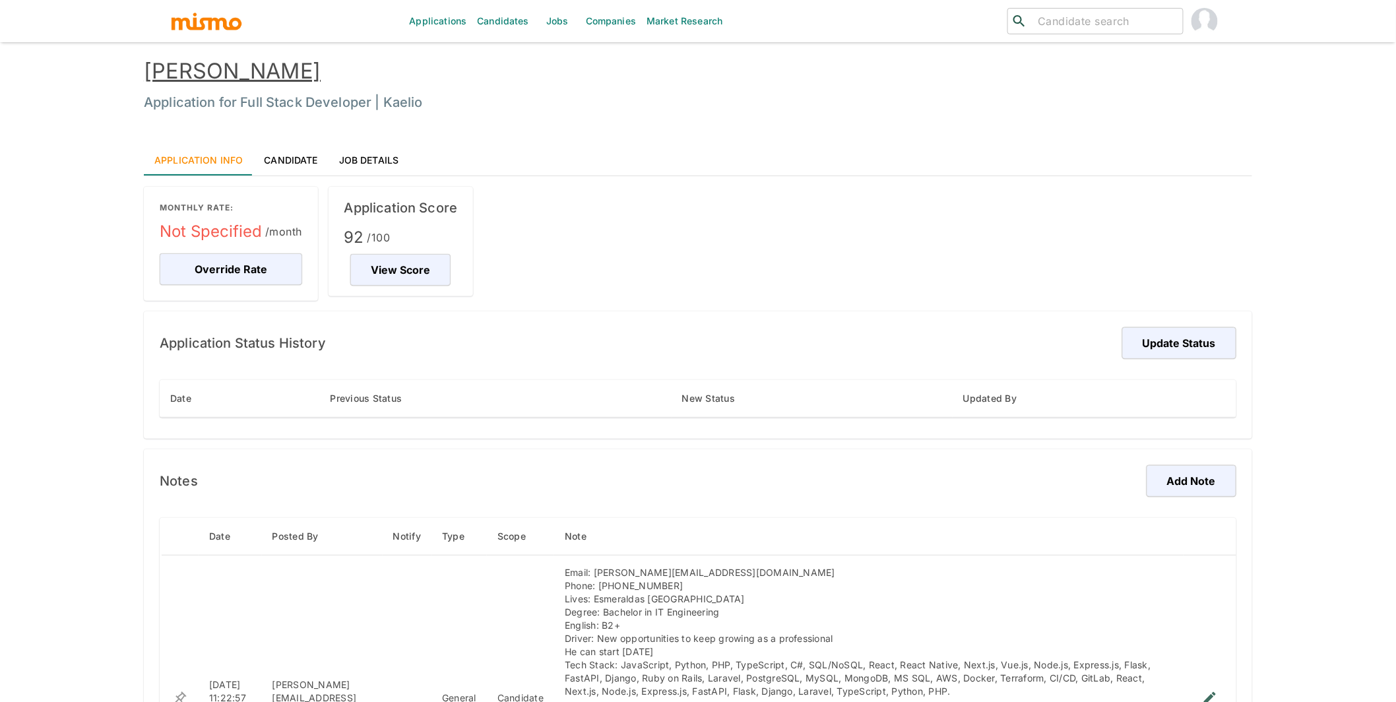
click at [226, 62] on link "[PERSON_NAME]" at bounding box center [232, 71] width 177 height 26
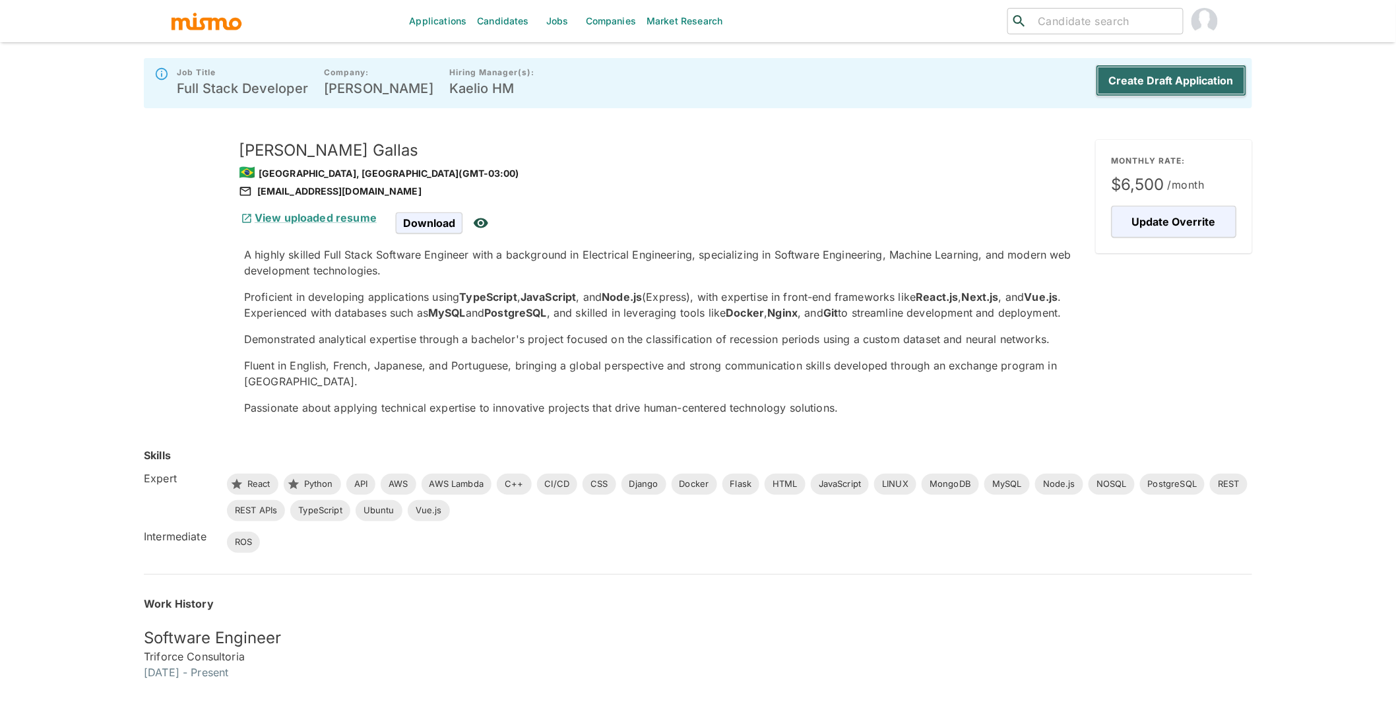
click at [1173, 82] on button "Create Draft Application" at bounding box center [1171, 81] width 151 height 32
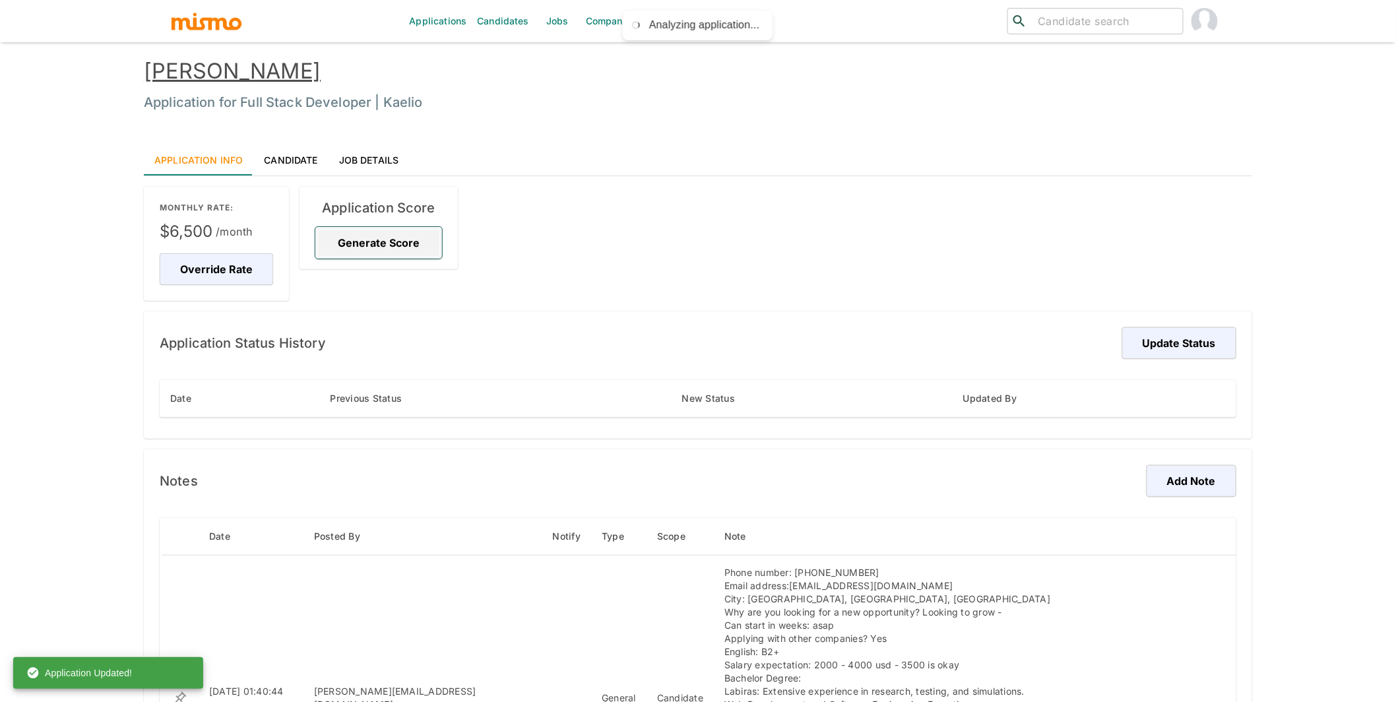
click at [354, 235] on button "Generate Score" at bounding box center [378, 243] width 127 height 32
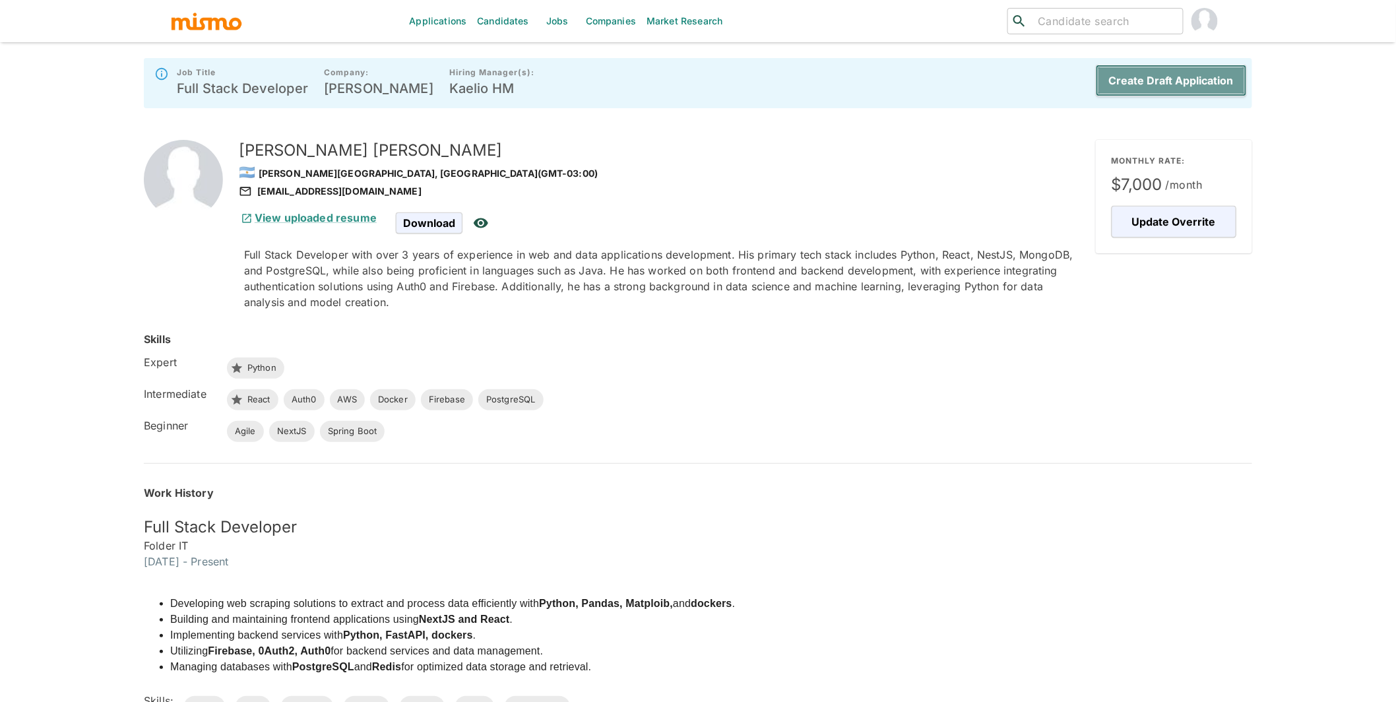
click at [1196, 84] on button "Create Draft Application" at bounding box center [1171, 81] width 151 height 32
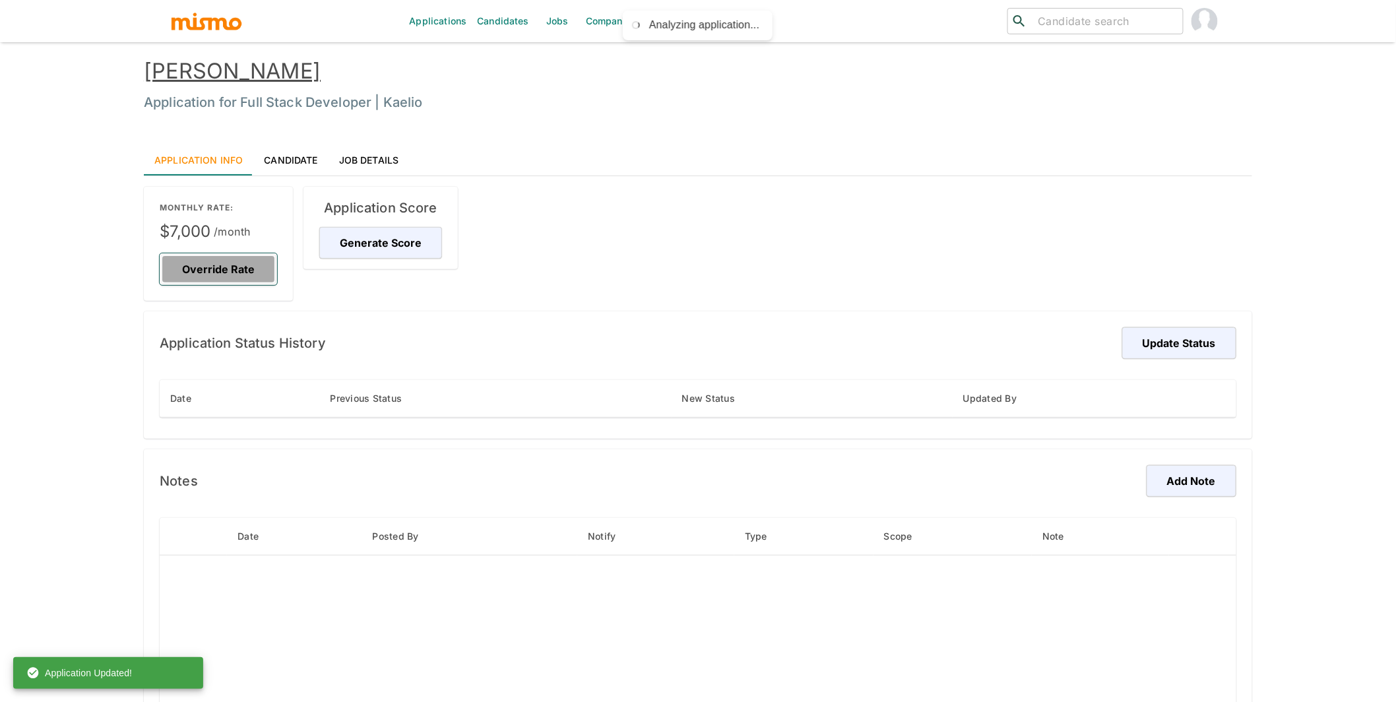
click at [242, 270] on button "Override Rate" at bounding box center [218, 269] width 117 height 32
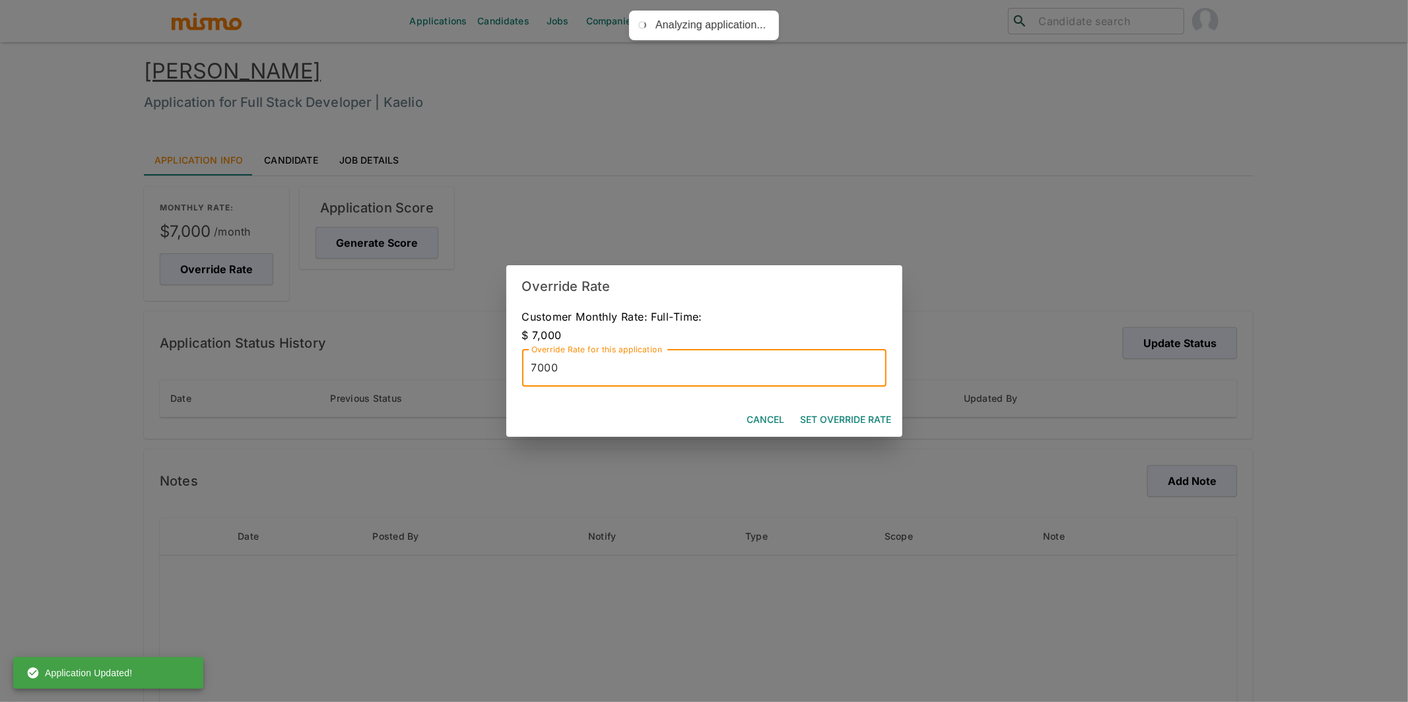
click at [540, 370] on input "7000" at bounding box center [704, 368] width 364 height 37
type input "5500"
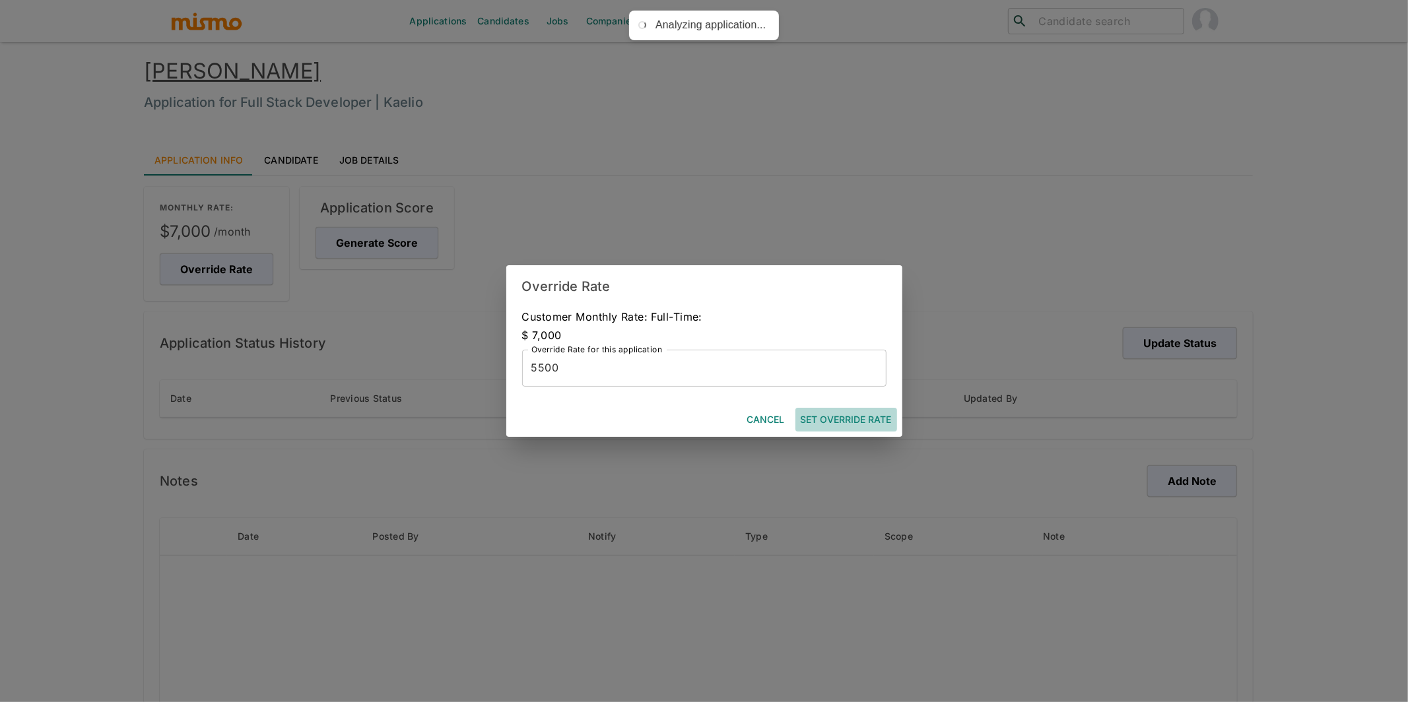
click at [865, 418] on button "Set Override Rate" at bounding box center [846, 420] width 102 height 24
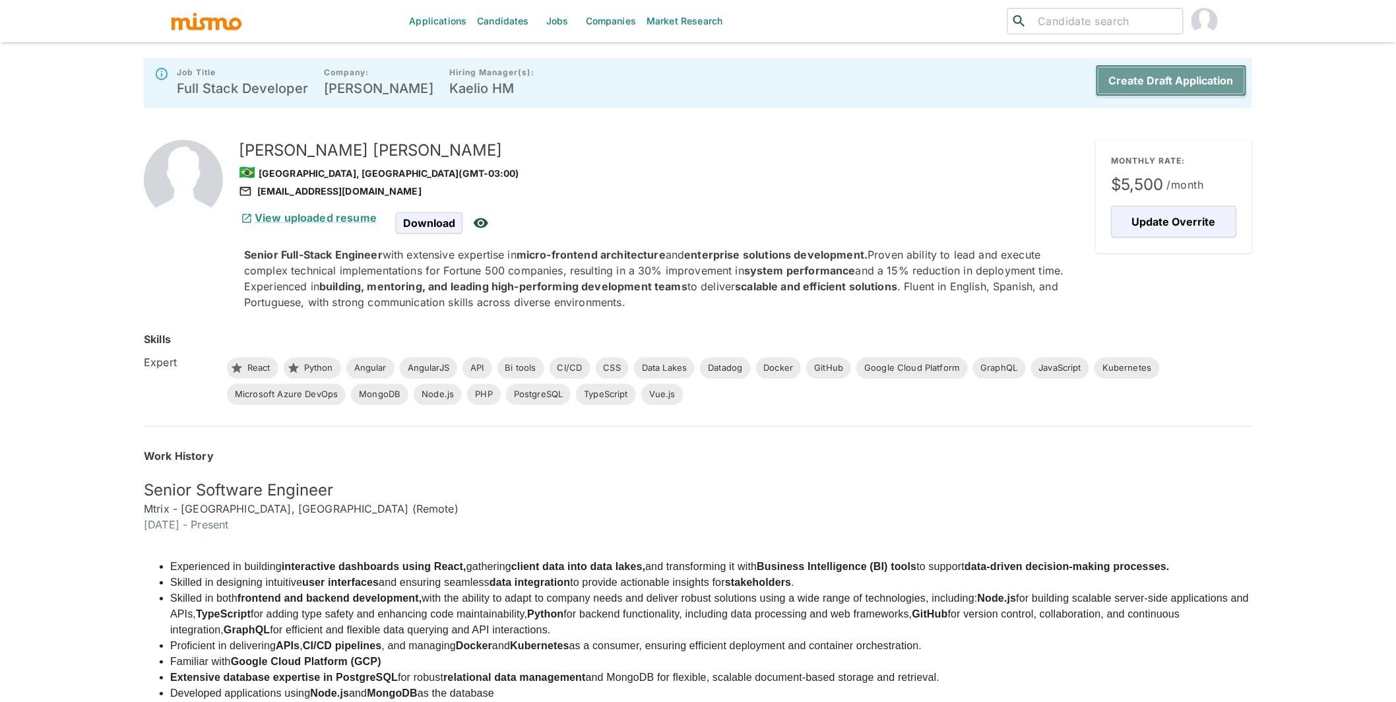
click at [1181, 84] on button "Create Draft Application" at bounding box center [1171, 81] width 151 height 32
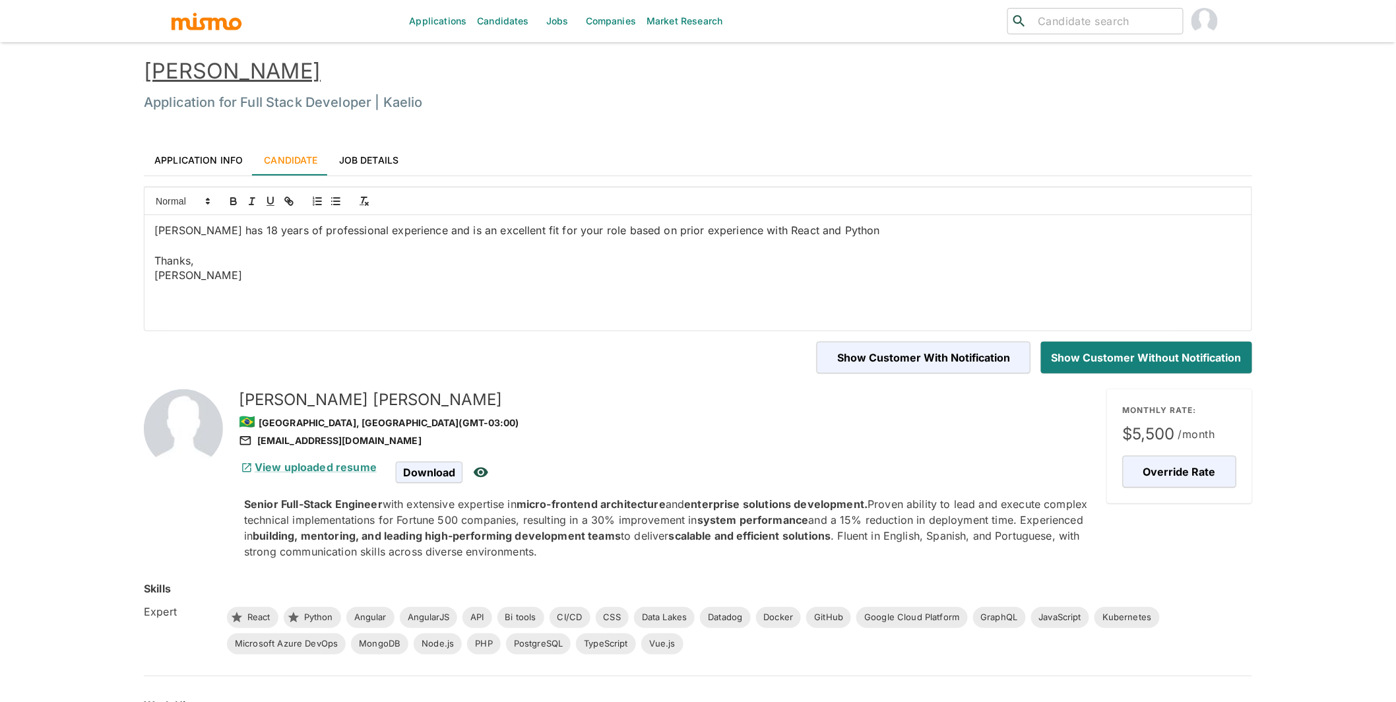
click at [234, 68] on link "[PERSON_NAME]" at bounding box center [232, 71] width 177 height 26
click at [1167, 467] on button "Override Rate" at bounding box center [1177, 472] width 117 height 32
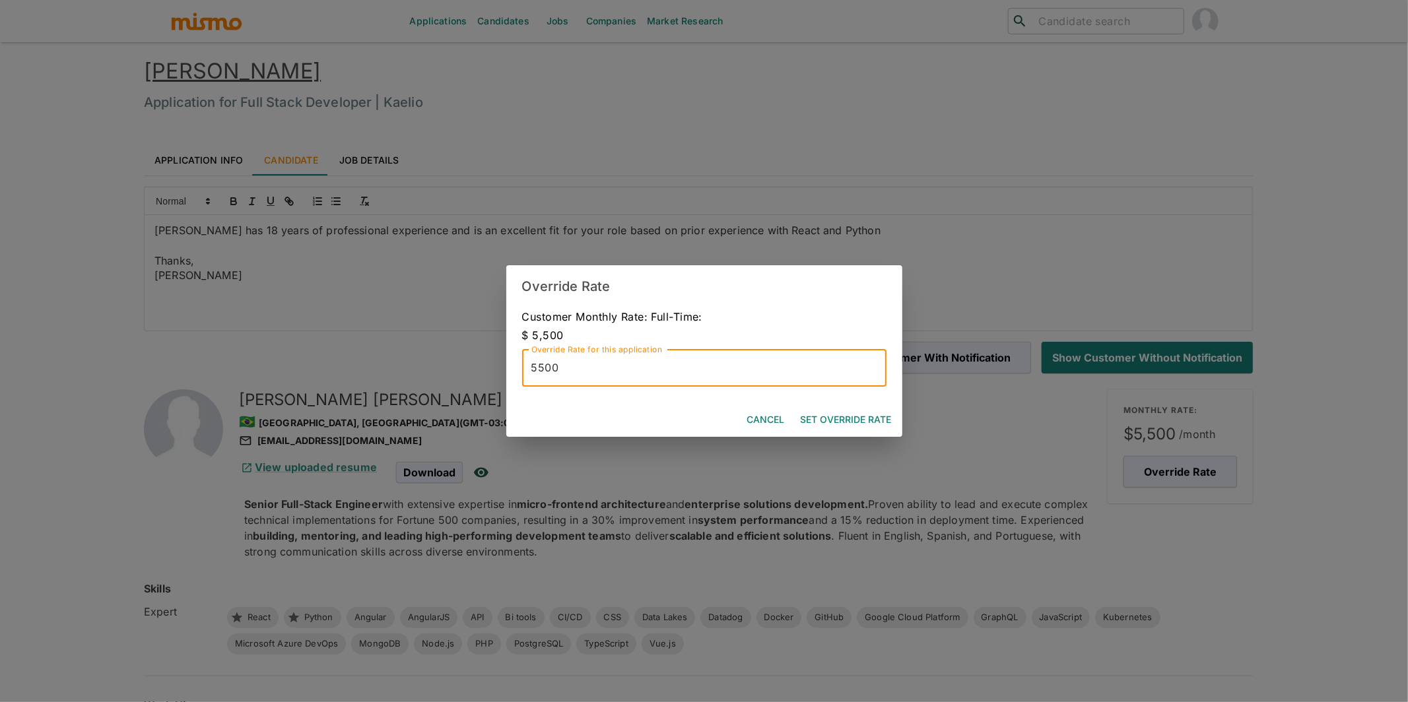
click at [538, 365] on input "5500" at bounding box center [704, 368] width 364 height 37
type input "5000"
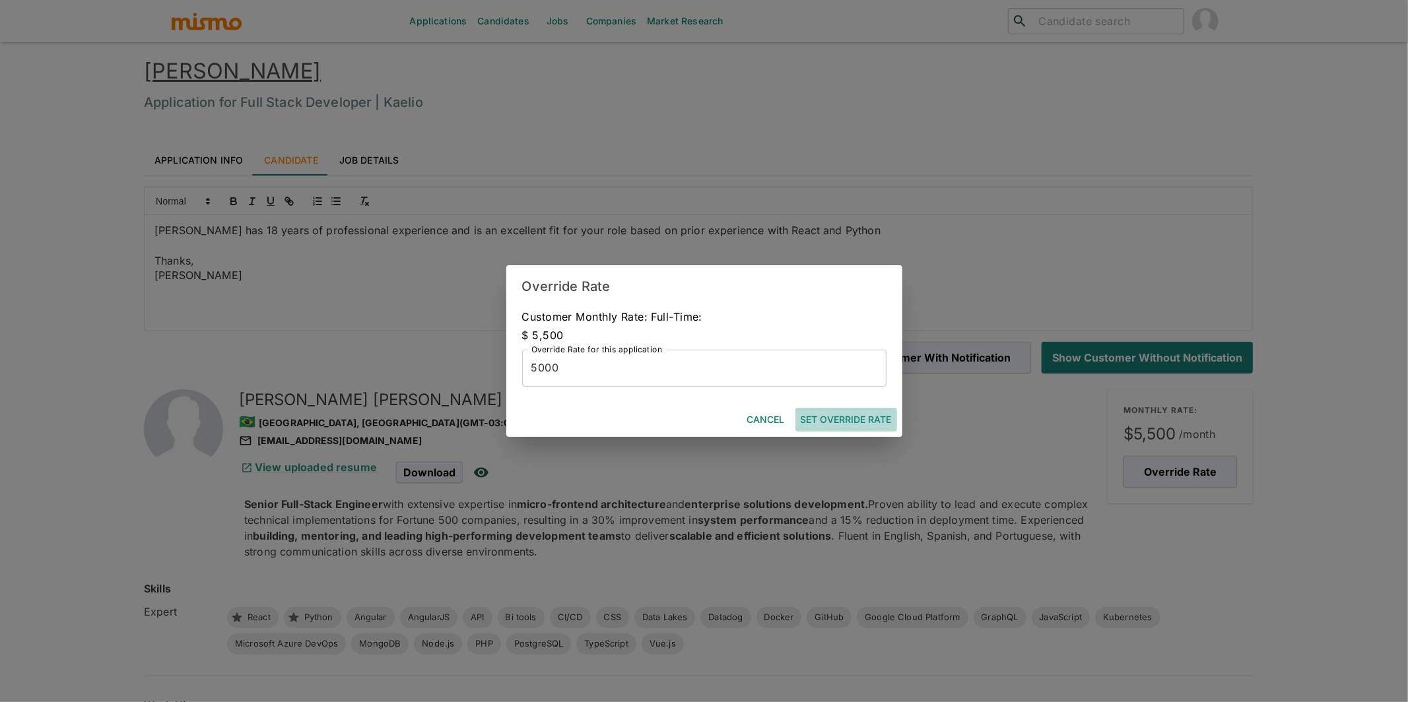
click at [851, 412] on button "Set Override Rate" at bounding box center [846, 420] width 102 height 24
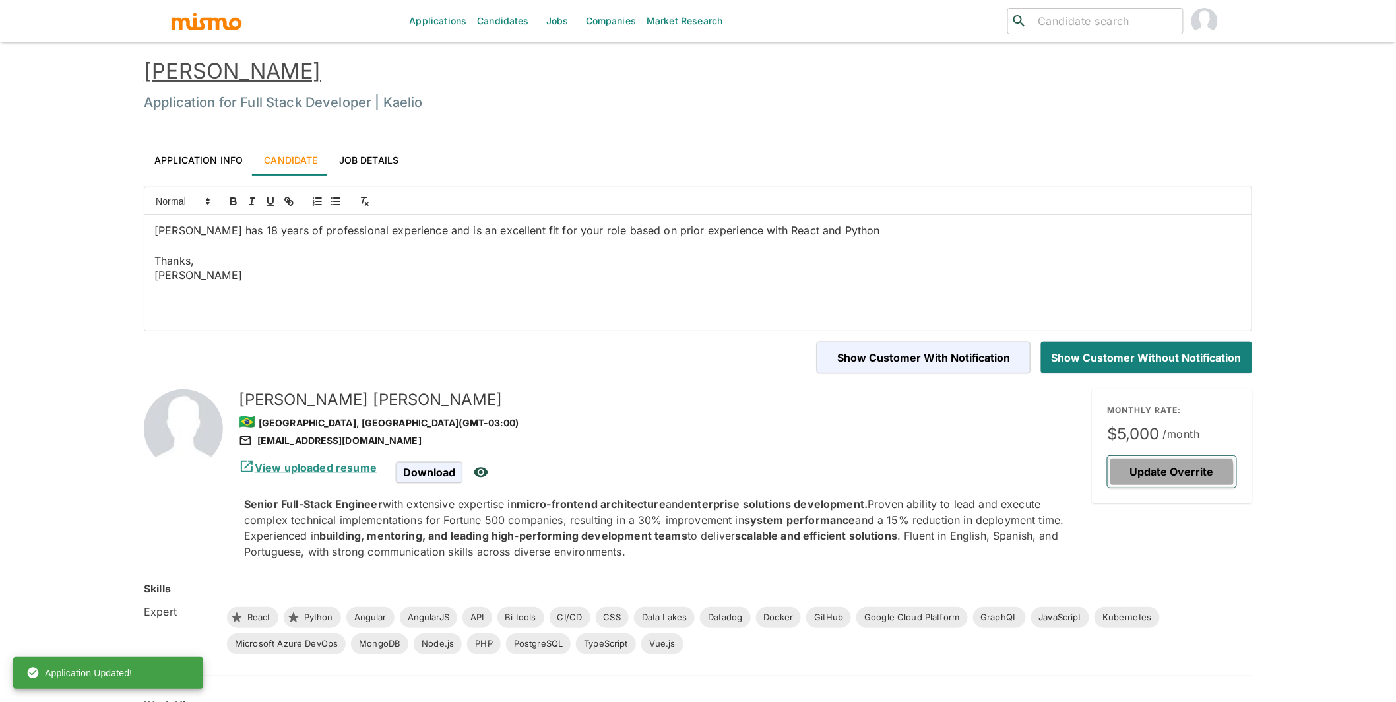
click at [1159, 479] on button "Update Overrite" at bounding box center [1172, 472] width 129 height 32
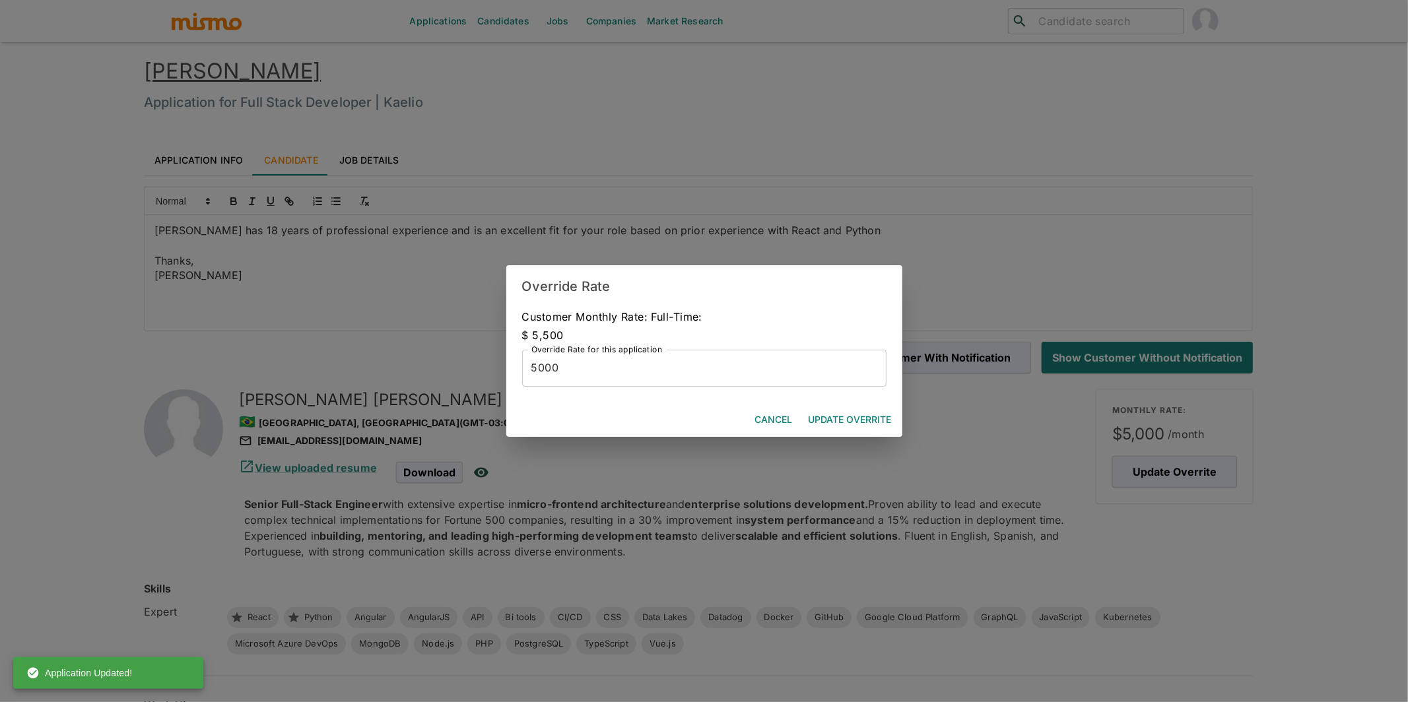
click at [546, 369] on input "5000" at bounding box center [704, 368] width 364 height 37
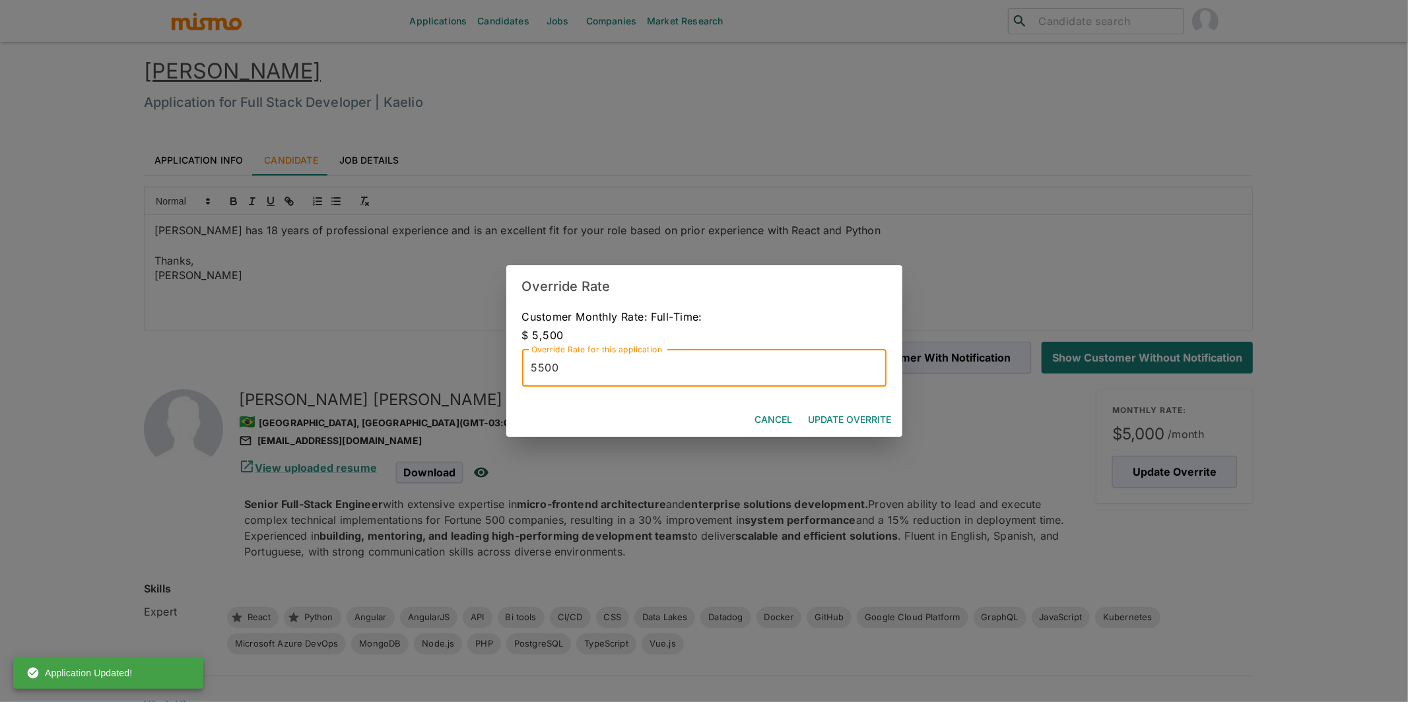
type input "5500"
click at [870, 412] on button "Update Overrite" at bounding box center [850, 420] width 94 height 24
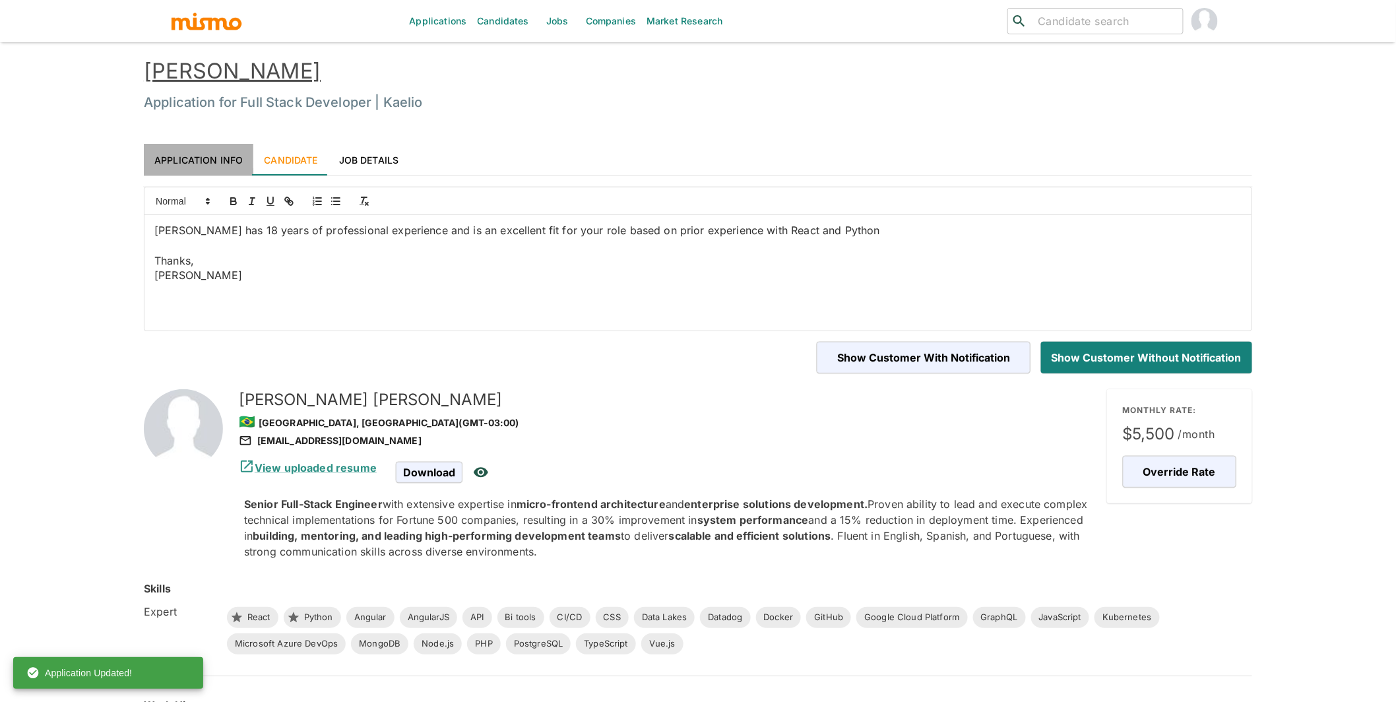
click at [217, 160] on link "Application Info" at bounding box center [199, 160] width 110 height 32
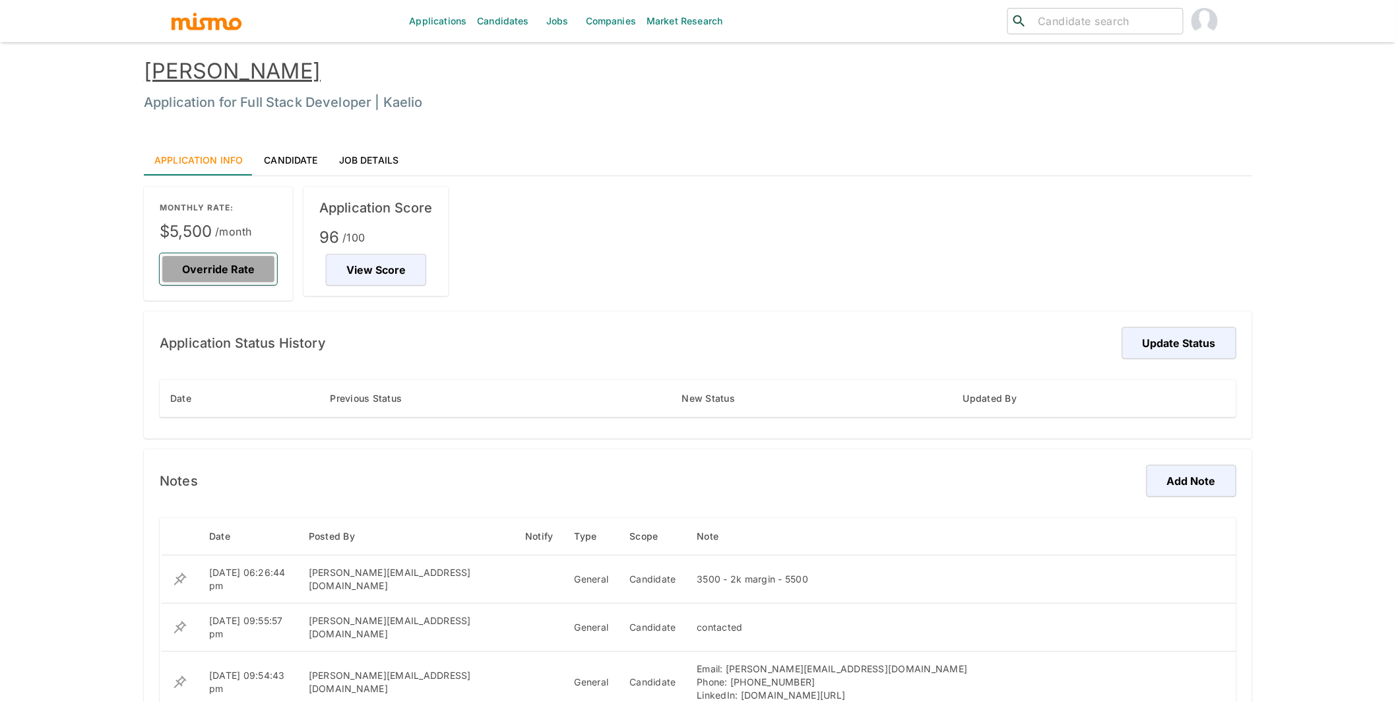
click at [225, 269] on button "Override Rate" at bounding box center [218, 269] width 117 height 32
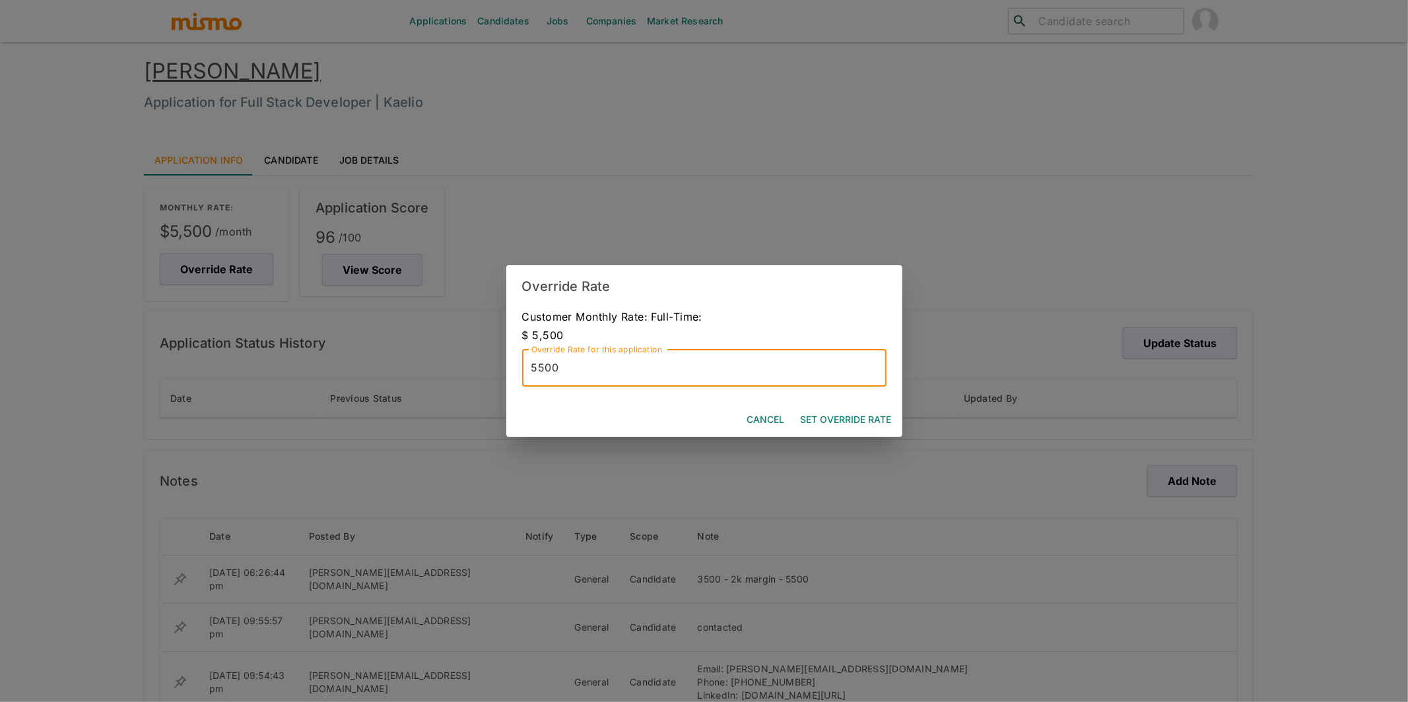
click at [538, 368] on input "5500" at bounding box center [704, 368] width 364 height 37
type input "5000"
click at [837, 420] on button "Set Override Rate" at bounding box center [846, 420] width 102 height 24
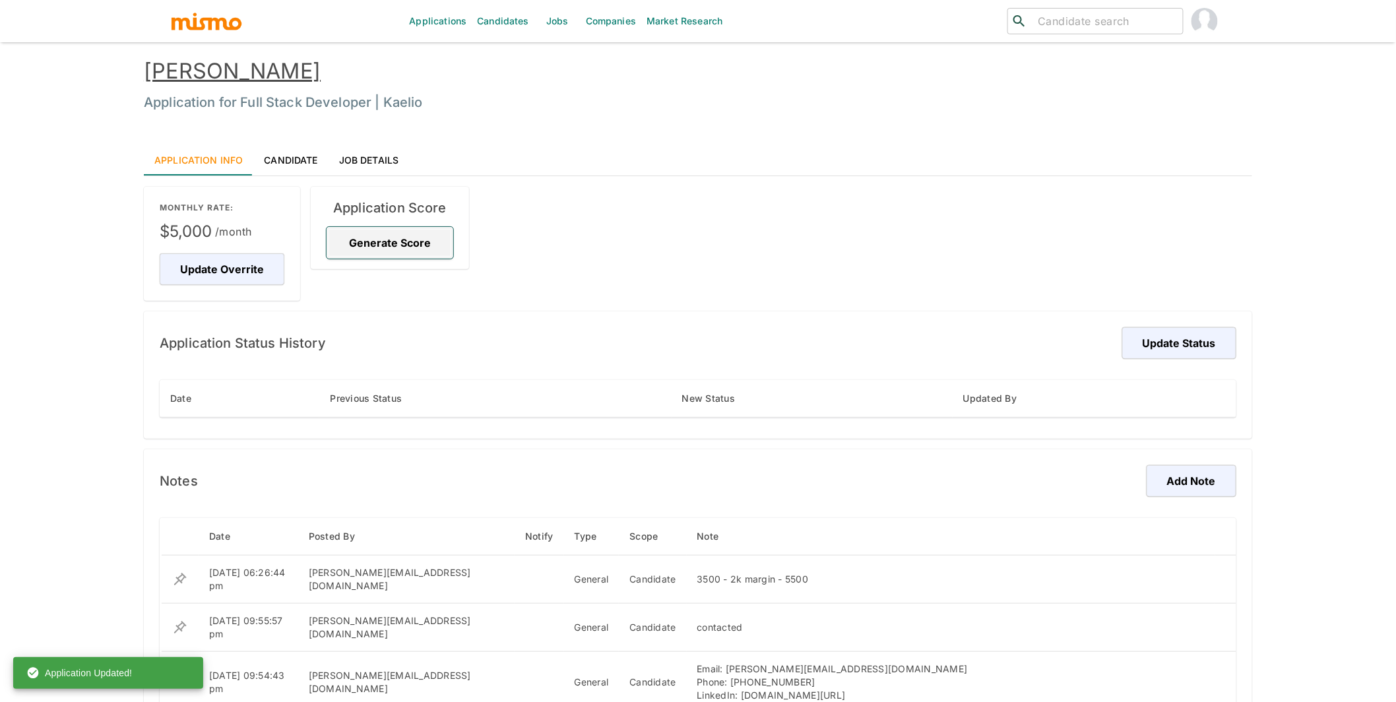
click at [400, 240] on button "Generate Score" at bounding box center [390, 243] width 127 height 32
click at [1179, 341] on button "Update Status" at bounding box center [1178, 343] width 118 height 32
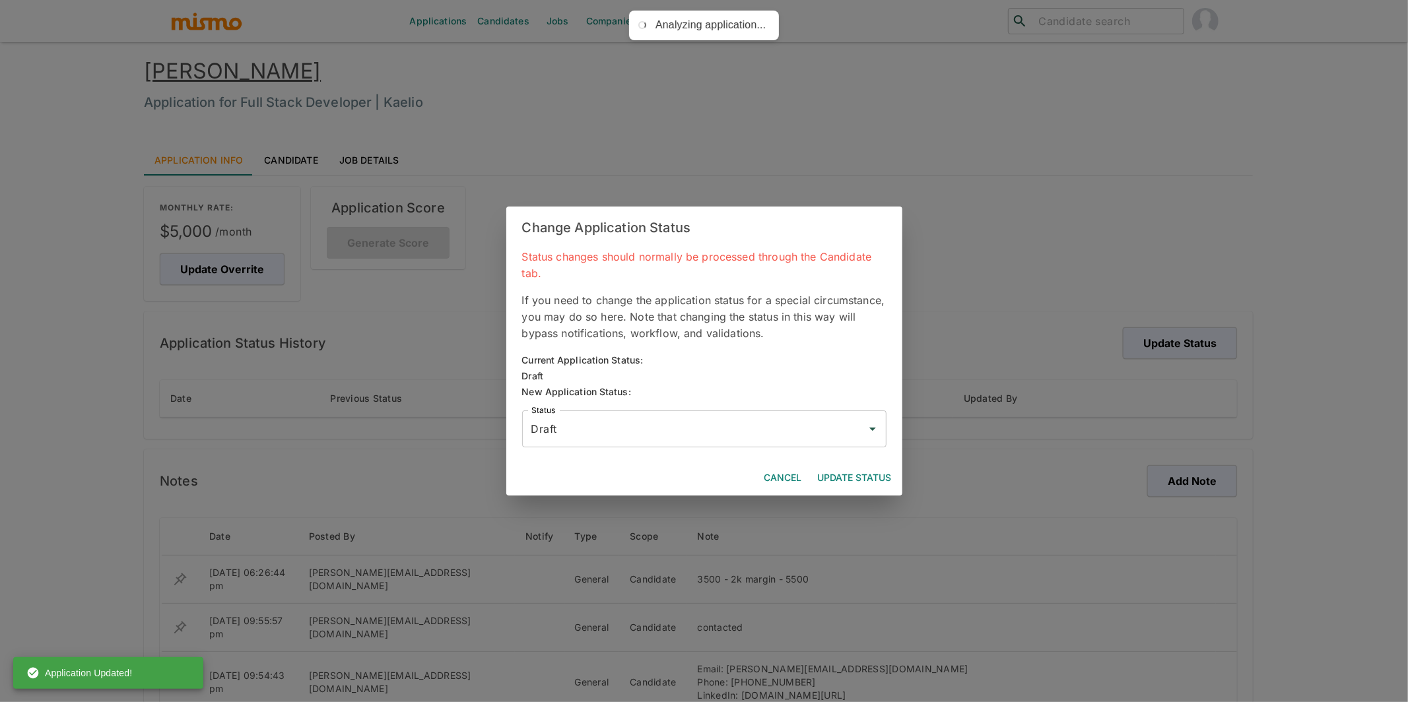
click at [565, 431] on input "Draft" at bounding box center [694, 428] width 333 height 25
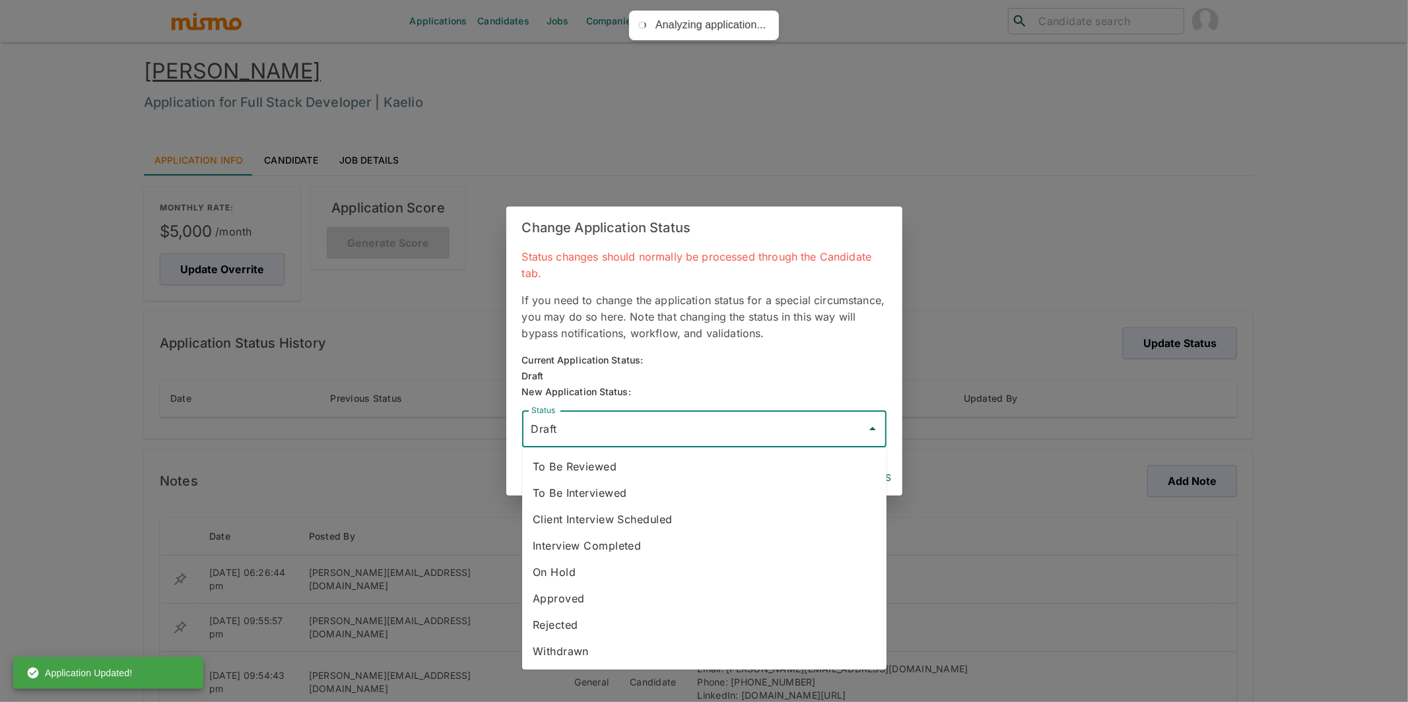
click at [577, 468] on li "To Be Reviewed" at bounding box center [704, 466] width 364 height 26
type input "To Be Reviewed"
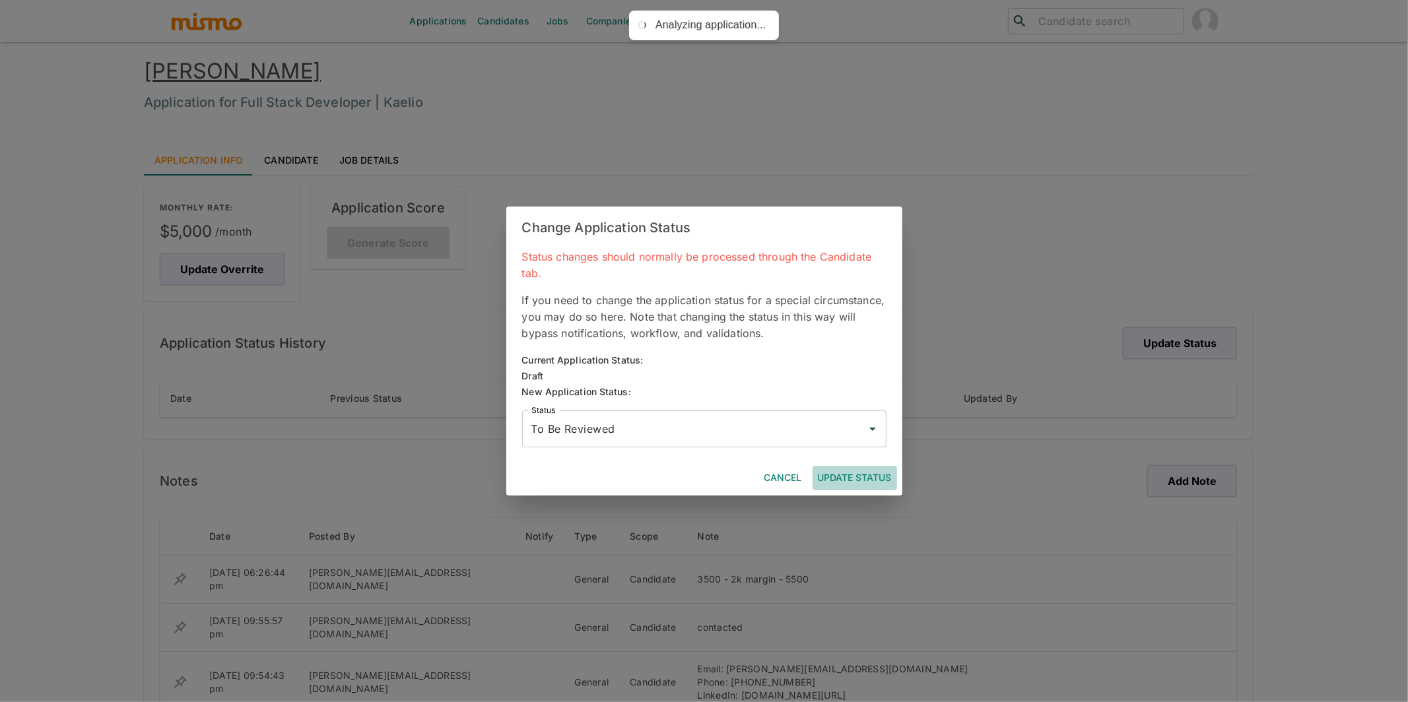
click at [882, 478] on button "Update Status" at bounding box center [854, 478] width 84 height 24
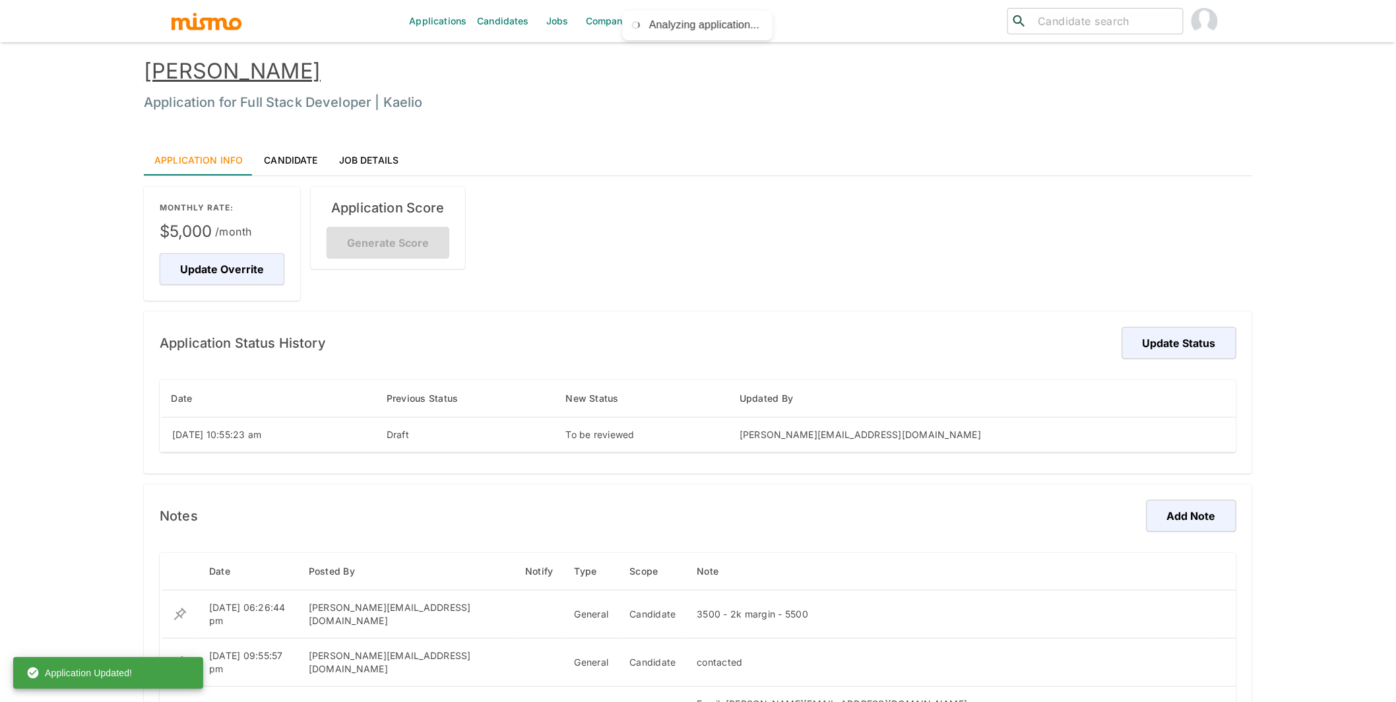
click at [222, 71] on link "Jeferson Franco" at bounding box center [232, 71] width 177 height 26
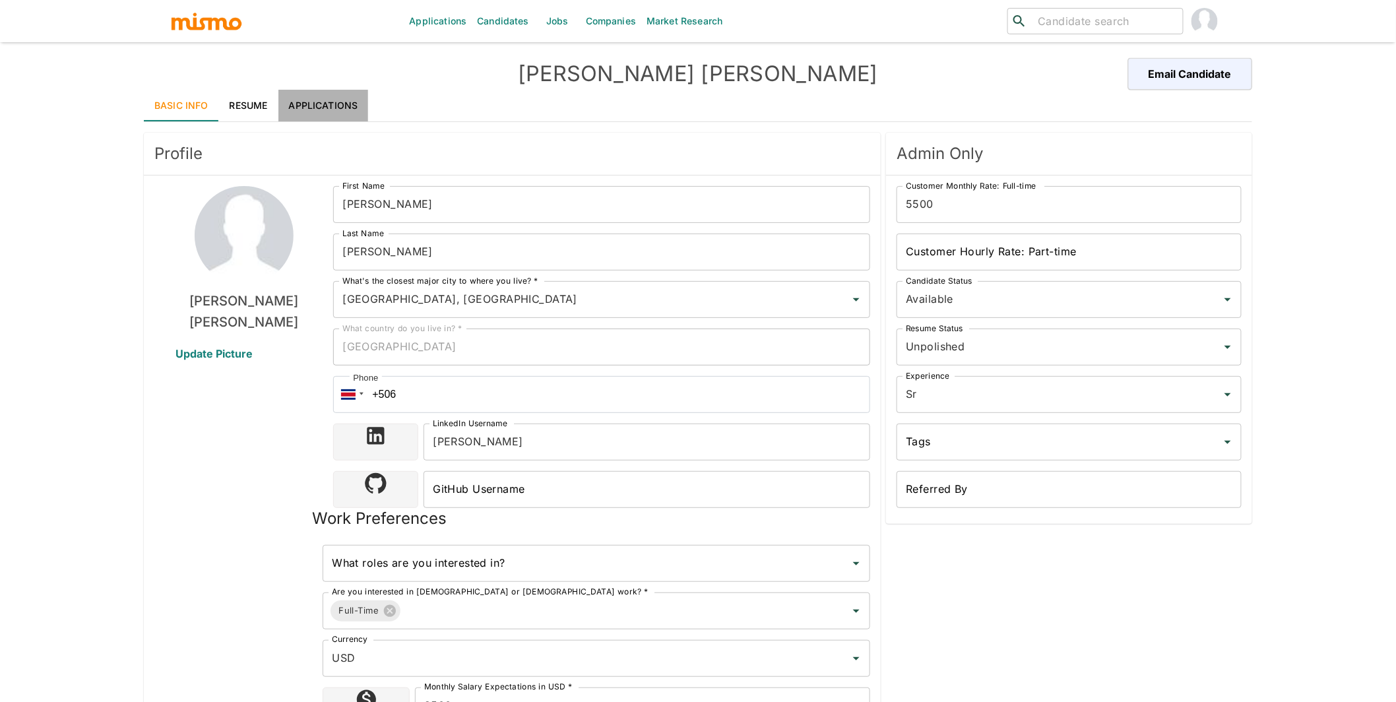
click at [317, 102] on link "Applications" at bounding box center [323, 106] width 90 height 32
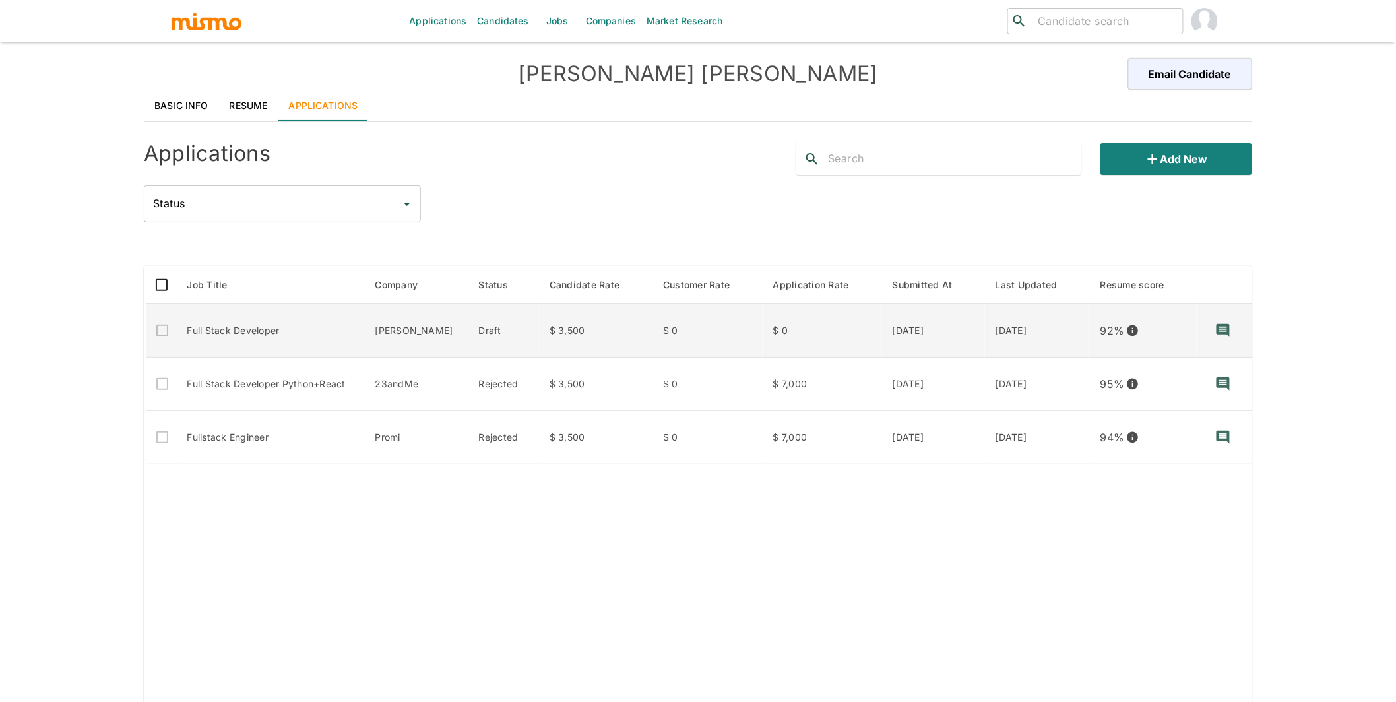
click at [303, 319] on td "Full Stack Developer" at bounding box center [271, 330] width 188 height 53
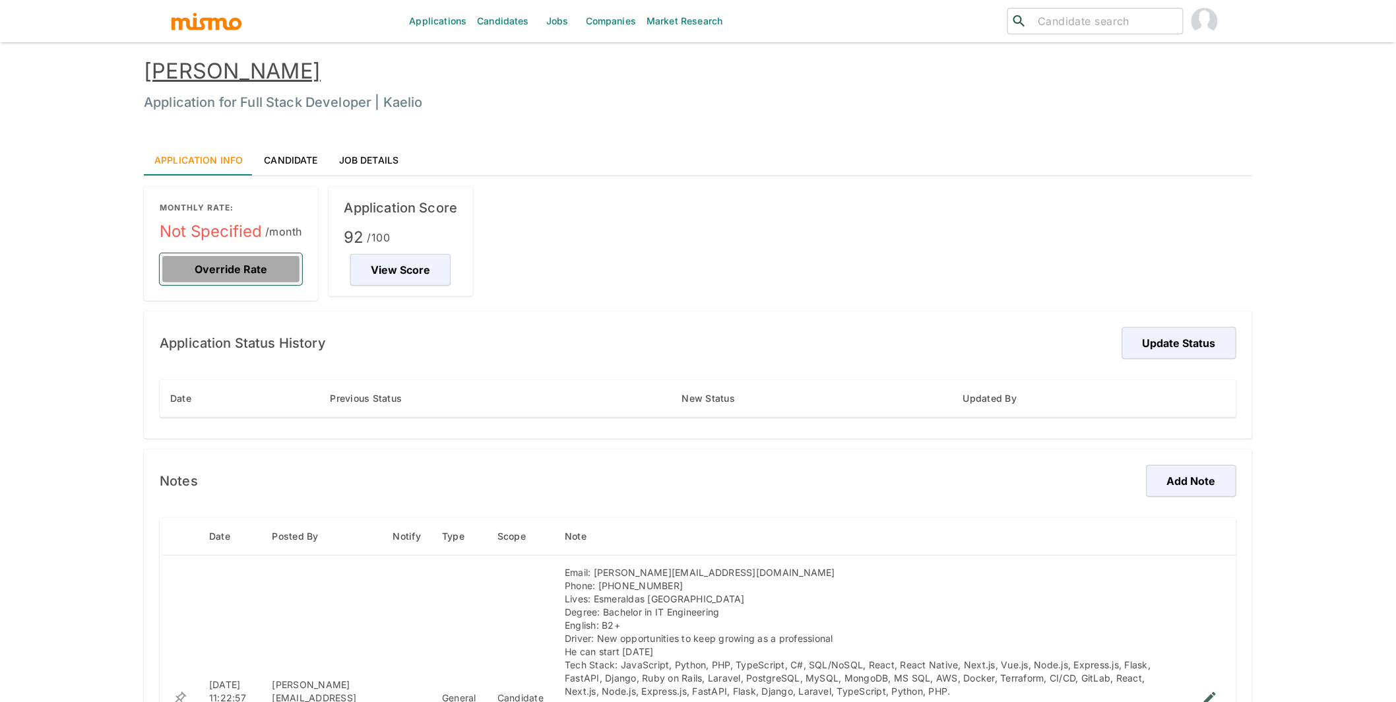
click at [216, 265] on button "Override Rate" at bounding box center [231, 269] width 143 height 32
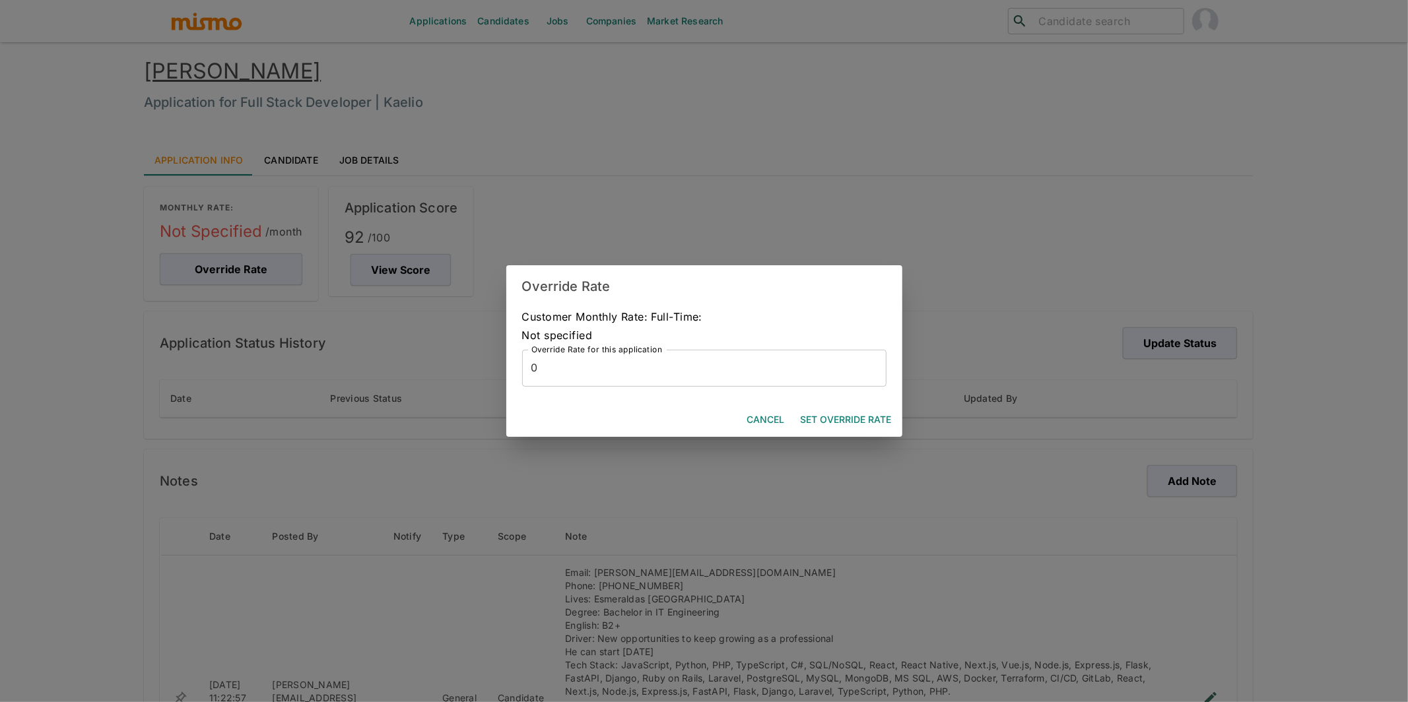
click at [577, 377] on input "0" at bounding box center [704, 368] width 364 height 37
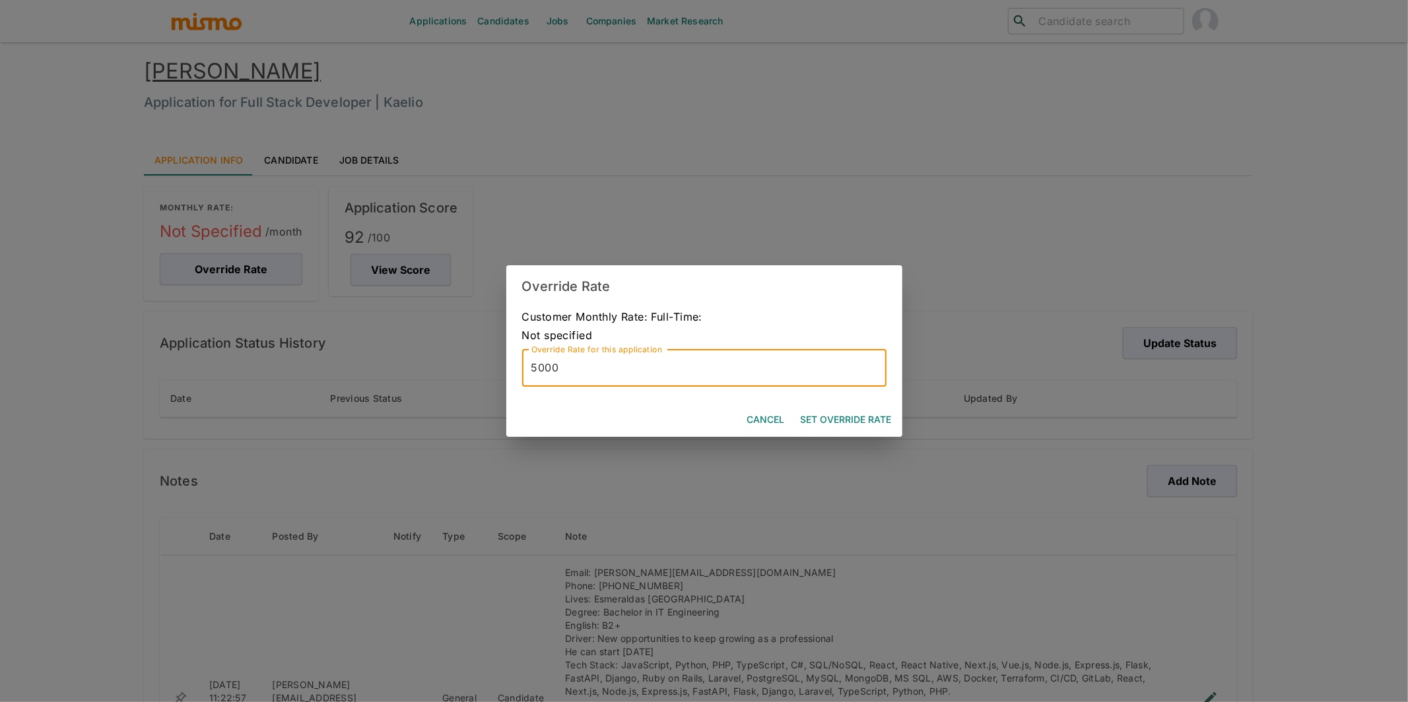
type input "5000"
click at [853, 418] on button "Set Override Rate" at bounding box center [846, 420] width 102 height 24
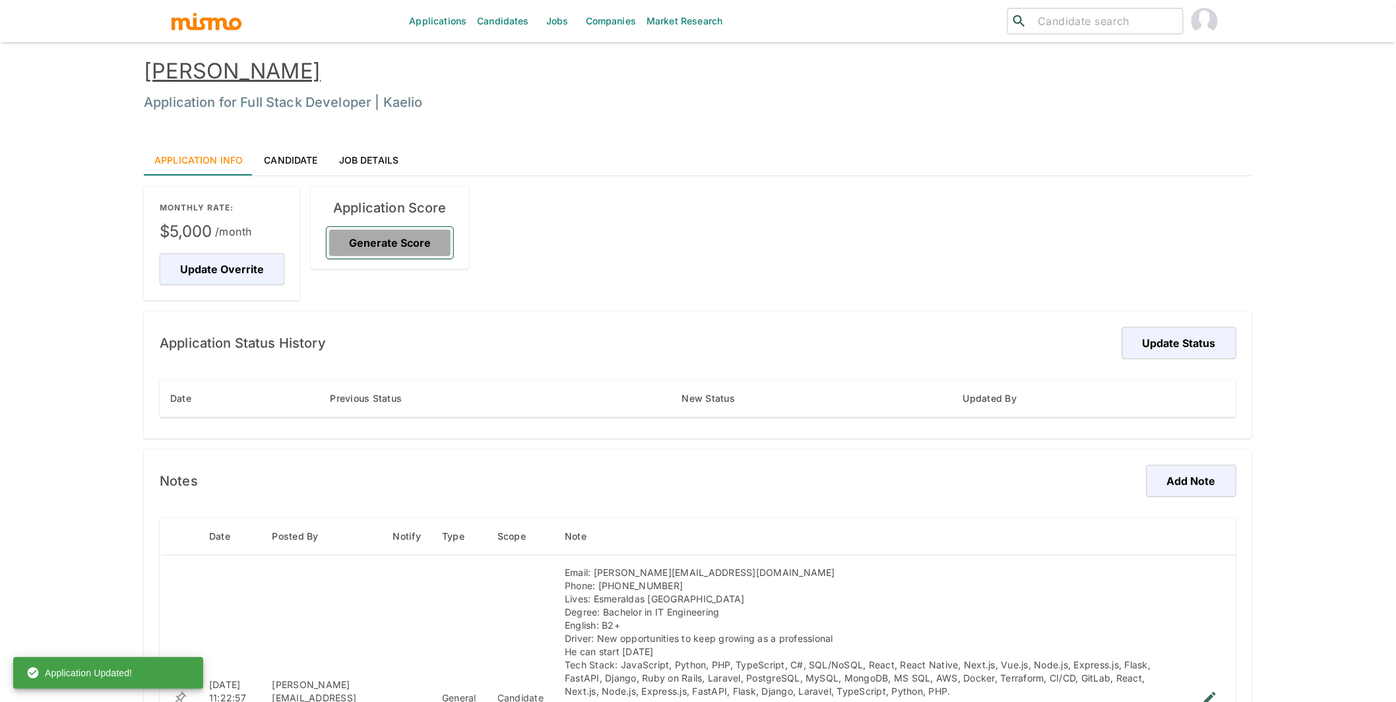
click at [389, 246] on button "Generate Score" at bounding box center [390, 243] width 127 height 32
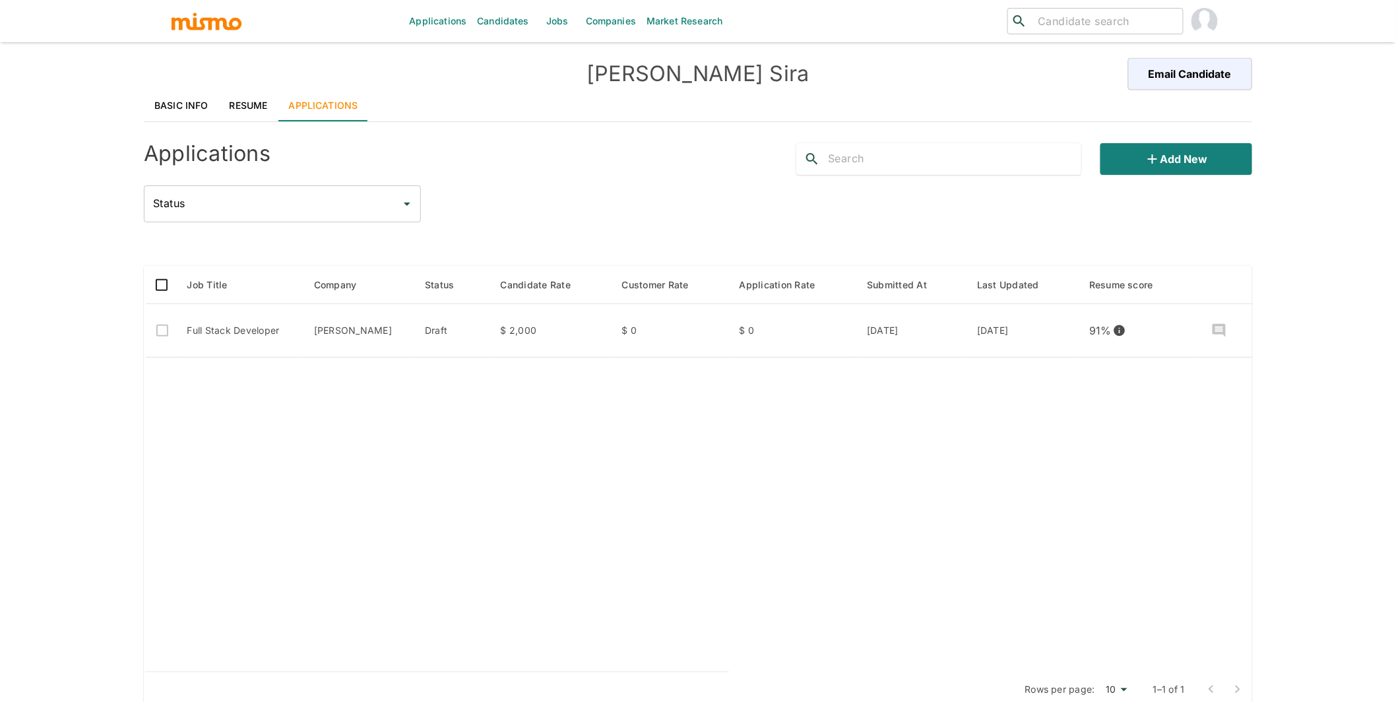
click at [240, 100] on link "Resume" at bounding box center [248, 106] width 59 height 32
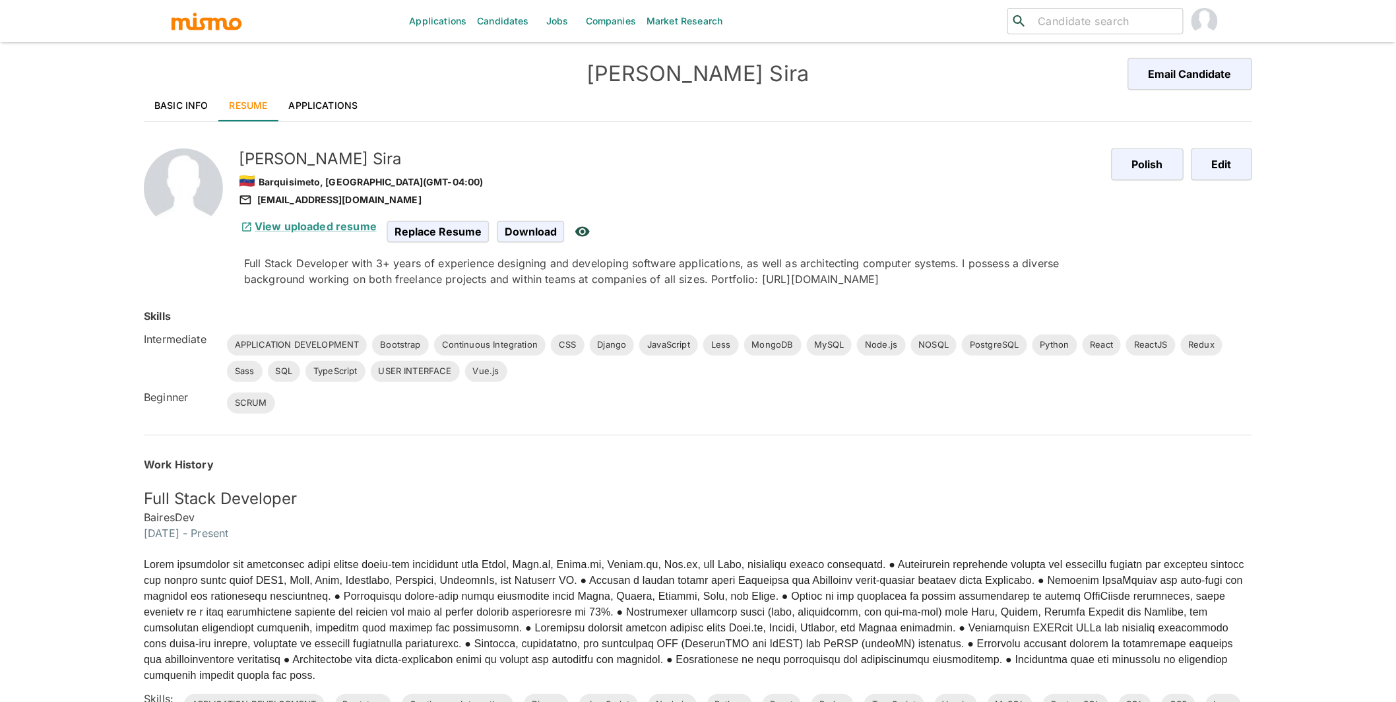
click at [168, 99] on link "Basic Info" at bounding box center [181, 106] width 75 height 32
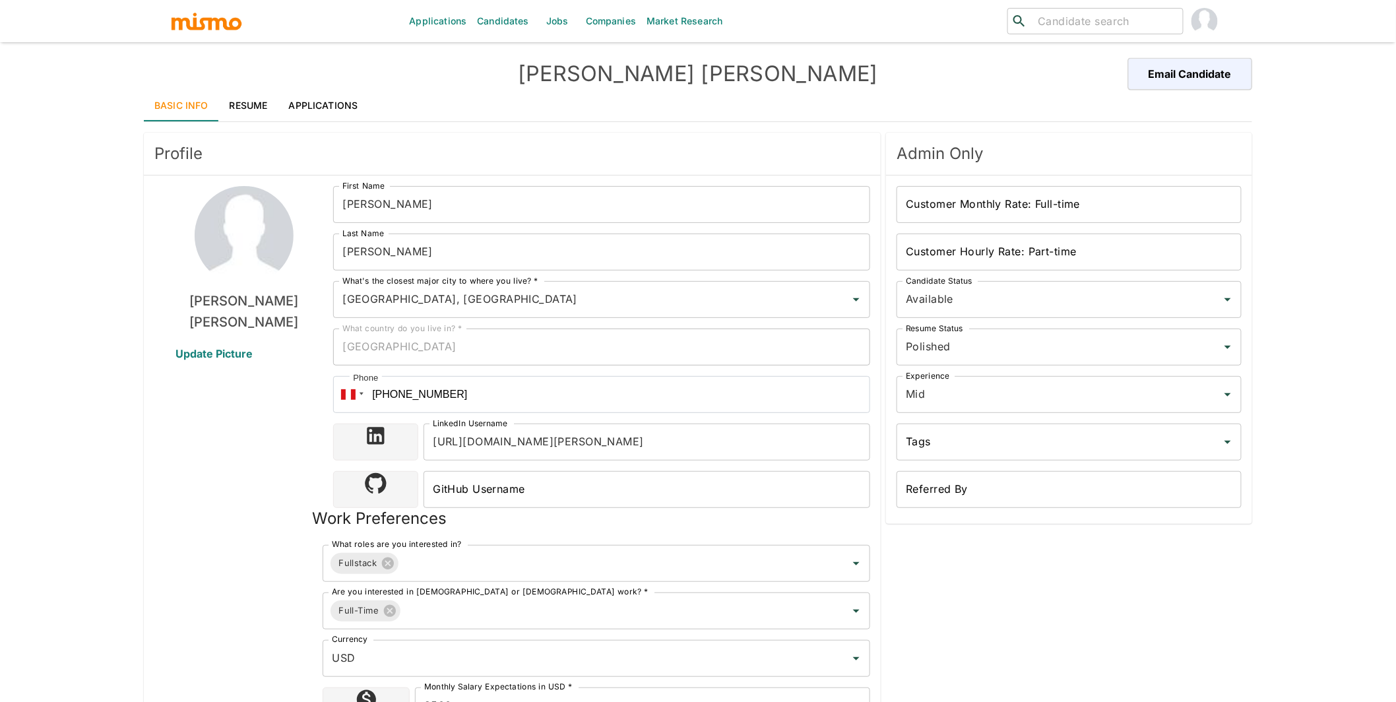
click at [329, 107] on link "Applications" at bounding box center [323, 106] width 90 height 32
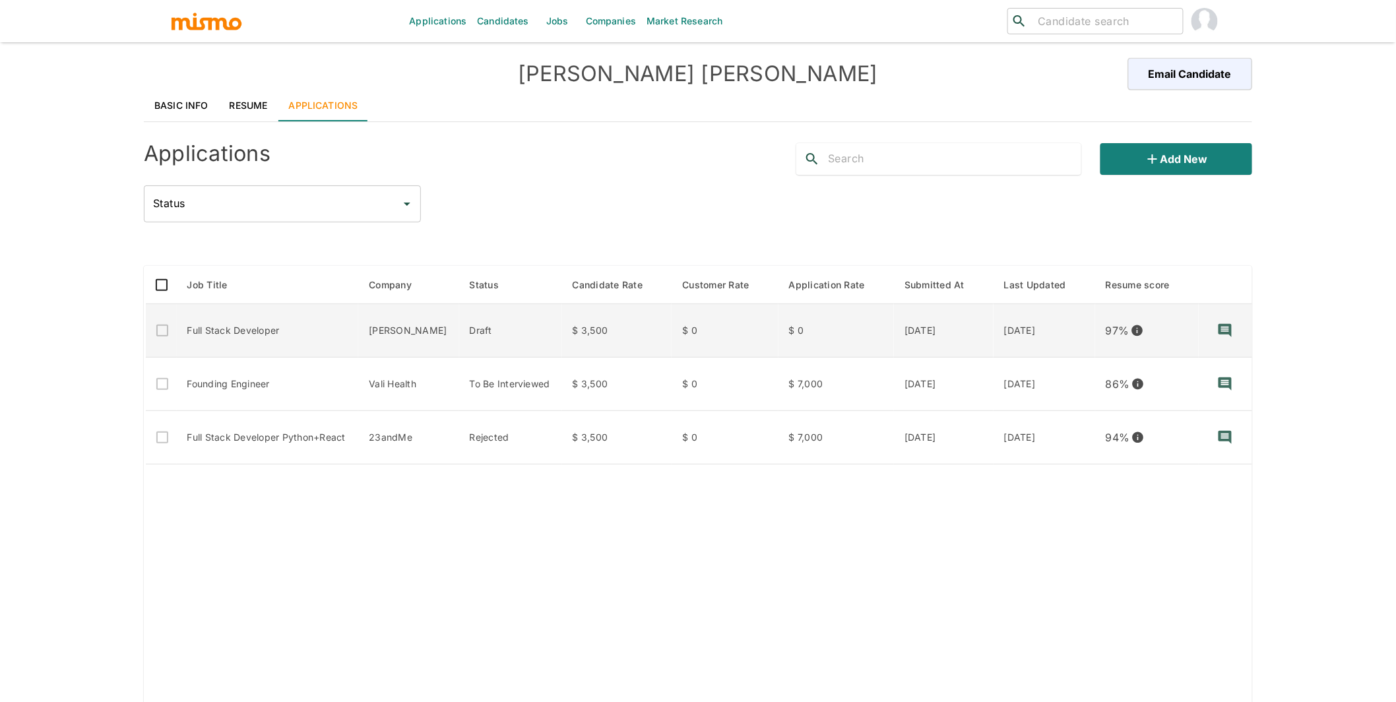
click at [287, 333] on td "Full Stack Developer" at bounding box center [268, 330] width 182 height 53
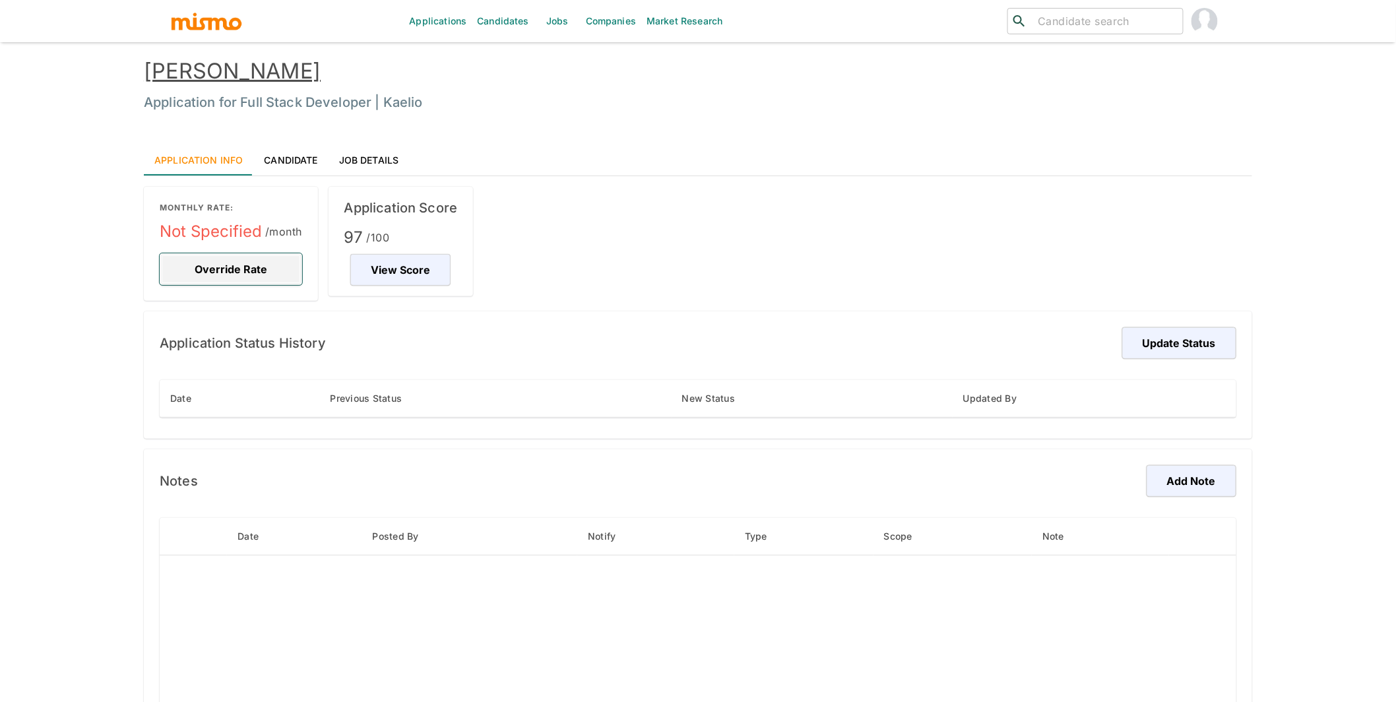
click at [209, 265] on button "Override Rate" at bounding box center [231, 269] width 143 height 32
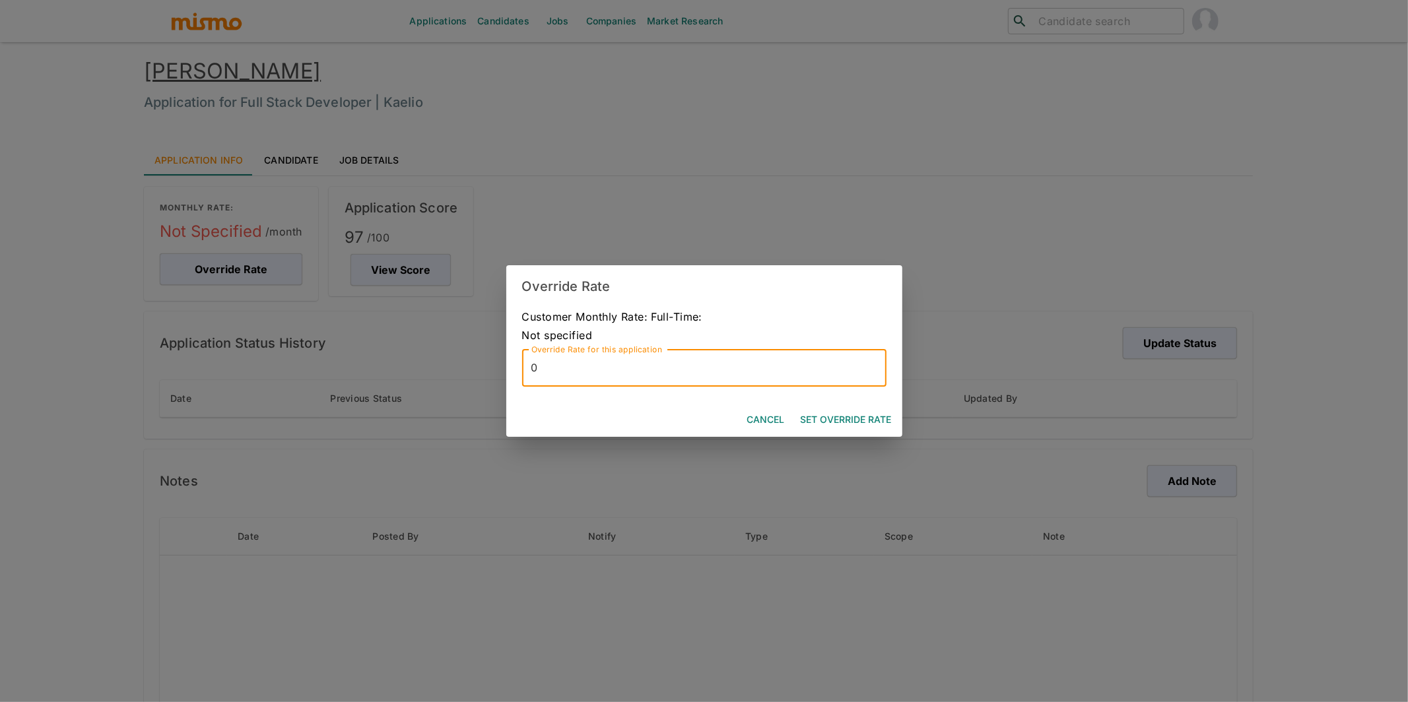
click at [639, 371] on input "0" at bounding box center [704, 368] width 364 height 37
type input "5000"
click at [855, 418] on button "Set Override Rate" at bounding box center [846, 420] width 102 height 24
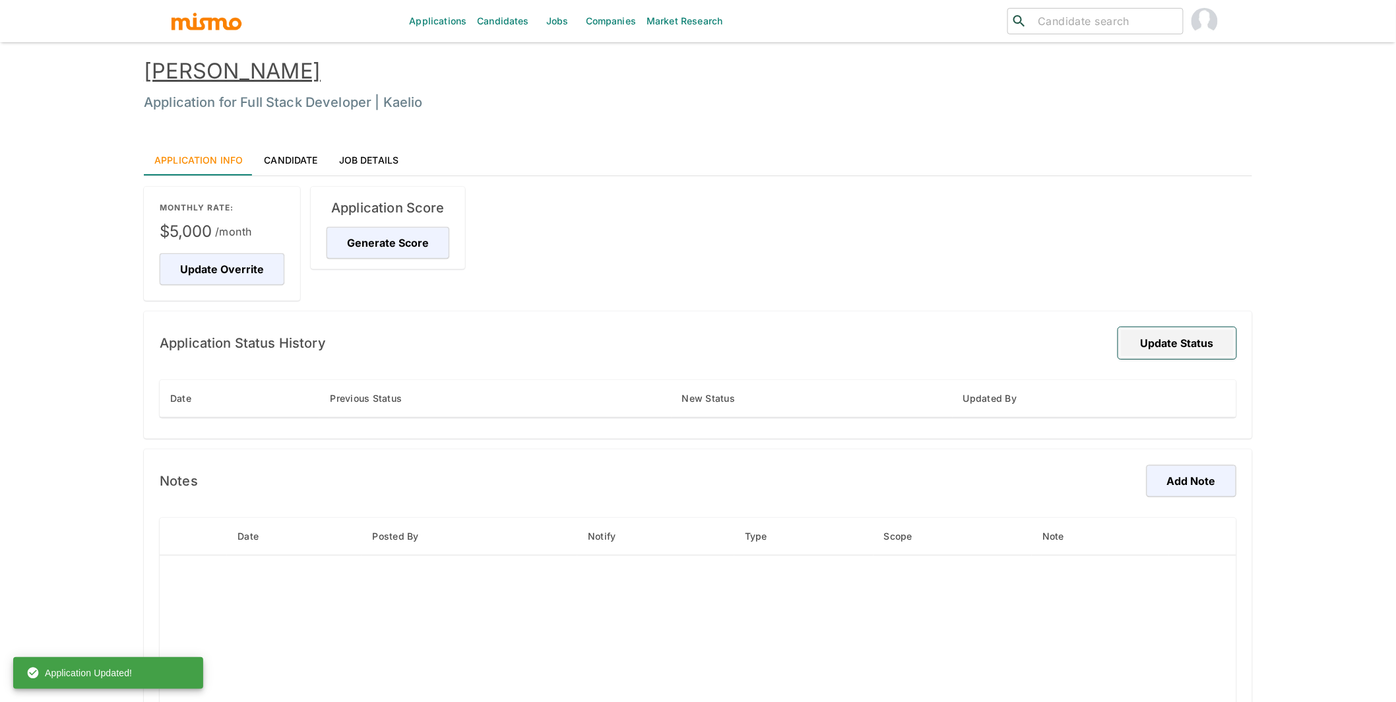
click at [1202, 350] on button "Update Status" at bounding box center [1178, 343] width 118 height 32
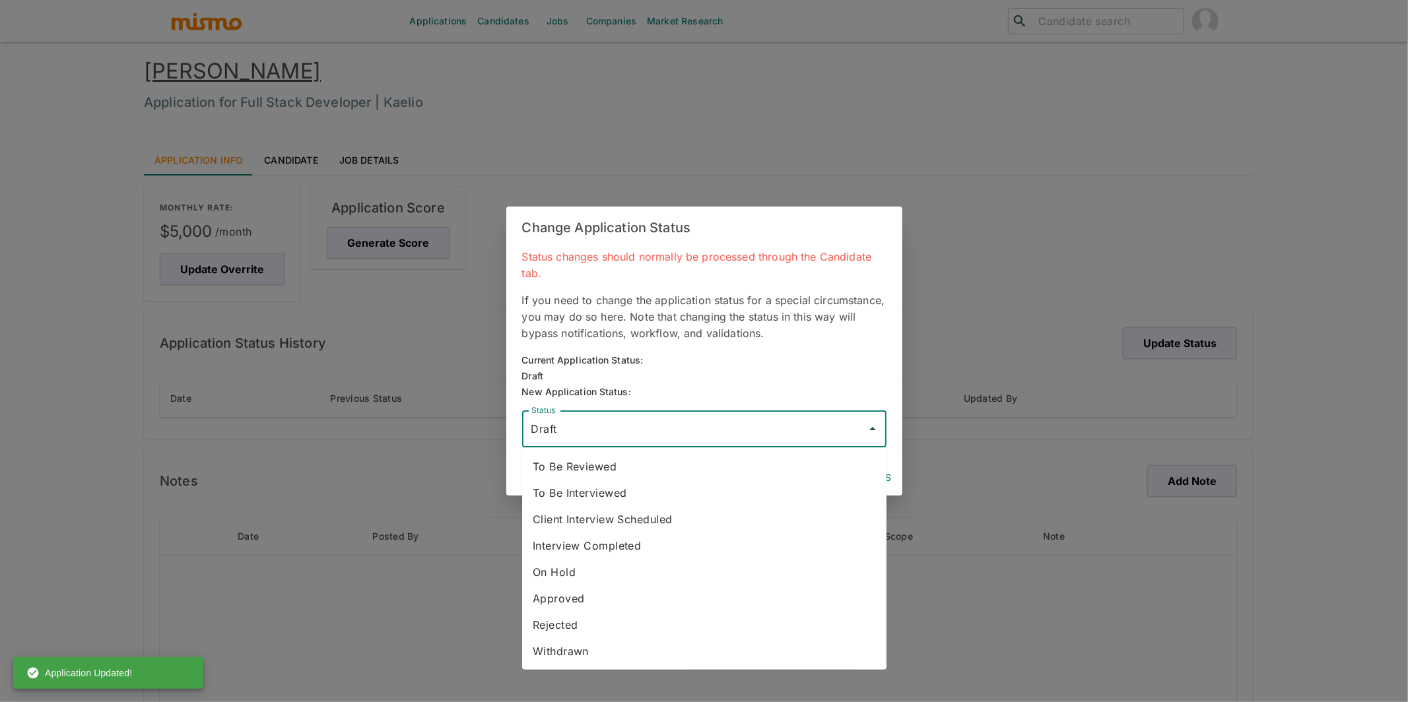
click at [734, 433] on input "Draft" at bounding box center [694, 428] width 333 height 25
click at [618, 463] on li "To Be Reviewed" at bounding box center [704, 466] width 364 height 26
type input "To Be Reviewed"
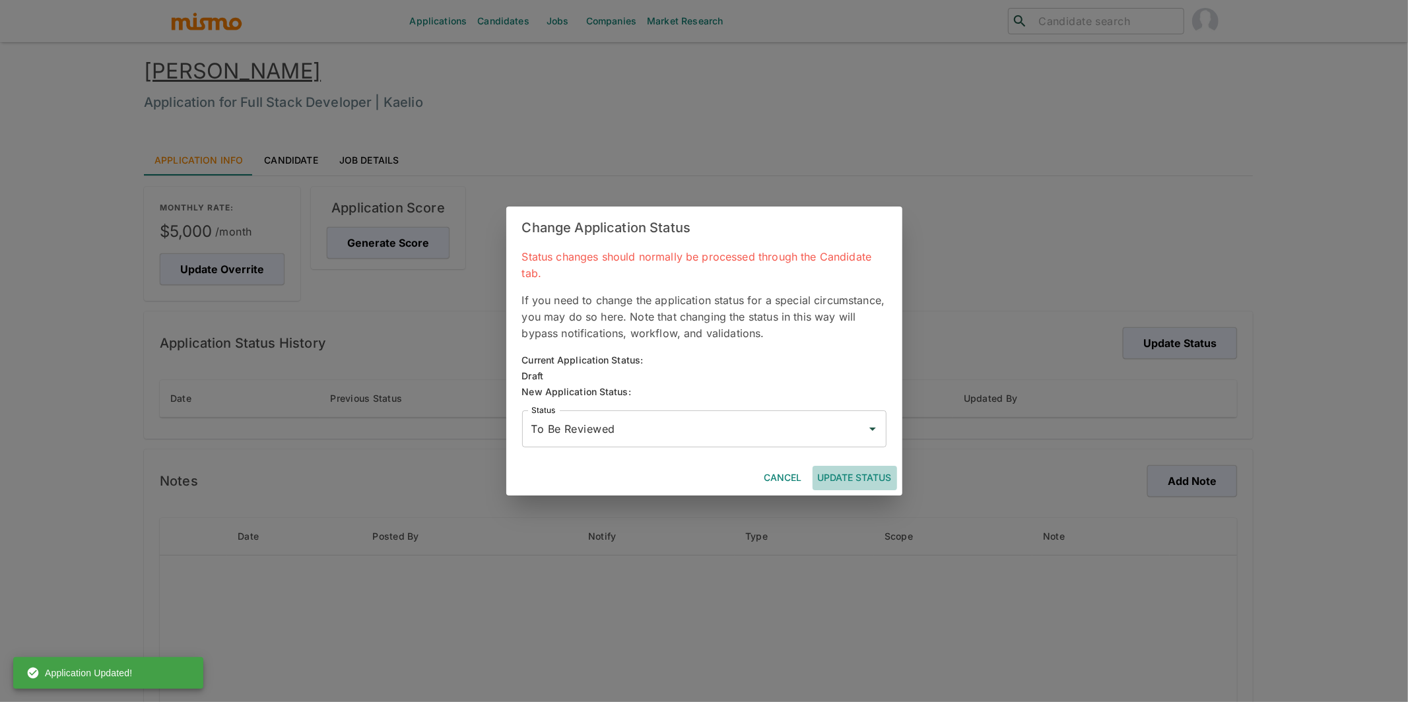
click at [871, 479] on button "Update Status" at bounding box center [854, 478] width 84 height 24
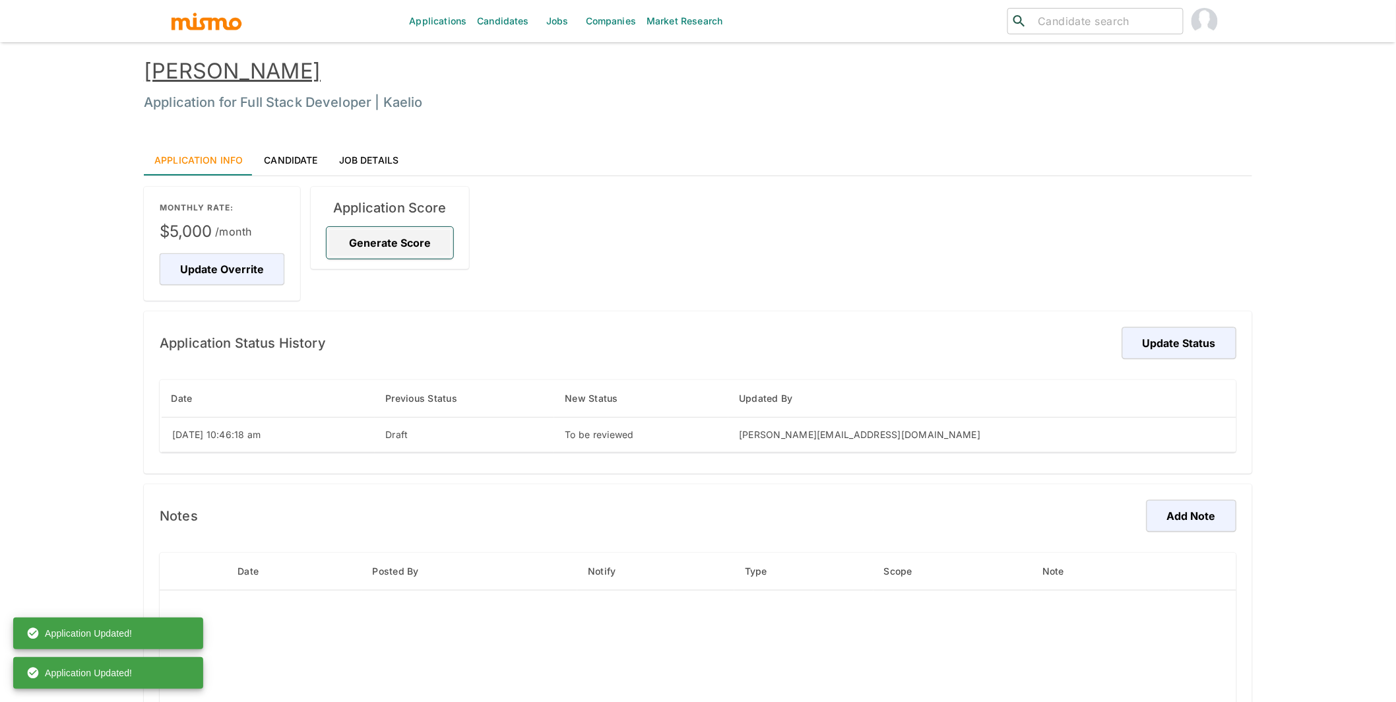
click at [381, 241] on button "Generate Score" at bounding box center [390, 243] width 127 height 32
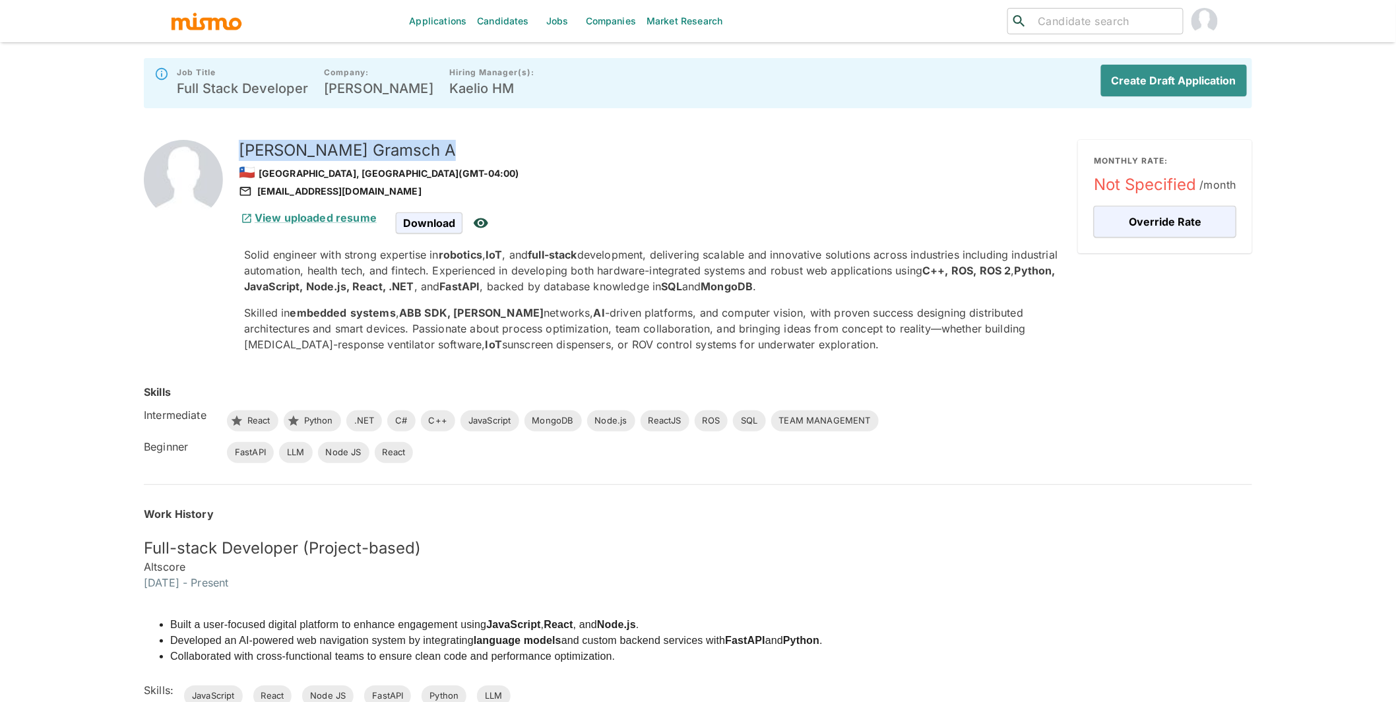
drag, startPoint x: 370, startPoint y: 152, endPoint x: 243, endPoint y: 154, distance: 127.4
click at [243, 154] on h5 "Jose Gramsch A" at bounding box center [653, 150] width 829 height 21
copy h5 "Jose Gramsch A"
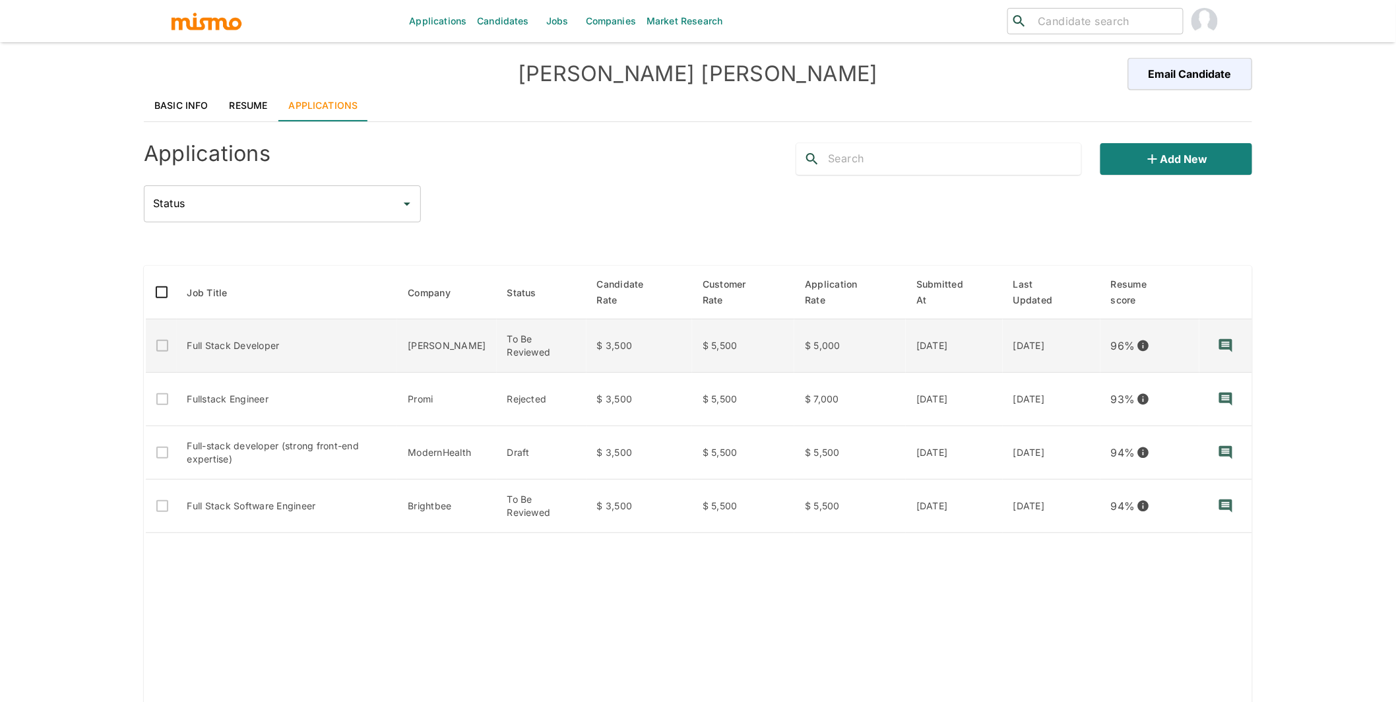
click at [389, 349] on td "Full Stack Developer" at bounding box center [287, 345] width 221 height 53
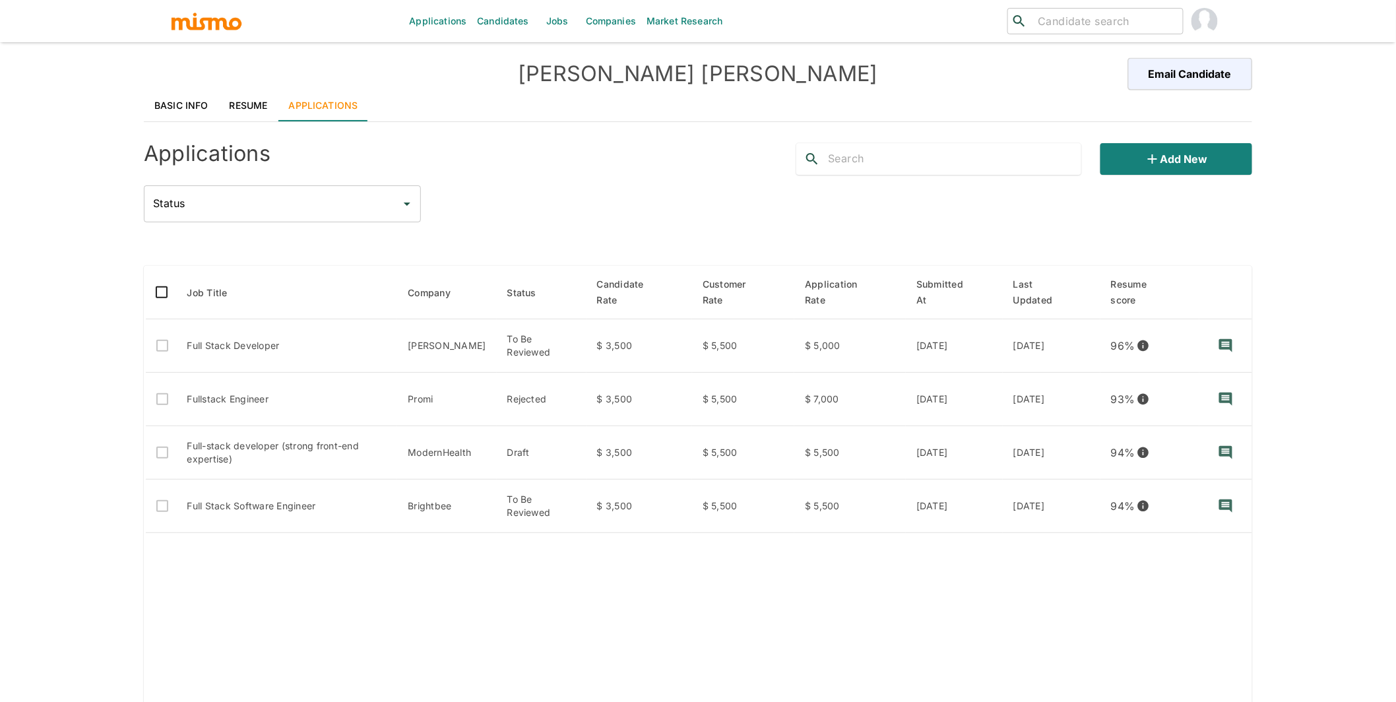
click at [188, 98] on link "Basic Info" at bounding box center [181, 106] width 75 height 32
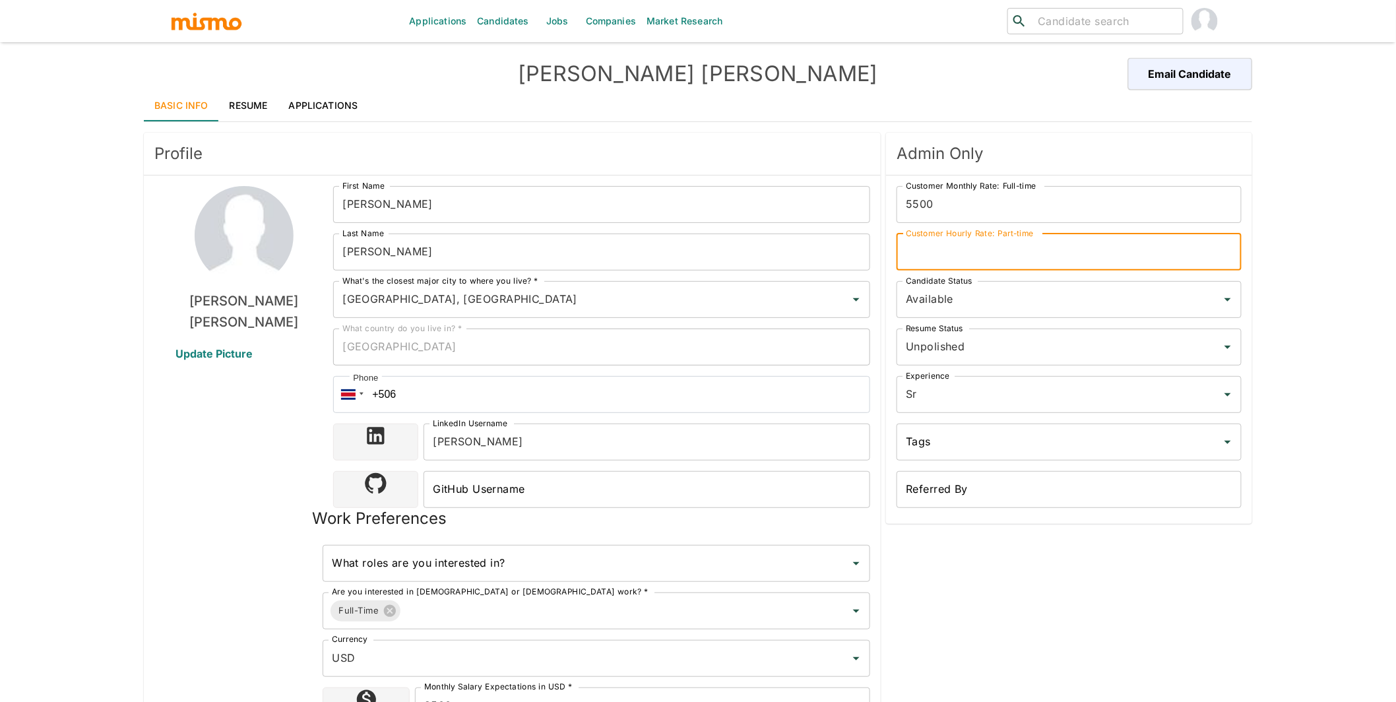
click at [948, 251] on input "Customer Hourly Rate: Part-time" at bounding box center [1069, 252] width 345 height 37
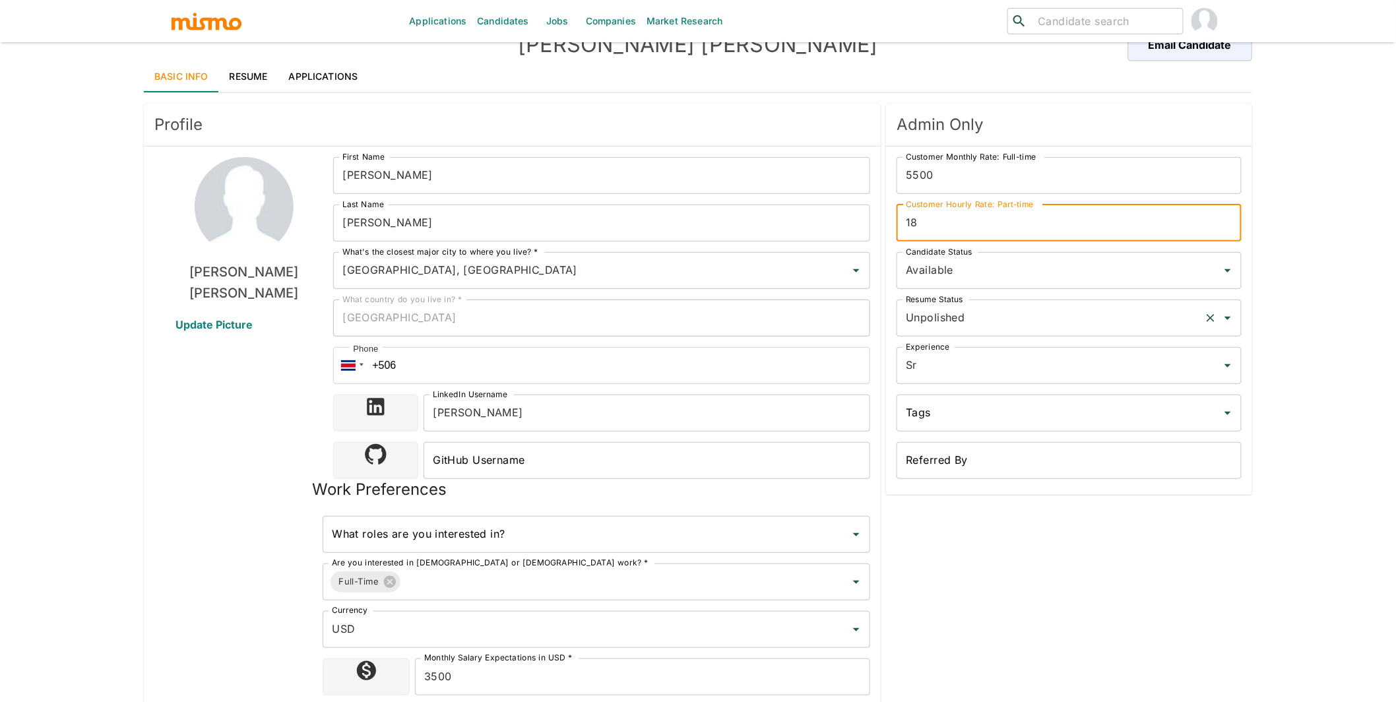
scroll to position [37, 0]
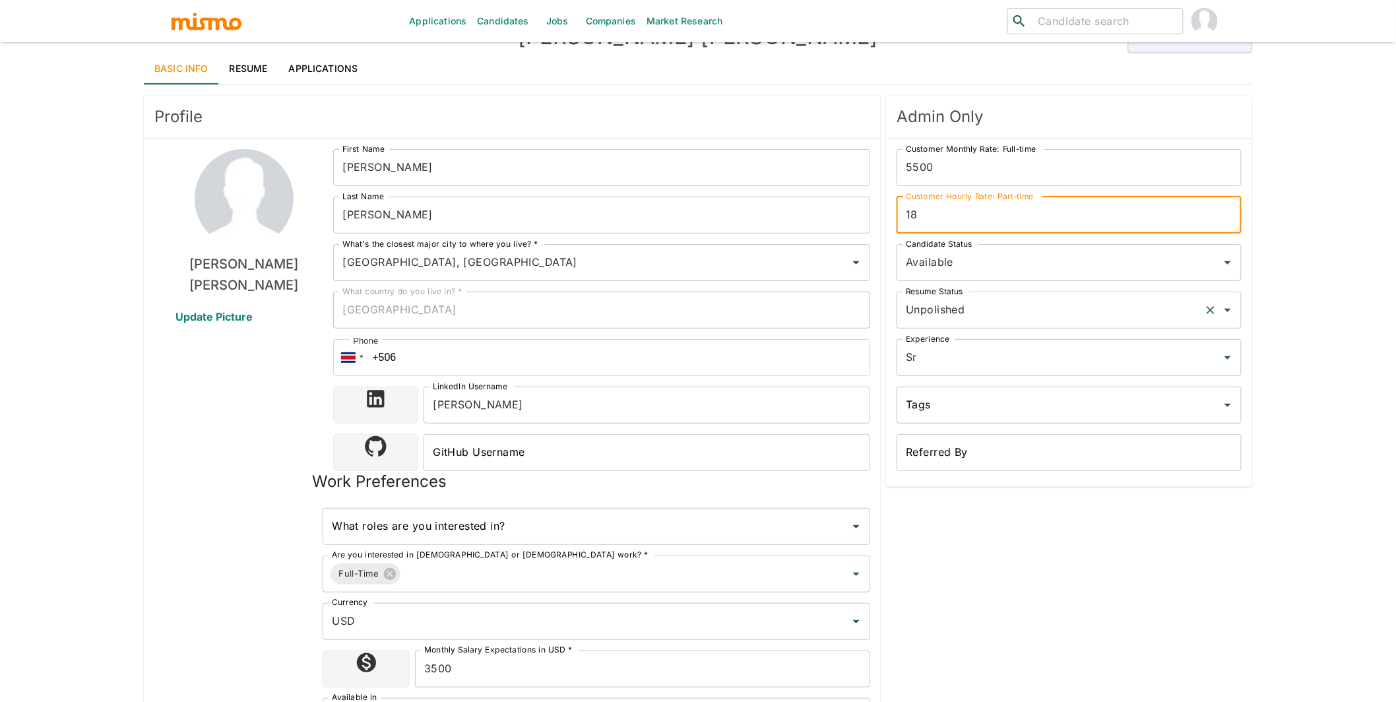
type input "18"
click at [969, 310] on input "Unpolished" at bounding box center [1051, 310] width 296 height 25
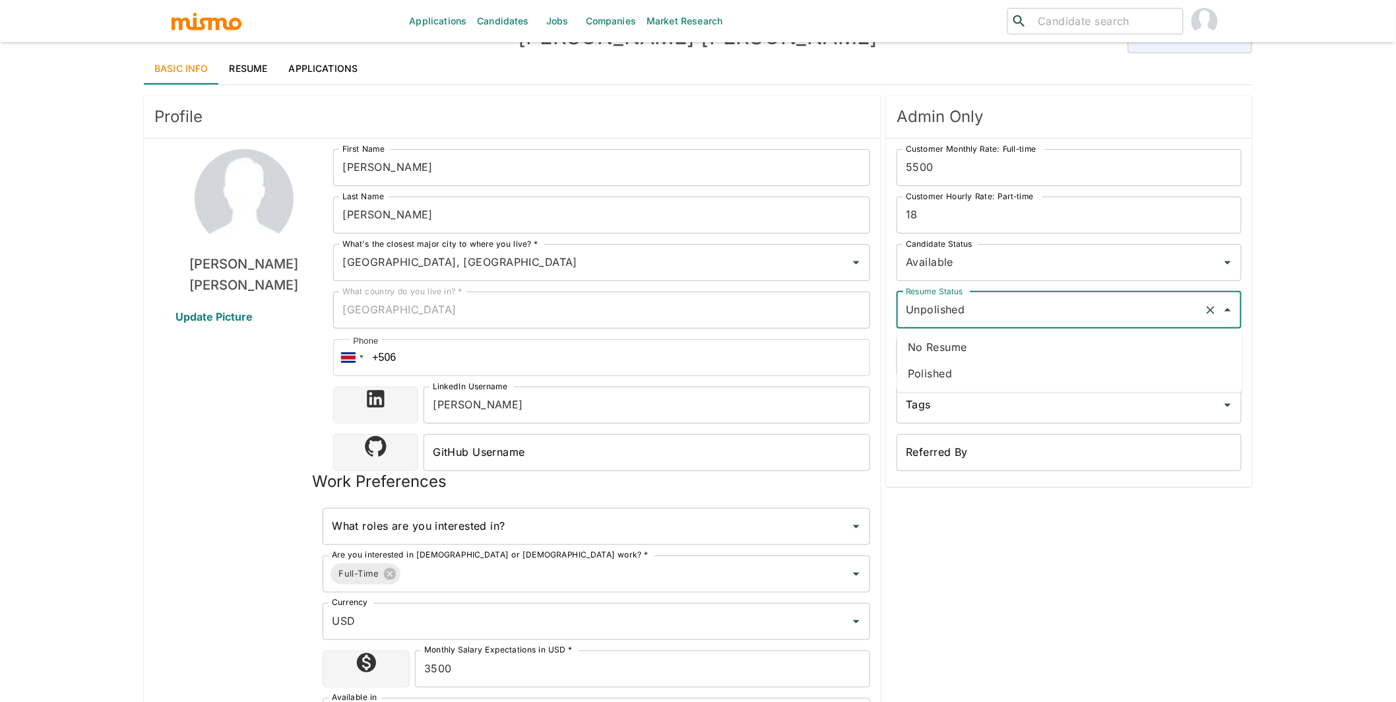
click at [936, 372] on li "Polished" at bounding box center [1069, 373] width 345 height 26
type input "Polished"
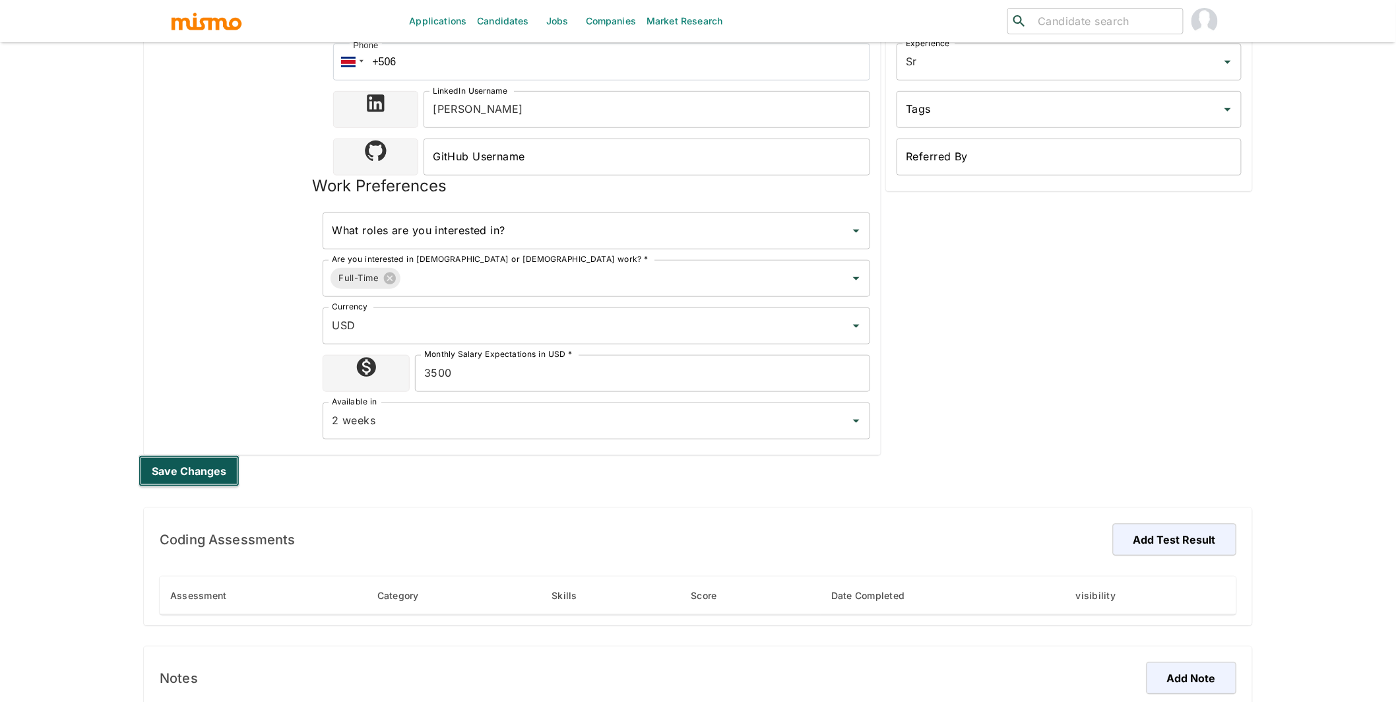
click at [206, 463] on button "Save changes" at bounding box center [189, 471] width 101 height 32
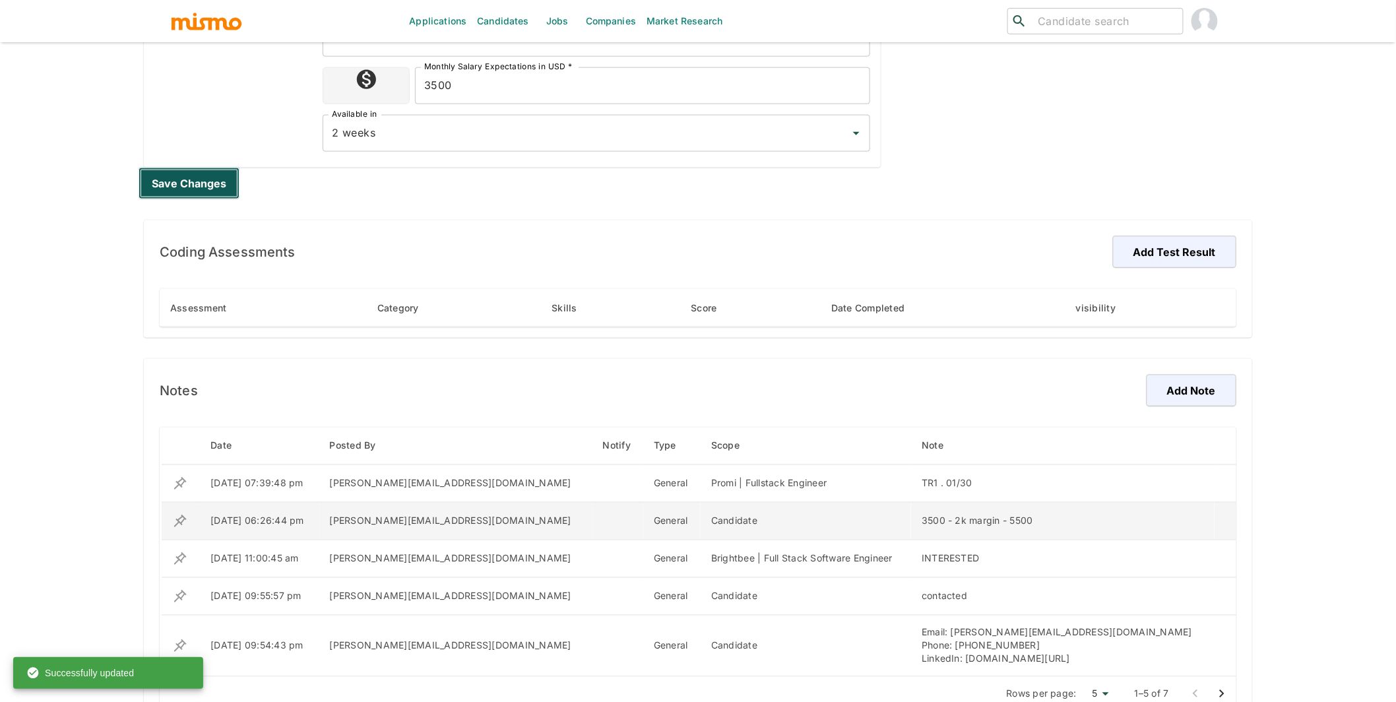
scroll to position [650, 0]
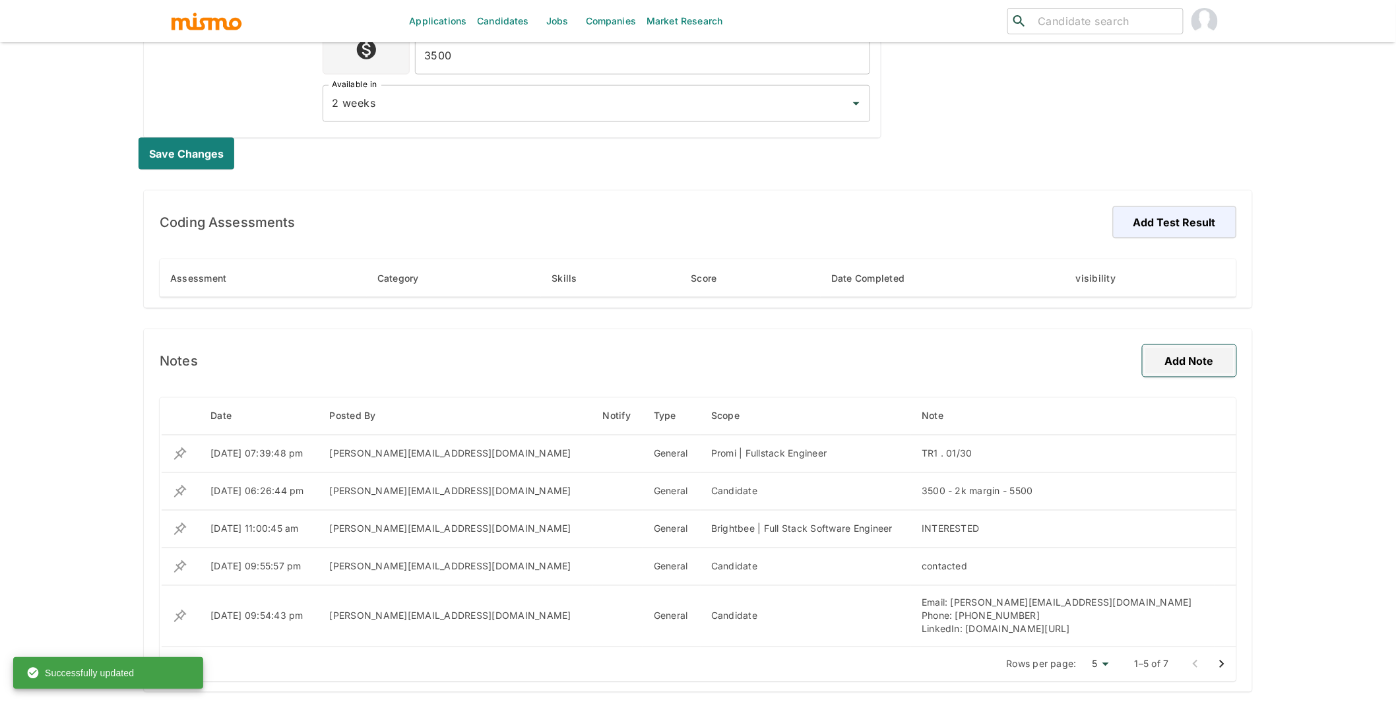
click at [1185, 362] on button "Add Note" at bounding box center [1190, 361] width 94 height 32
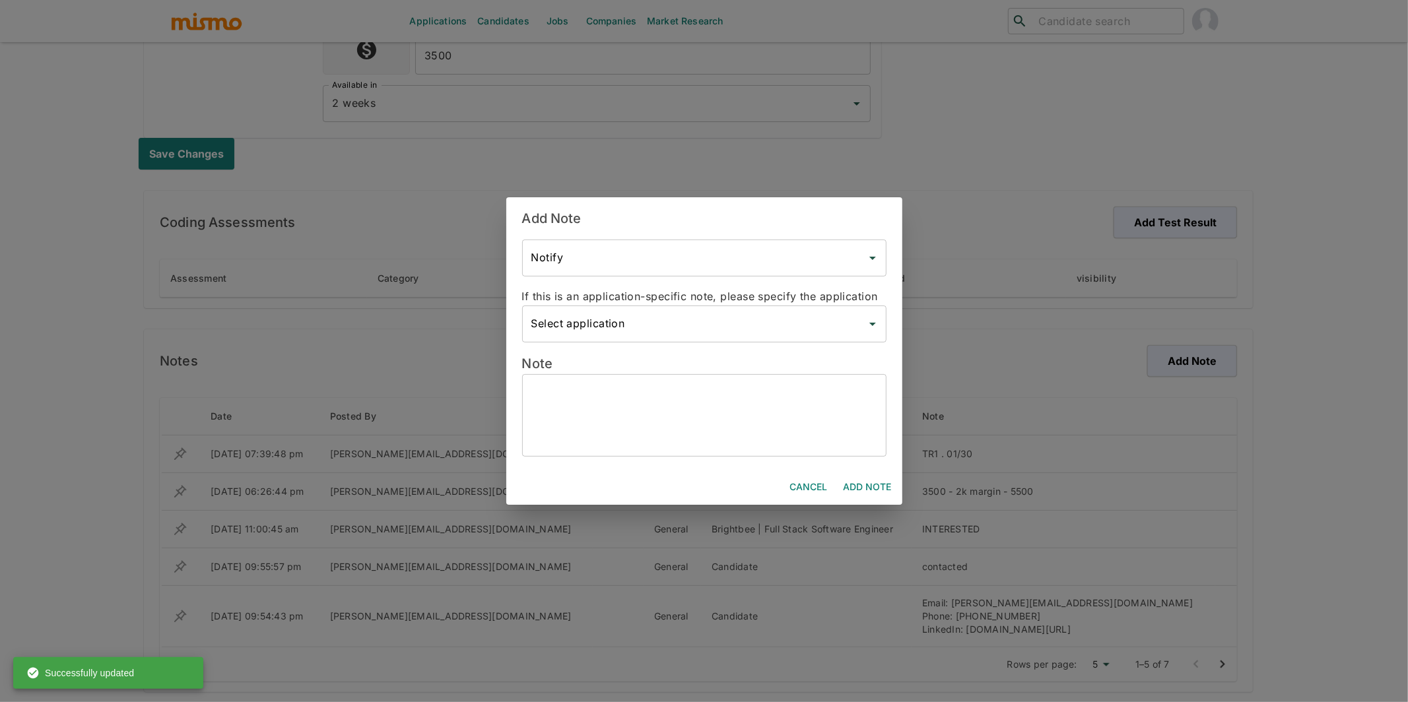
click at [706, 316] on input "Select application" at bounding box center [694, 323] width 333 height 25
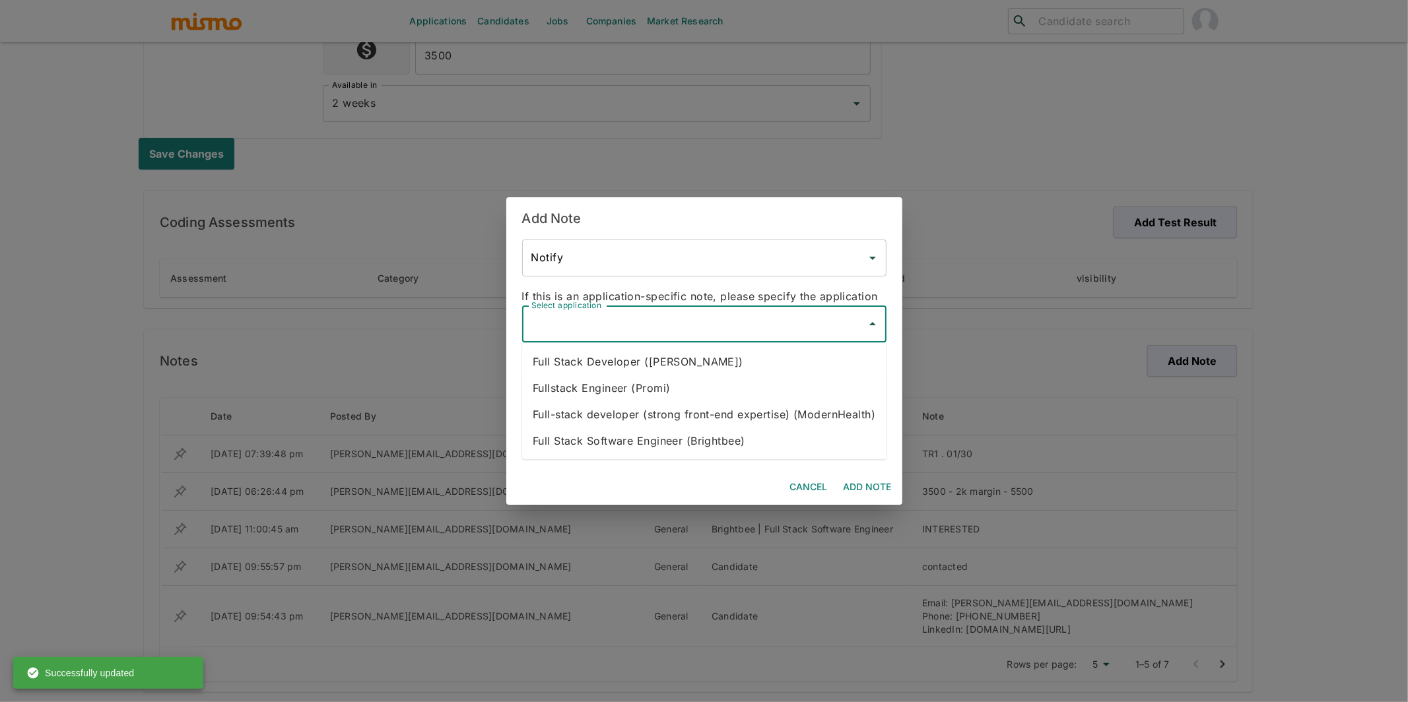
click at [663, 356] on li "Full Stack Developer (Kaelio)" at bounding box center [704, 362] width 364 height 26
type input "Full Stack Developer (Kaelio)"
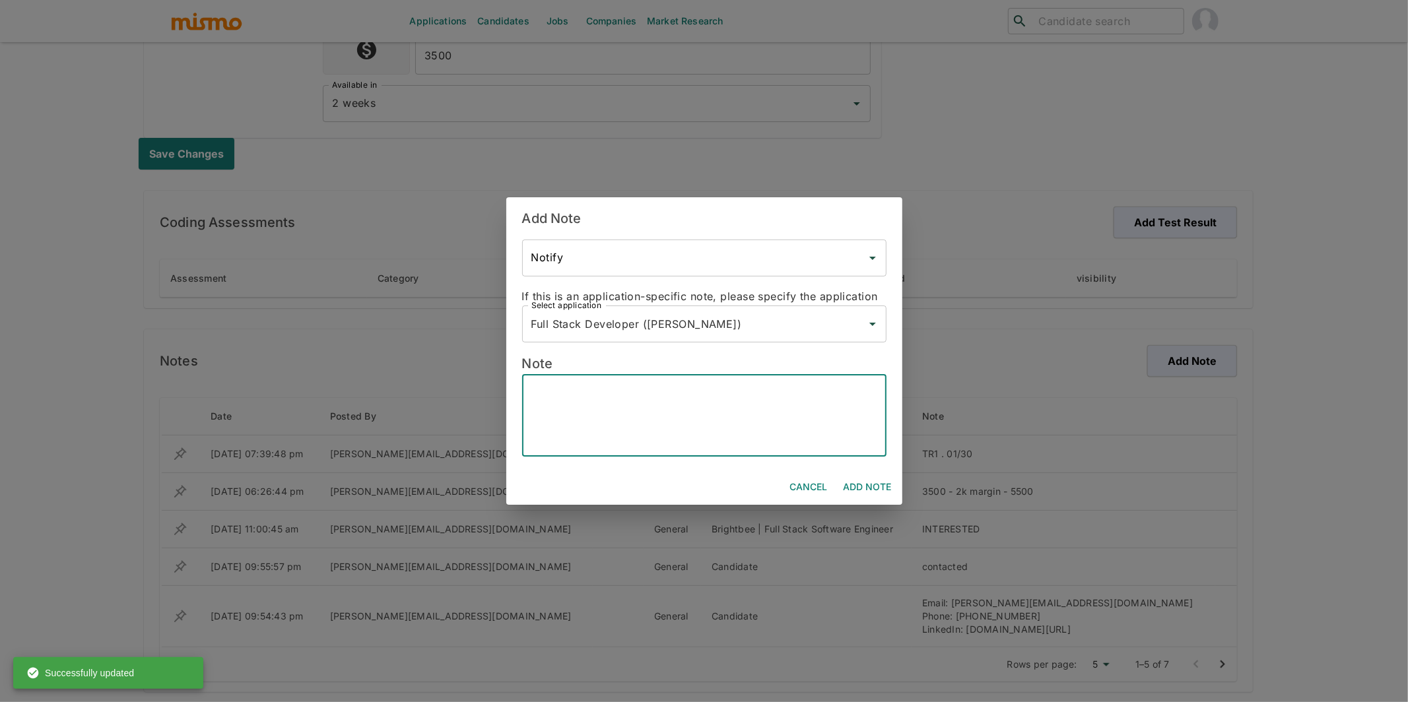
click at [635, 395] on textarea at bounding box center [704, 415] width 346 height 61
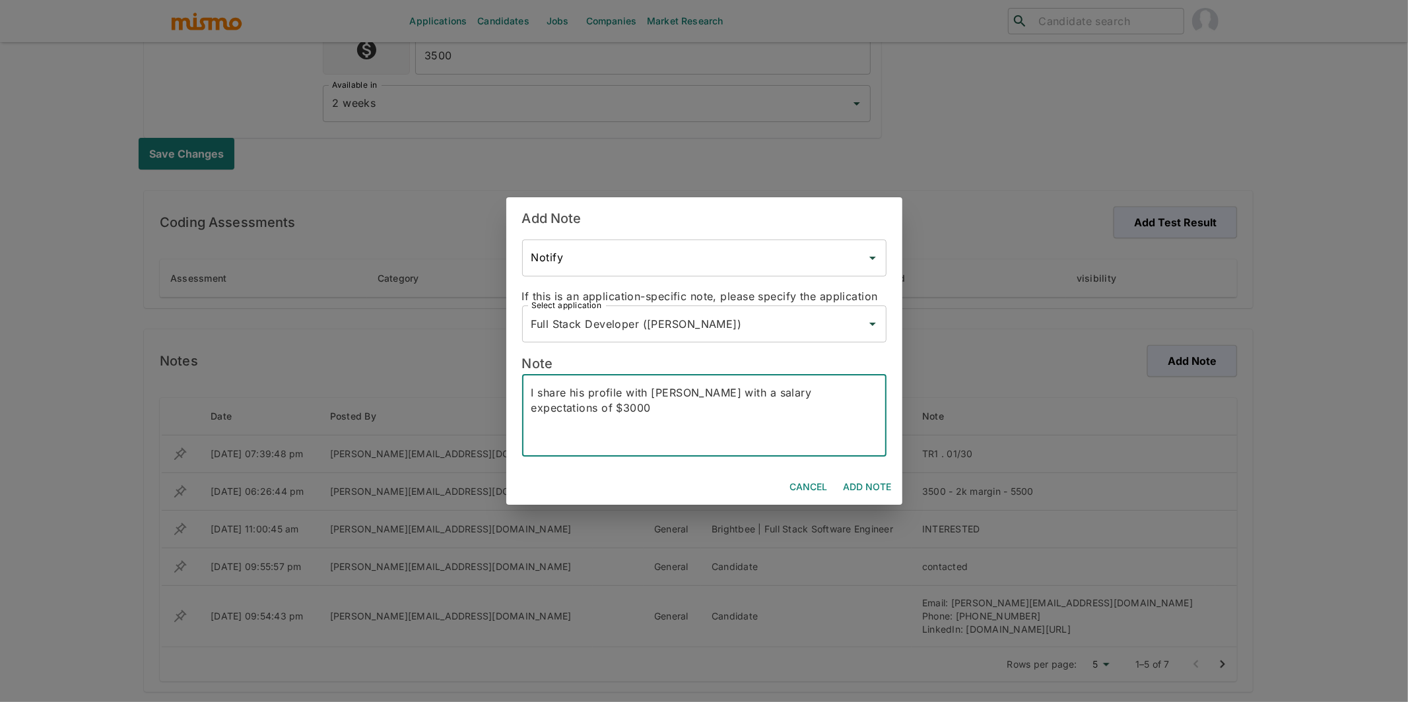
type textarea "I share his profile with Kaelio with a salary expectations of $3000"
click at [871, 486] on button "Add Note" at bounding box center [867, 487] width 59 height 24
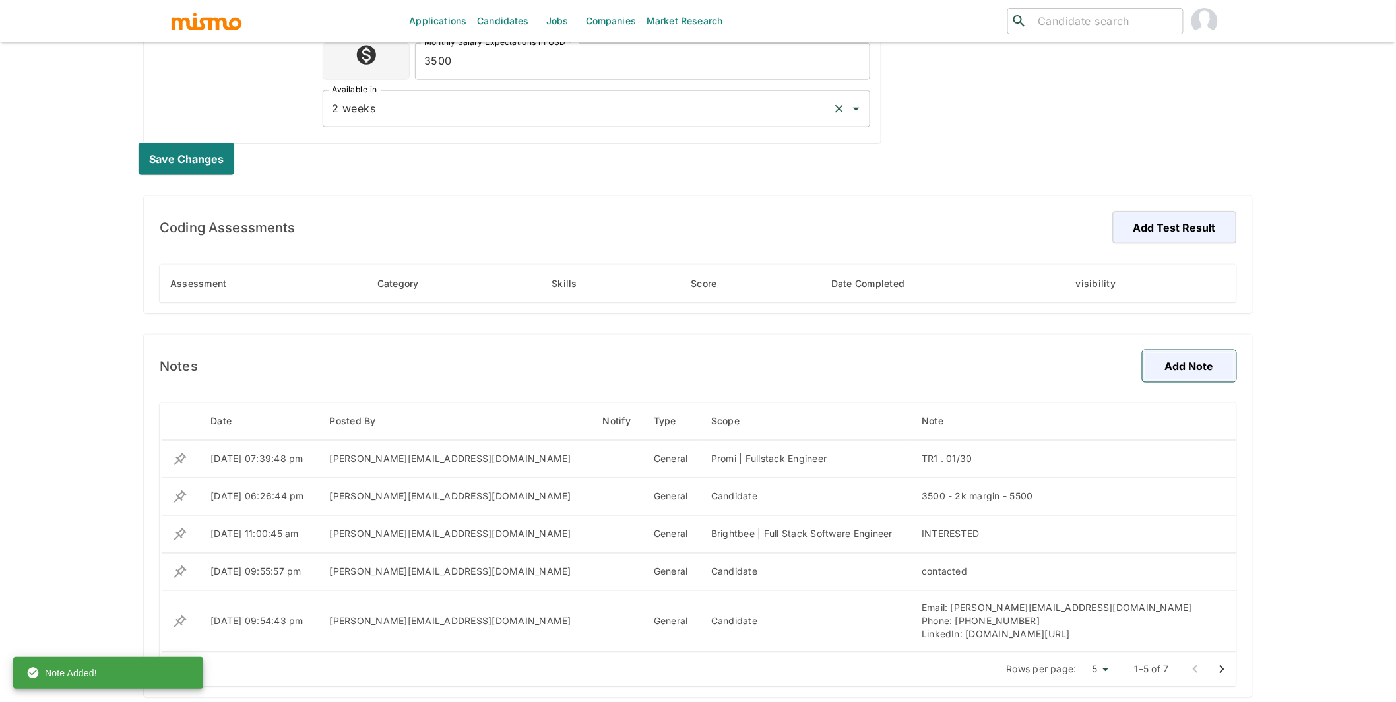
scroll to position [0, 0]
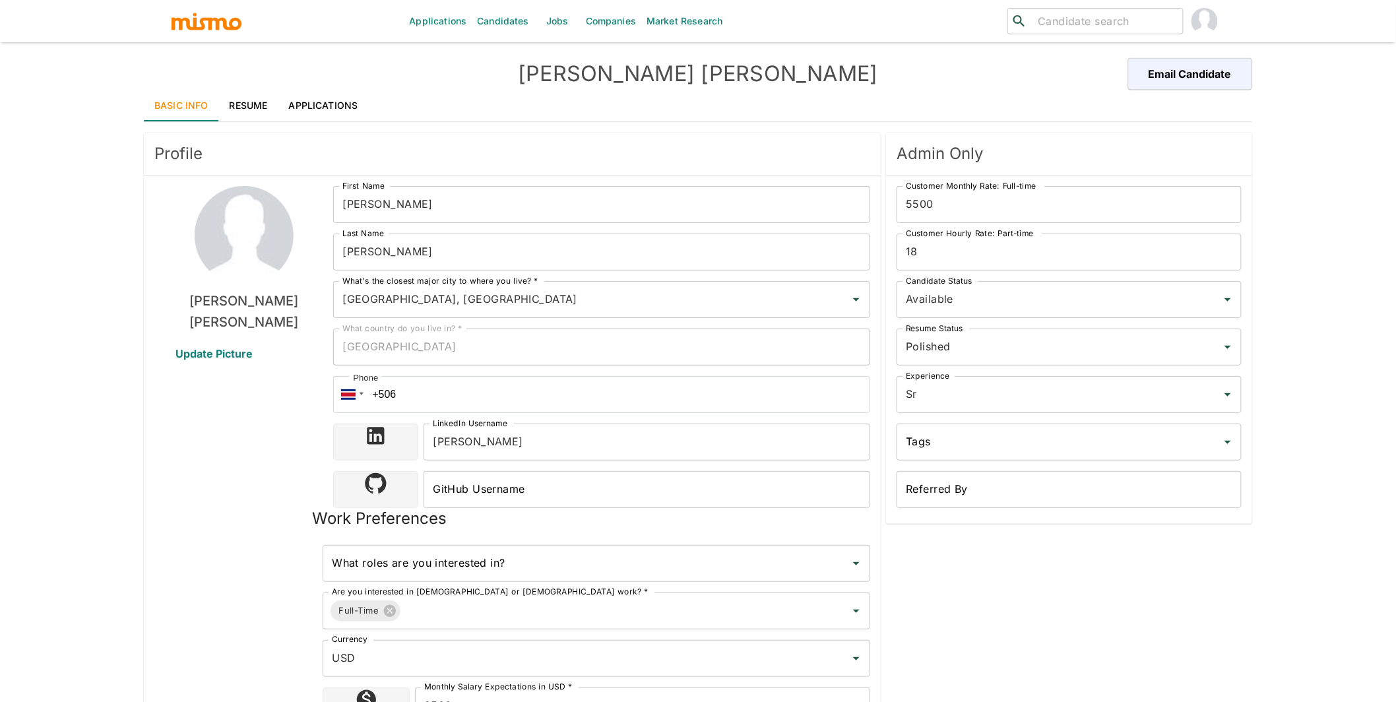
click at [230, 107] on link "Resume" at bounding box center [248, 106] width 59 height 32
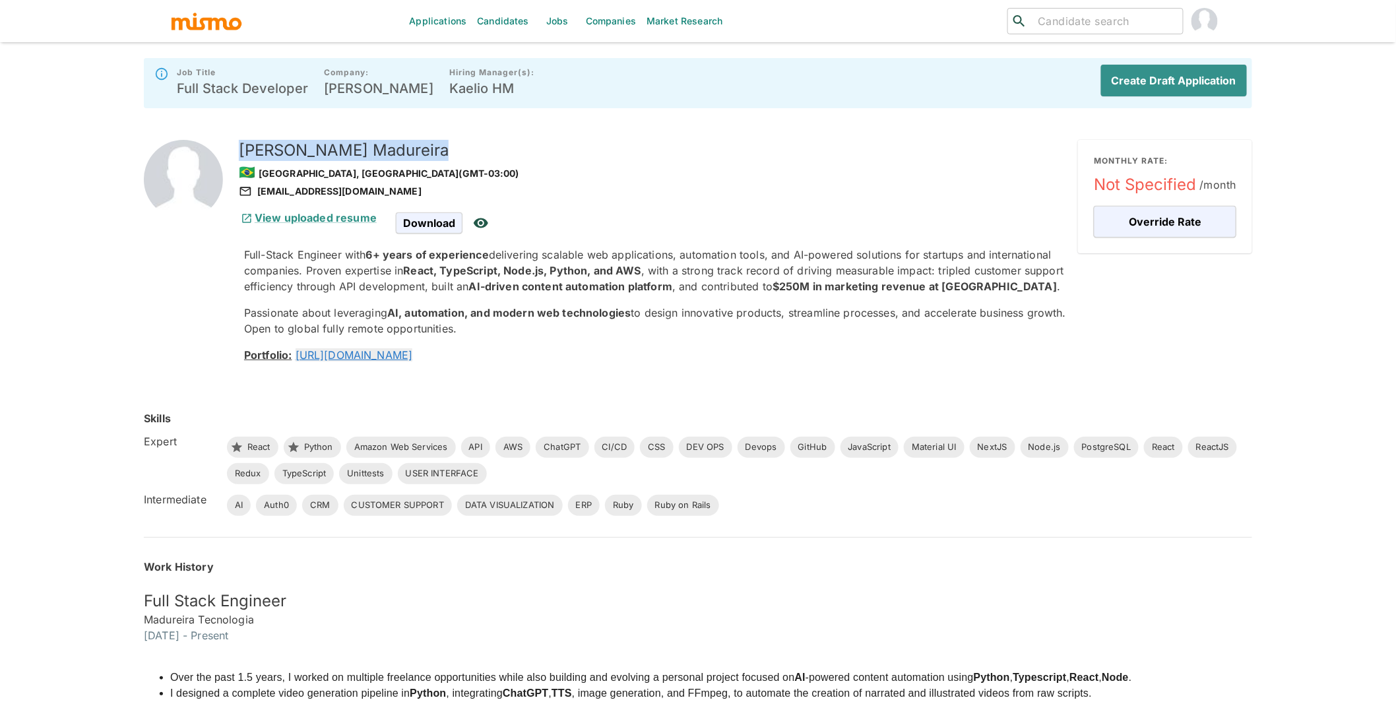
drag, startPoint x: 354, startPoint y: 153, endPoint x: 236, endPoint y: 146, distance: 117.7
click at [236, 146] on div "Eric Madureira 🇧🇷 Sao Paulo, Brazil (GMT-03:00) ericmadu416@gmail.com" at bounding box center [651, 164] width 834 height 70
copy h5 "Eric Madureira"
click at [1188, 82] on button "Create Draft Application" at bounding box center [1171, 81] width 151 height 32
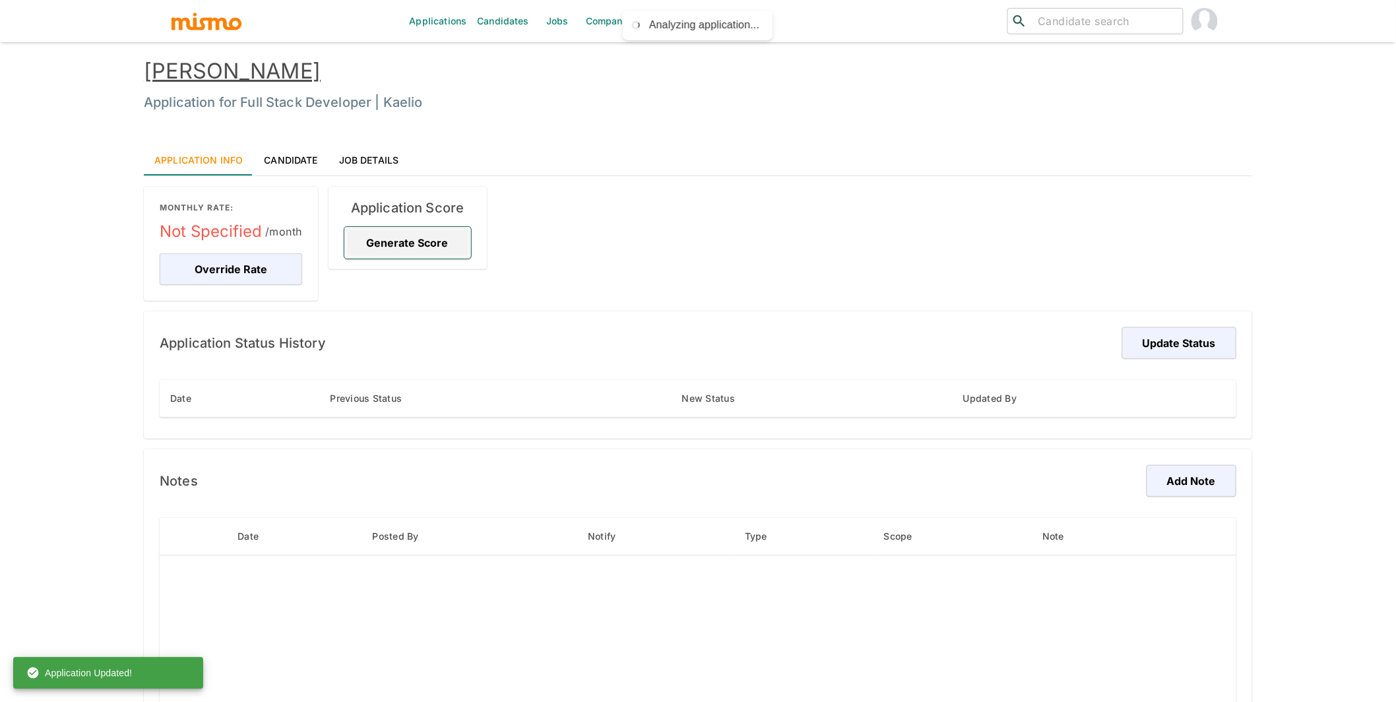
click at [433, 237] on button "Generate Score" at bounding box center [407, 243] width 127 height 32
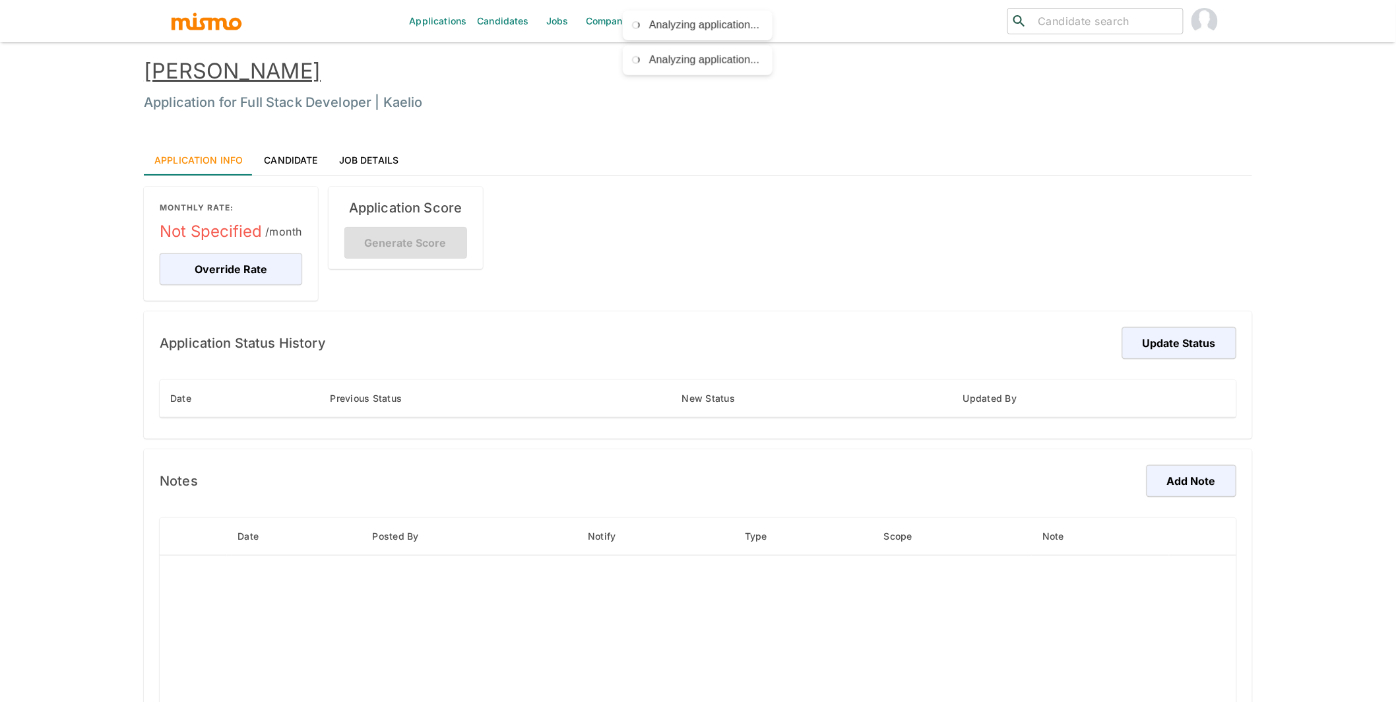
click at [245, 73] on link "Eric Madureira" at bounding box center [232, 71] width 177 height 26
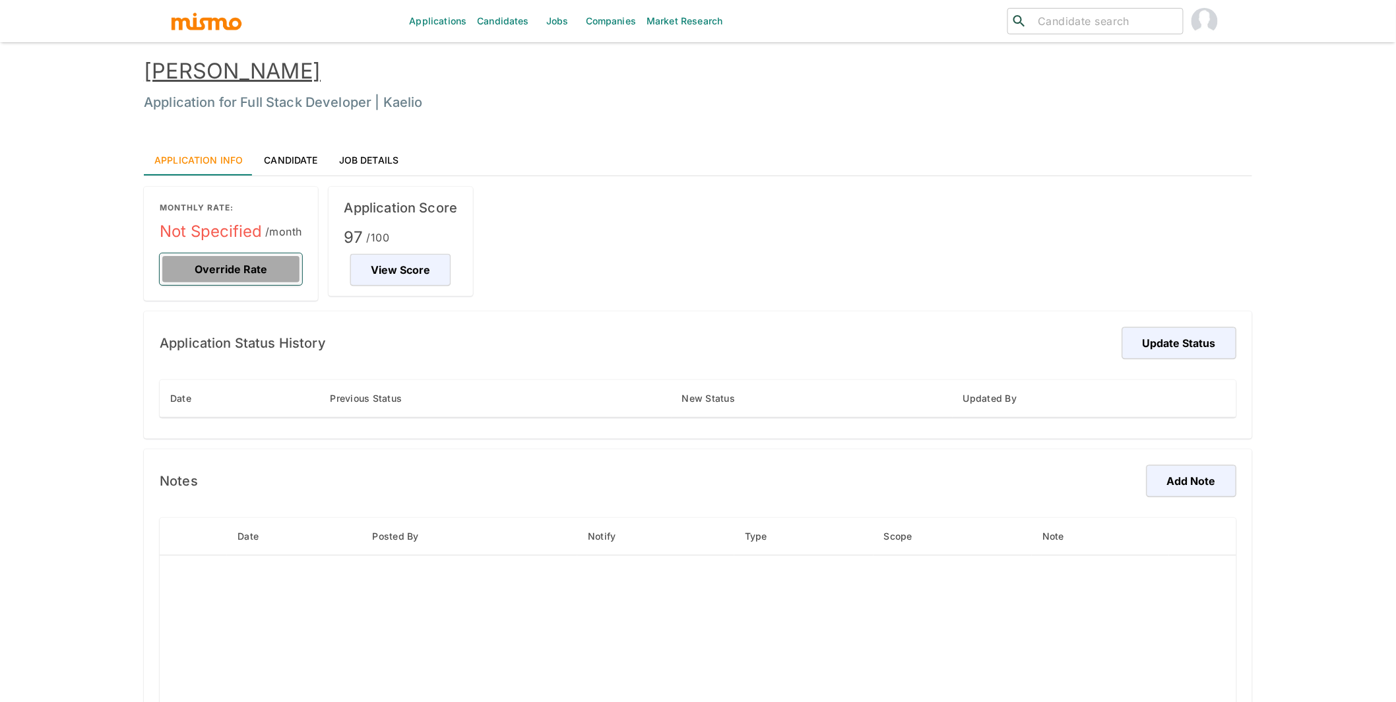
click at [218, 271] on button "Override Rate" at bounding box center [231, 269] width 143 height 32
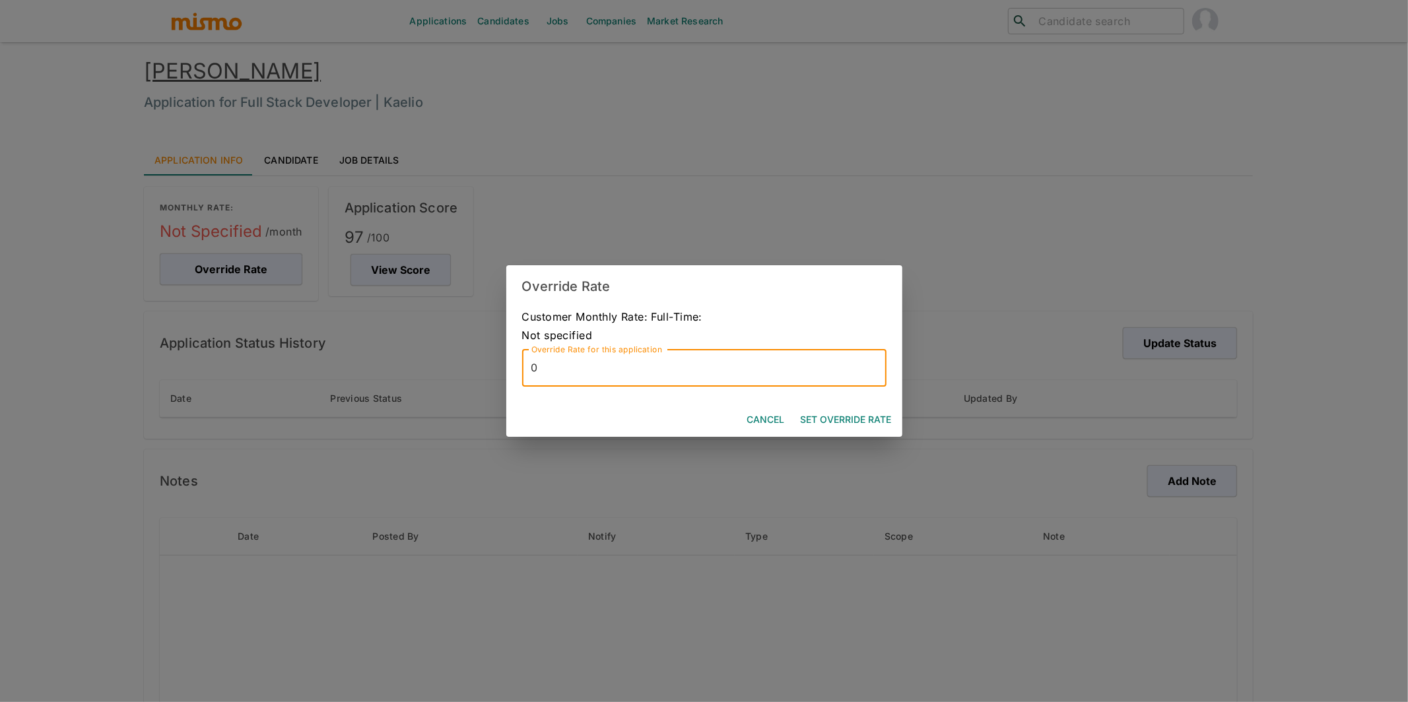
click at [661, 364] on input "0" at bounding box center [704, 368] width 364 height 37
type input "5000"
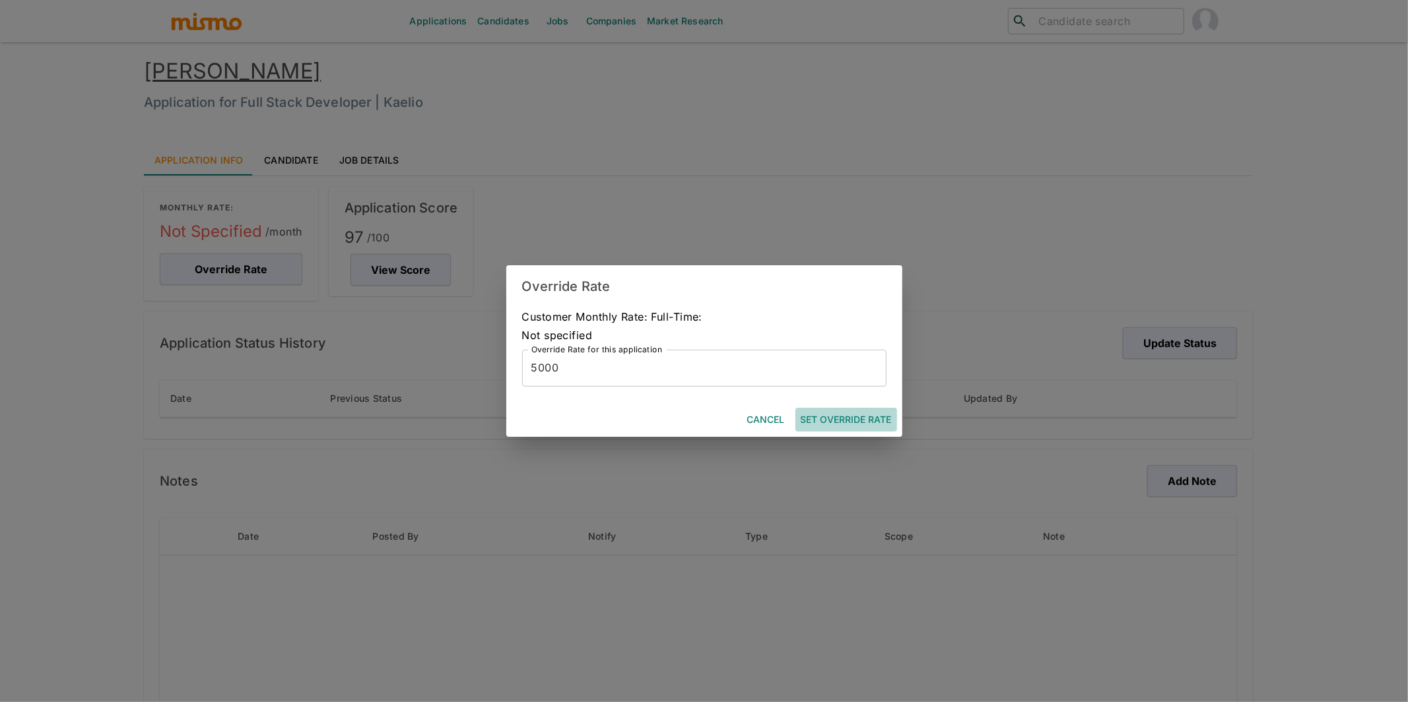
click at [848, 420] on button "Set Override Rate" at bounding box center [846, 420] width 102 height 24
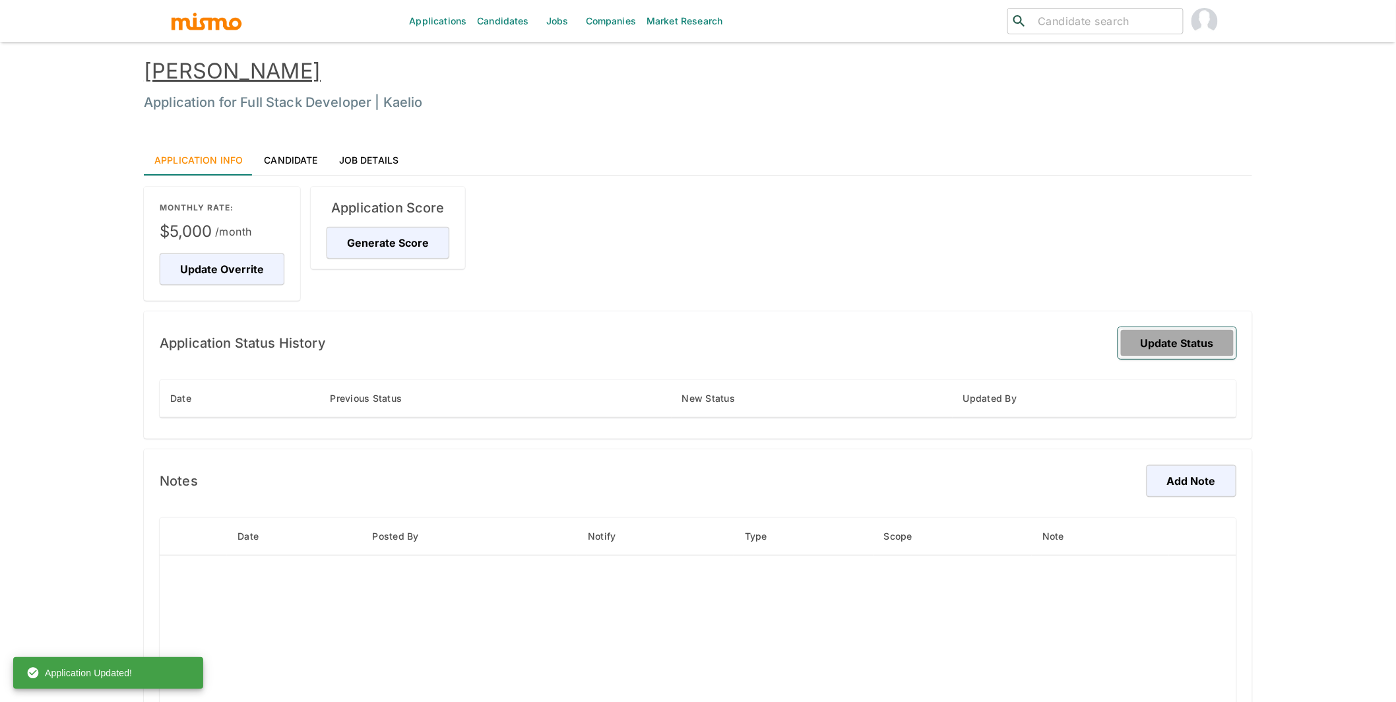
click at [1171, 342] on button "Update Status" at bounding box center [1178, 343] width 118 height 32
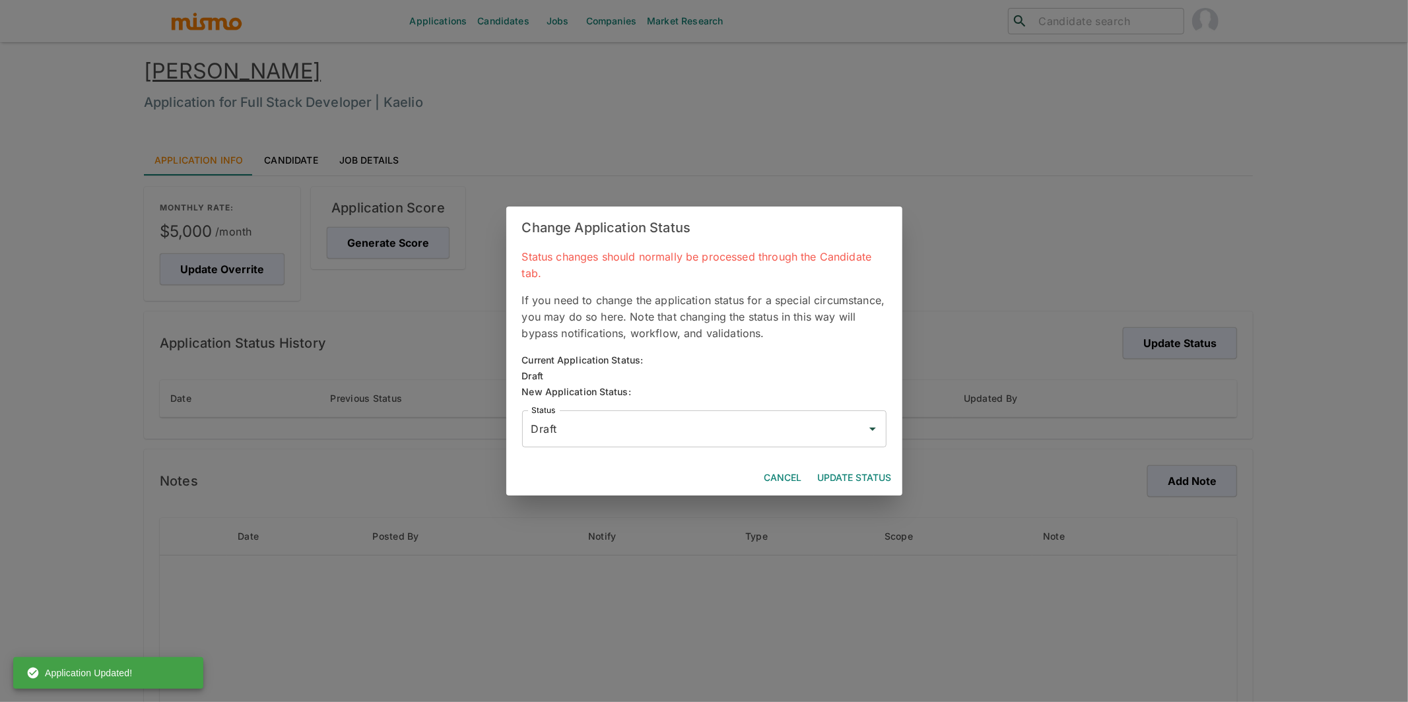
click at [717, 430] on input "Draft" at bounding box center [694, 428] width 333 height 25
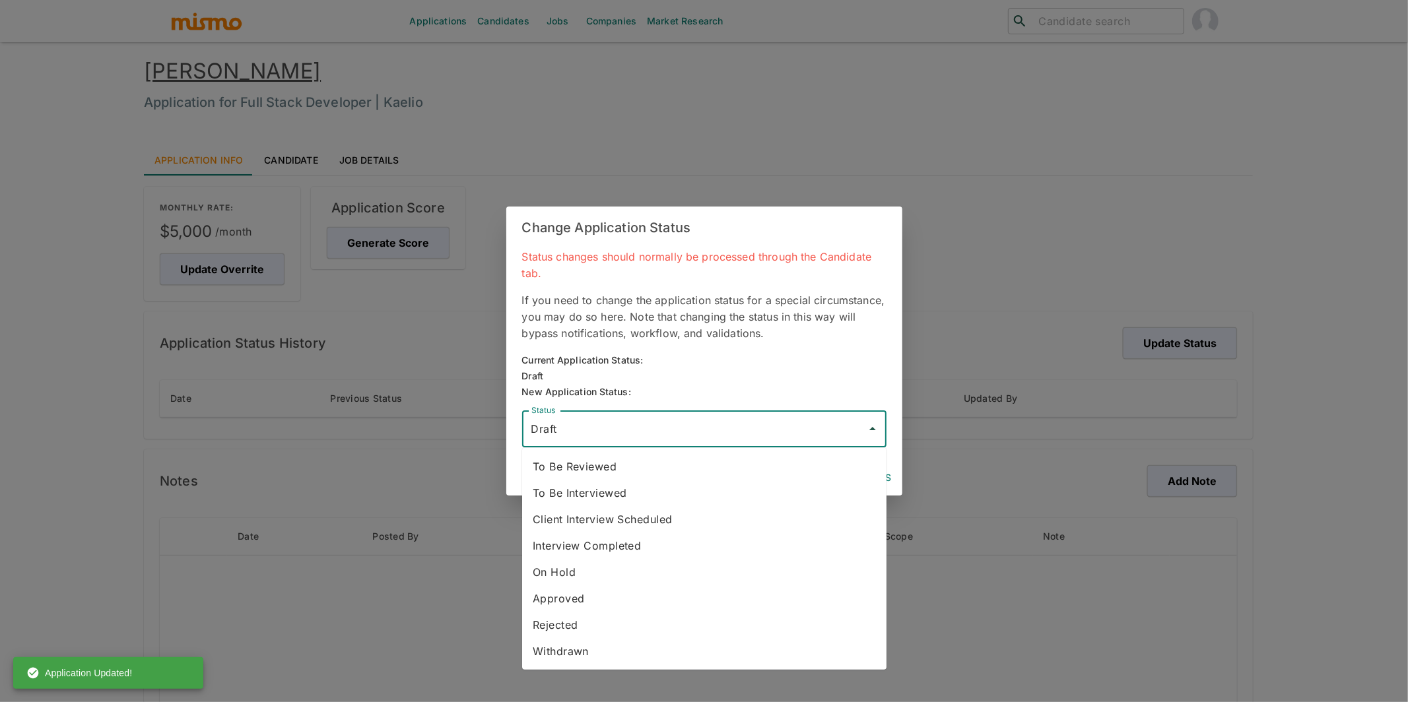
click at [639, 471] on li "To Be Reviewed" at bounding box center [704, 466] width 364 height 26
type input "To Be Reviewed"
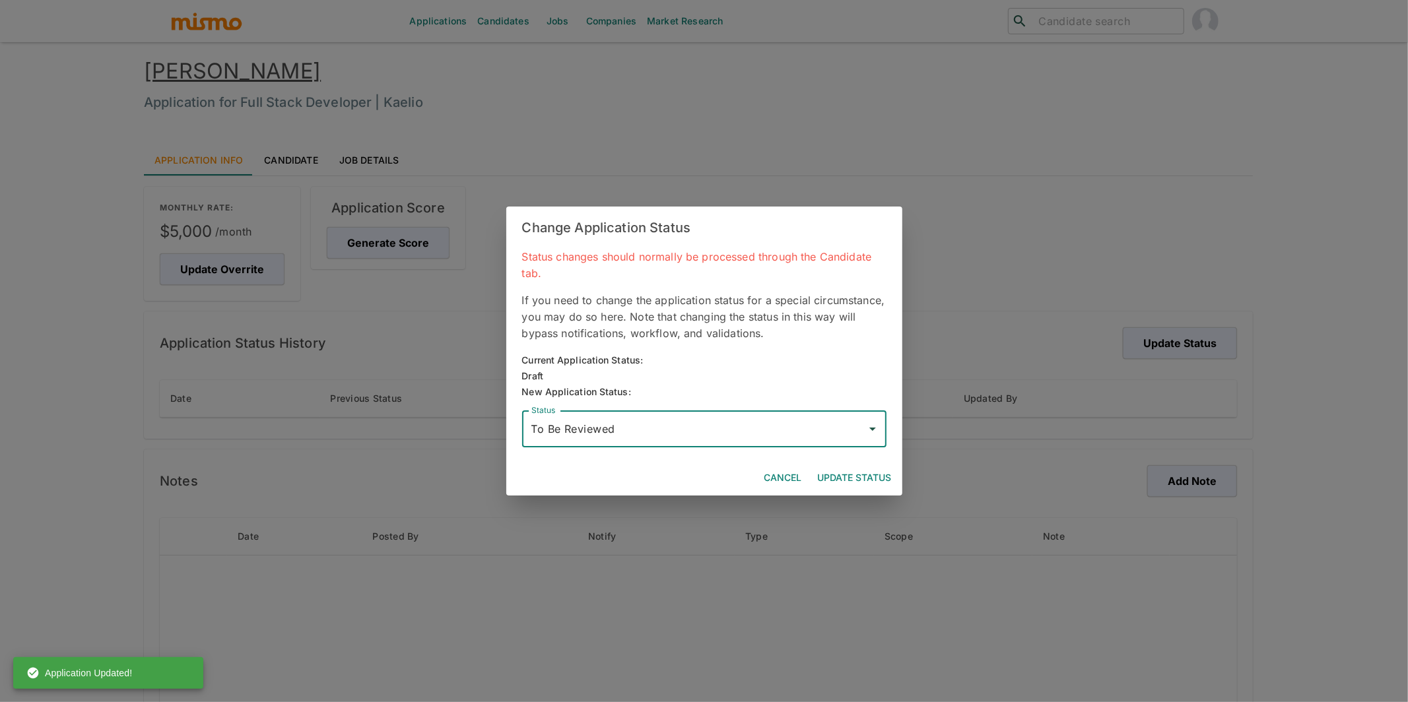
click at [849, 476] on button "Update Status" at bounding box center [854, 478] width 84 height 24
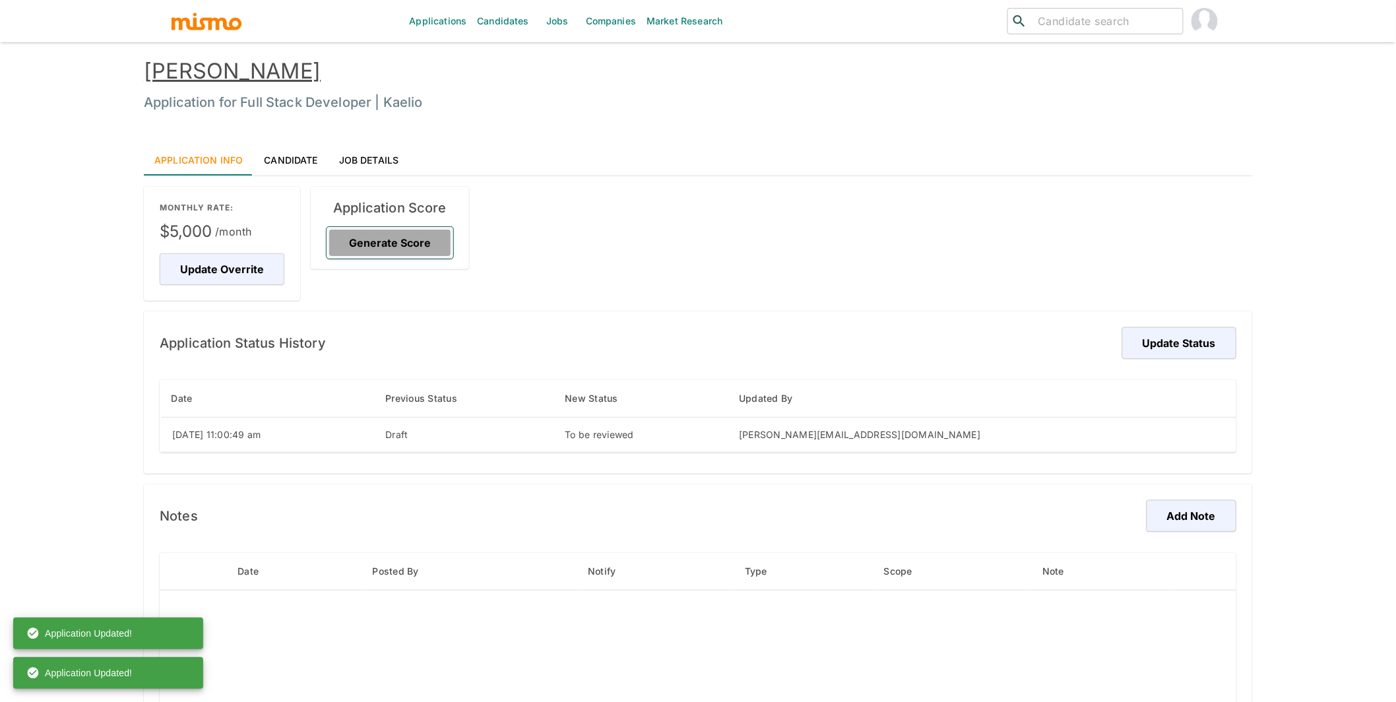
click at [392, 243] on button "Generate Score" at bounding box center [390, 243] width 127 height 32
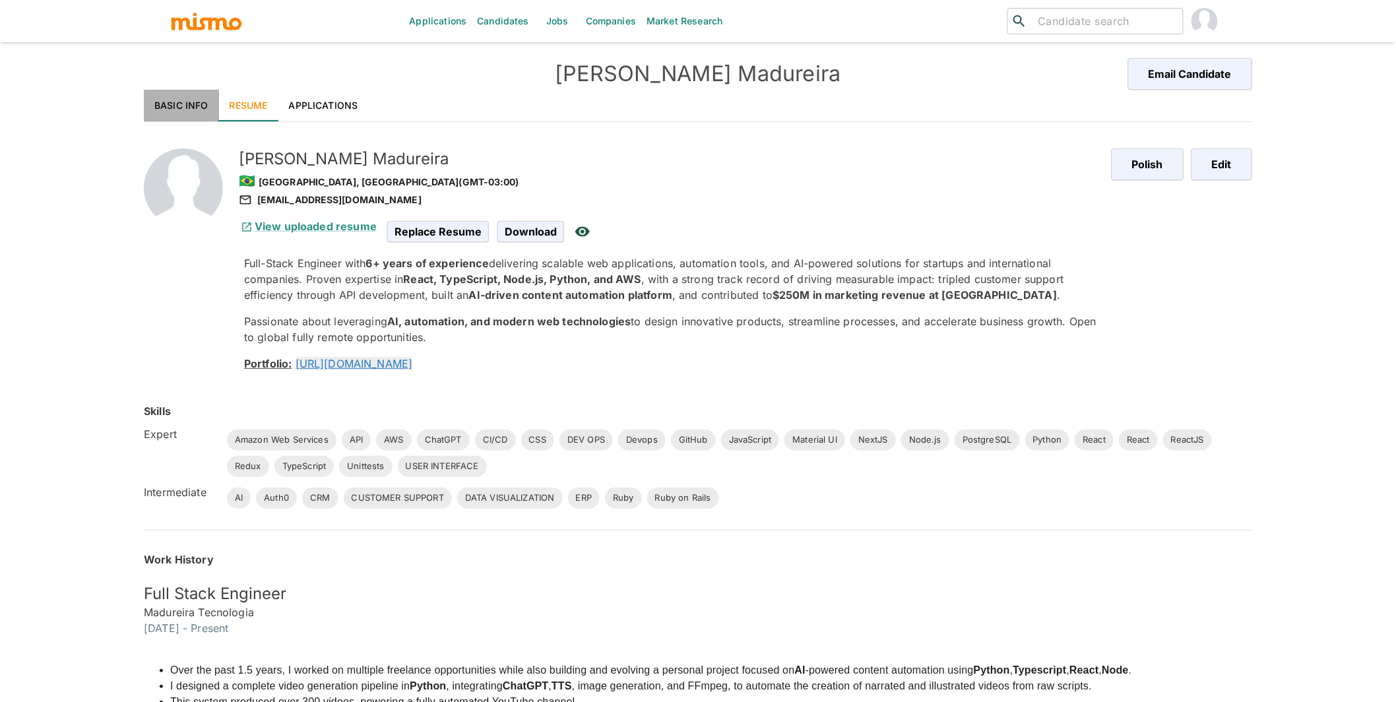
click at [187, 104] on link "Basic Info" at bounding box center [181, 106] width 75 height 32
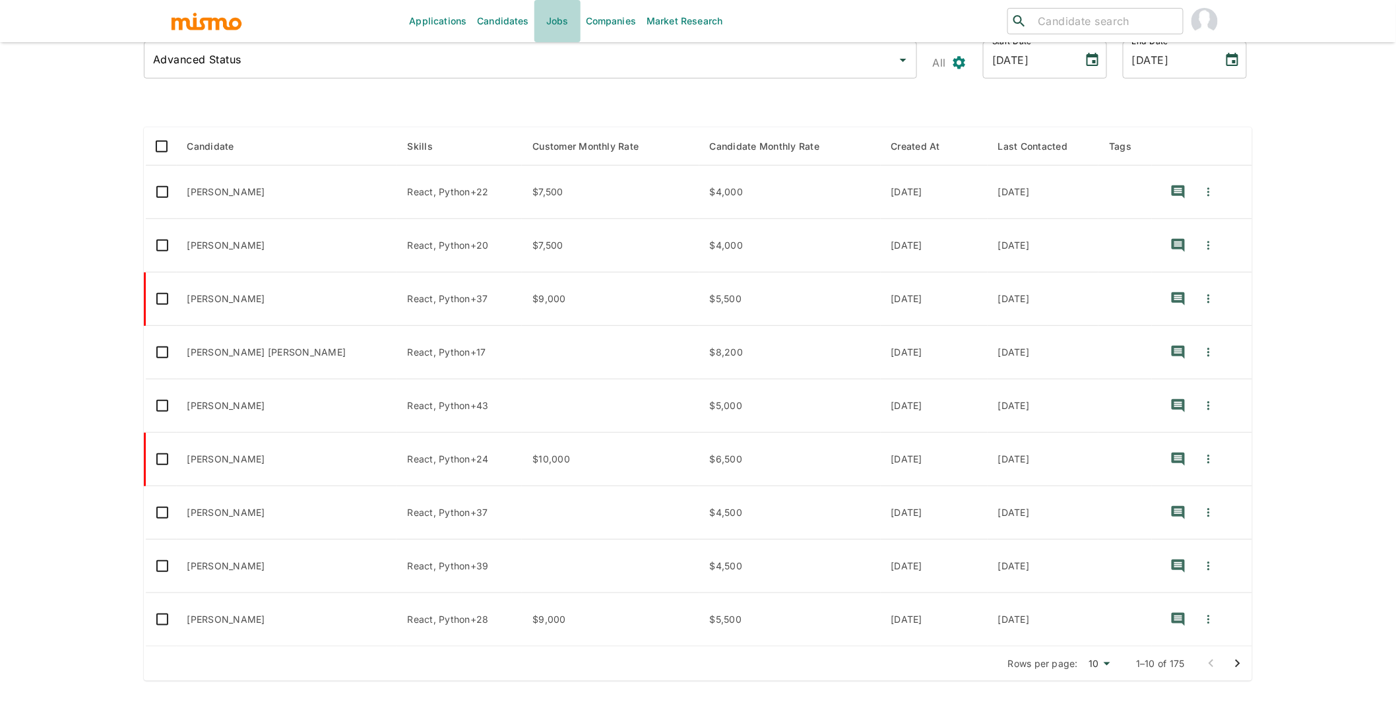
click at [564, 22] on link "Jobs" at bounding box center [558, 21] width 46 height 42
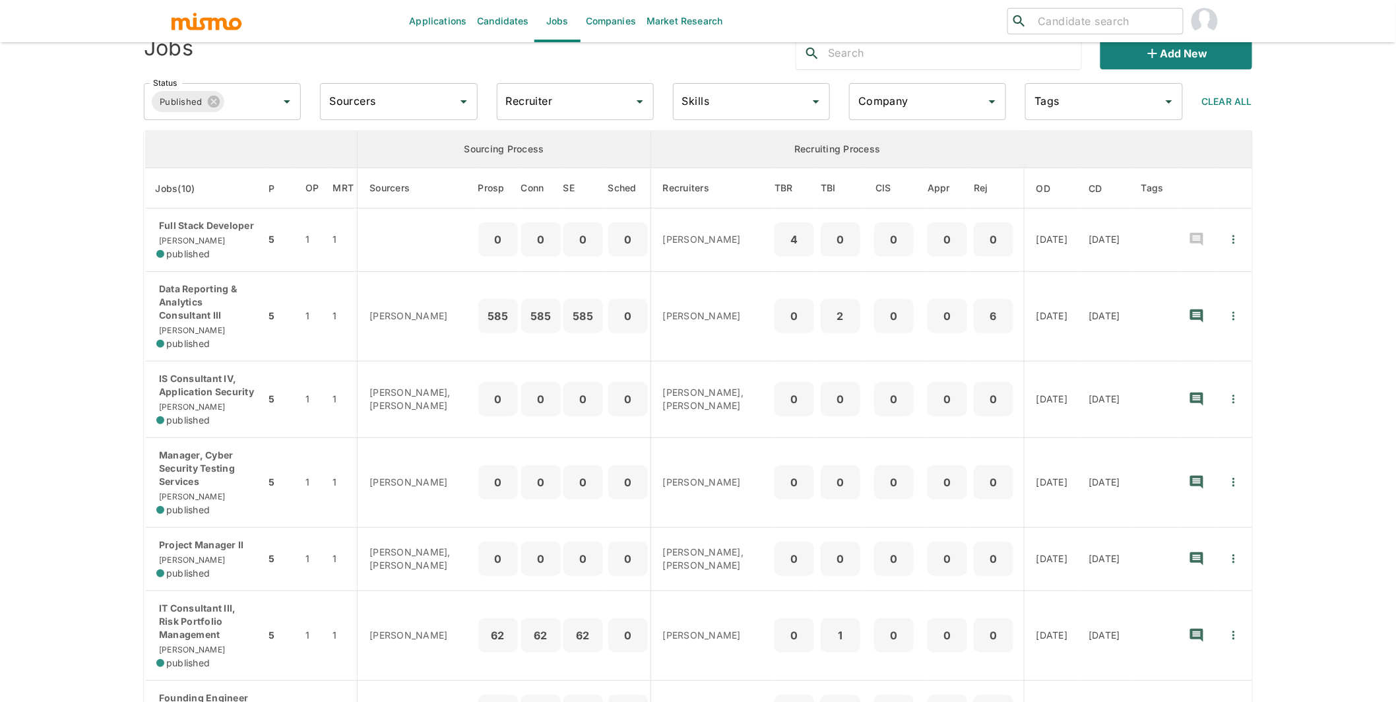
scroll to position [181, 0]
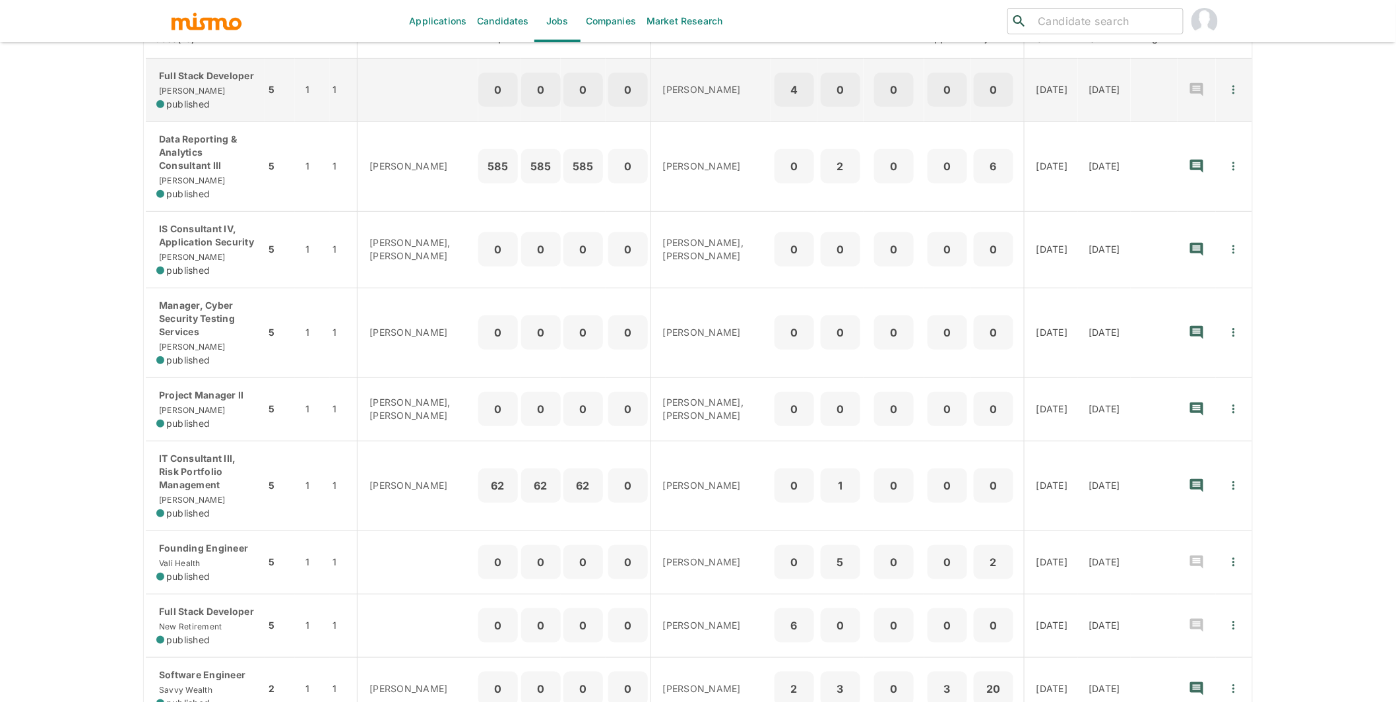
click at [216, 82] on p "Full Stack Developer" at bounding box center [205, 75] width 98 height 13
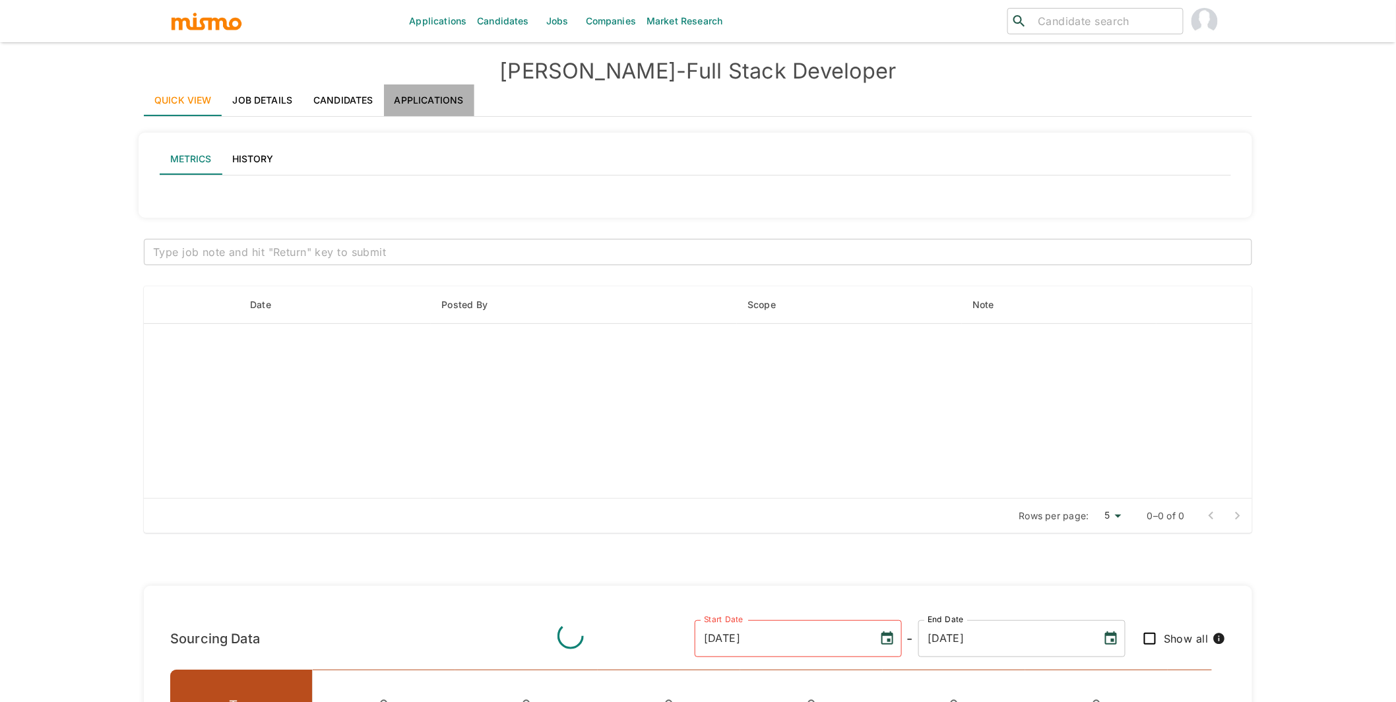
click at [439, 99] on link "Applications" at bounding box center [429, 100] width 90 height 32
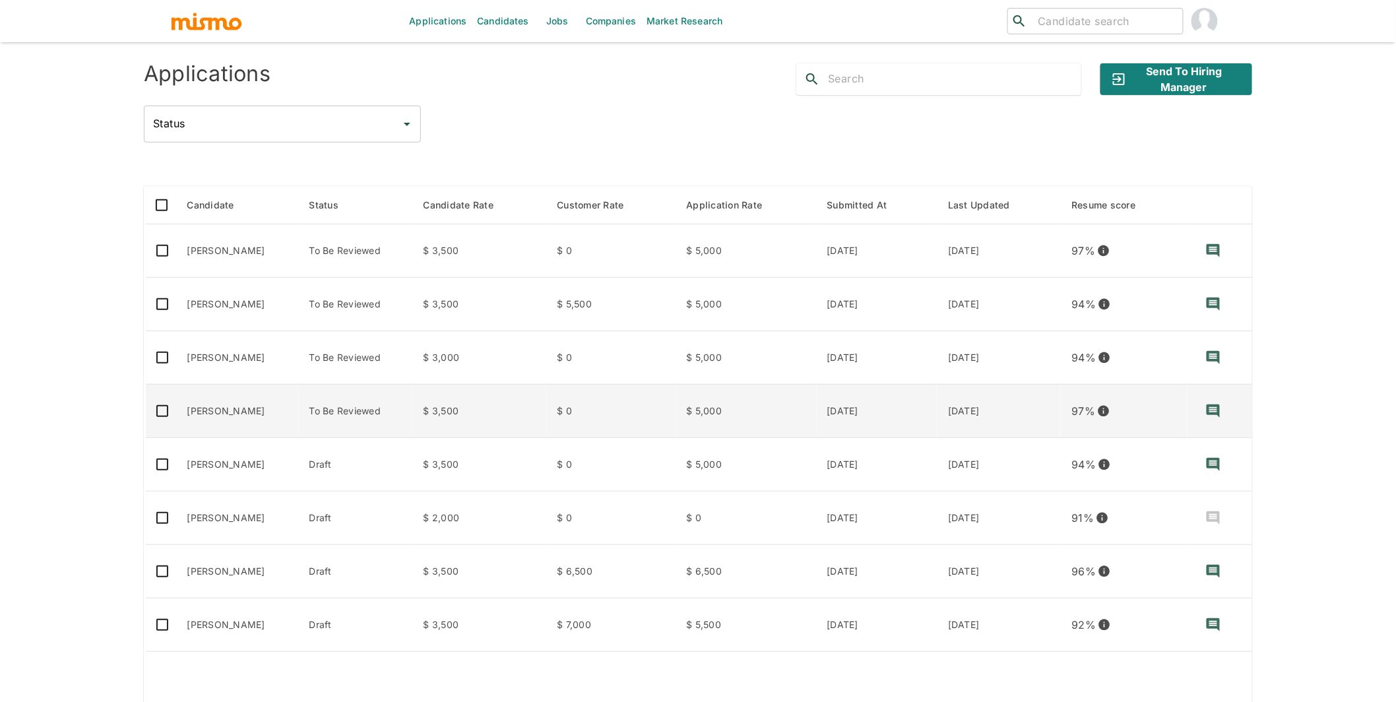
scroll to position [149, 0]
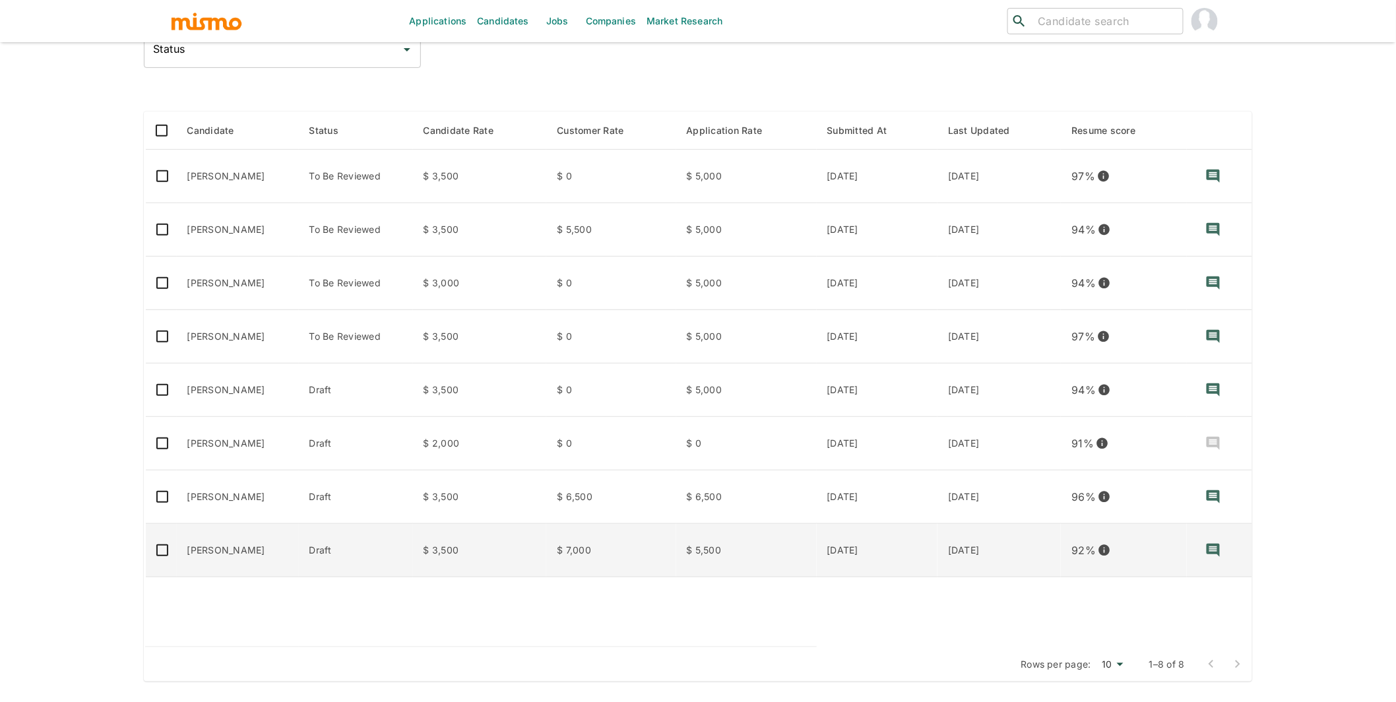
click at [299, 549] on td "[PERSON_NAME]" at bounding box center [238, 550] width 122 height 53
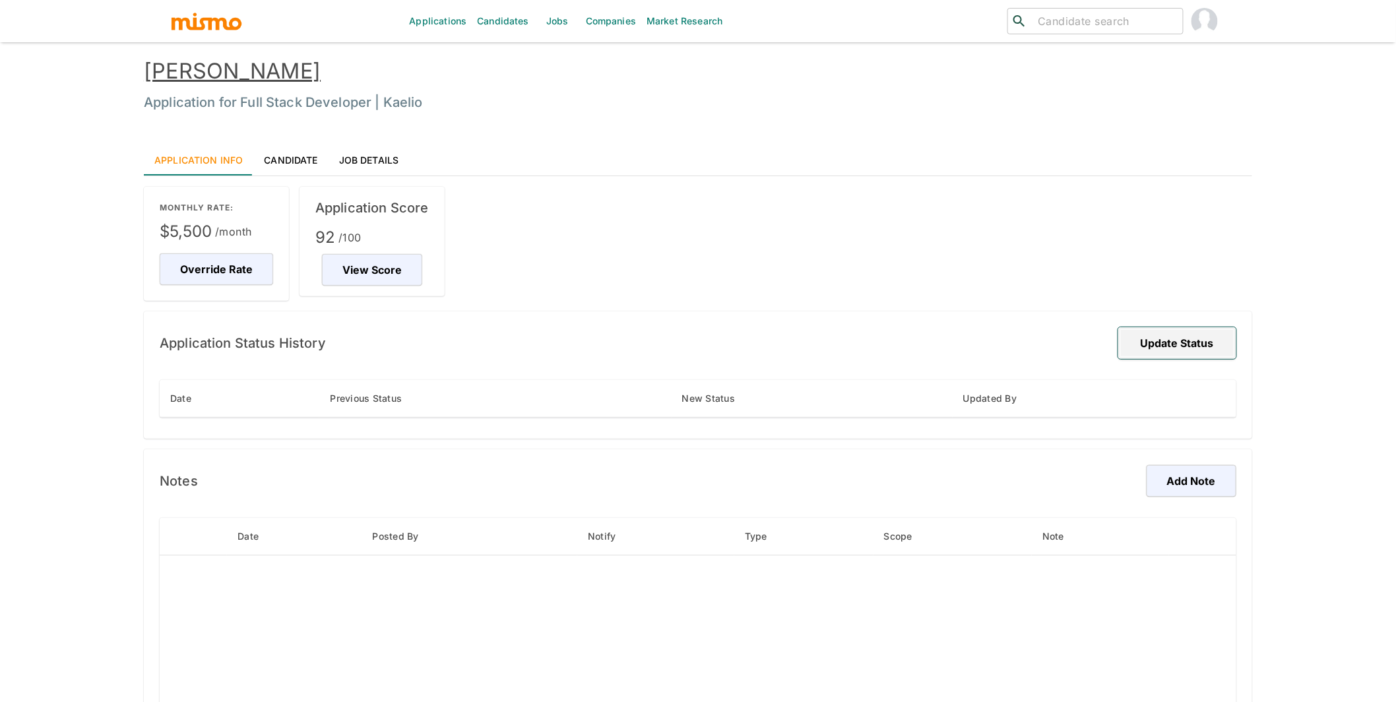
click at [1171, 344] on button "Update Status" at bounding box center [1178, 343] width 118 height 32
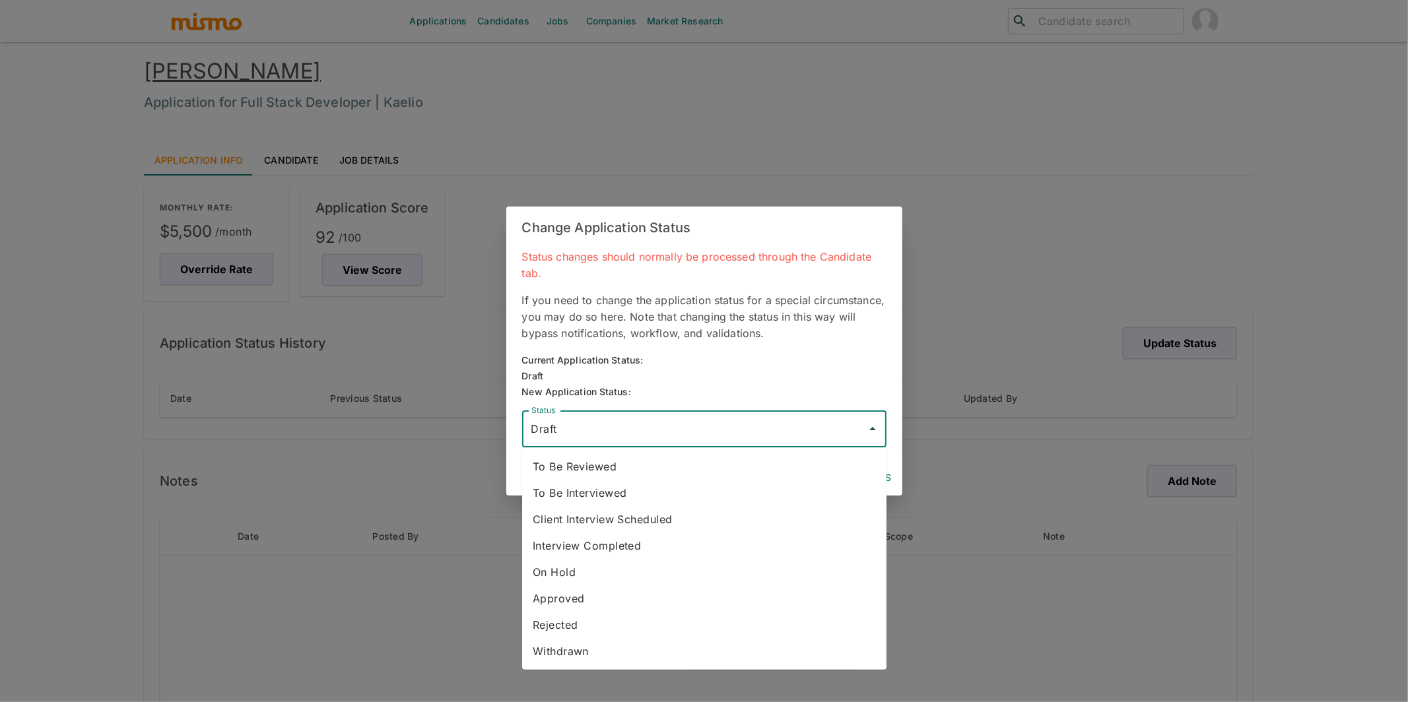
click at [682, 426] on input "Draft" at bounding box center [694, 428] width 333 height 25
click at [619, 655] on li "Withdrawn" at bounding box center [704, 651] width 364 height 26
type input "Withdrawn"
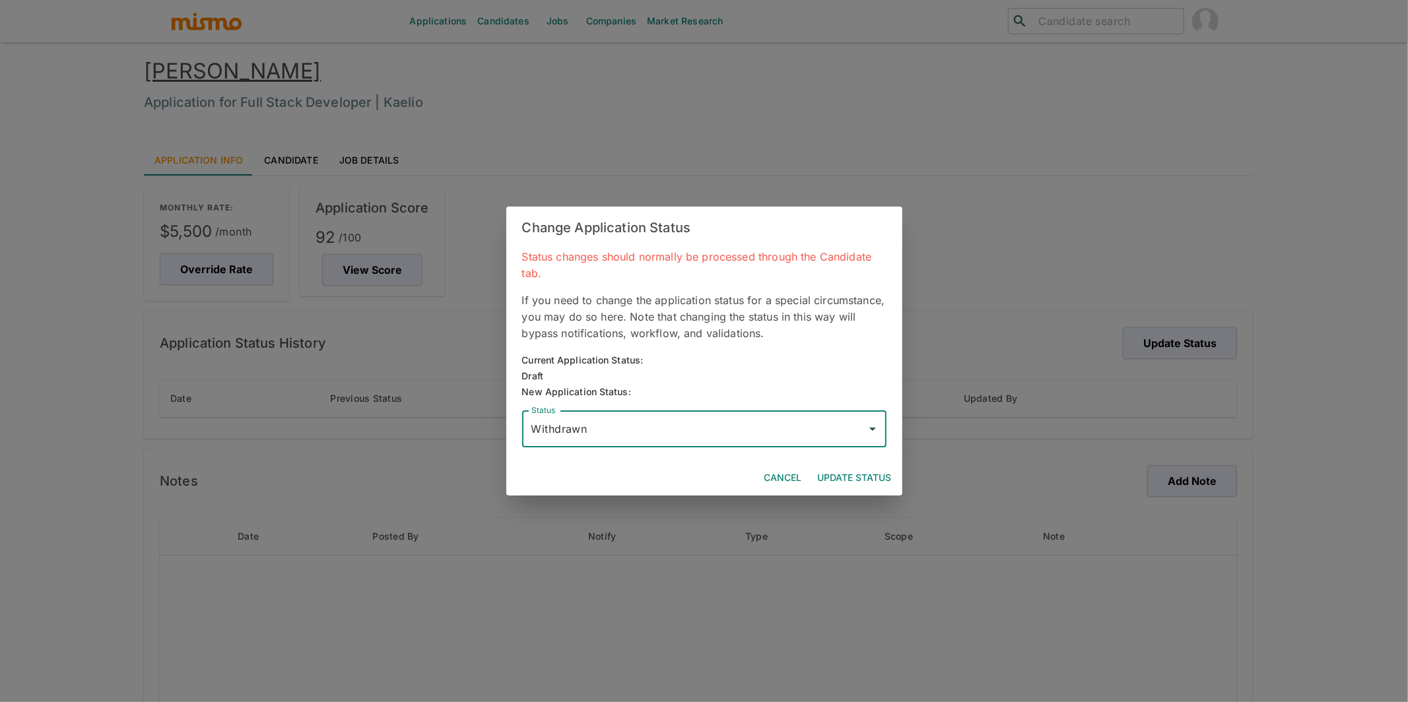
click at [859, 475] on button "Update Status" at bounding box center [854, 478] width 84 height 24
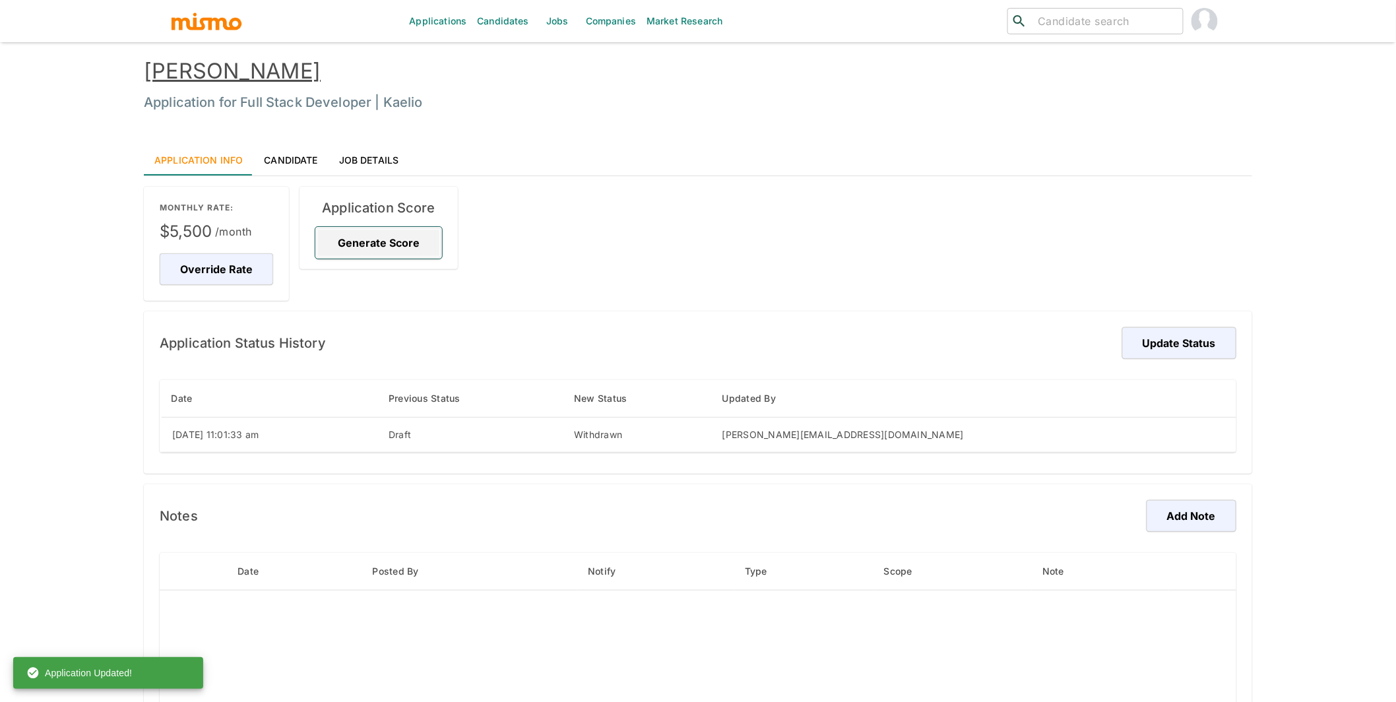
click at [399, 236] on button "Generate Score" at bounding box center [378, 243] width 127 height 32
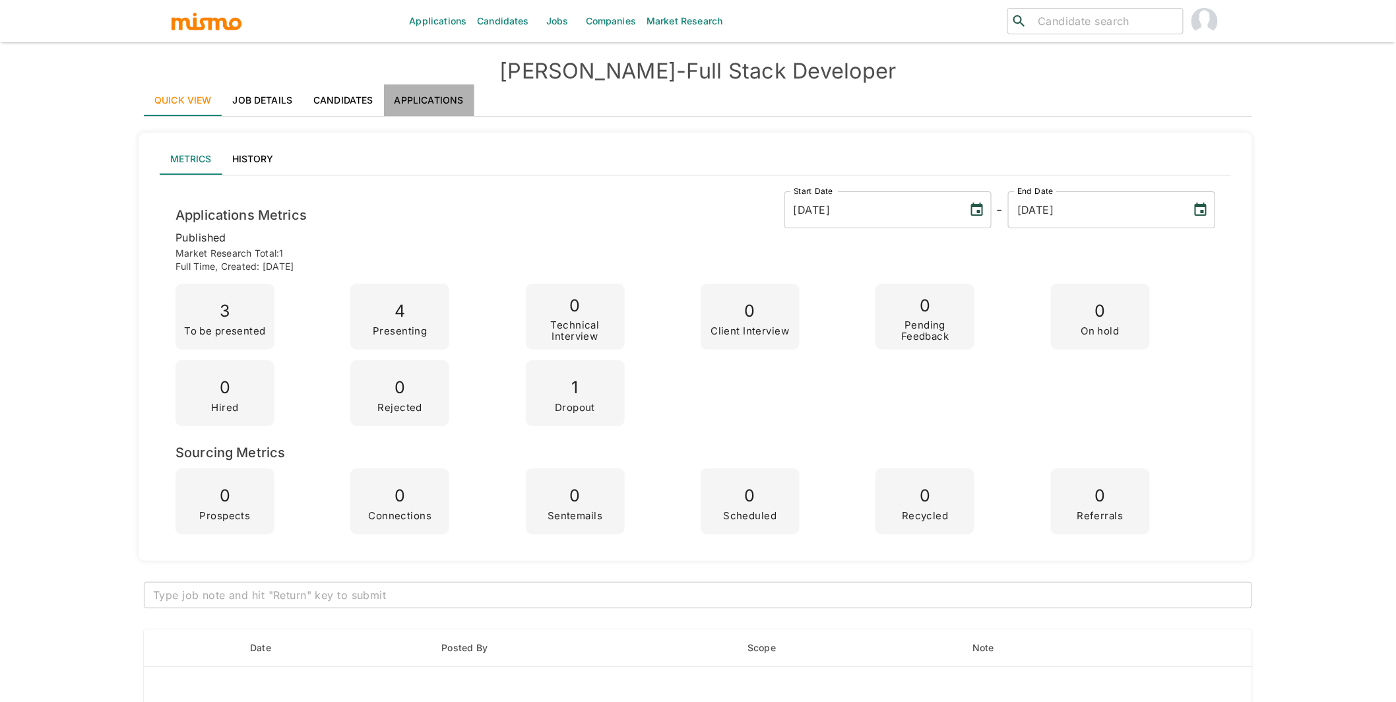
click at [434, 94] on link "Applications" at bounding box center [429, 100] width 90 height 32
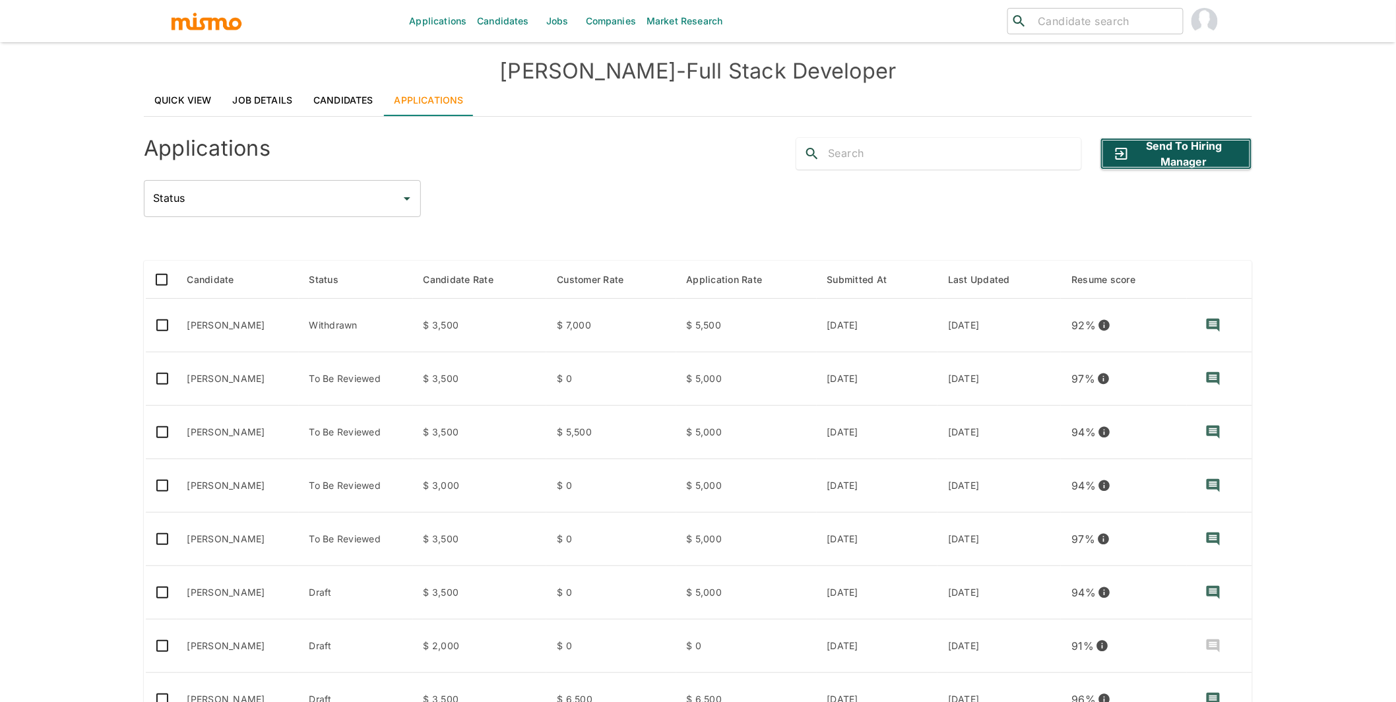
click at [1200, 154] on button "Send to Hiring Manager" at bounding box center [1177, 154] width 152 height 32
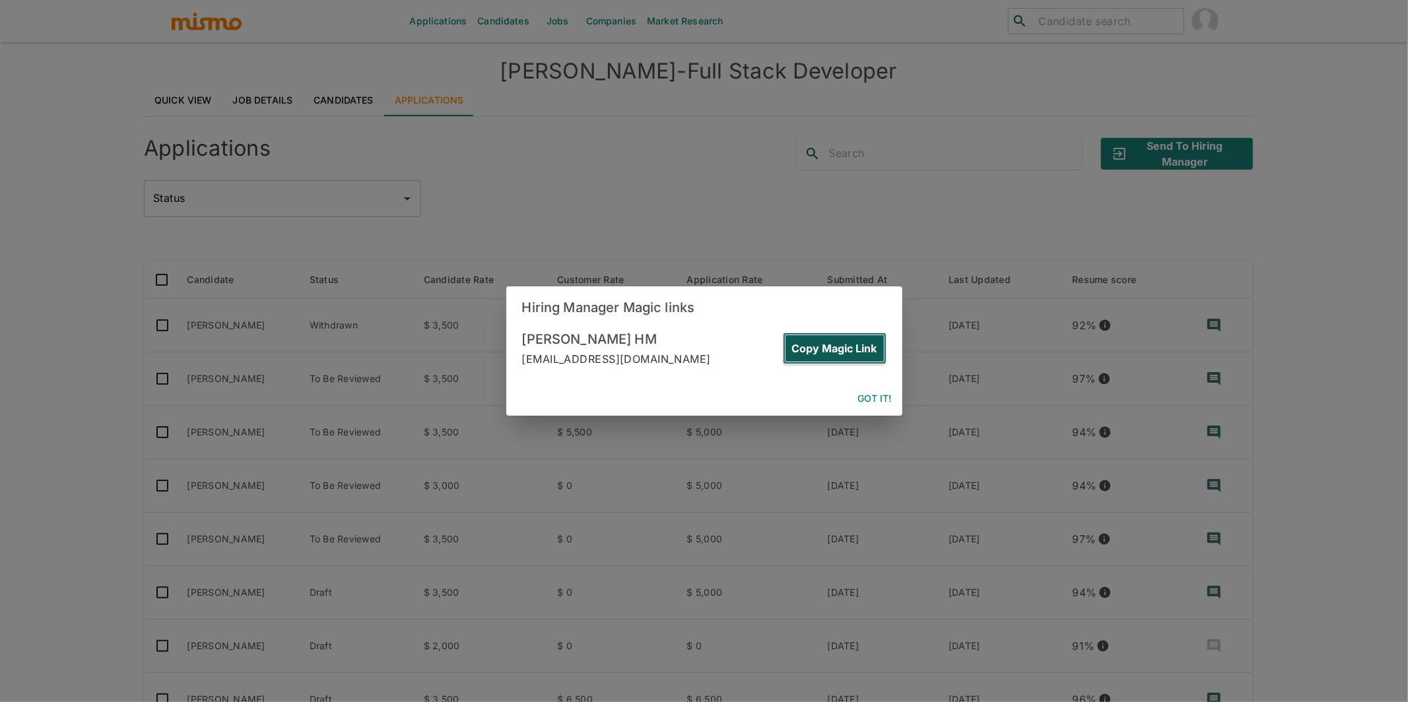
click at [857, 343] on button "Copy Magic Link" at bounding box center [835, 349] width 104 height 32
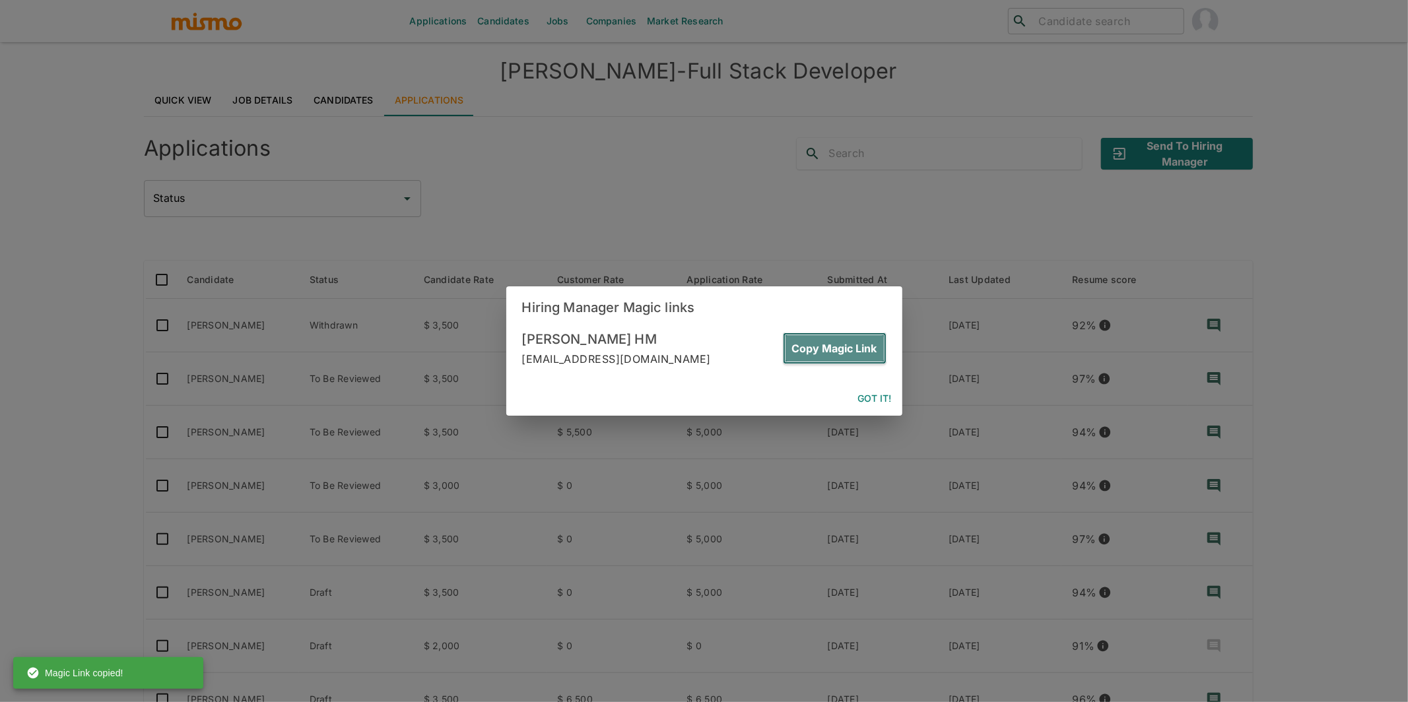
click at [828, 354] on button "Copy Magic Link" at bounding box center [835, 349] width 104 height 32
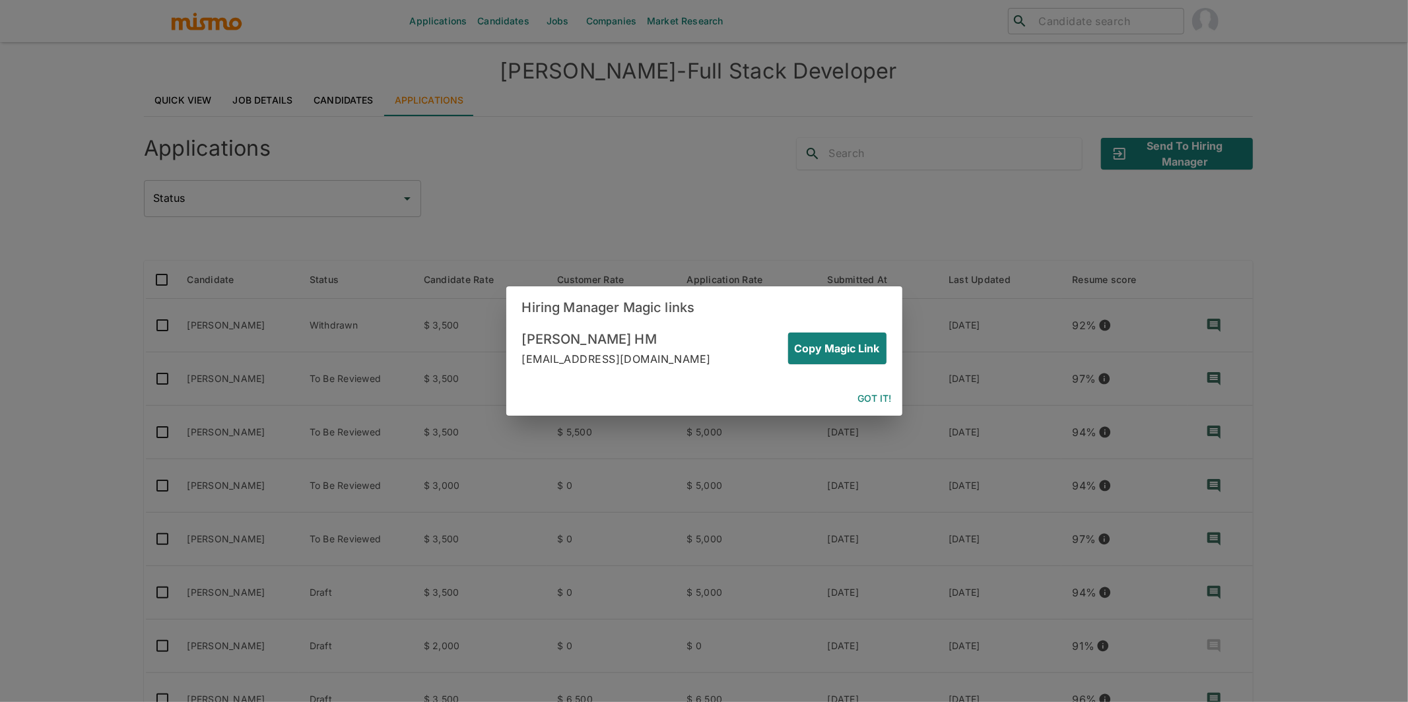
click at [871, 402] on button "Got it!" at bounding box center [875, 399] width 44 height 24
